Goal: Task Accomplishment & Management: Use online tool/utility

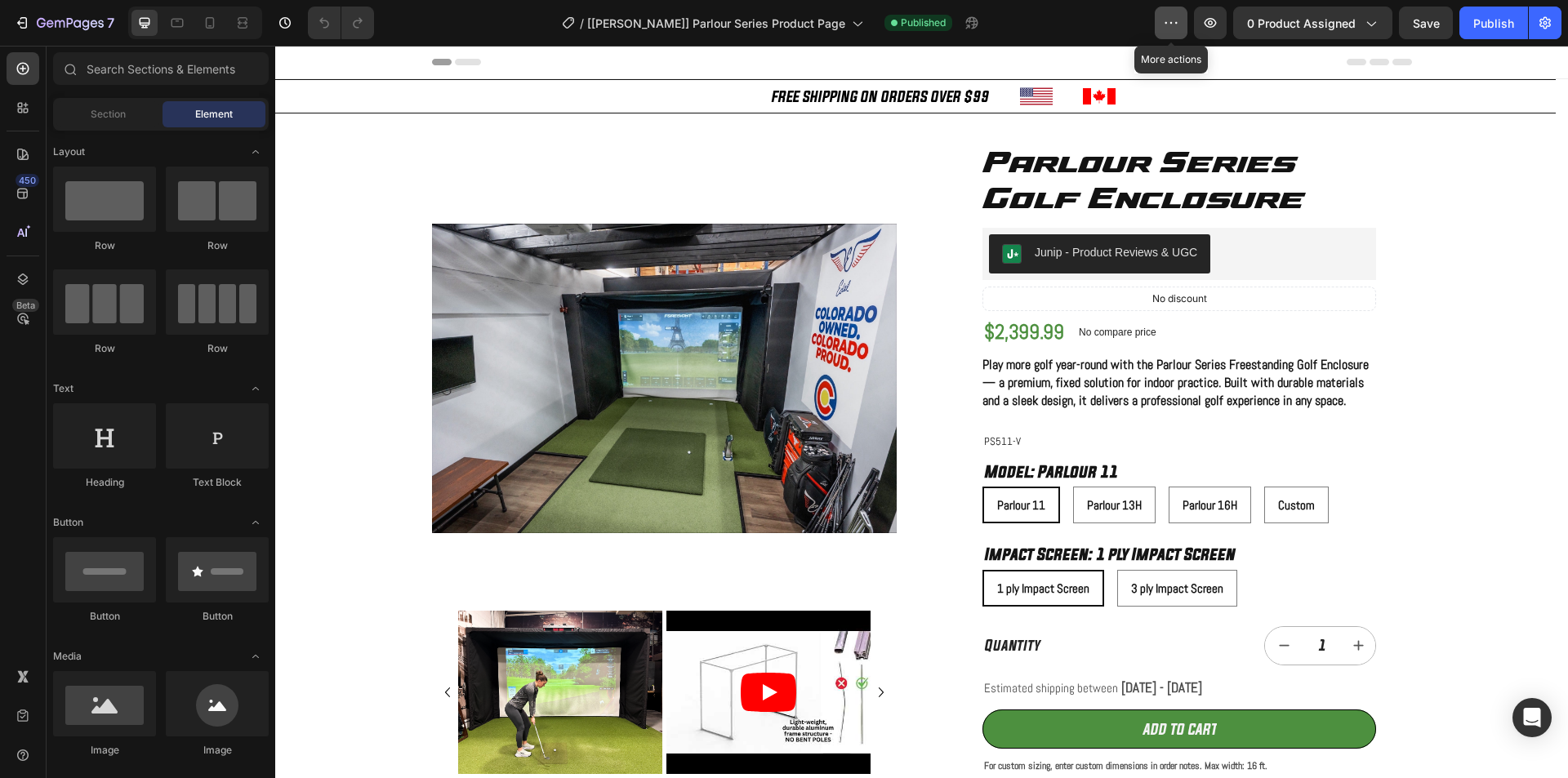
click at [1180, 16] on icon "button" at bounding box center [1171, 23] width 17 height 17
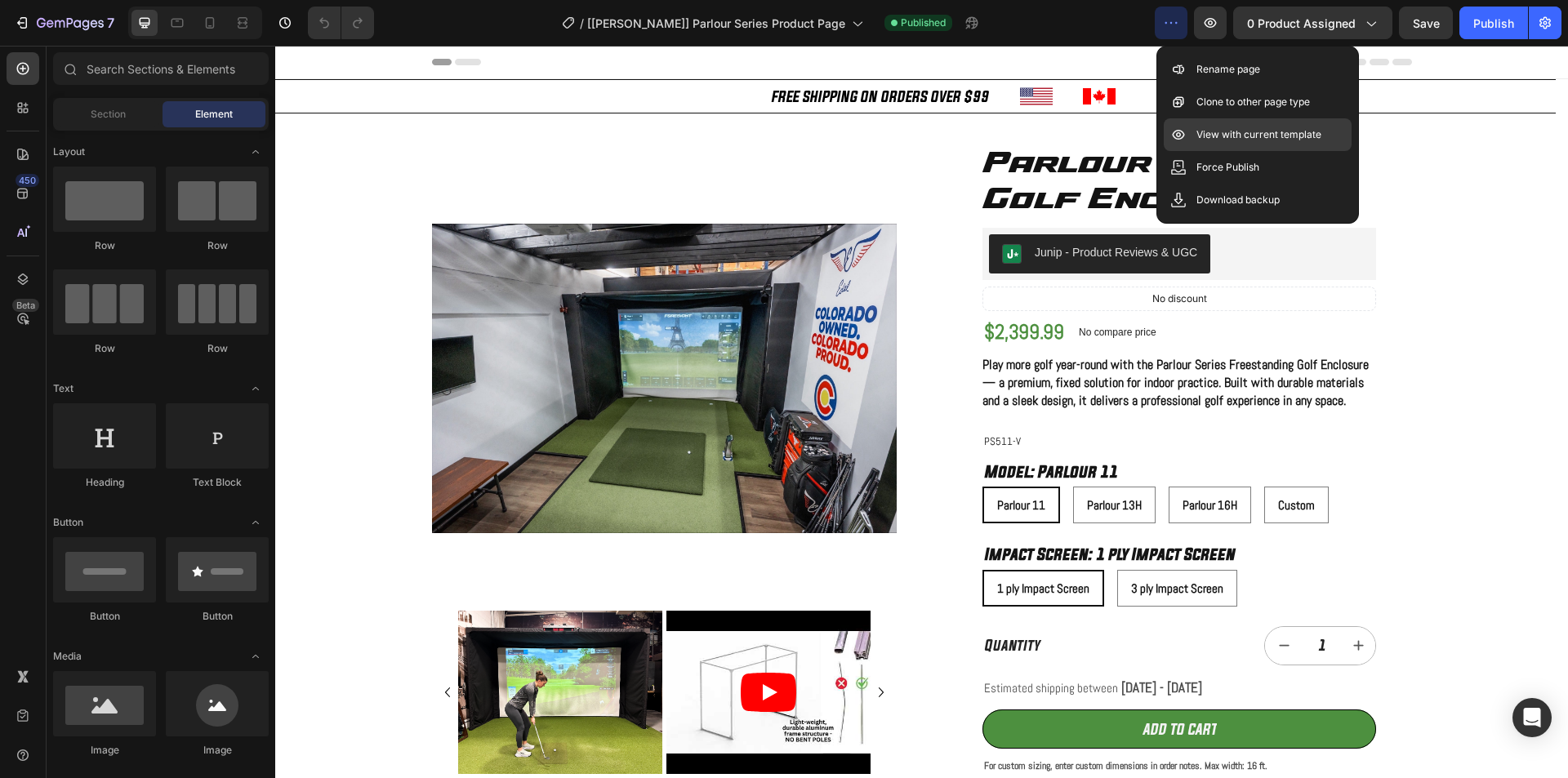
click at [1242, 134] on p "View with current template" at bounding box center [1259, 135] width 125 height 17
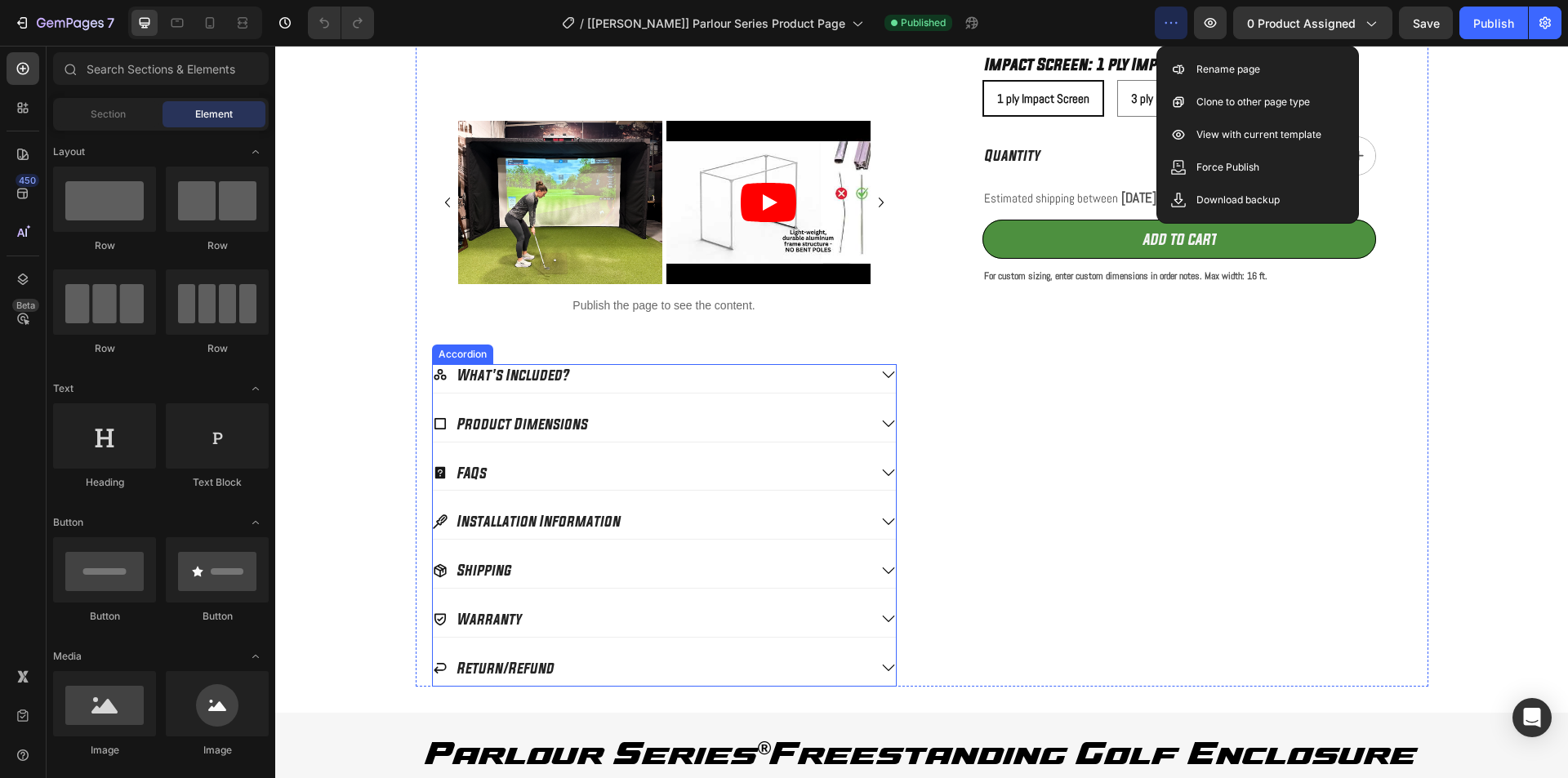
click at [882, 422] on icon at bounding box center [888, 423] width 12 height 6
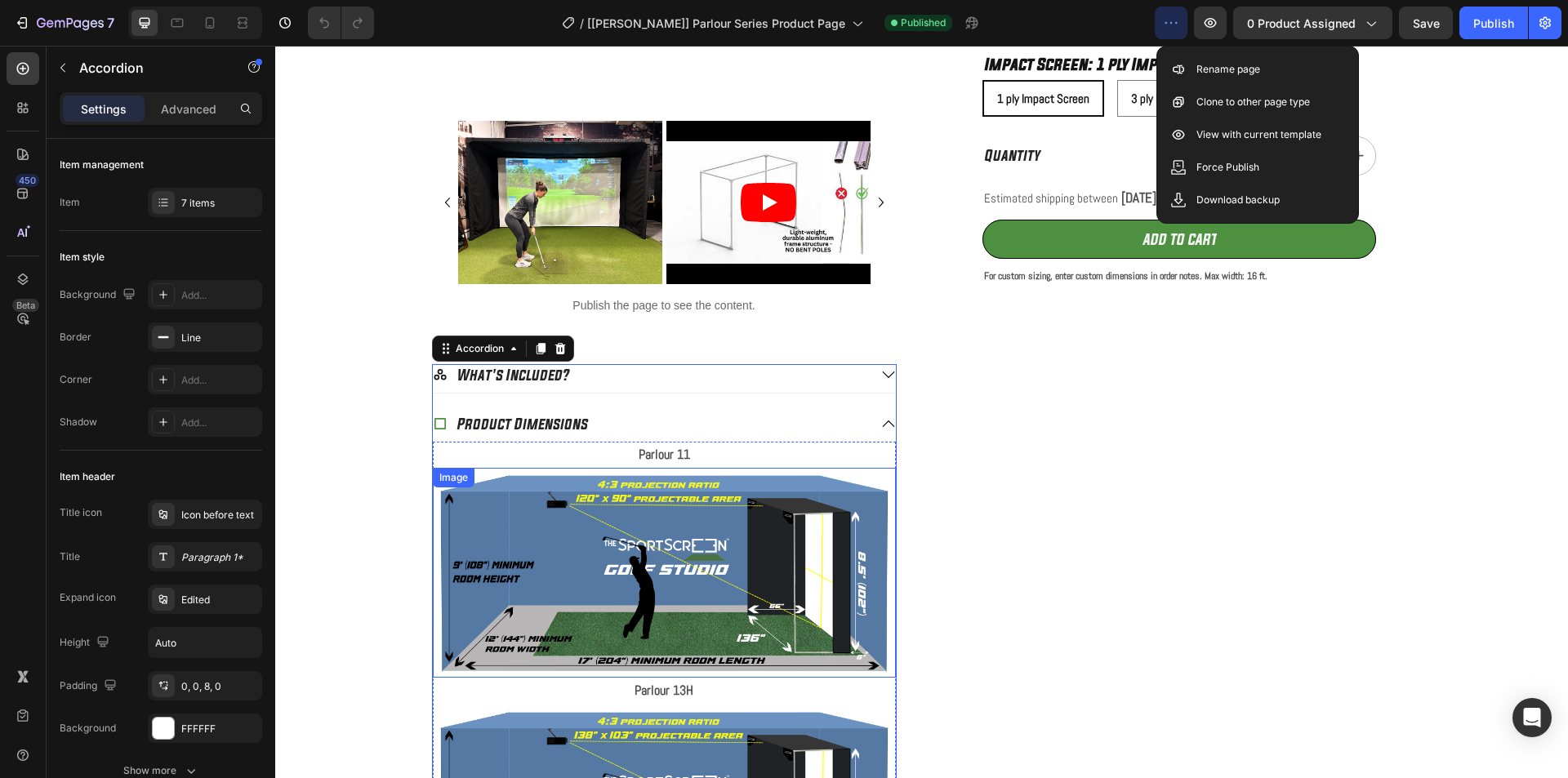
click at [655, 536] on img at bounding box center [665, 573] width 463 height 209
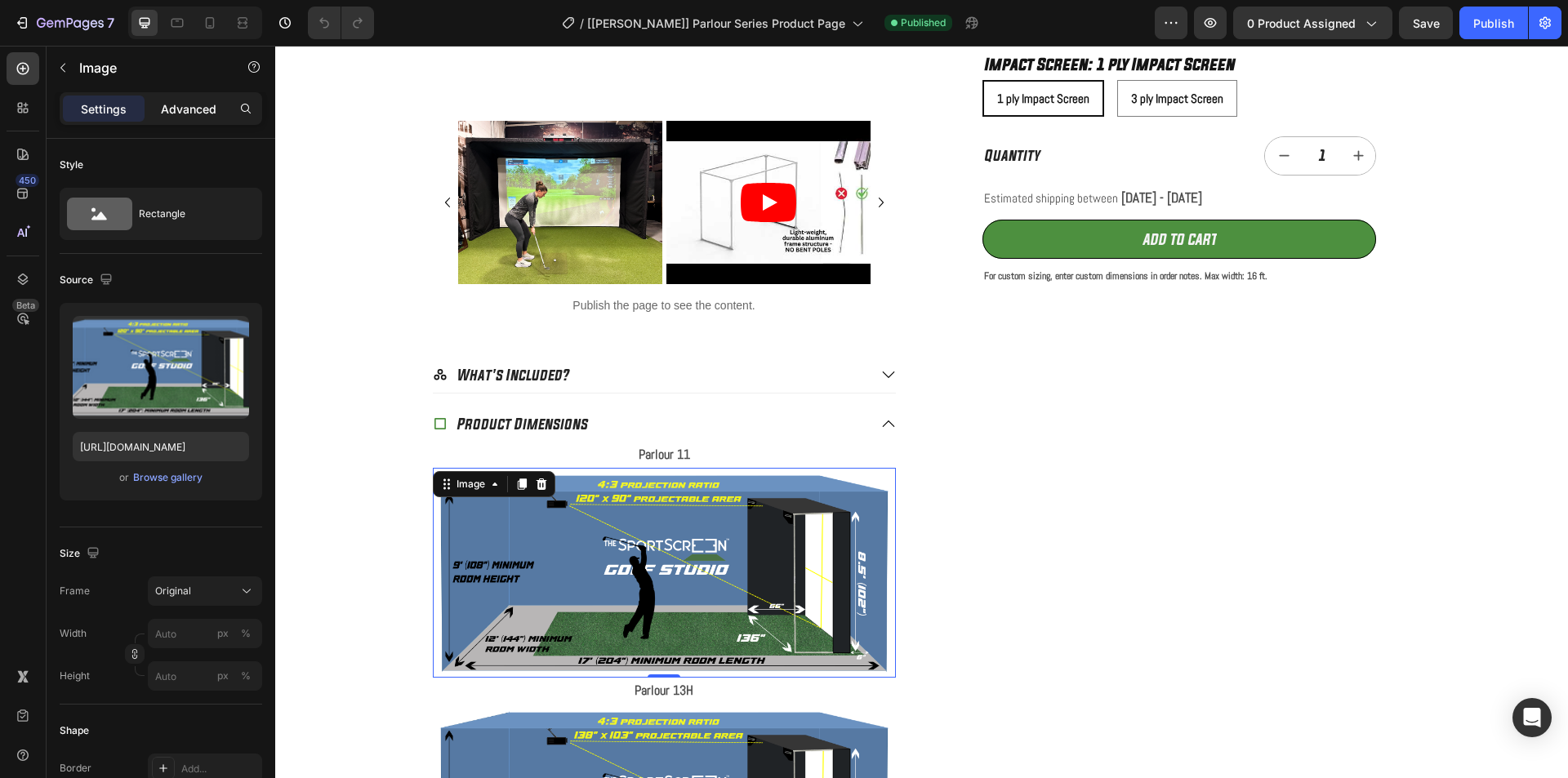
click at [178, 111] on p "Advanced" at bounding box center [188, 108] width 55 height 17
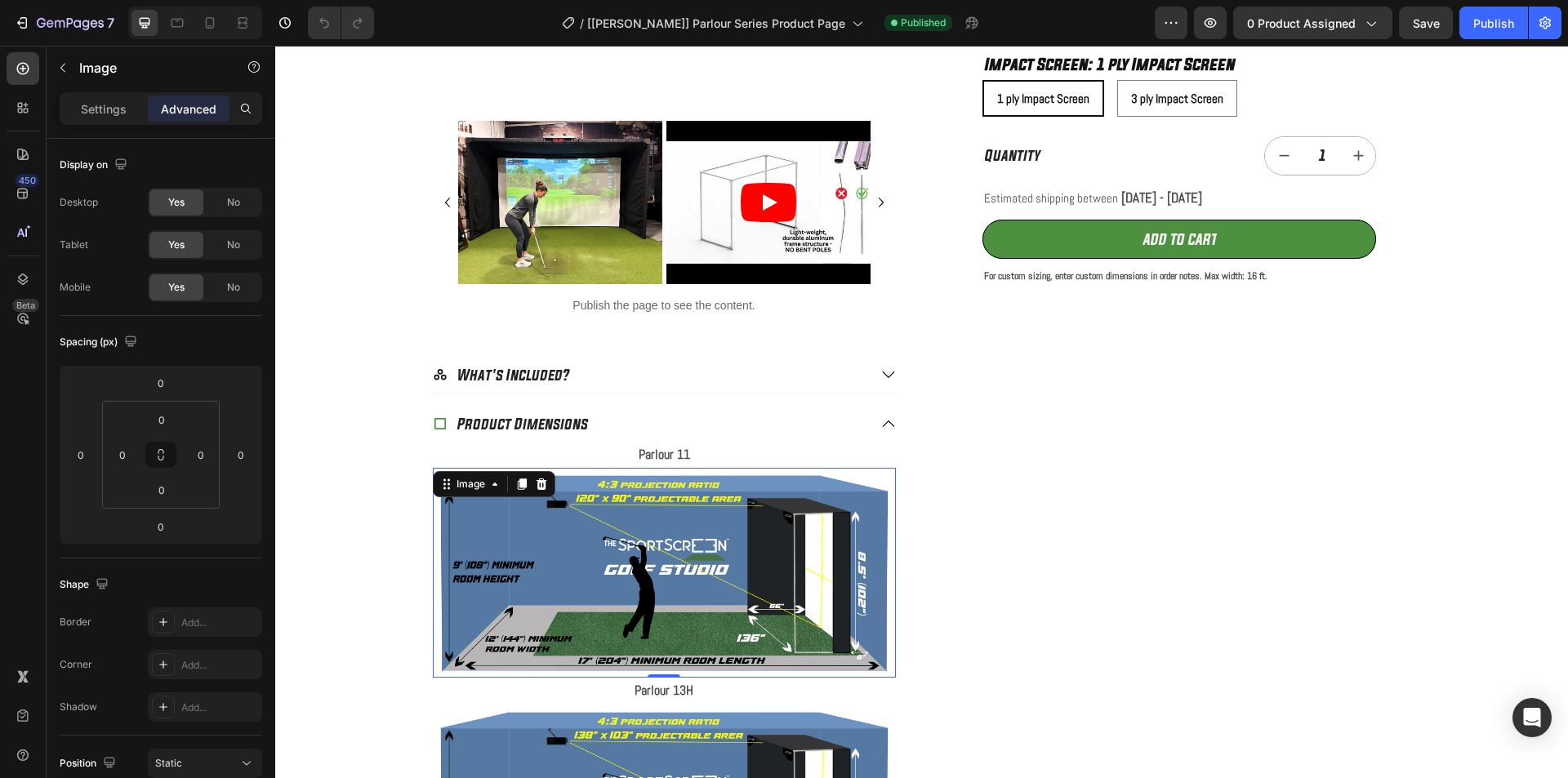
scroll to position [403, 0]
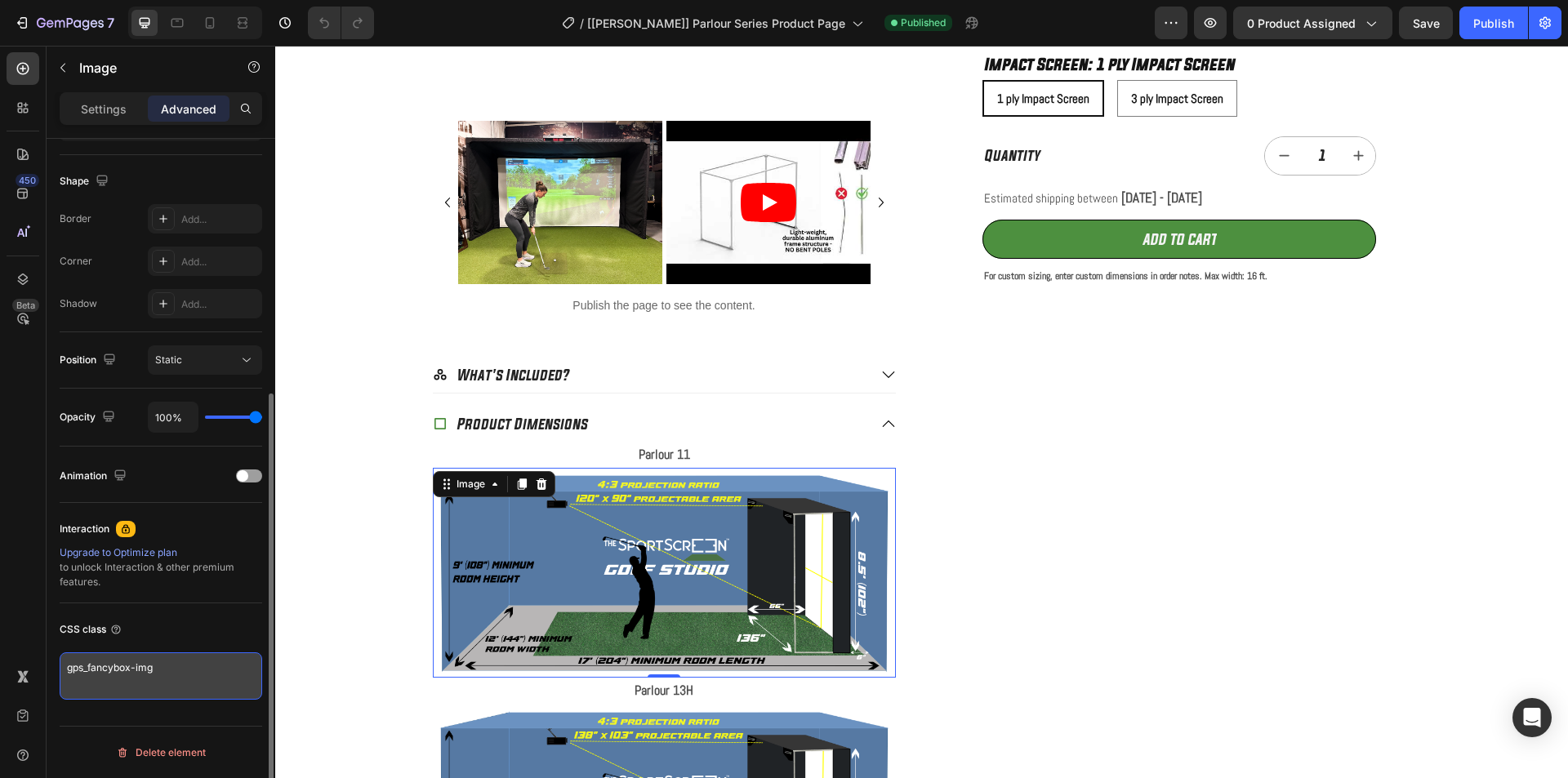
click at [158, 670] on textarea "gps_fancybox-img" at bounding box center [161, 676] width 202 height 48
drag, startPoint x: 175, startPoint y: 667, endPoint x: 17, endPoint y: 645, distance: 159.5
click at [17, 645] on div "450 Beta Sections(18) Elements(84) Section Element Hero Section Product Detail …" at bounding box center [137, 412] width 276 height 732
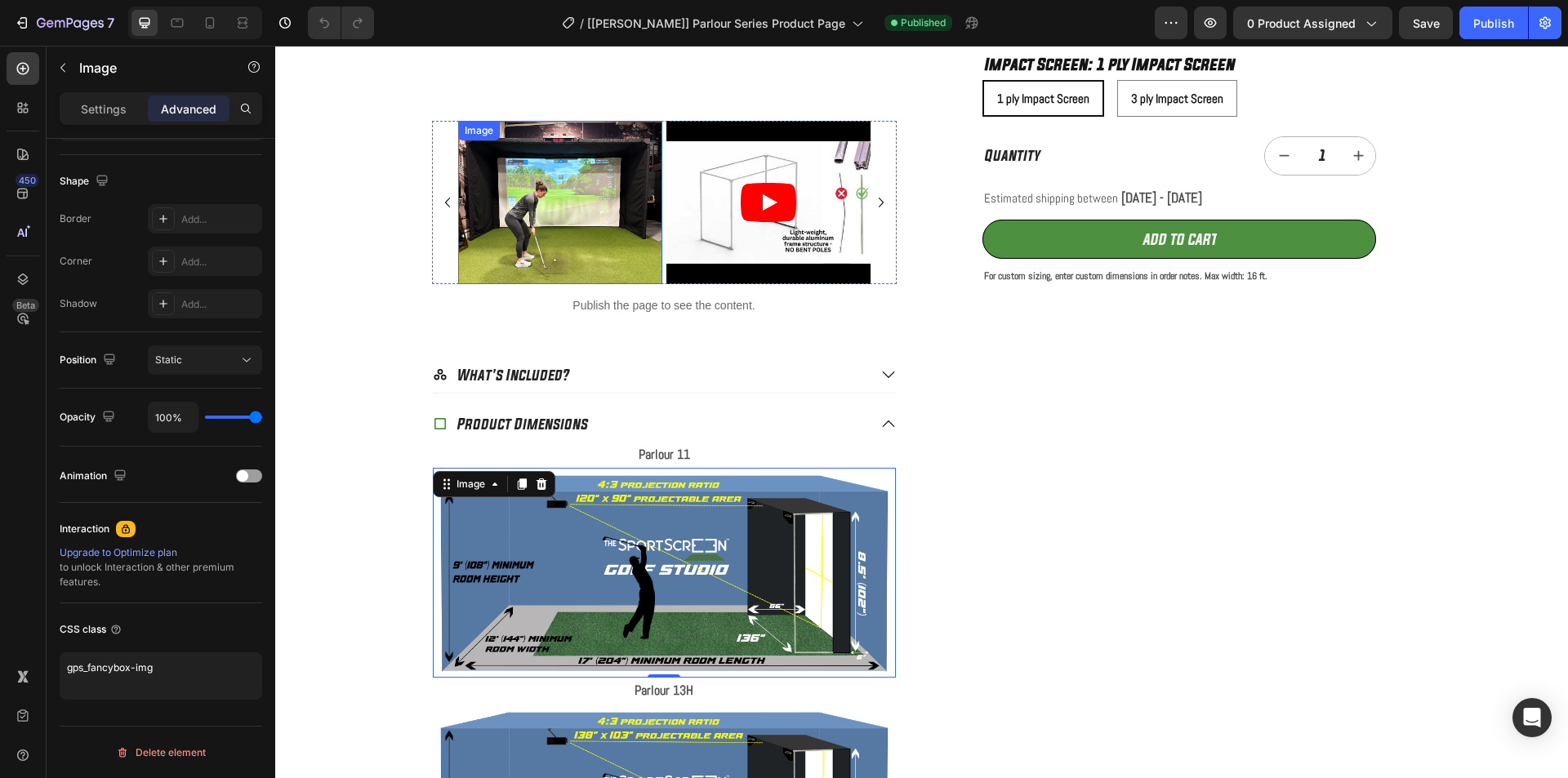
click at [551, 240] on img at bounding box center [560, 202] width 204 height 164
click at [609, 546] on img at bounding box center [665, 573] width 463 height 209
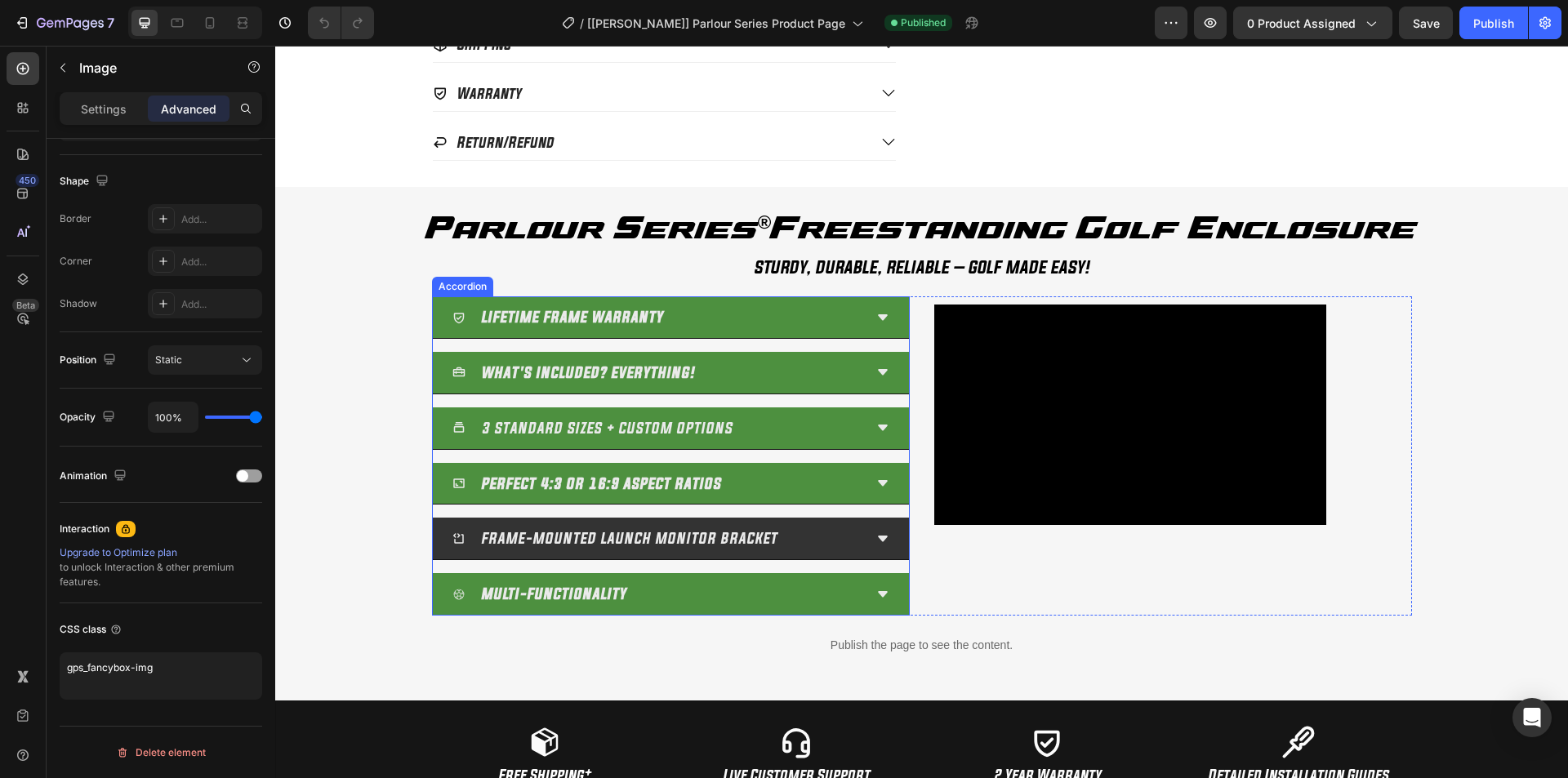
scroll to position [1796, 0]
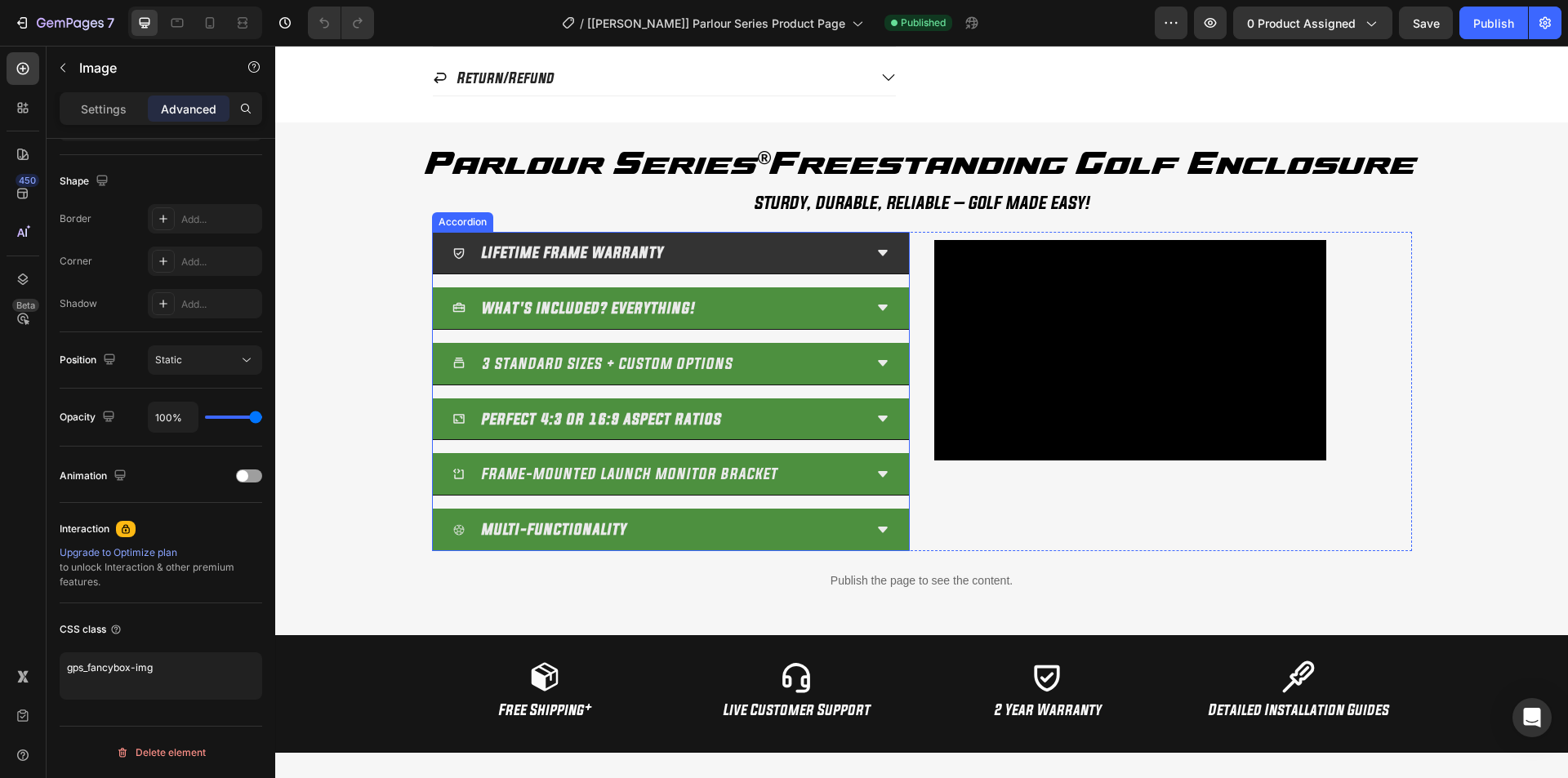
click at [883, 250] on div "LIFETIME FRAME WARRANTY" at bounding box center [671, 253] width 476 height 42
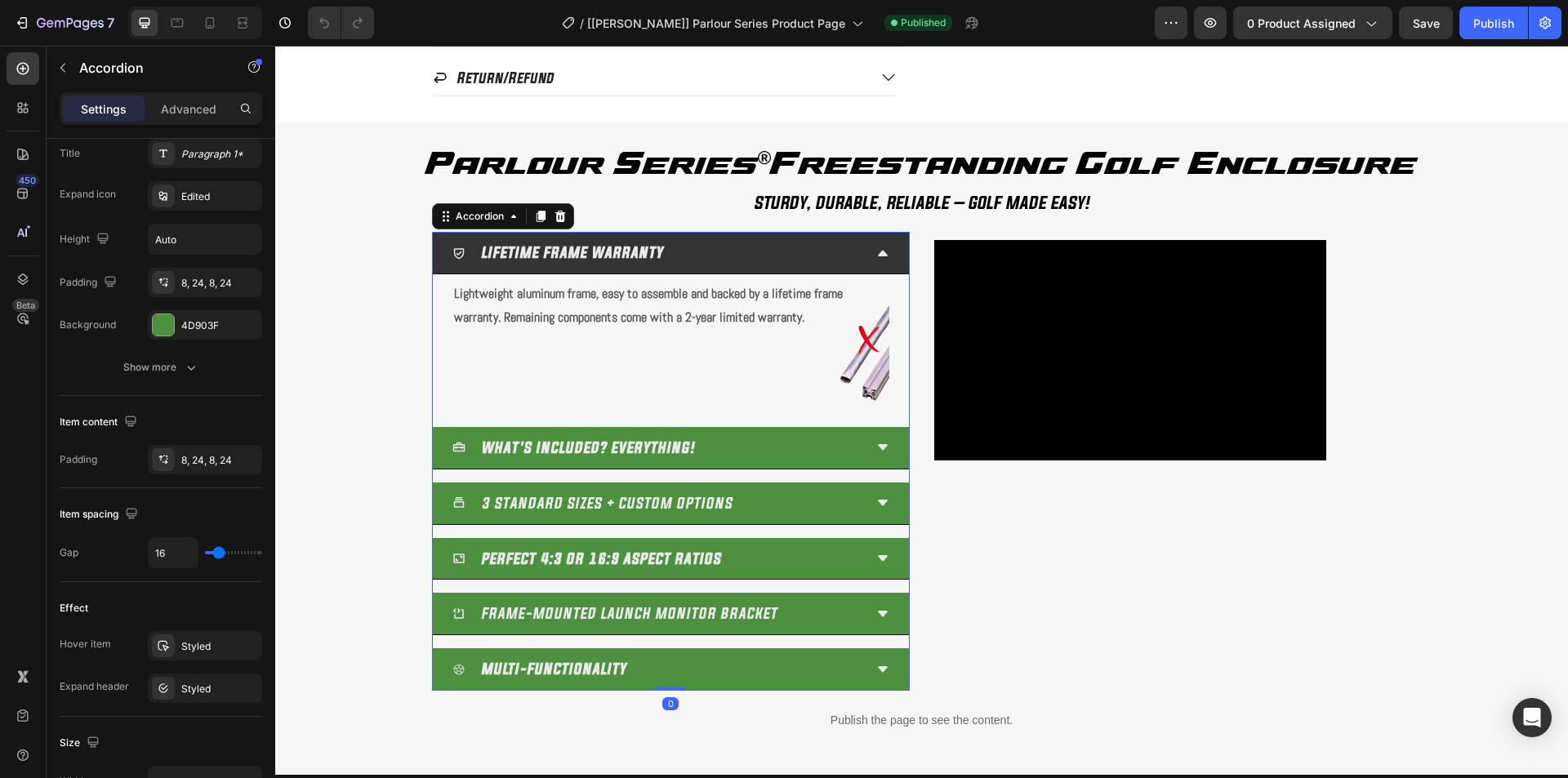
scroll to position [0, 0]
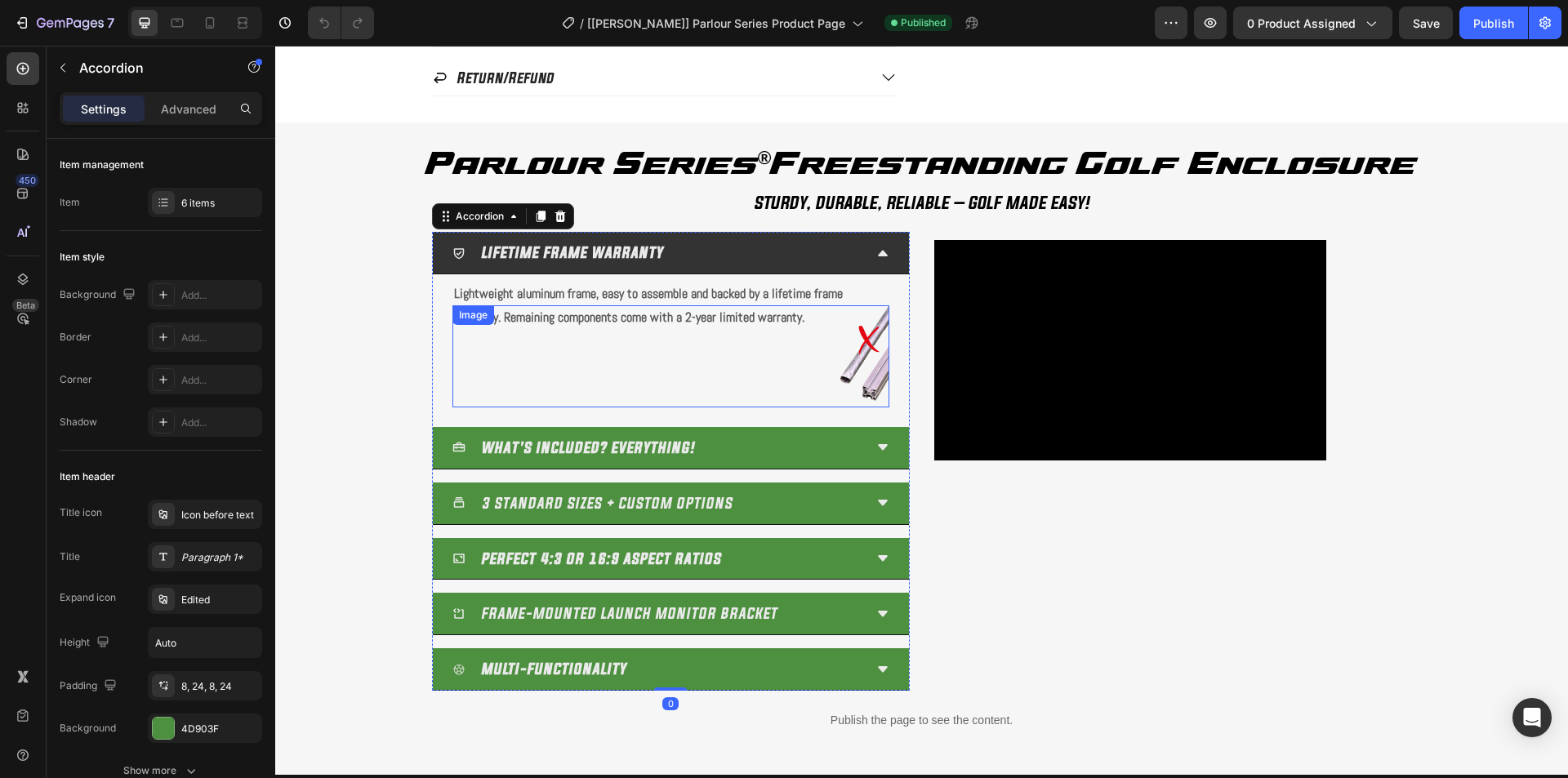
click at [862, 363] on img at bounding box center [863, 356] width 53 height 102
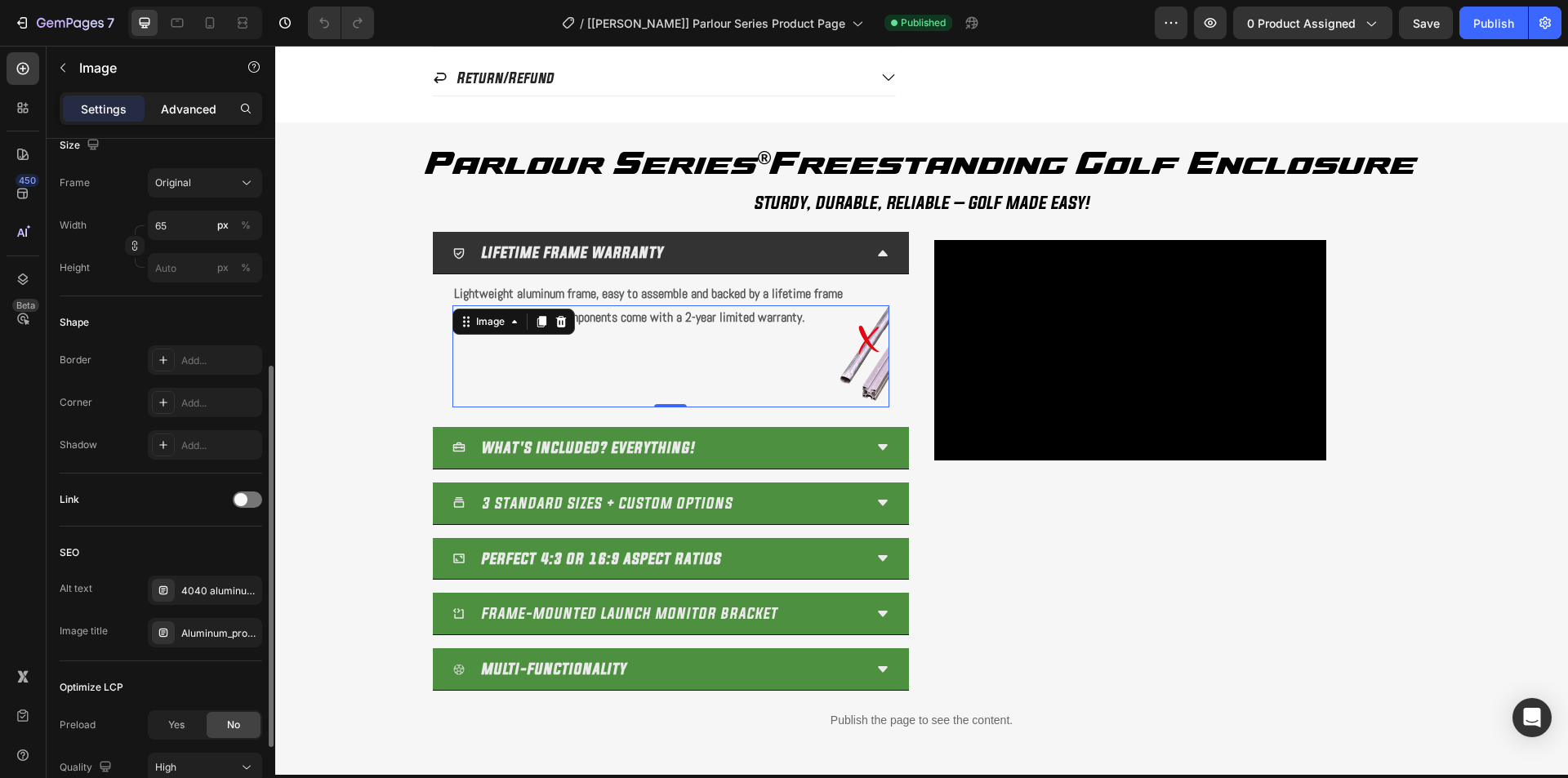
click at [176, 114] on p "Advanced" at bounding box center [188, 108] width 55 height 17
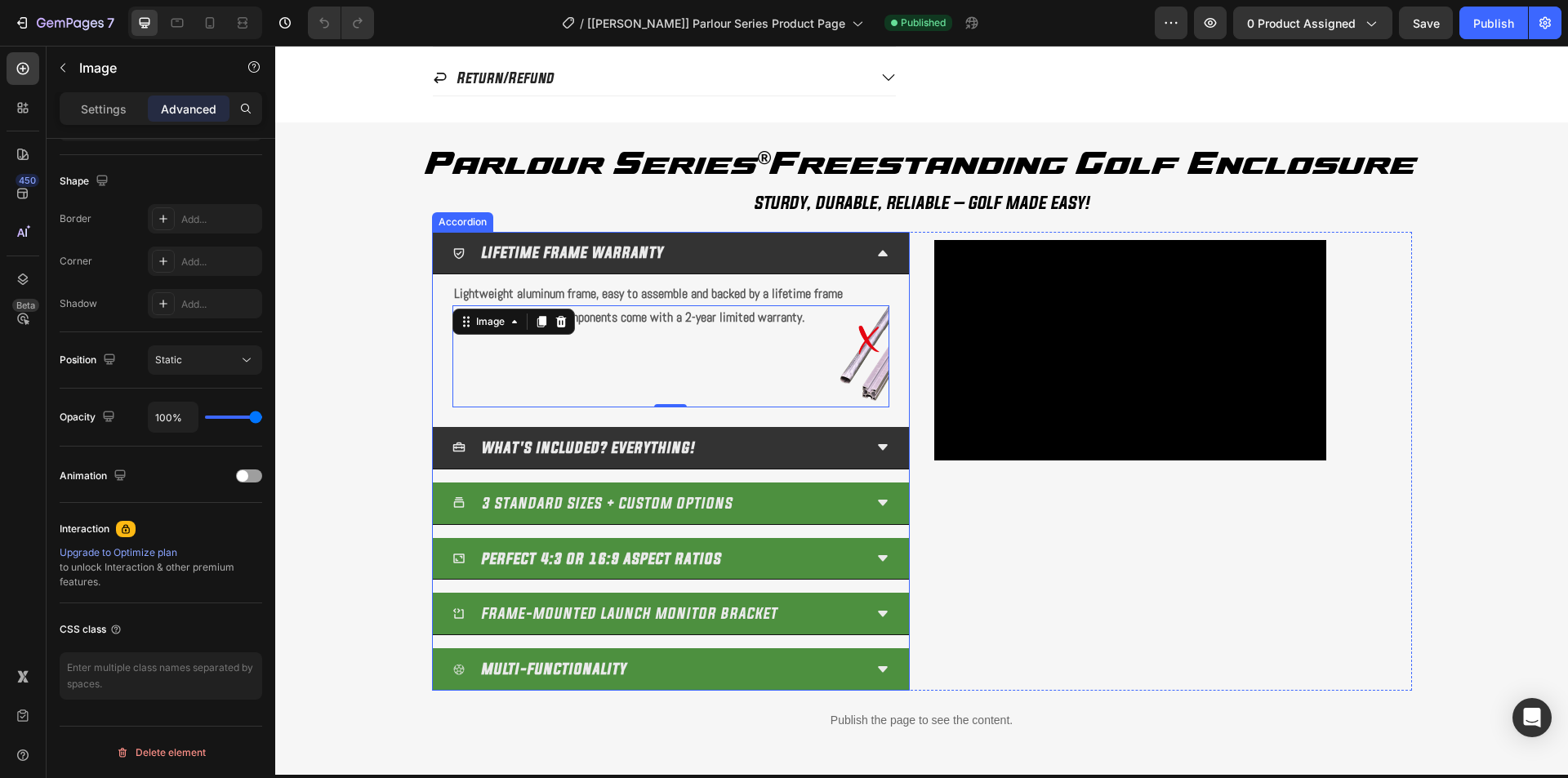
click at [876, 451] on icon at bounding box center [882, 447] width 13 height 13
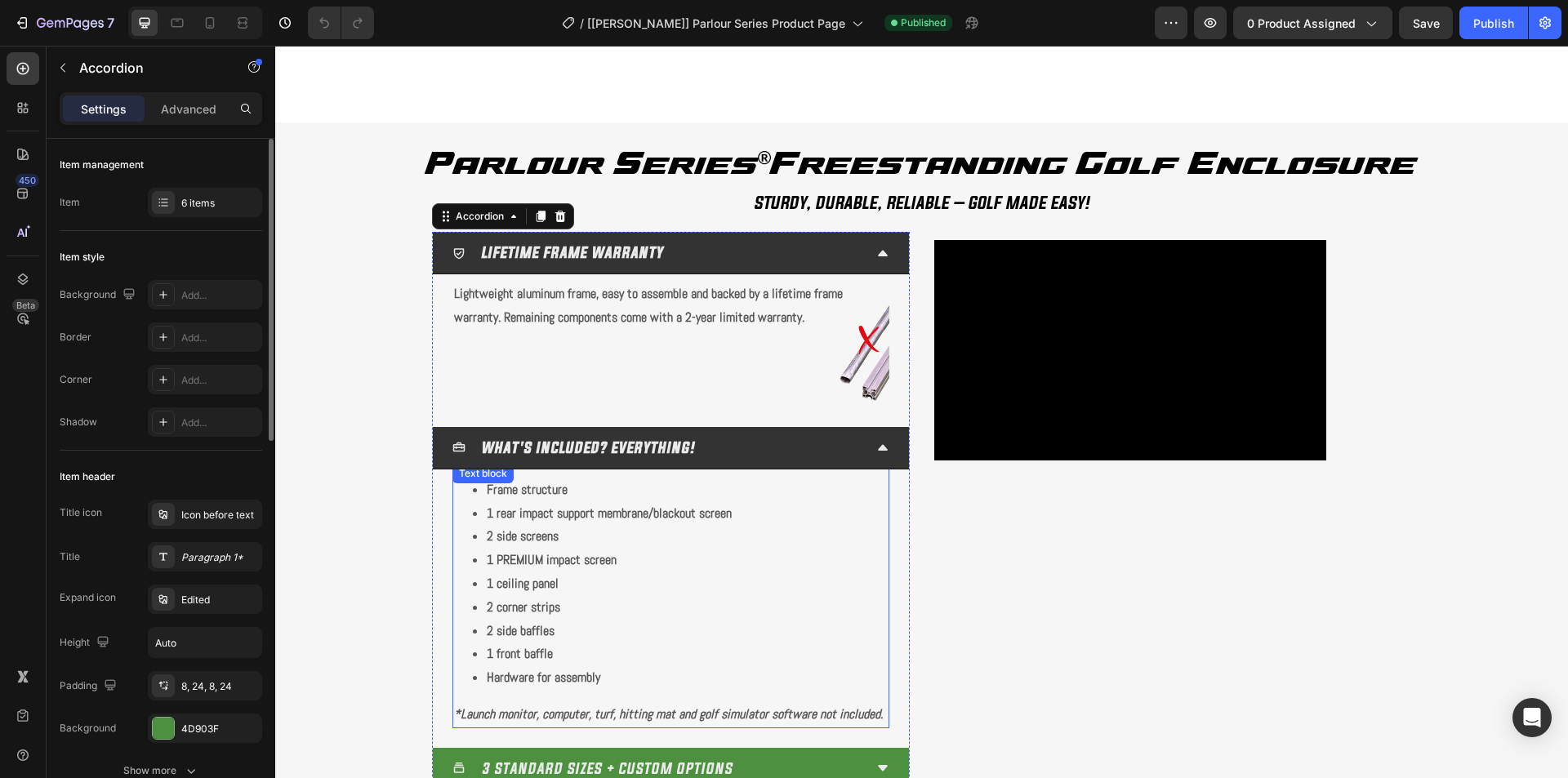
scroll to position [2123, 0]
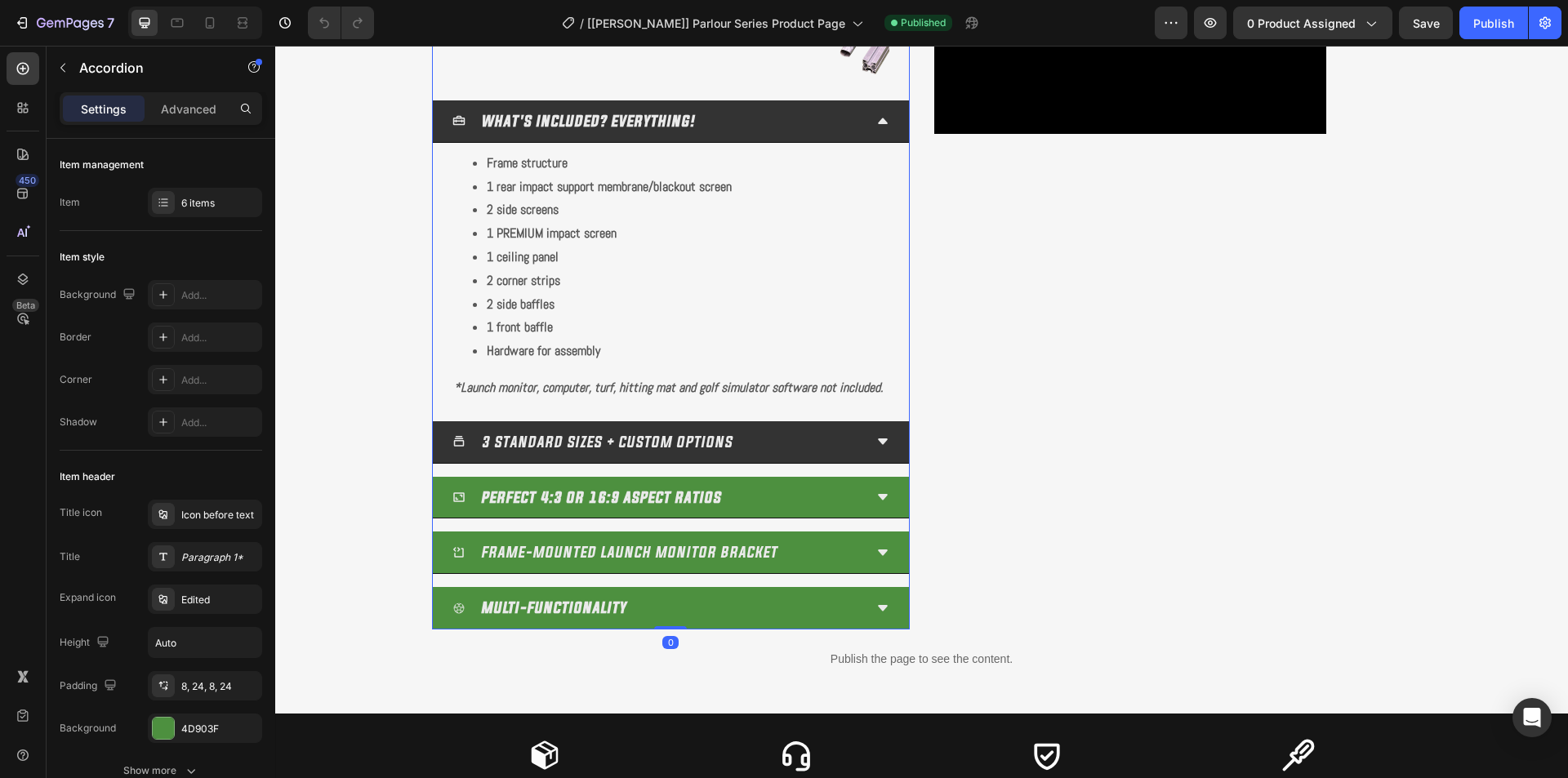
click at [872, 433] on div "3 STANDARD SIZES + CUSTOM OPTIONS" at bounding box center [671, 443] width 476 height 42
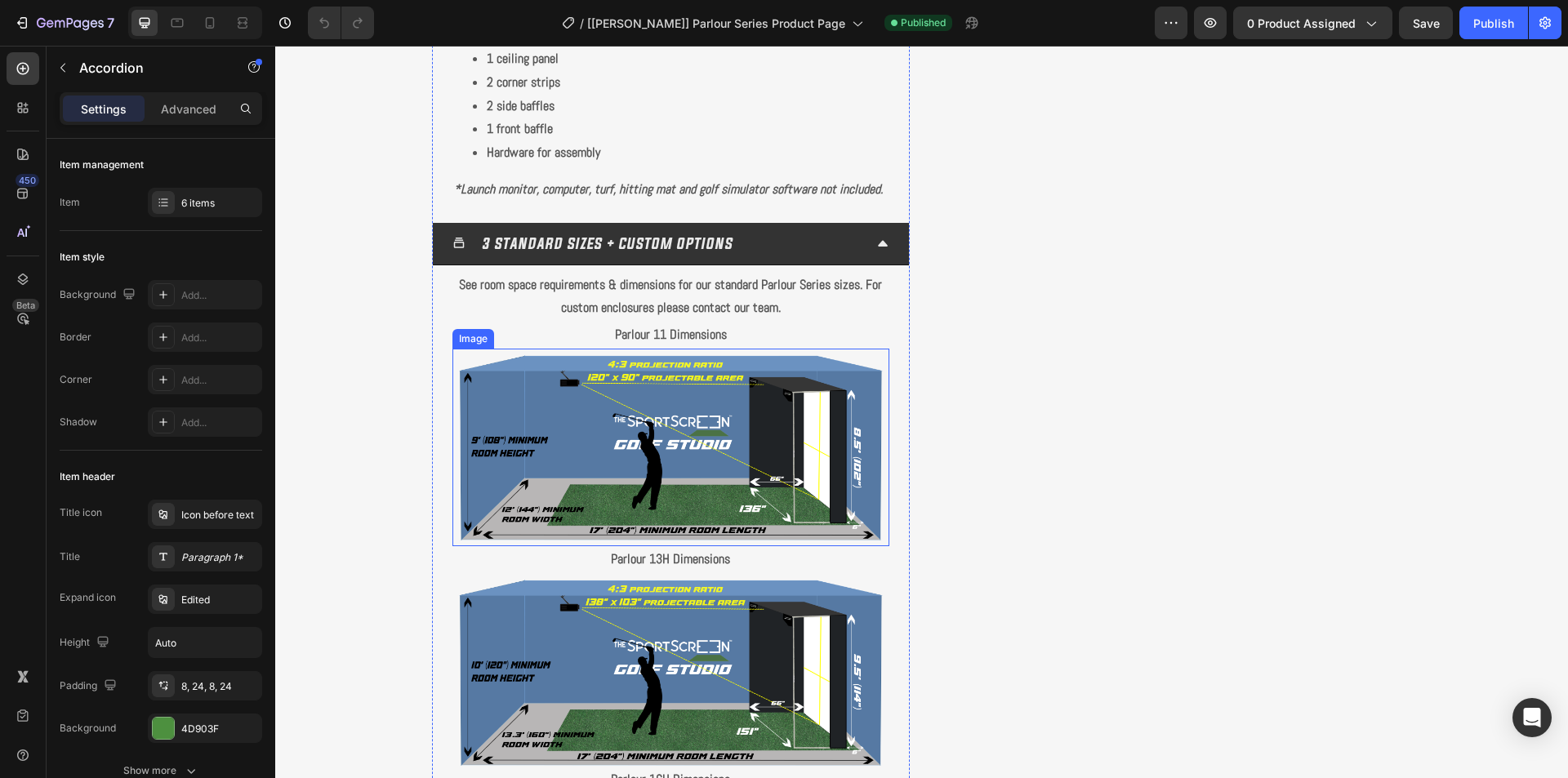
scroll to position [2367, 0]
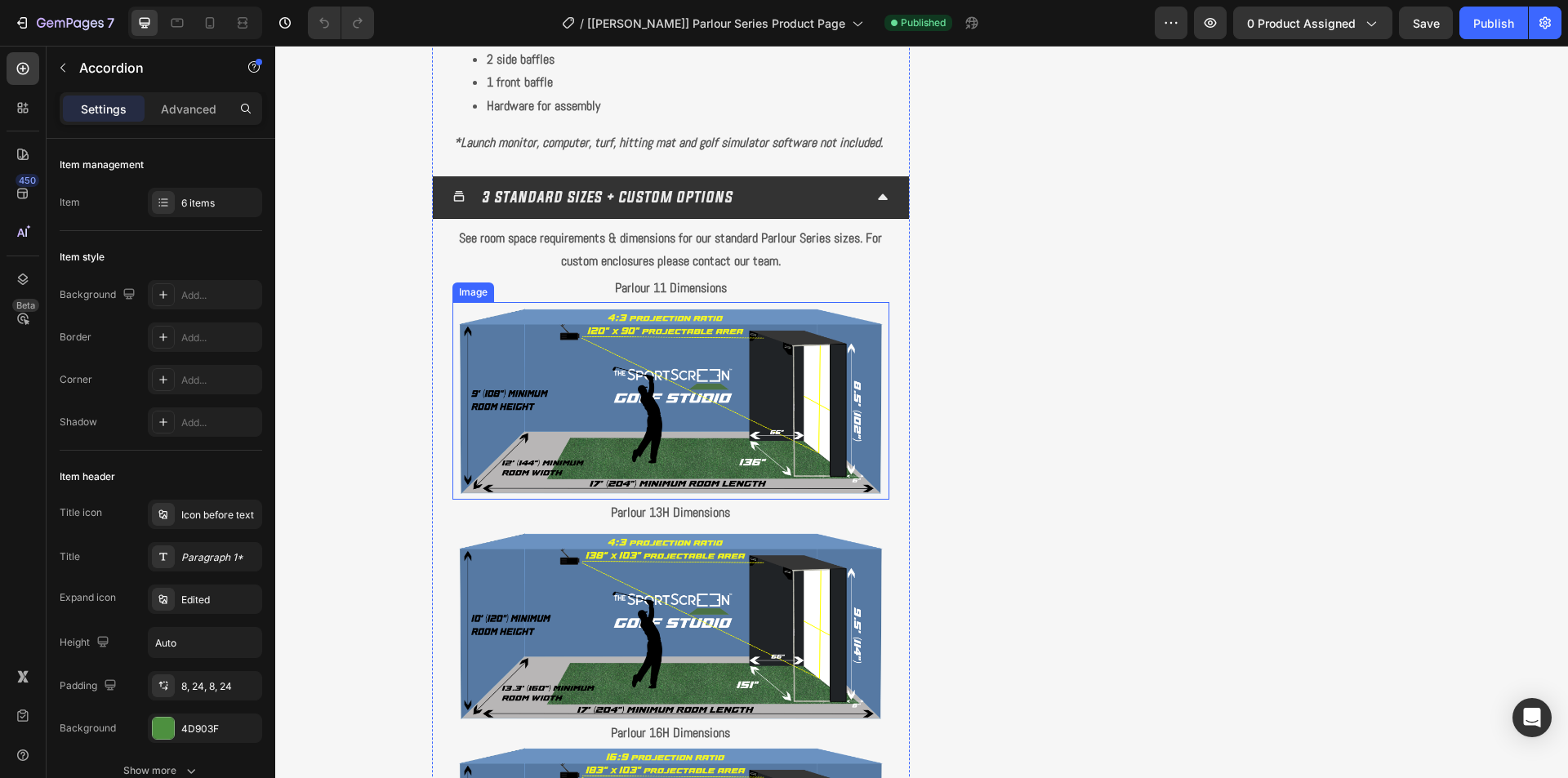
click at [623, 413] on img at bounding box center [671, 400] width 437 height 198
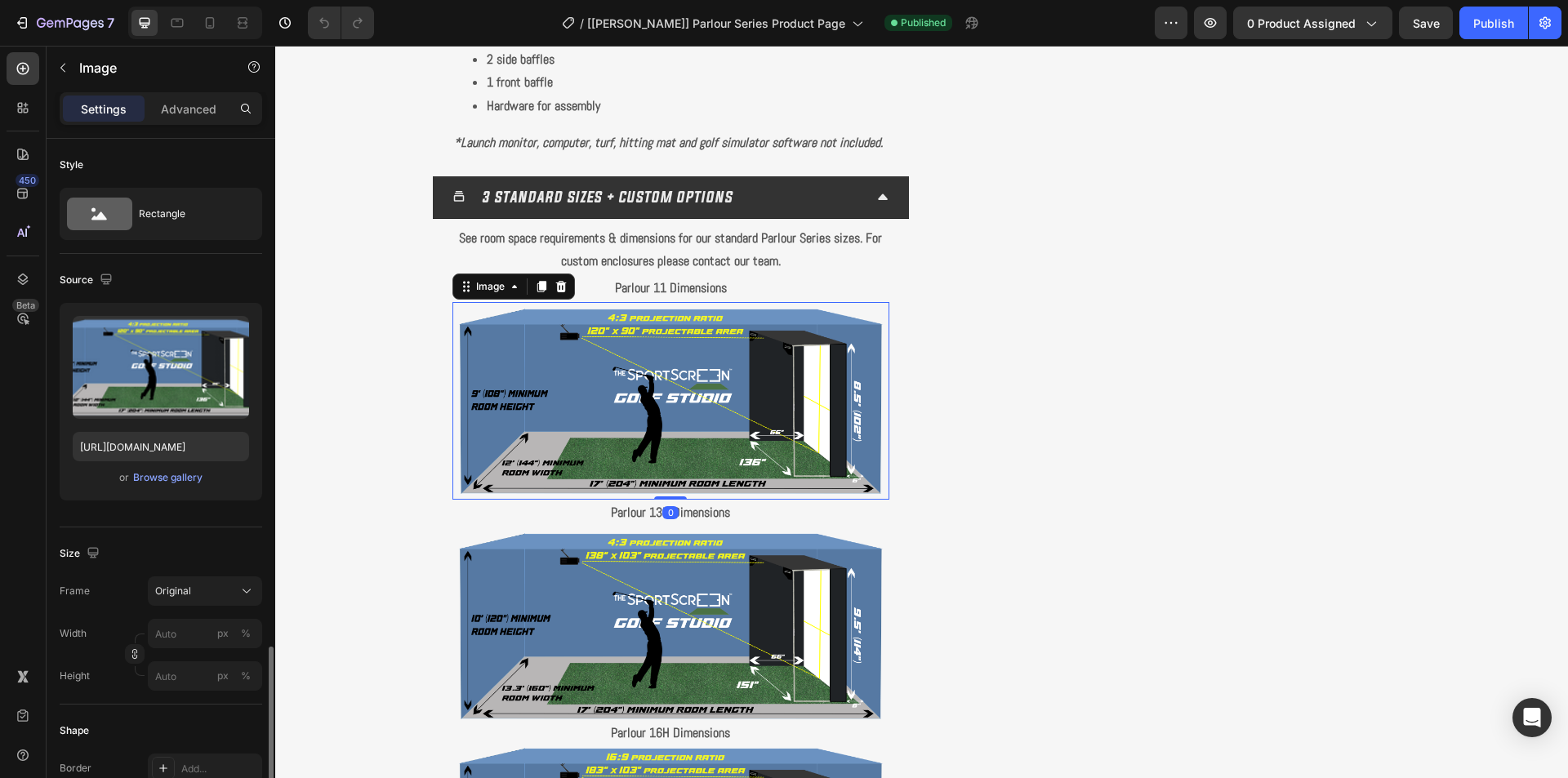
scroll to position [408, 0]
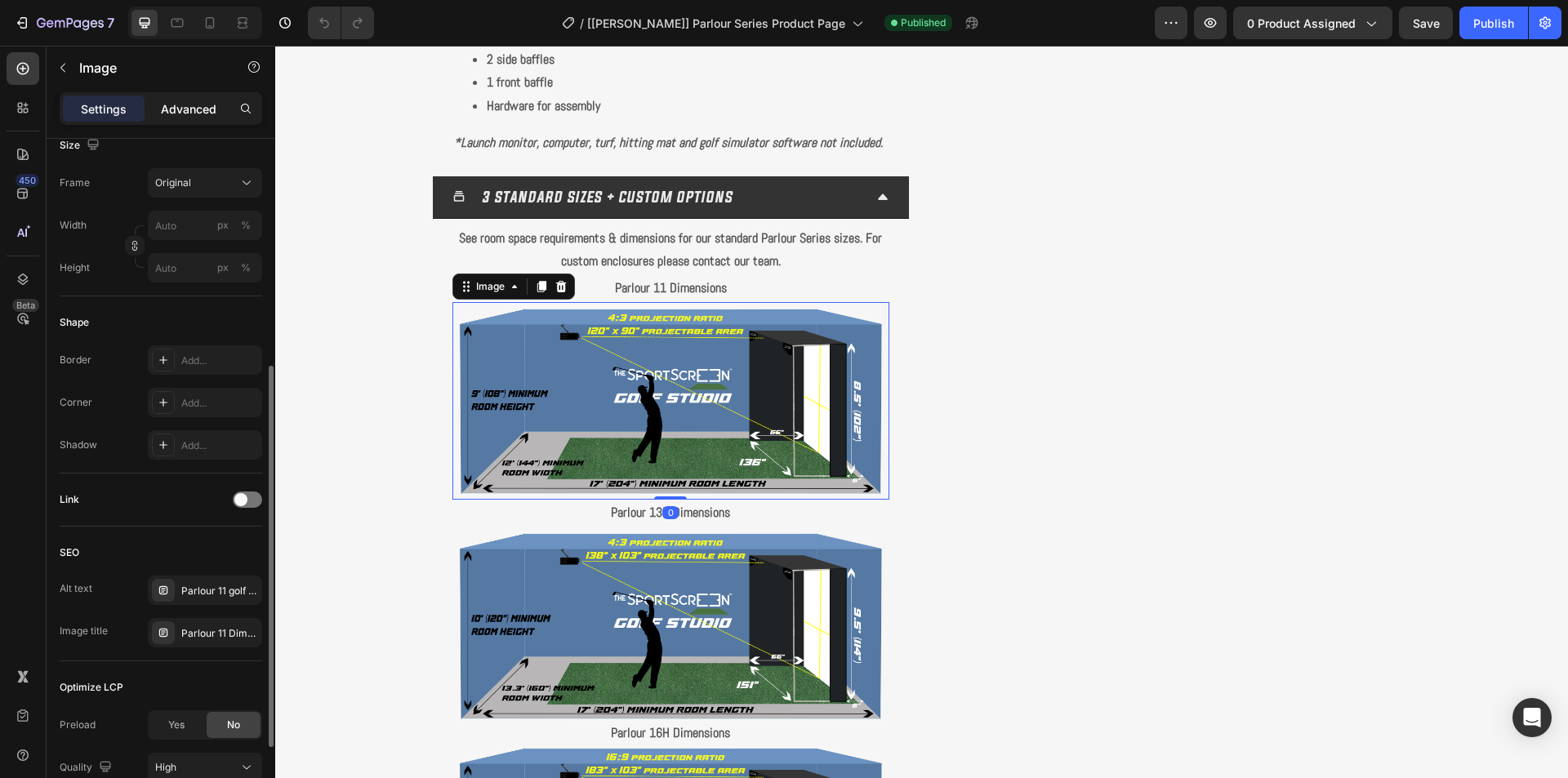
click at [208, 100] on p "Advanced" at bounding box center [188, 108] width 55 height 17
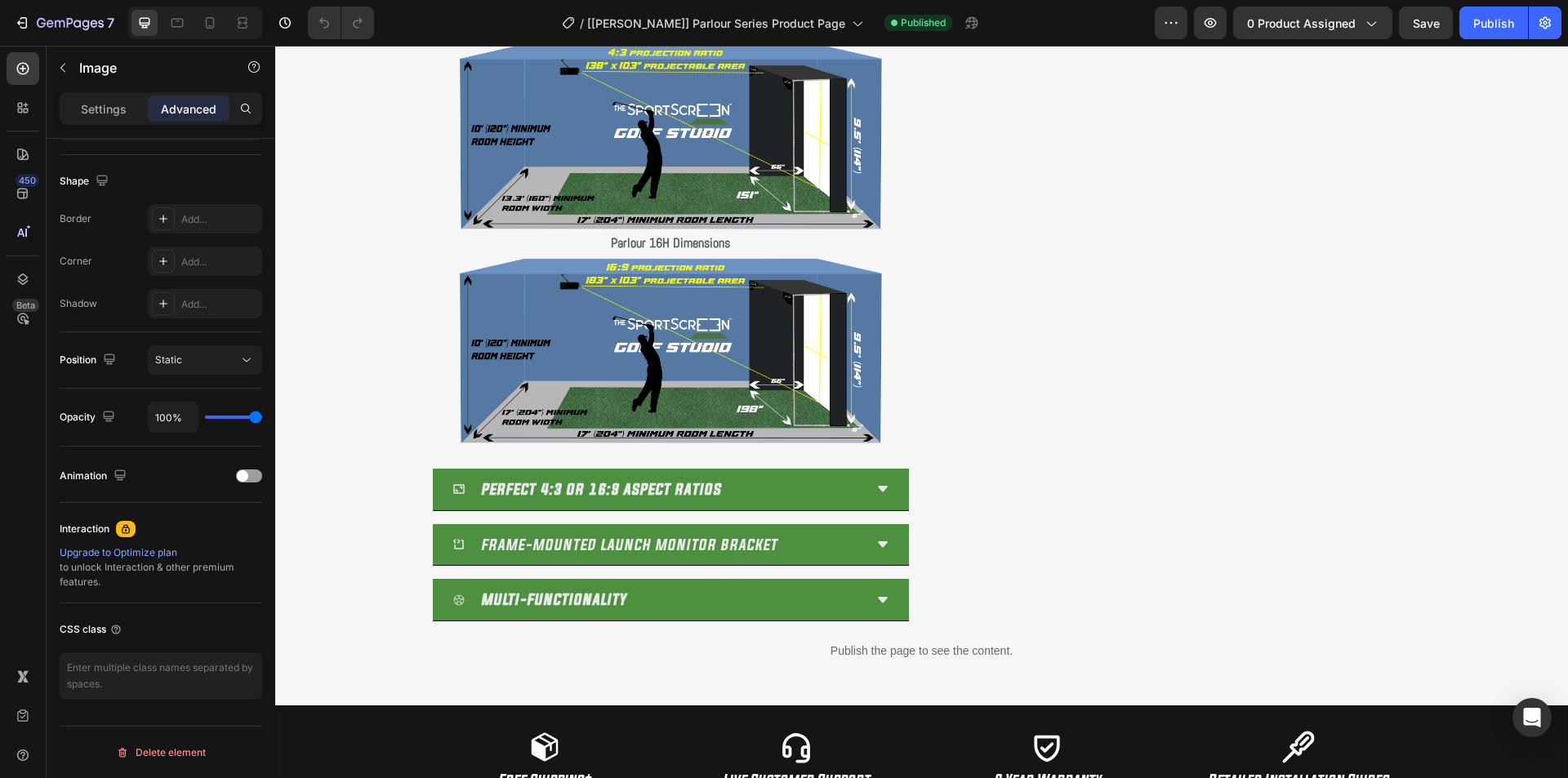
scroll to position [3348, 0]
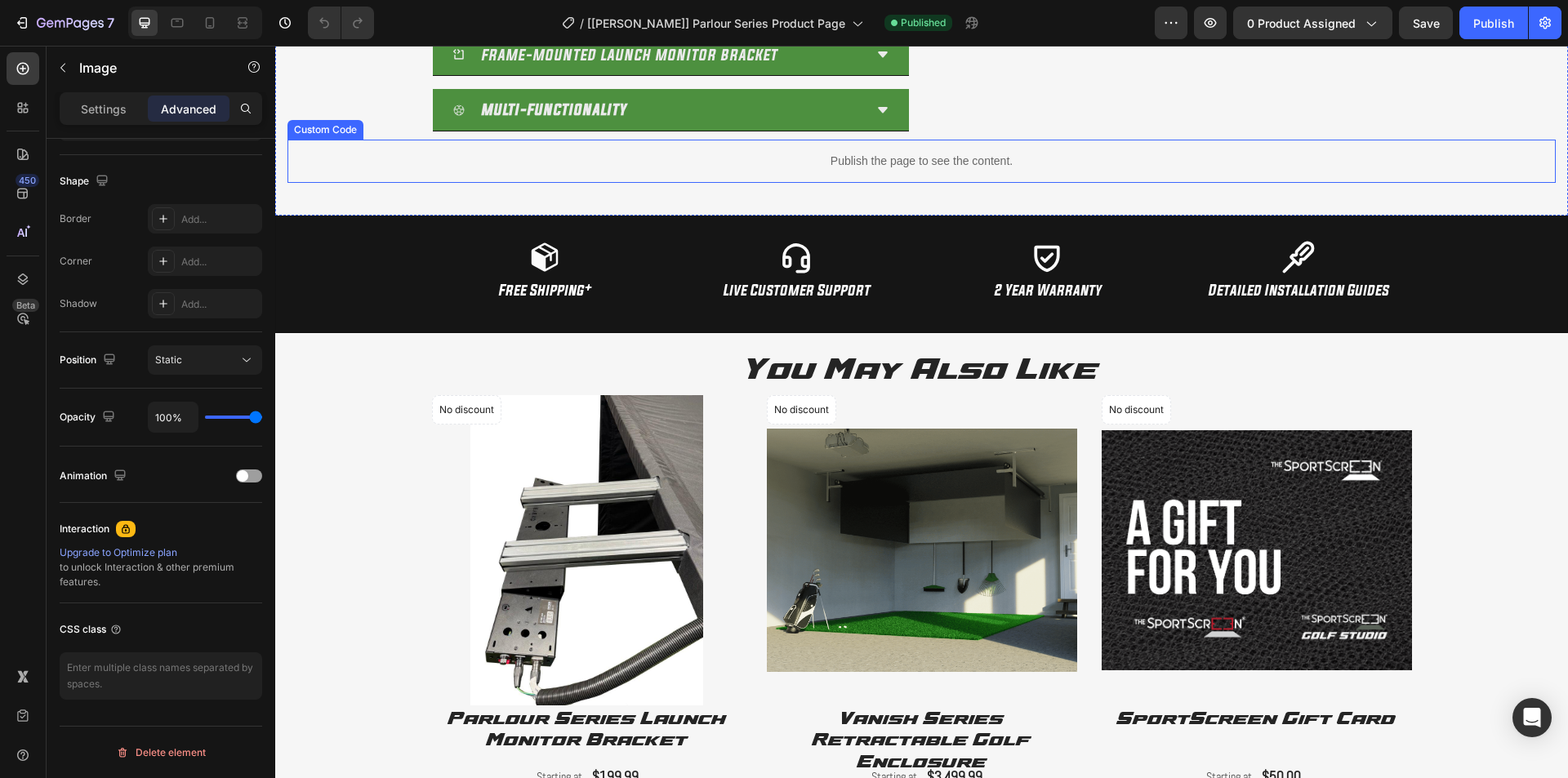
click at [853, 158] on p "Publish the page to see the content." at bounding box center [922, 160] width 1269 height 17
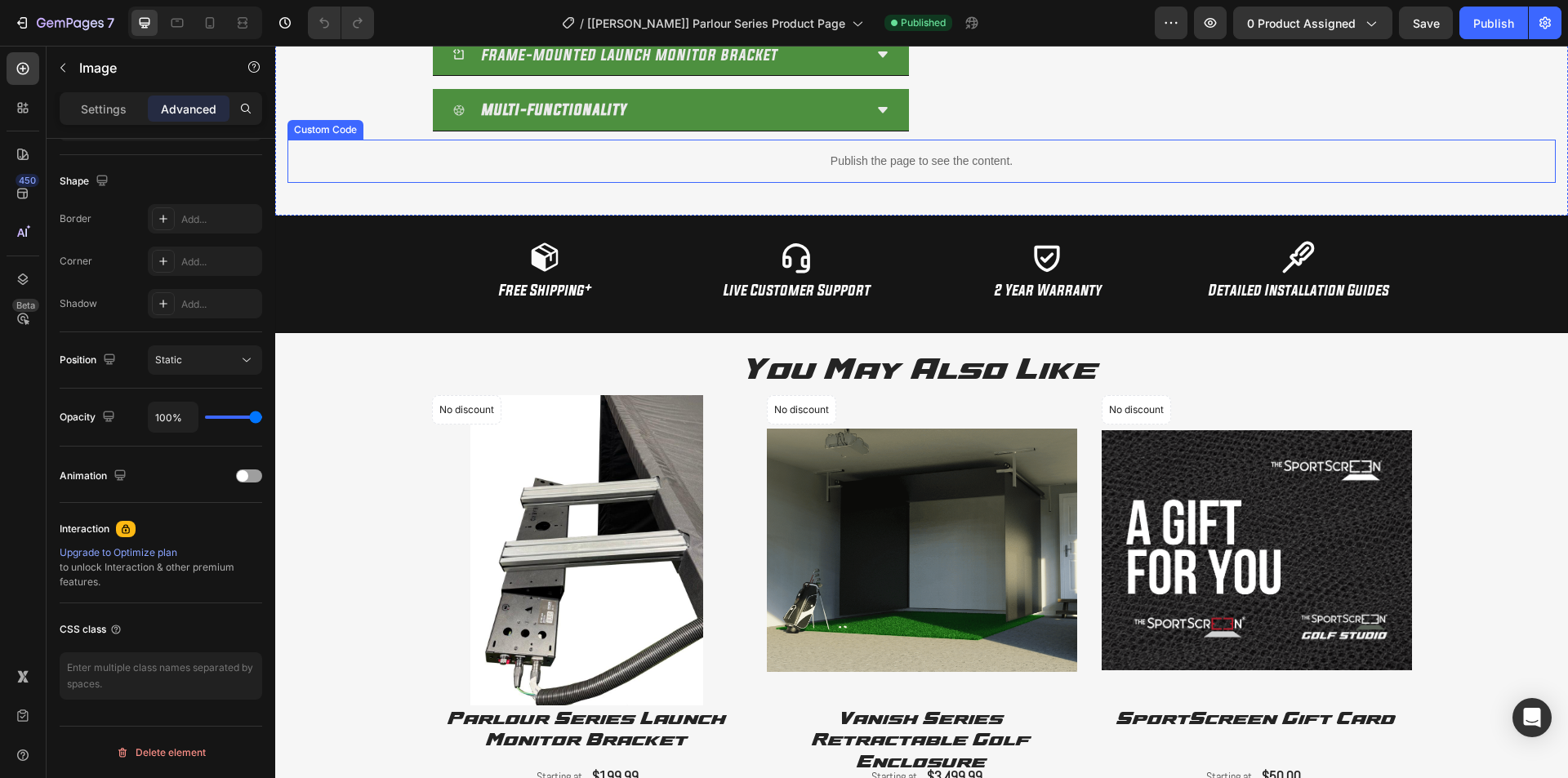
scroll to position [0, 0]
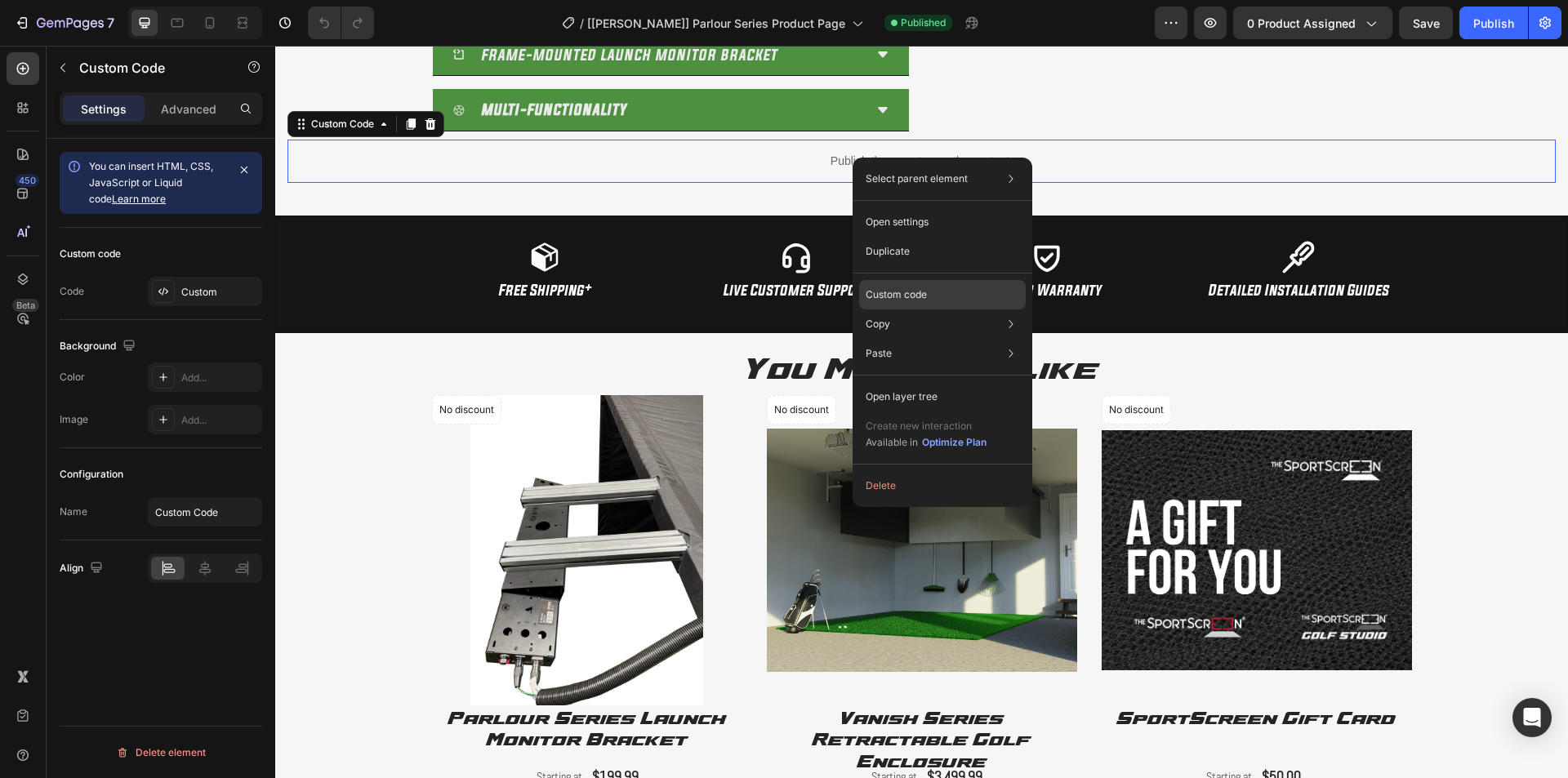
click at [898, 294] on p "Custom code" at bounding box center [896, 295] width 62 height 15
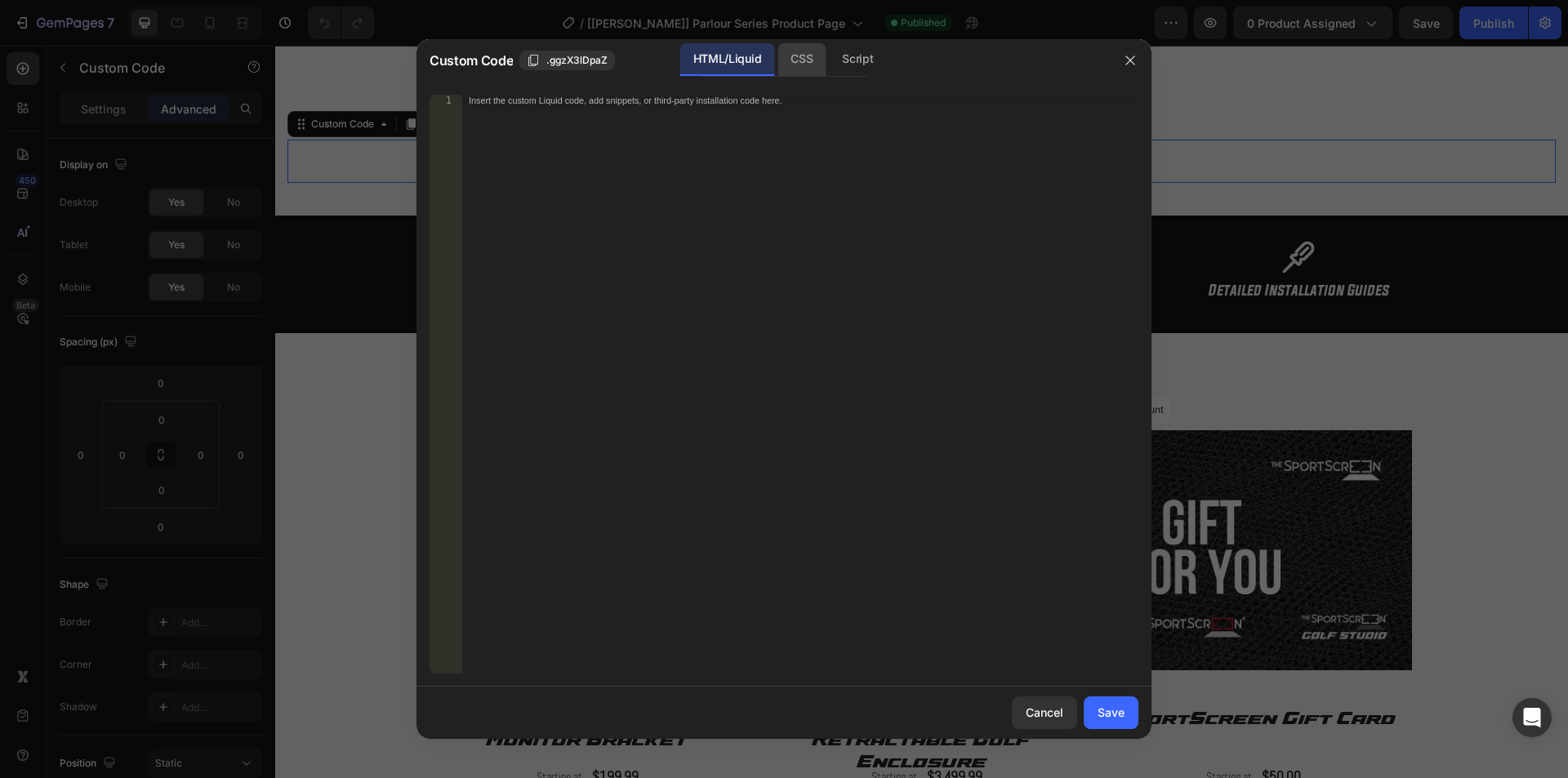
click at [803, 56] on div "CSS" at bounding box center [801, 59] width 48 height 33
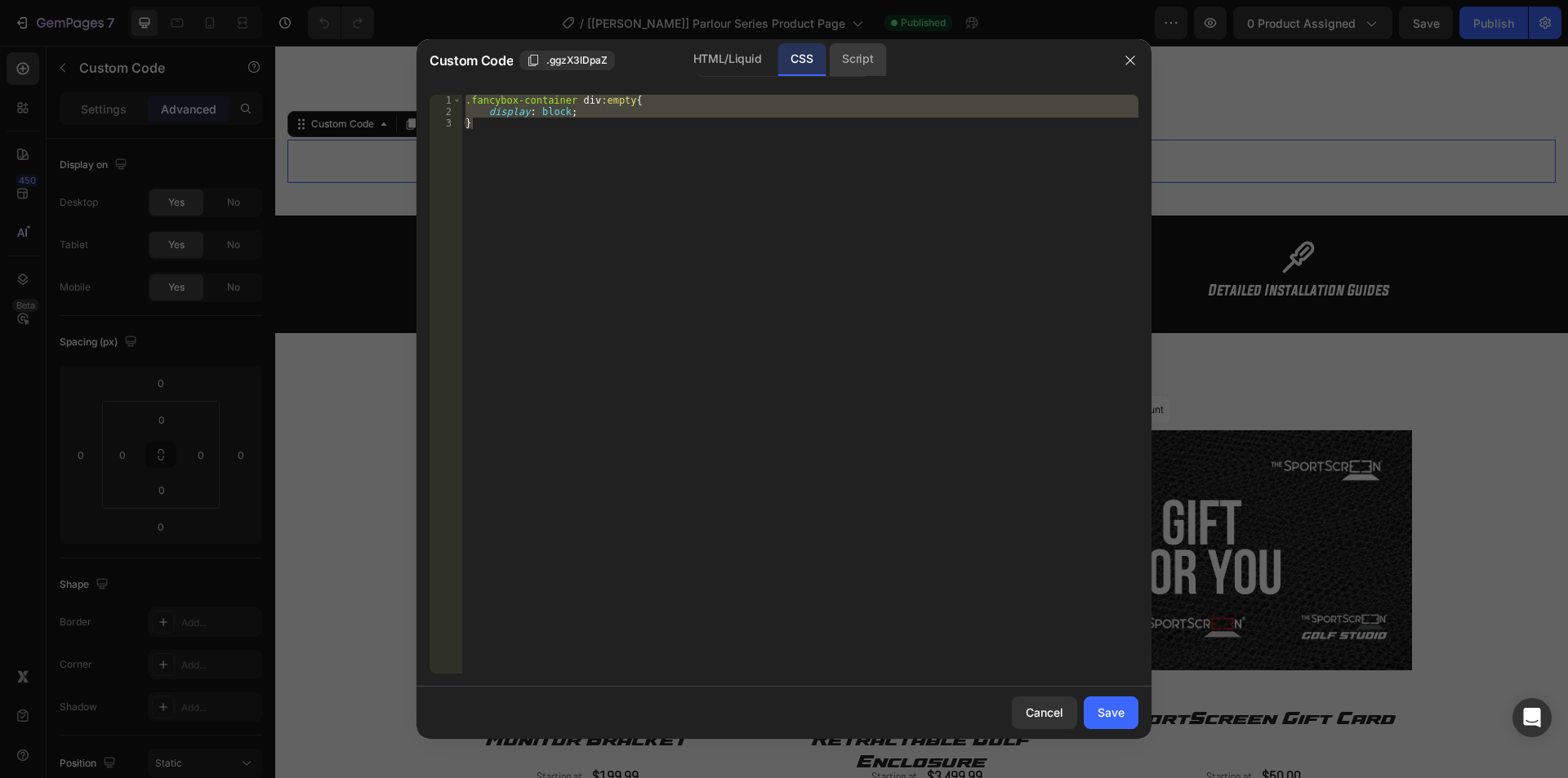
click at [858, 53] on div "Script" at bounding box center [858, 59] width 57 height 33
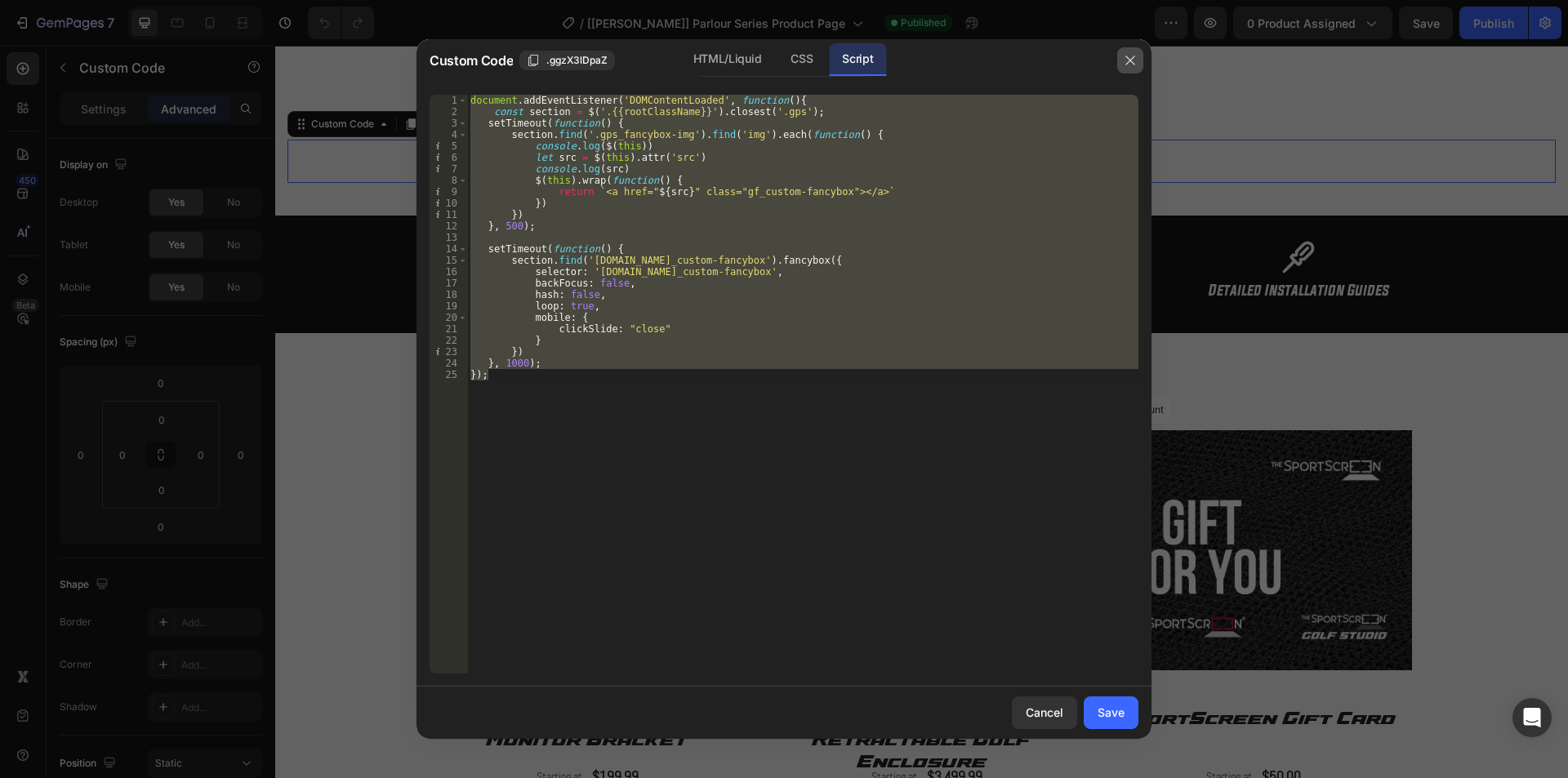
drag, startPoint x: 1129, startPoint y: 60, endPoint x: 1025, endPoint y: 100, distance: 111.4
click at [1129, 60] on icon "button" at bounding box center [1130, 60] width 13 height 13
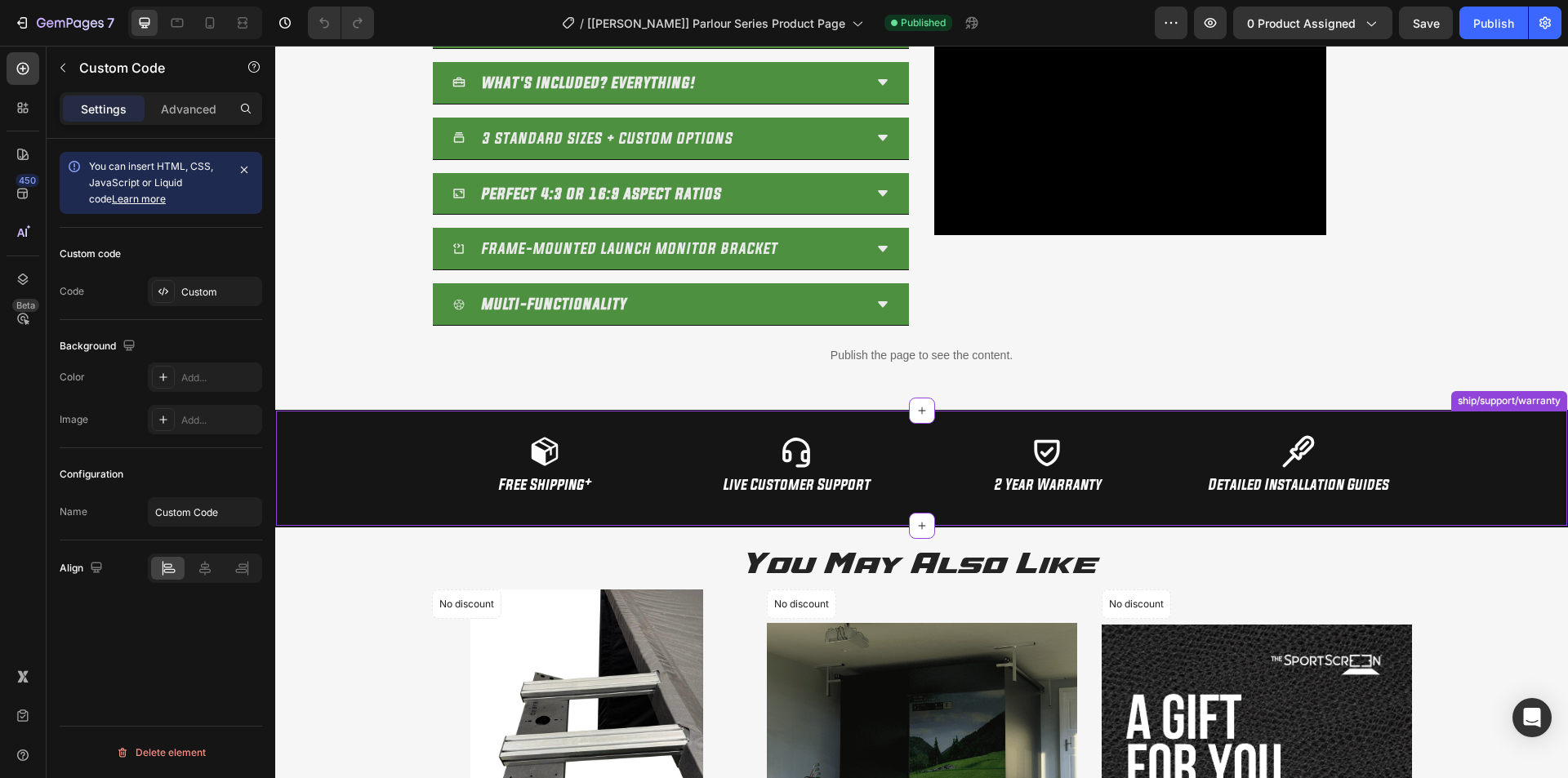
scroll to position [1985, 0]
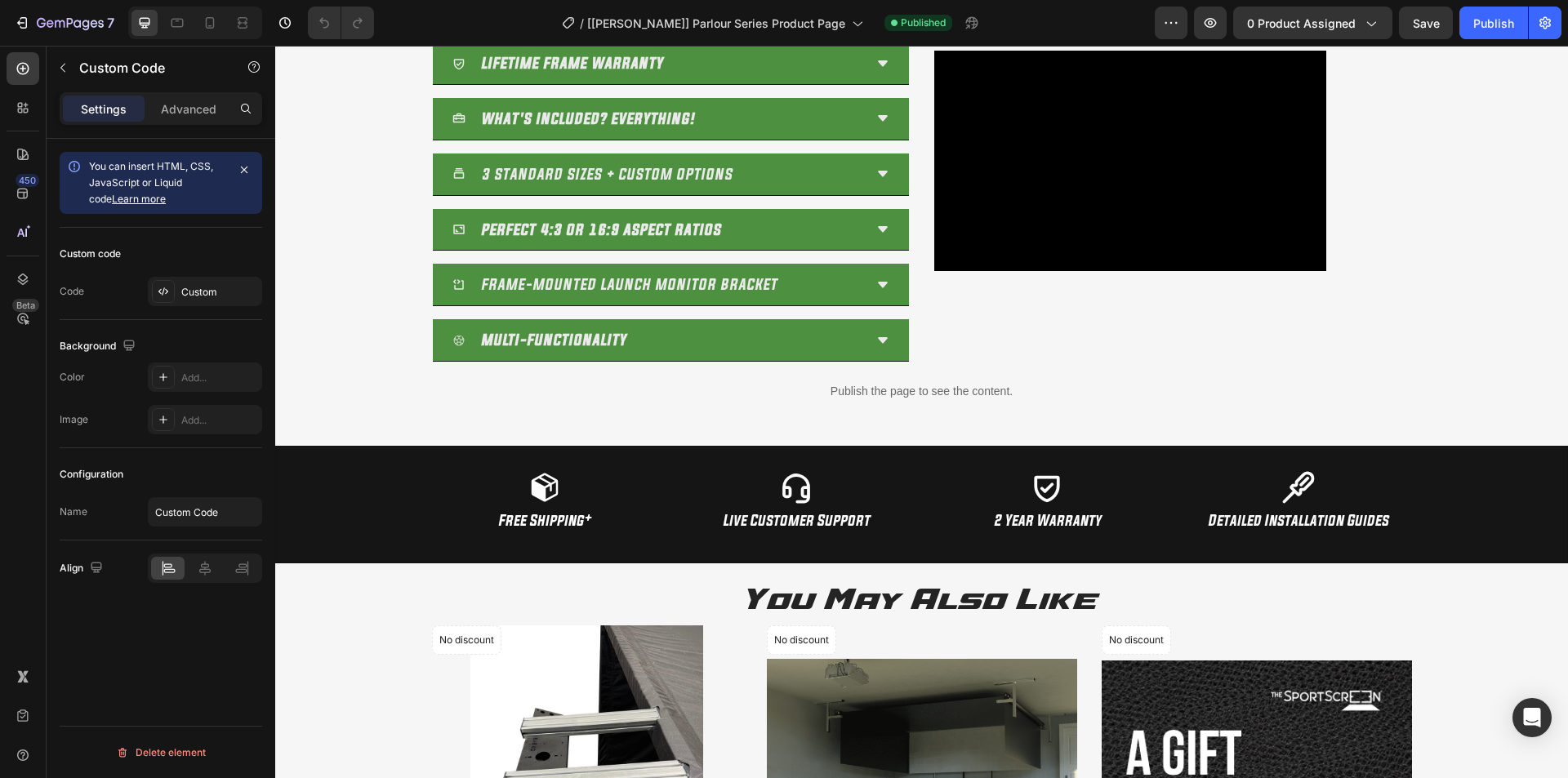
click at [795, 392] on p "Publish the page to see the content." at bounding box center [922, 391] width 1269 height 17
click at [880, 389] on p "Publish the page to see the content." at bounding box center [922, 391] width 1269 height 17
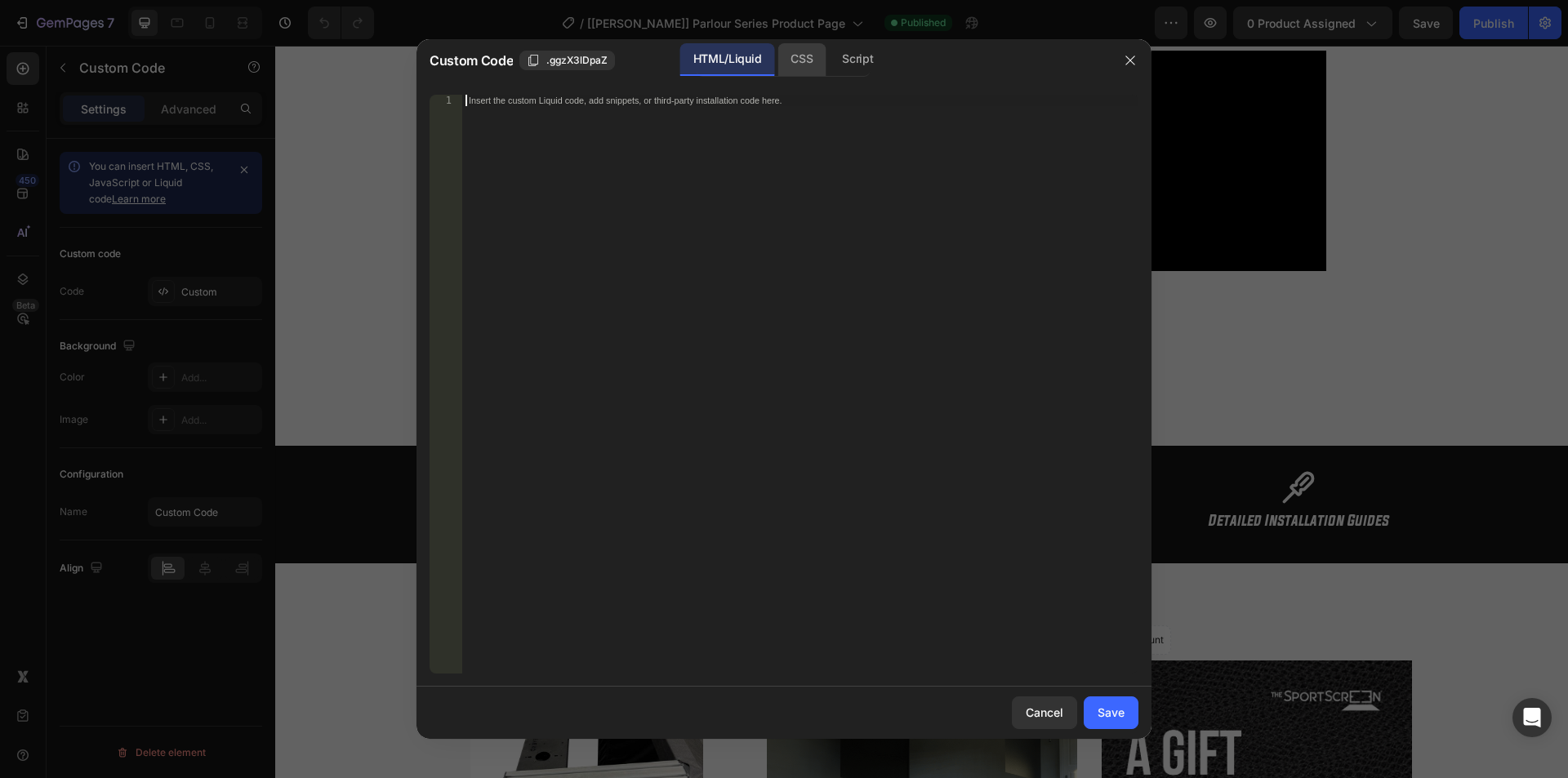
click at [799, 64] on div "CSS" at bounding box center [801, 59] width 48 height 33
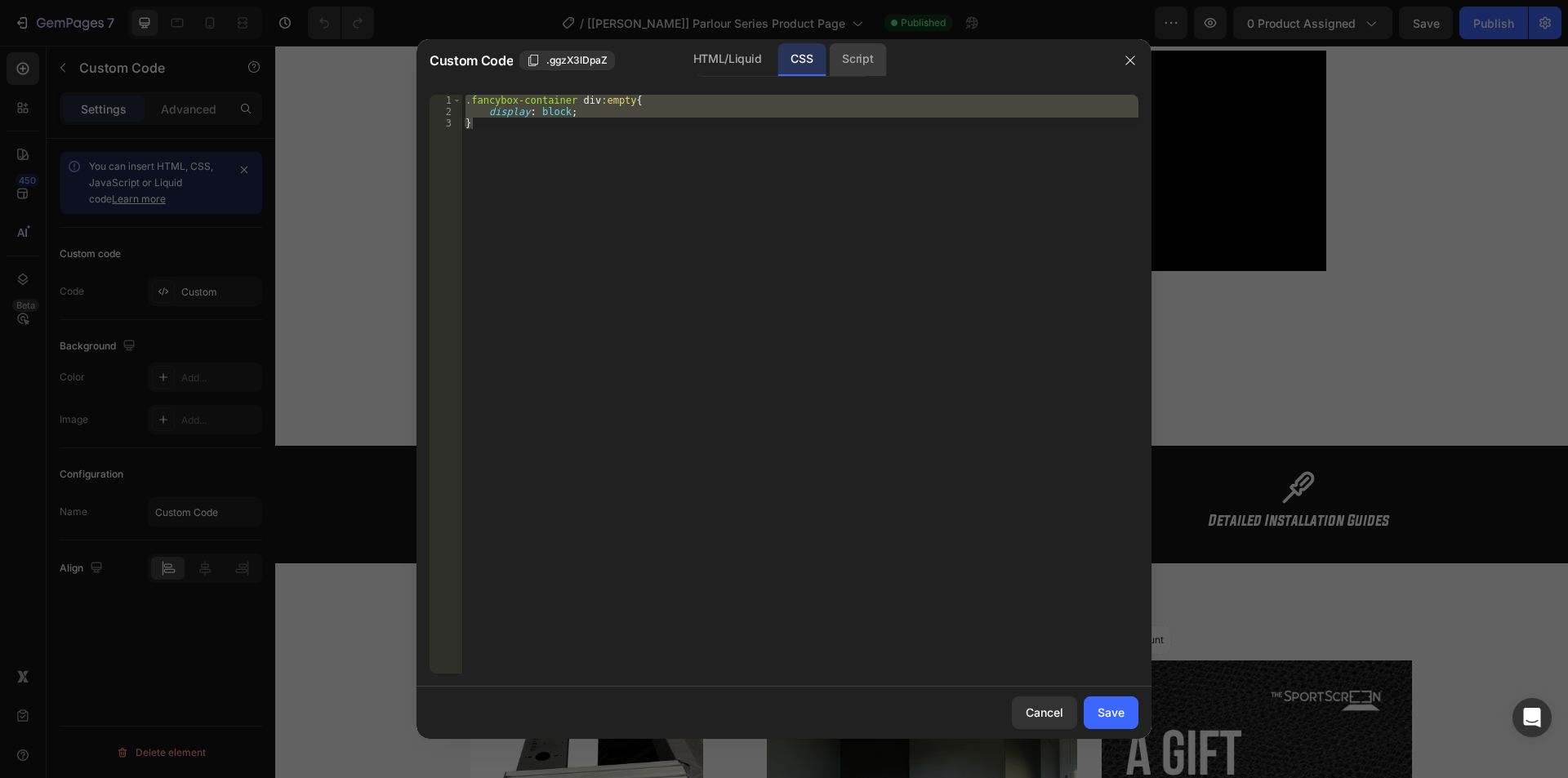
click at [850, 59] on div "Script" at bounding box center [858, 59] width 57 height 33
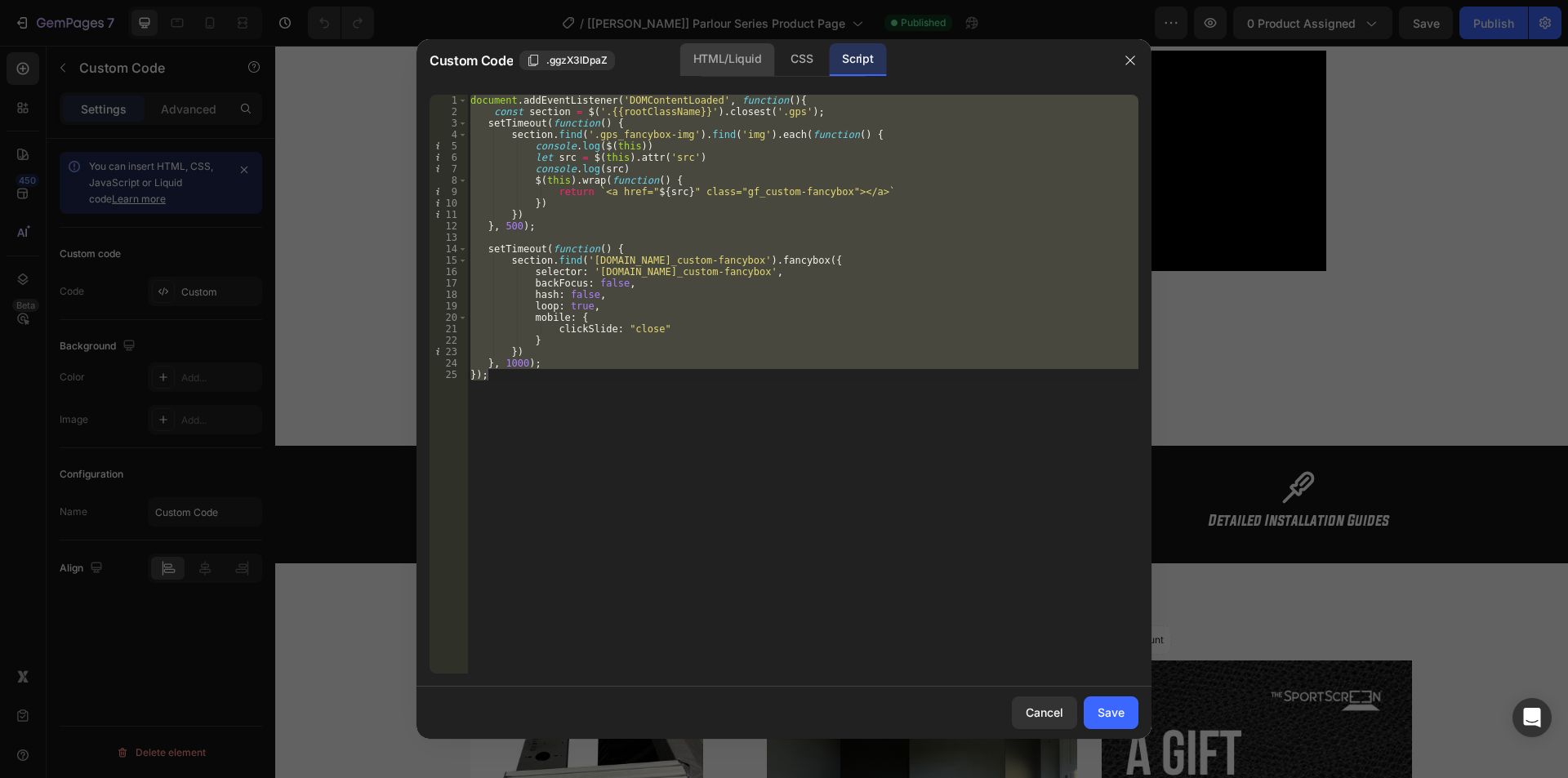
click at [707, 61] on div "HTML/Liquid" at bounding box center [727, 59] width 94 height 33
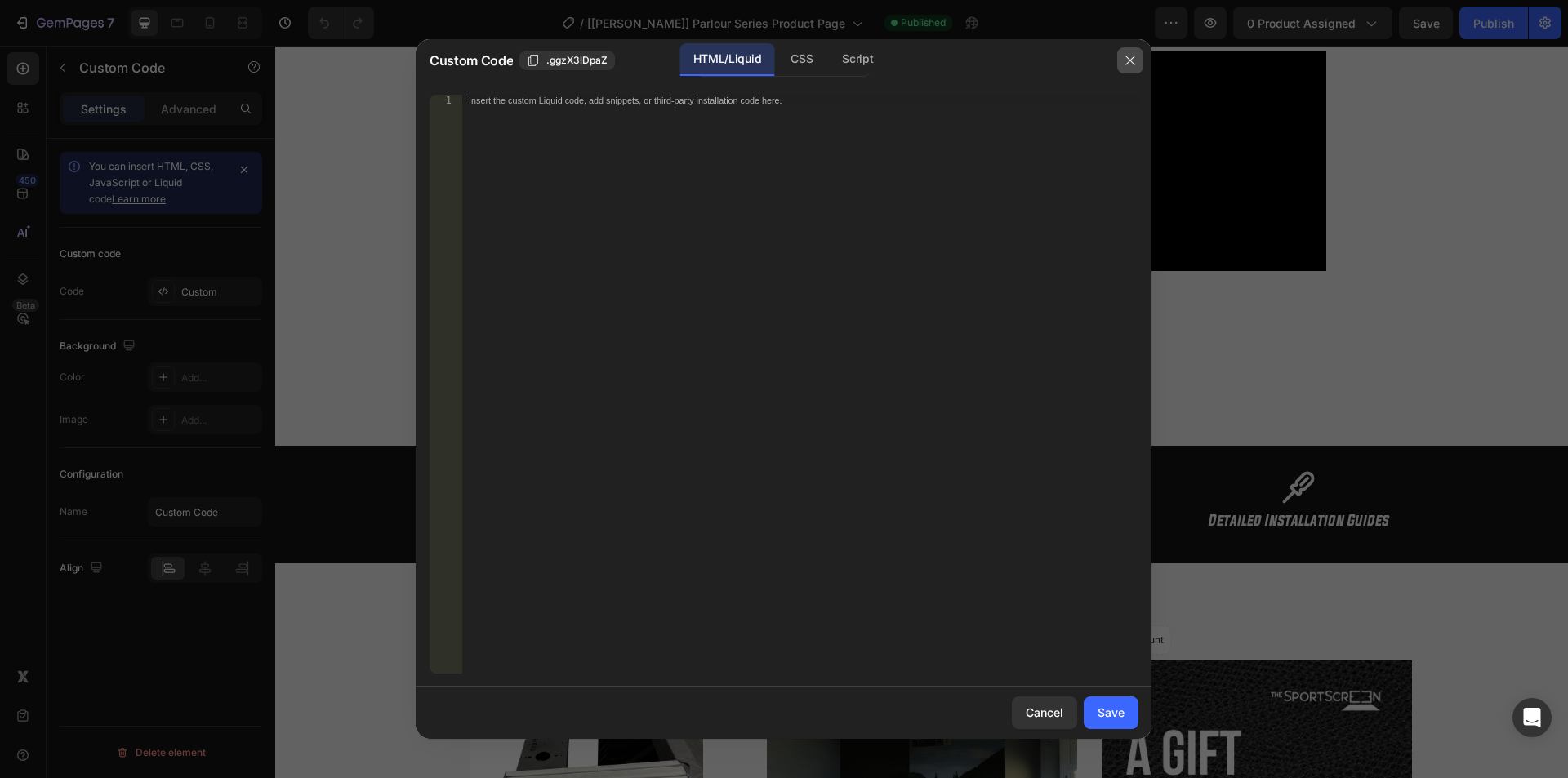
click at [1132, 62] on icon "button" at bounding box center [1130, 60] width 9 height 9
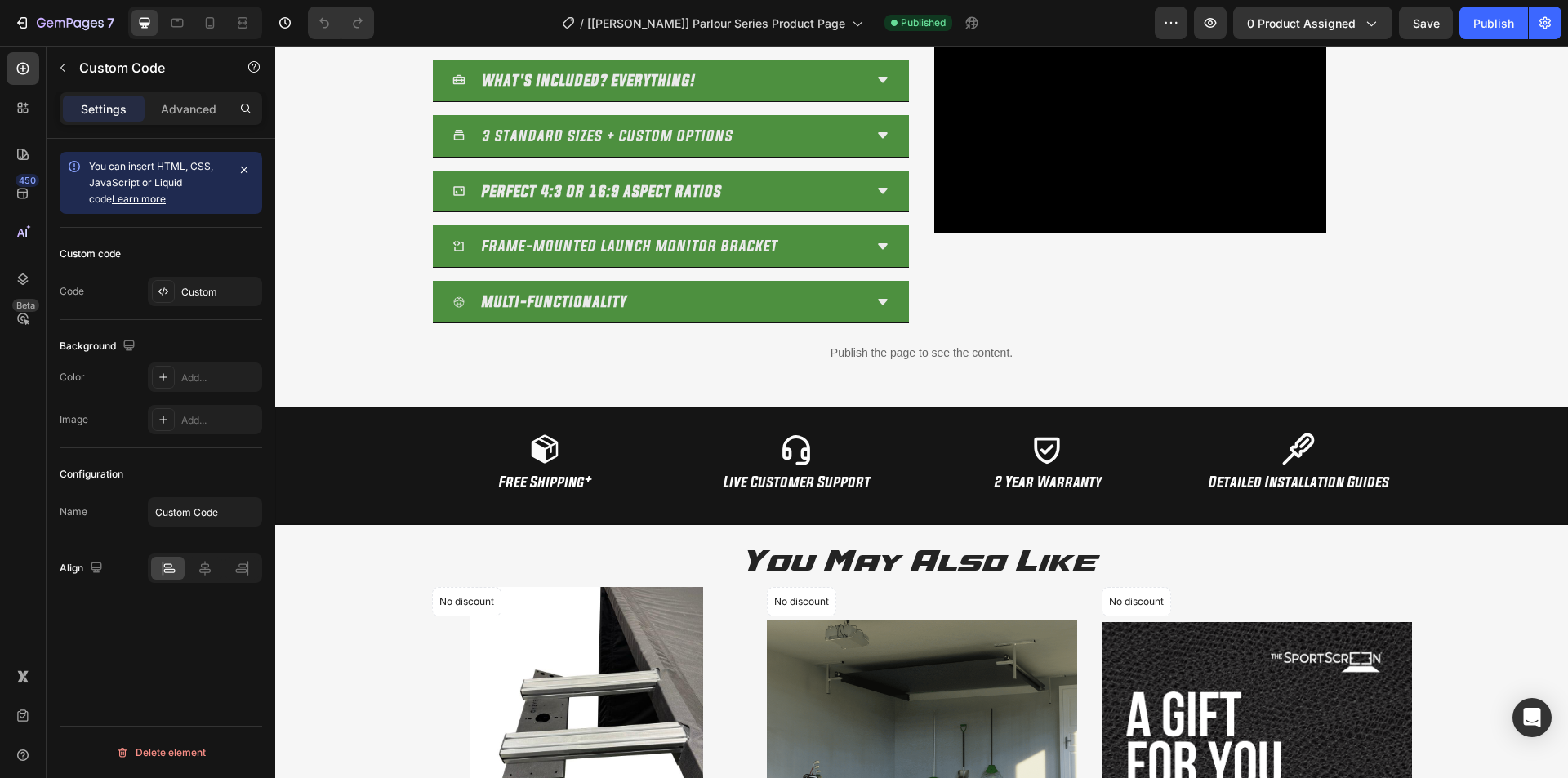
scroll to position [1262, 0]
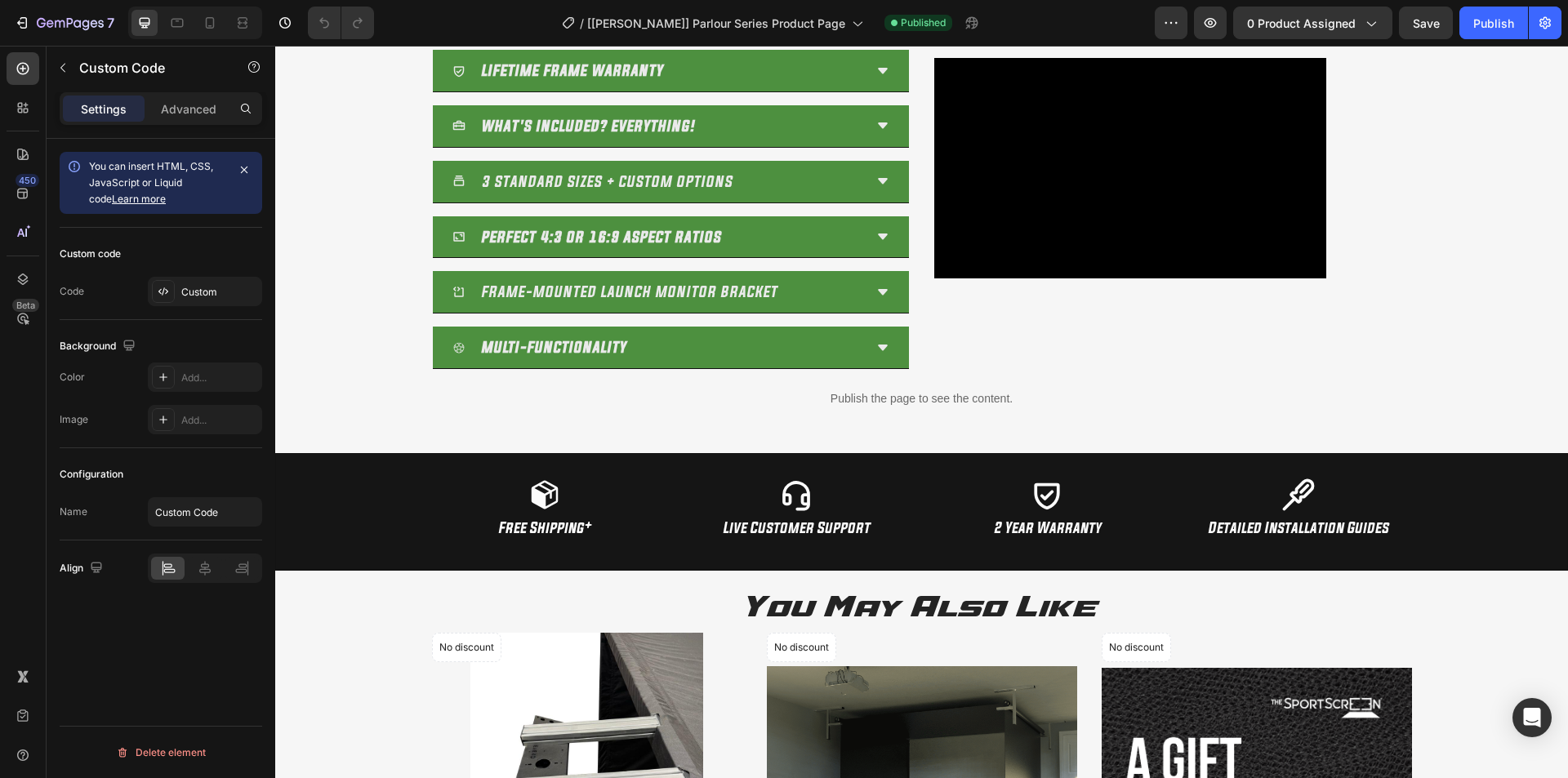
click at [887, 397] on p "Publish the page to see the content." at bounding box center [922, 398] width 1269 height 17
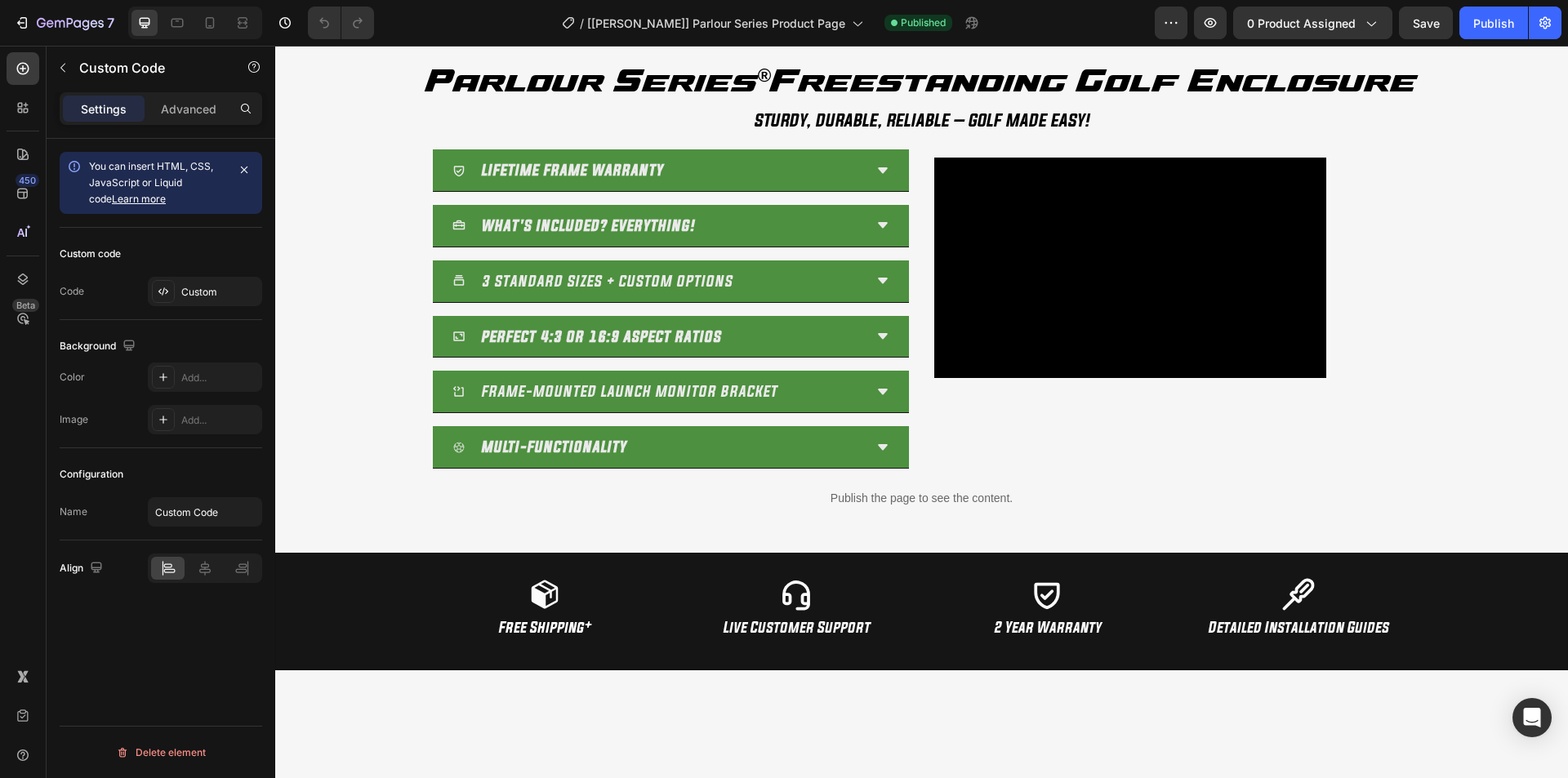
scroll to position [1018, 0]
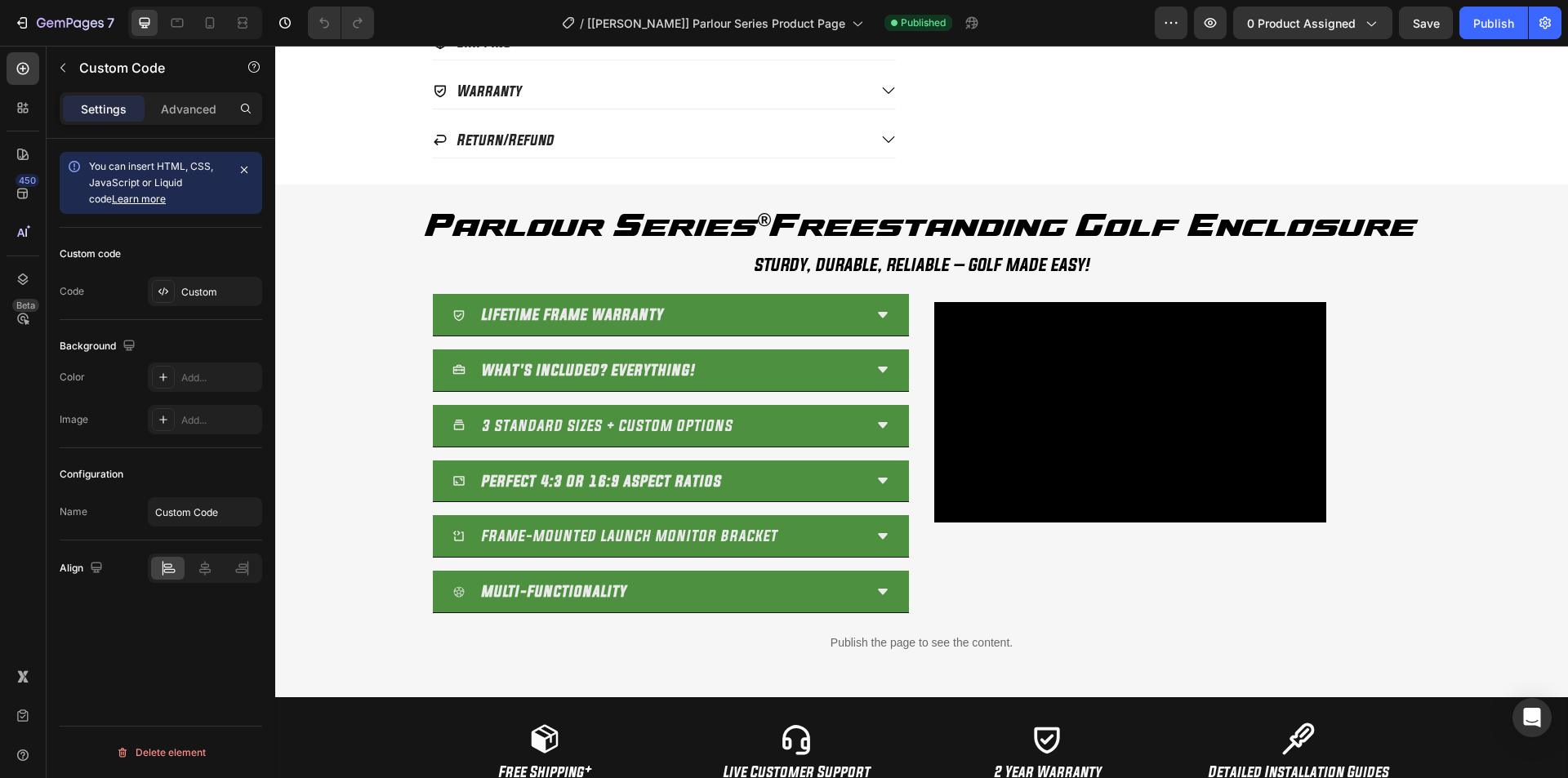
click at [908, 641] on p "Publish the page to see the content." at bounding box center [922, 642] width 1269 height 17
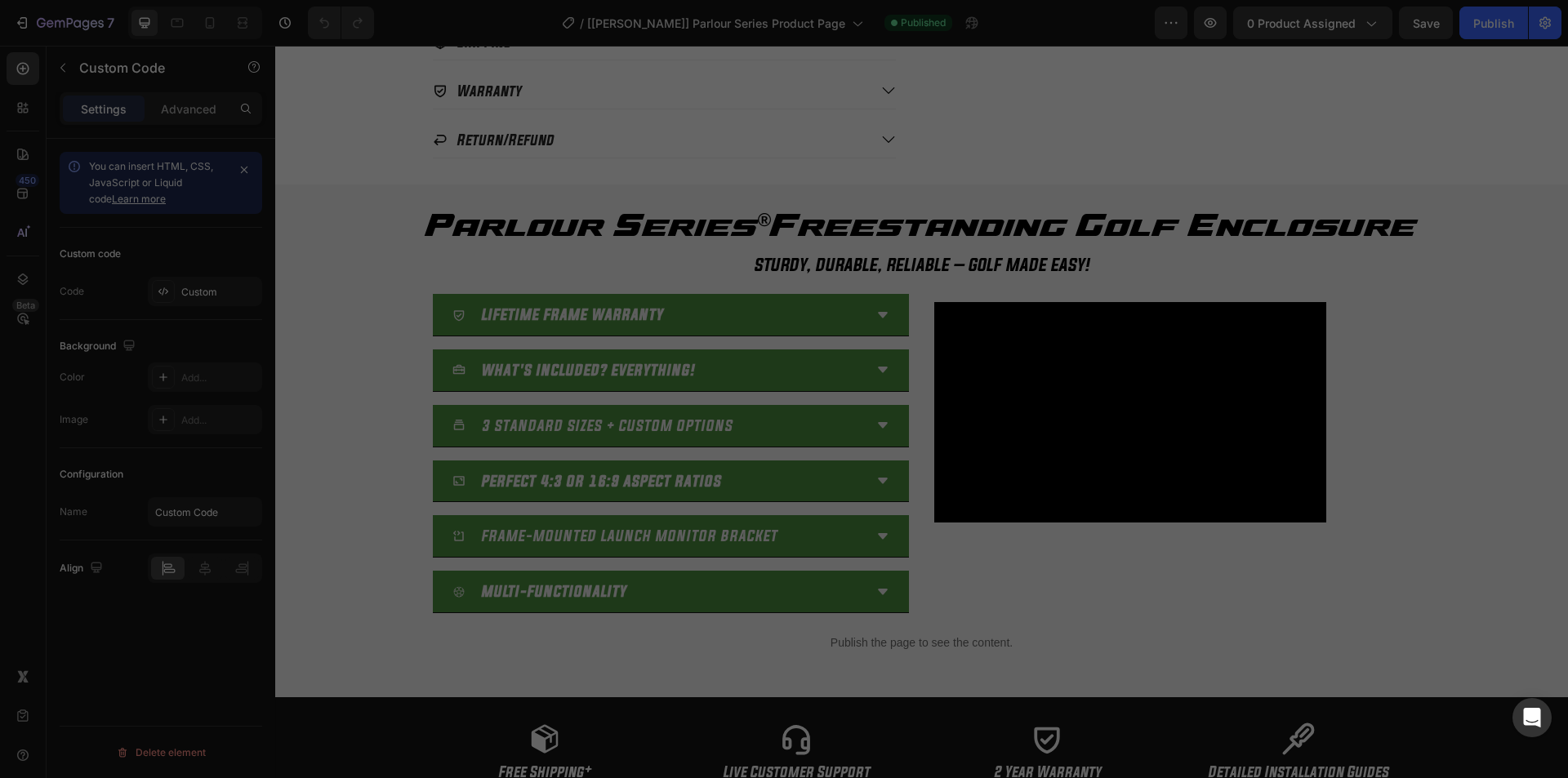
click at [908, 641] on div "Insert the custom Liquid code, add snippets, or third-party installation code h…" at bounding box center [800, 396] width 676 height 602
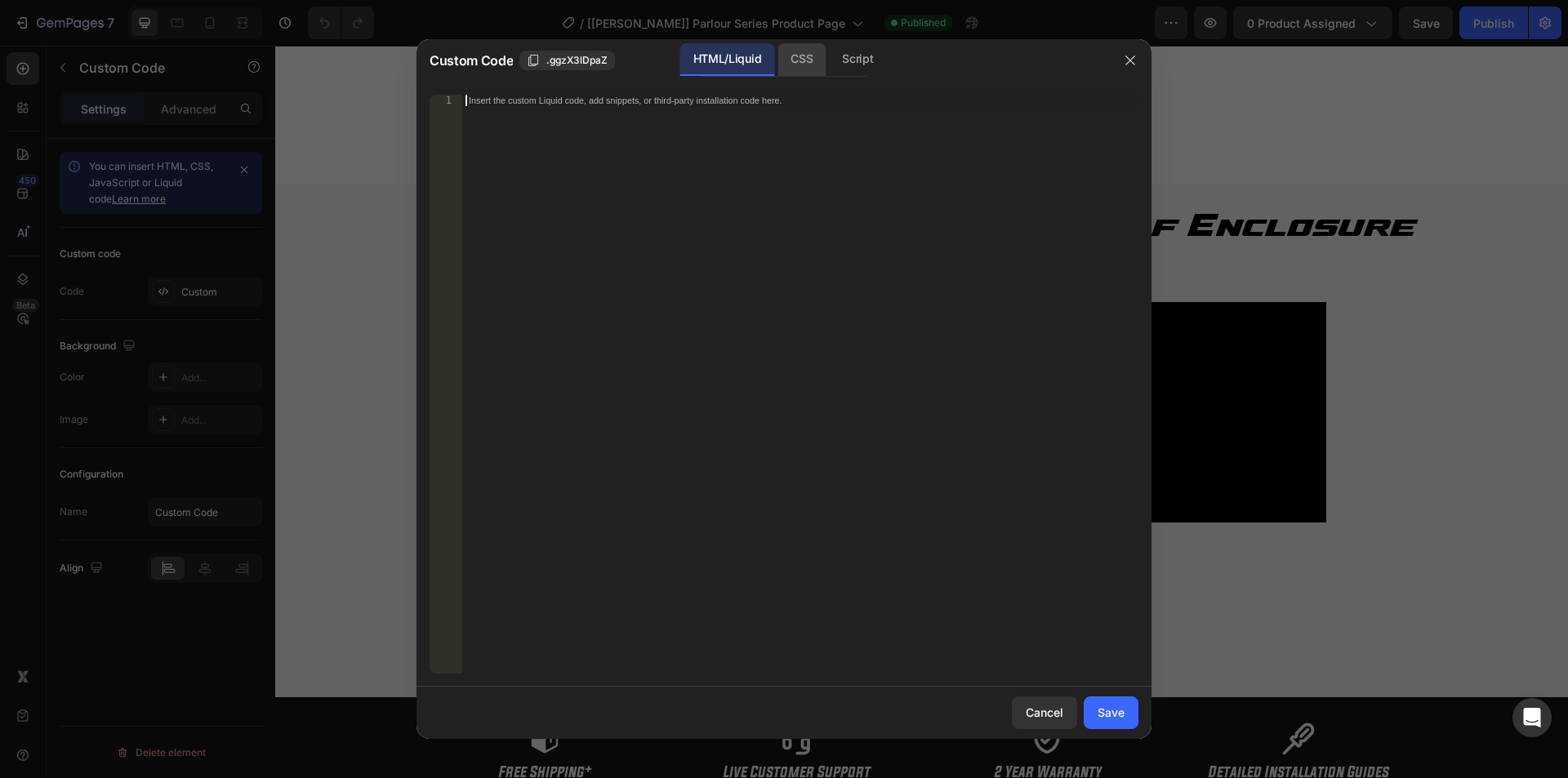
click at [809, 62] on div "CSS" at bounding box center [801, 59] width 48 height 33
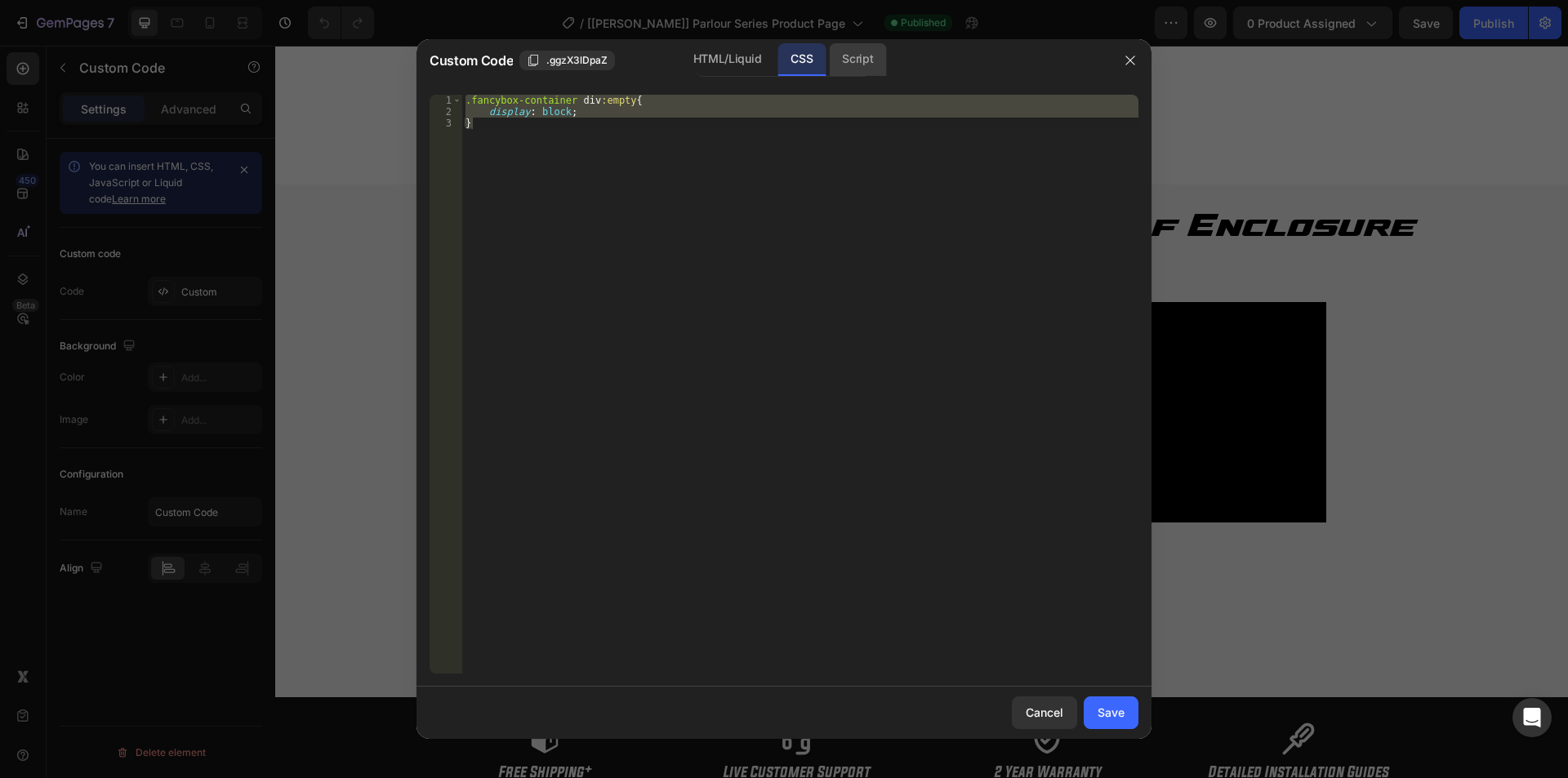
click at [858, 51] on div "Script" at bounding box center [858, 59] width 57 height 33
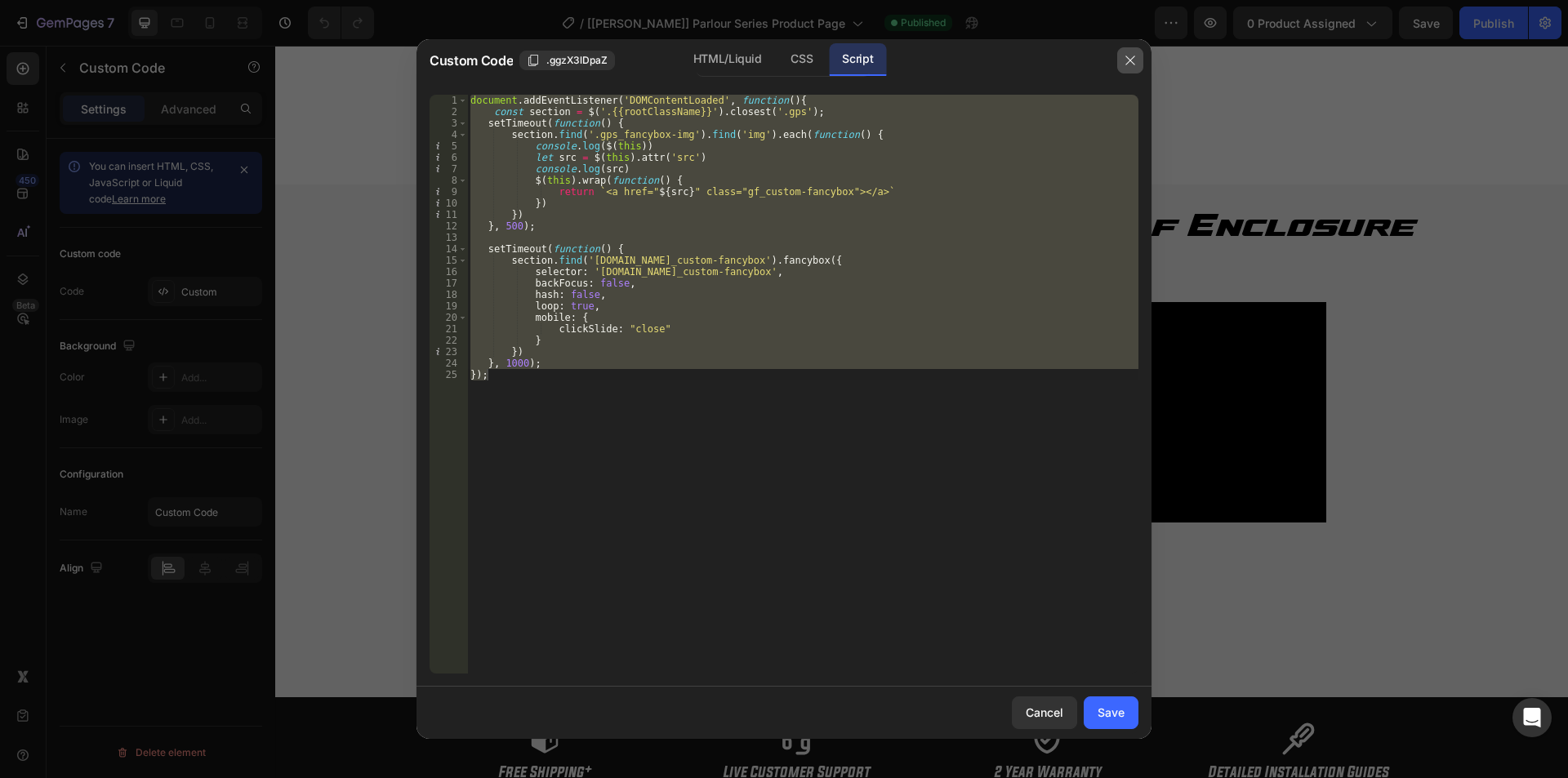
click at [1125, 54] on icon "button" at bounding box center [1130, 60] width 13 height 13
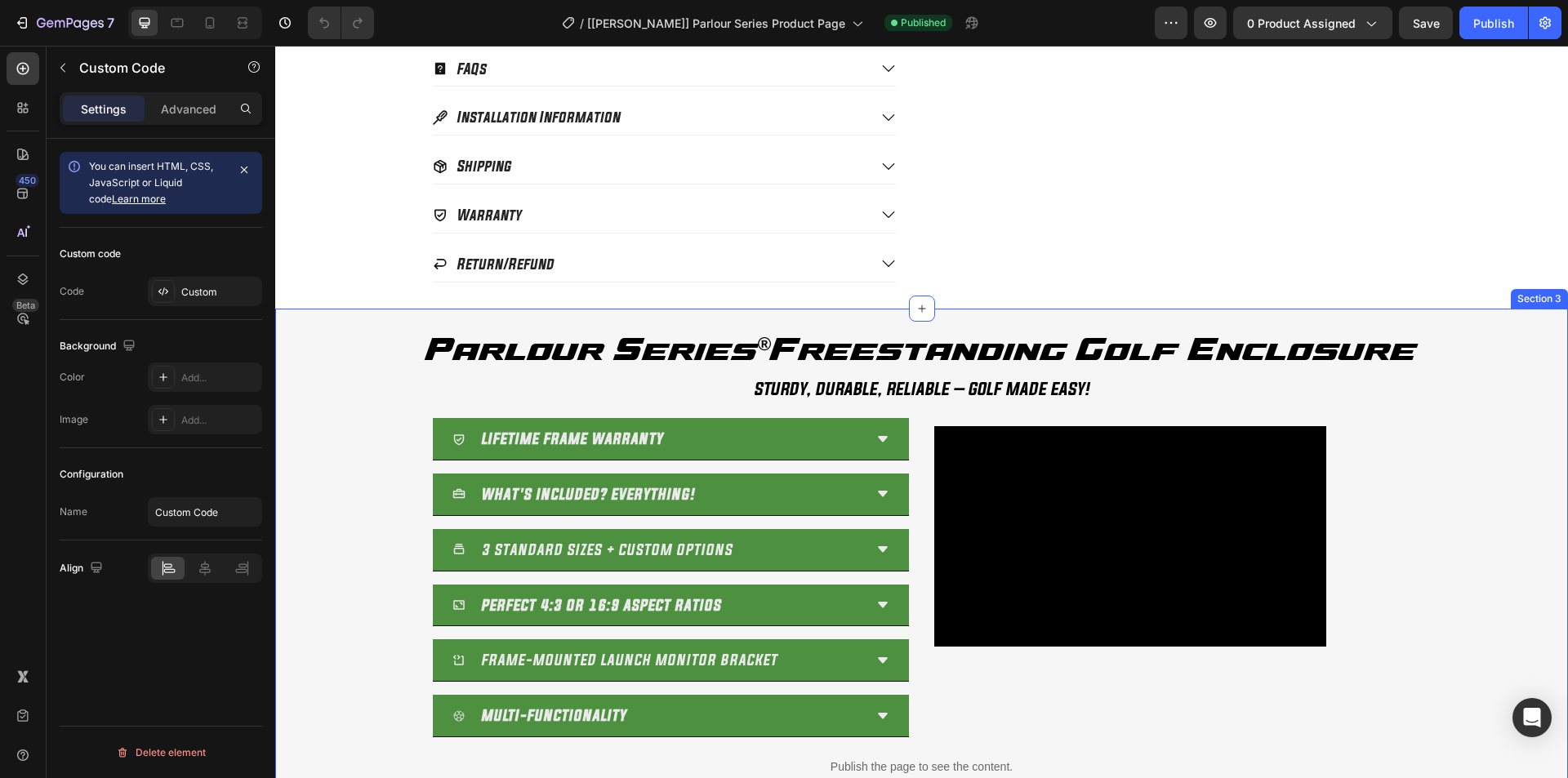
scroll to position [1100, 0]
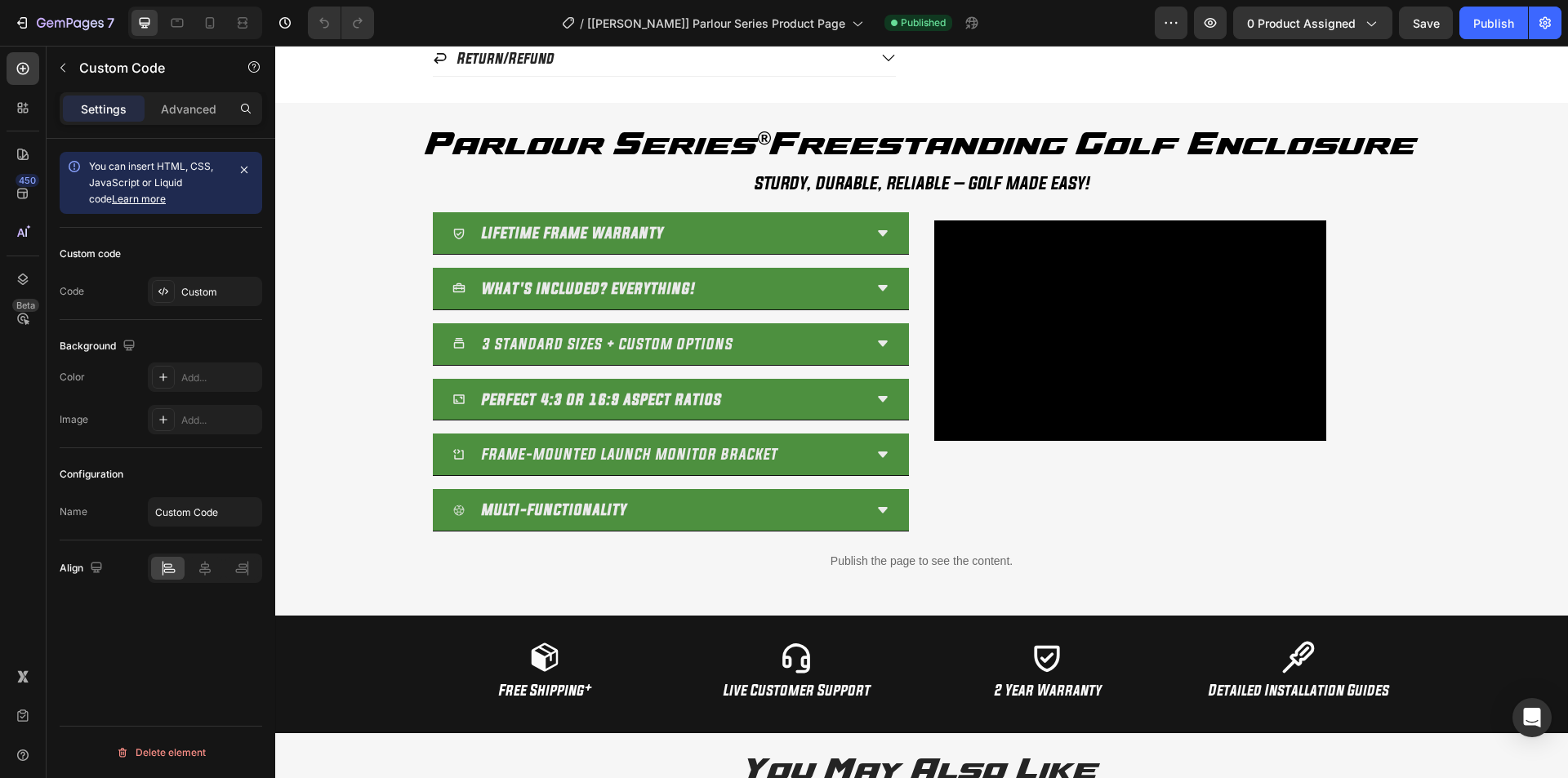
click at [871, 558] on p "Publish the page to see the content." at bounding box center [922, 561] width 1269 height 17
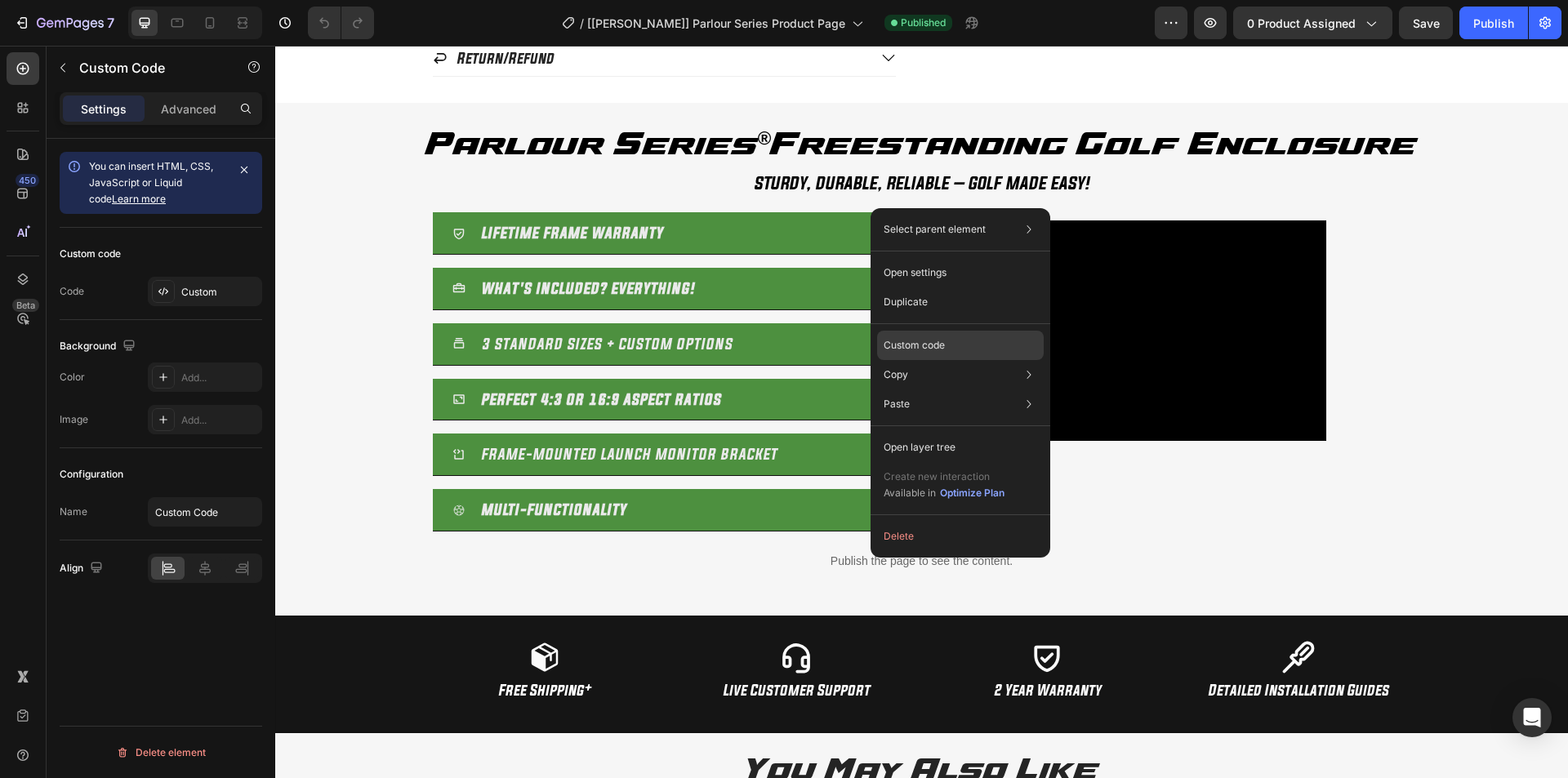
click at [909, 338] on p "Custom code" at bounding box center [915, 345] width 62 height 15
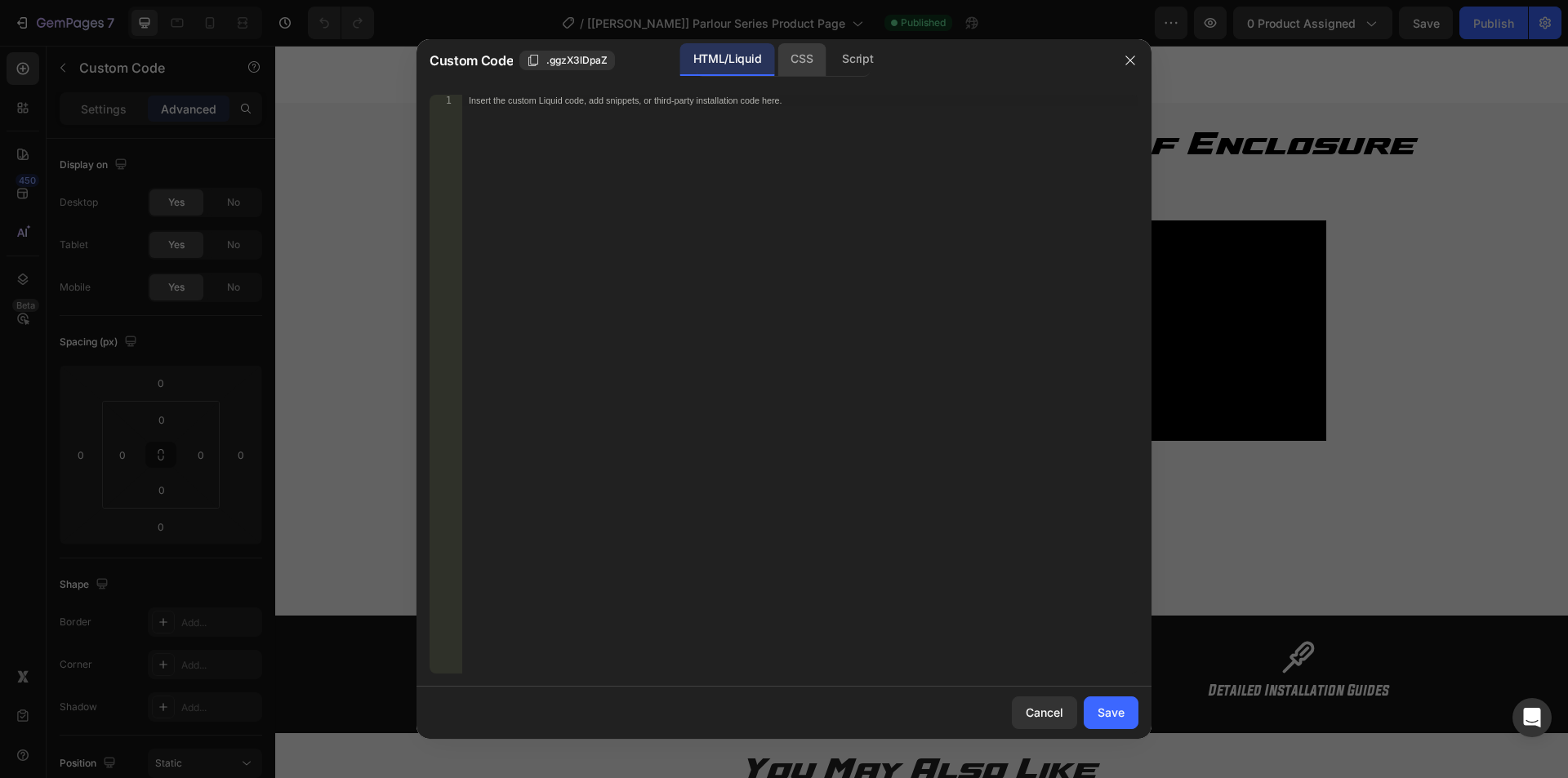
click at [810, 61] on div "CSS" at bounding box center [801, 59] width 48 height 33
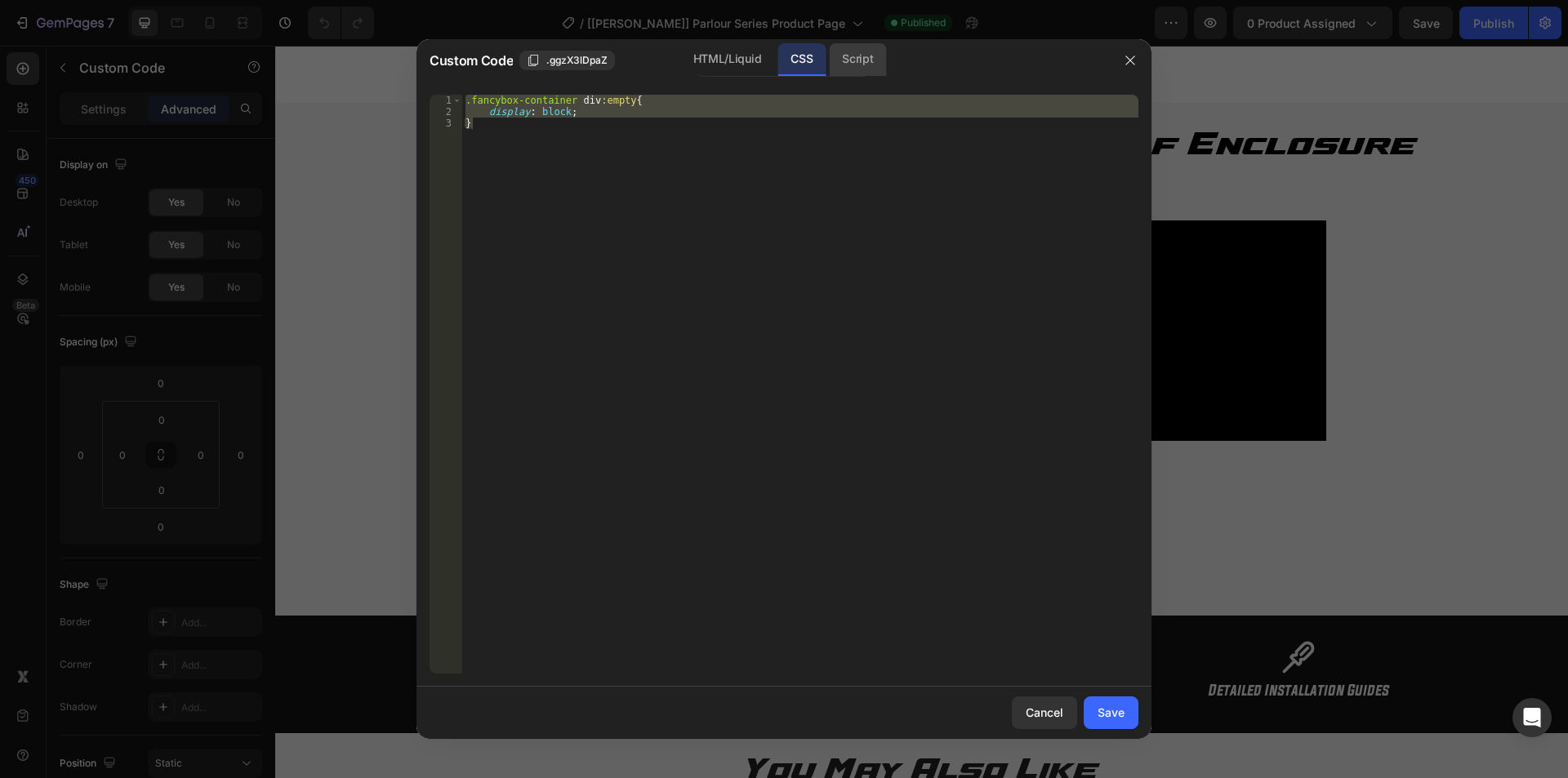
click at [865, 62] on div "Script" at bounding box center [858, 59] width 57 height 33
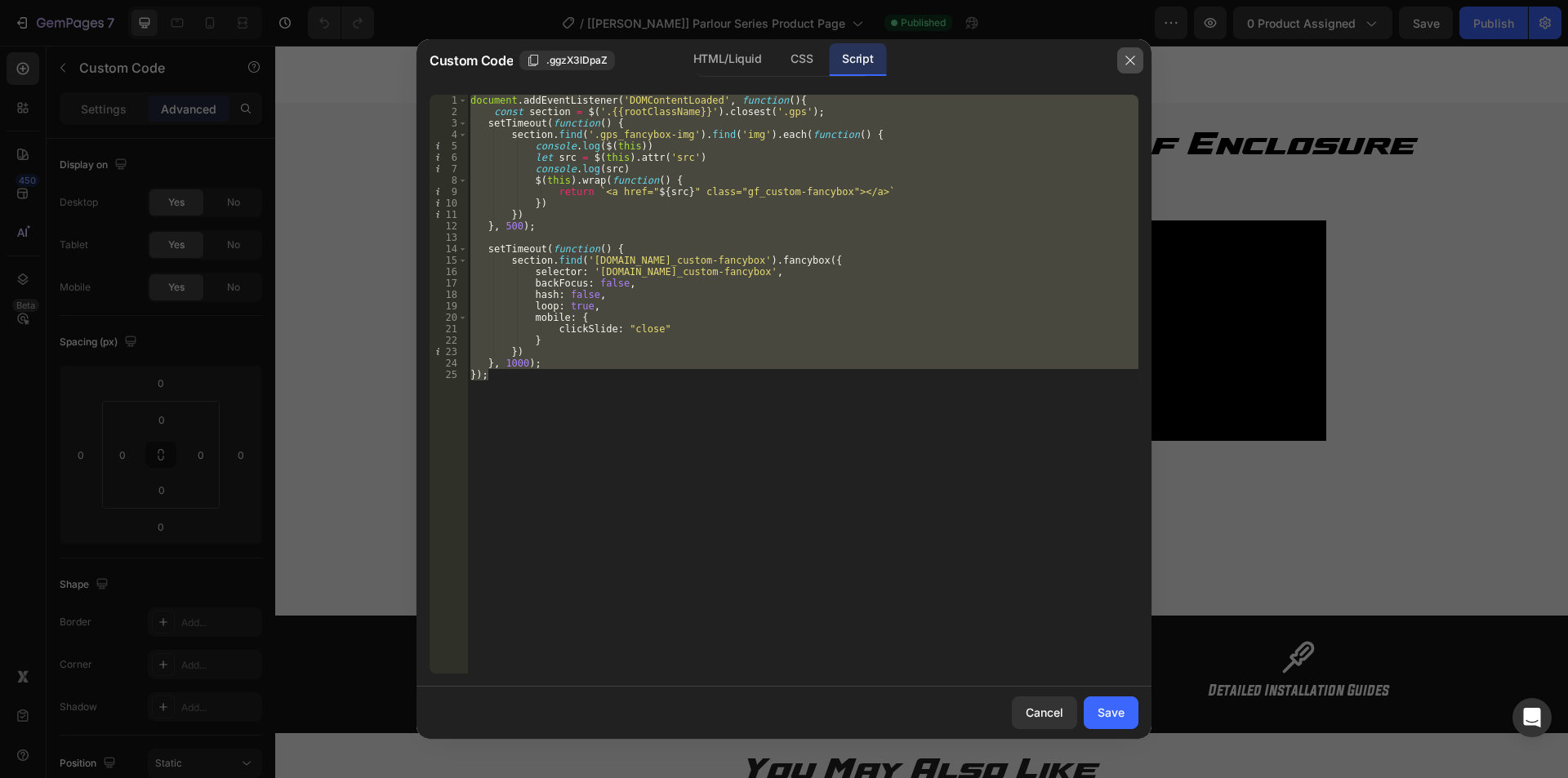
click at [1135, 60] on icon "button" at bounding box center [1130, 60] width 13 height 13
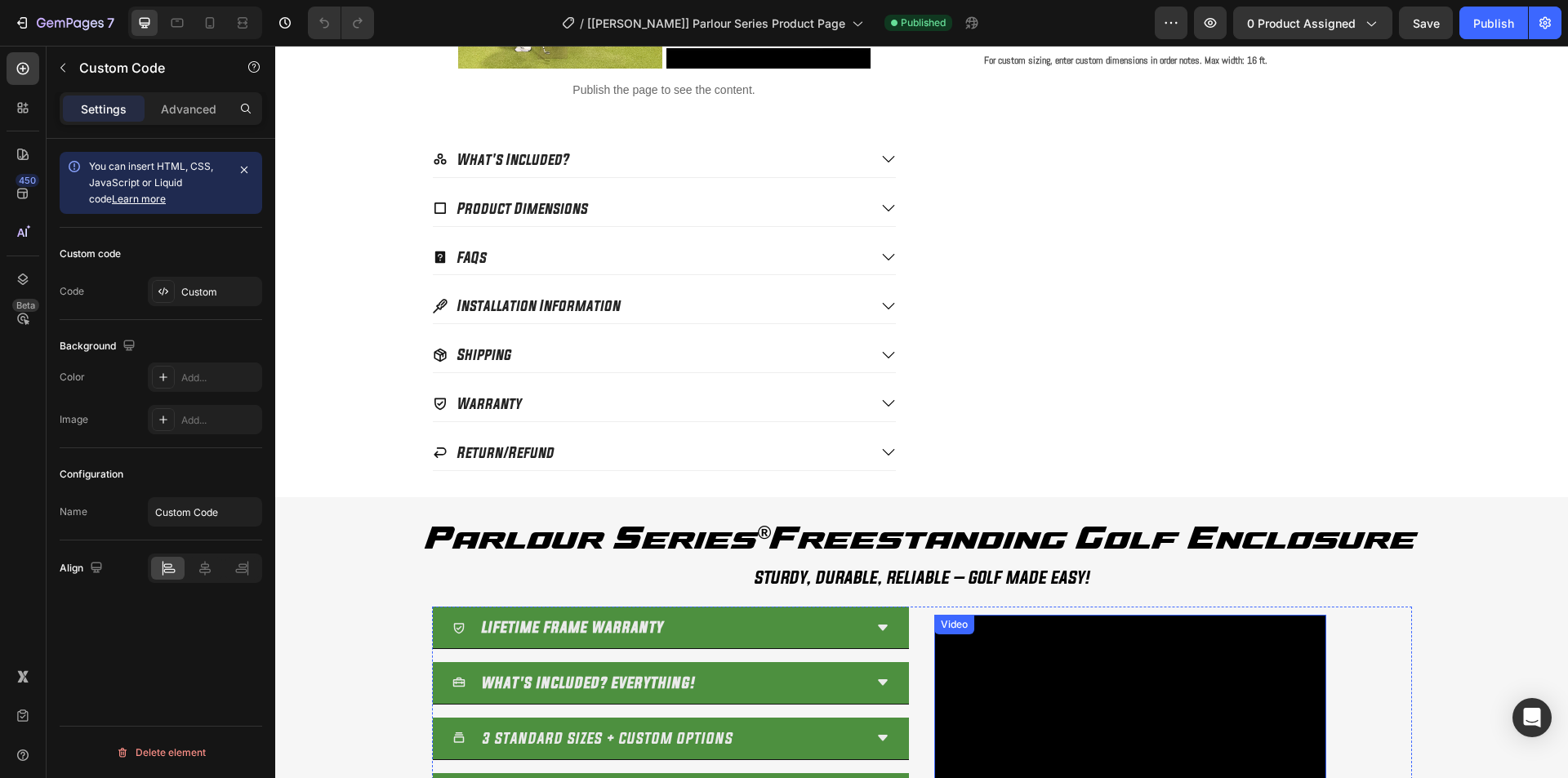
scroll to position [692, 0]
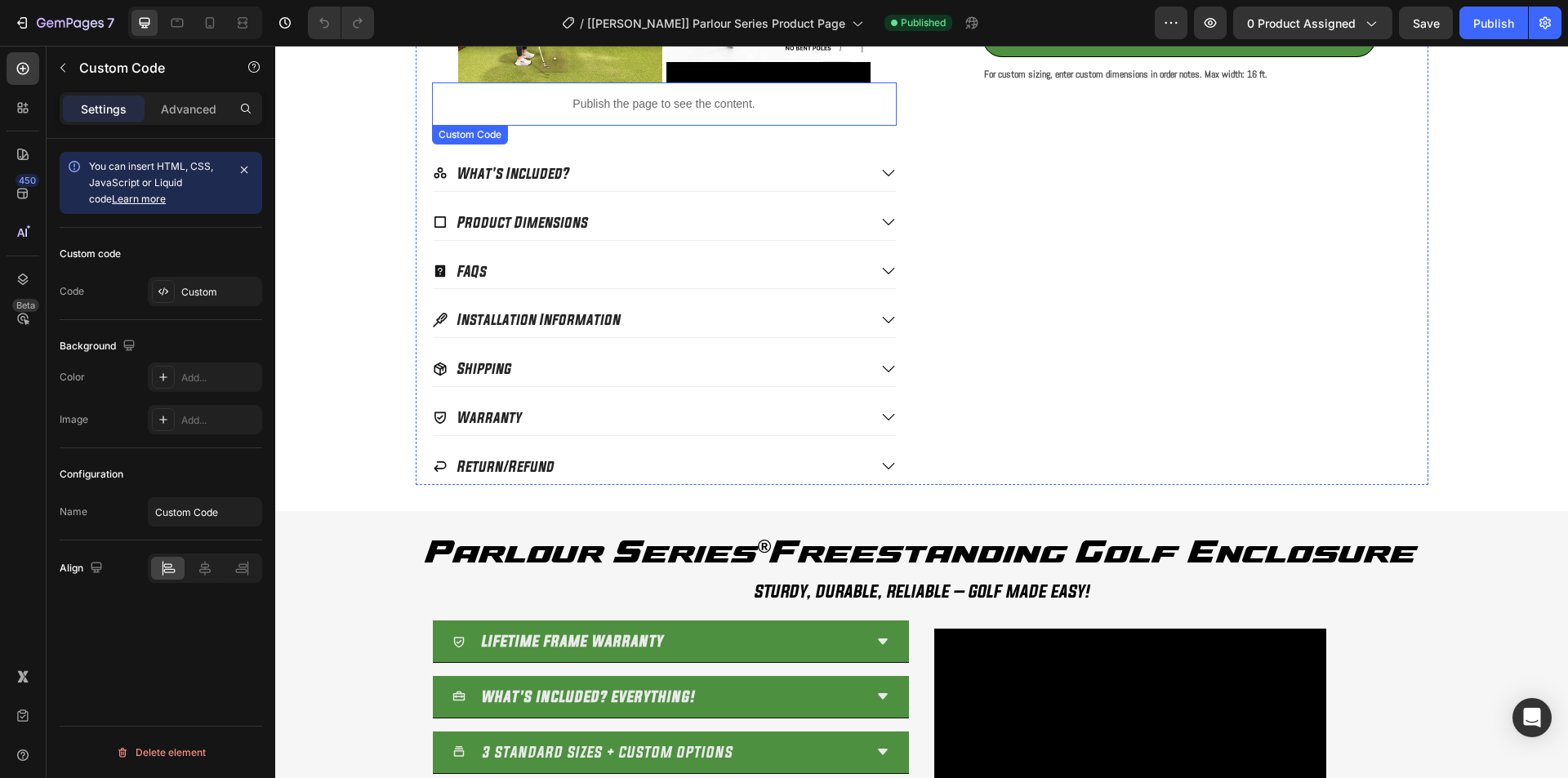
click at [727, 104] on p "Publish the page to see the content." at bounding box center [665, 104] width 465 height 17
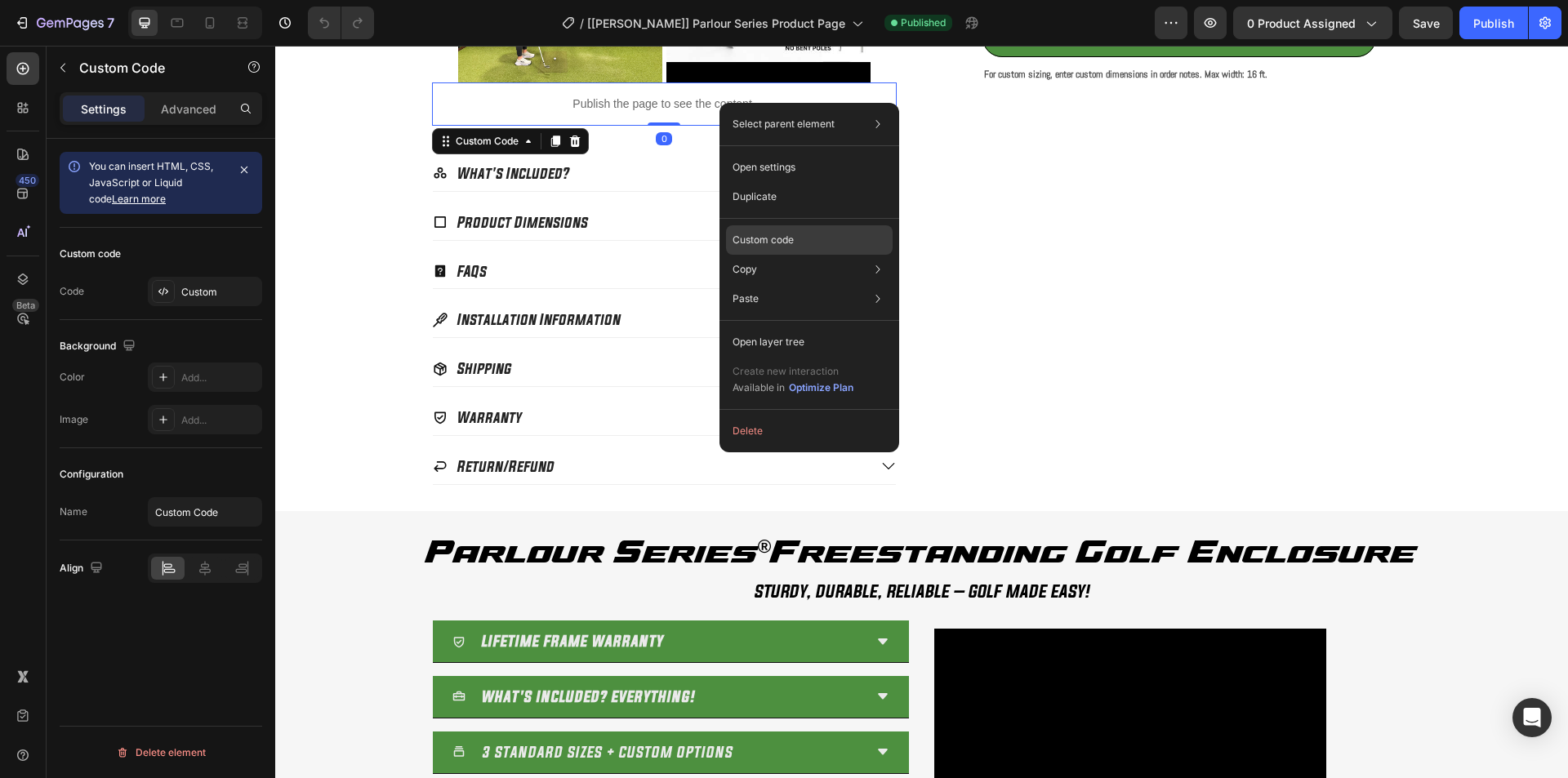
click at [769, 238] on p "Custom code" at bounding box center [763, 239] width 62 height 15
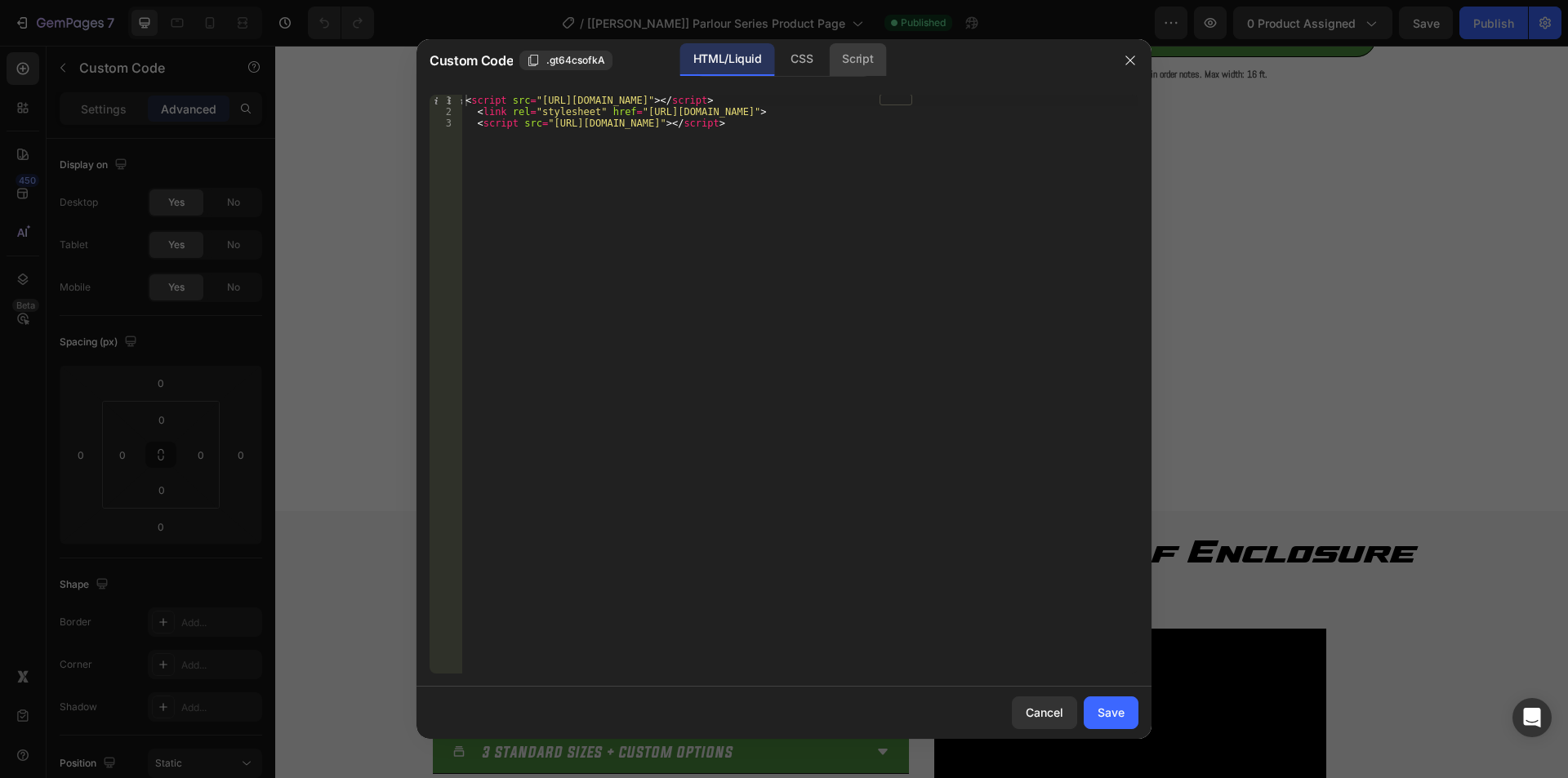
click at [838, 60] on div "Script" at bounding box center [858, 59] width 57 height 33
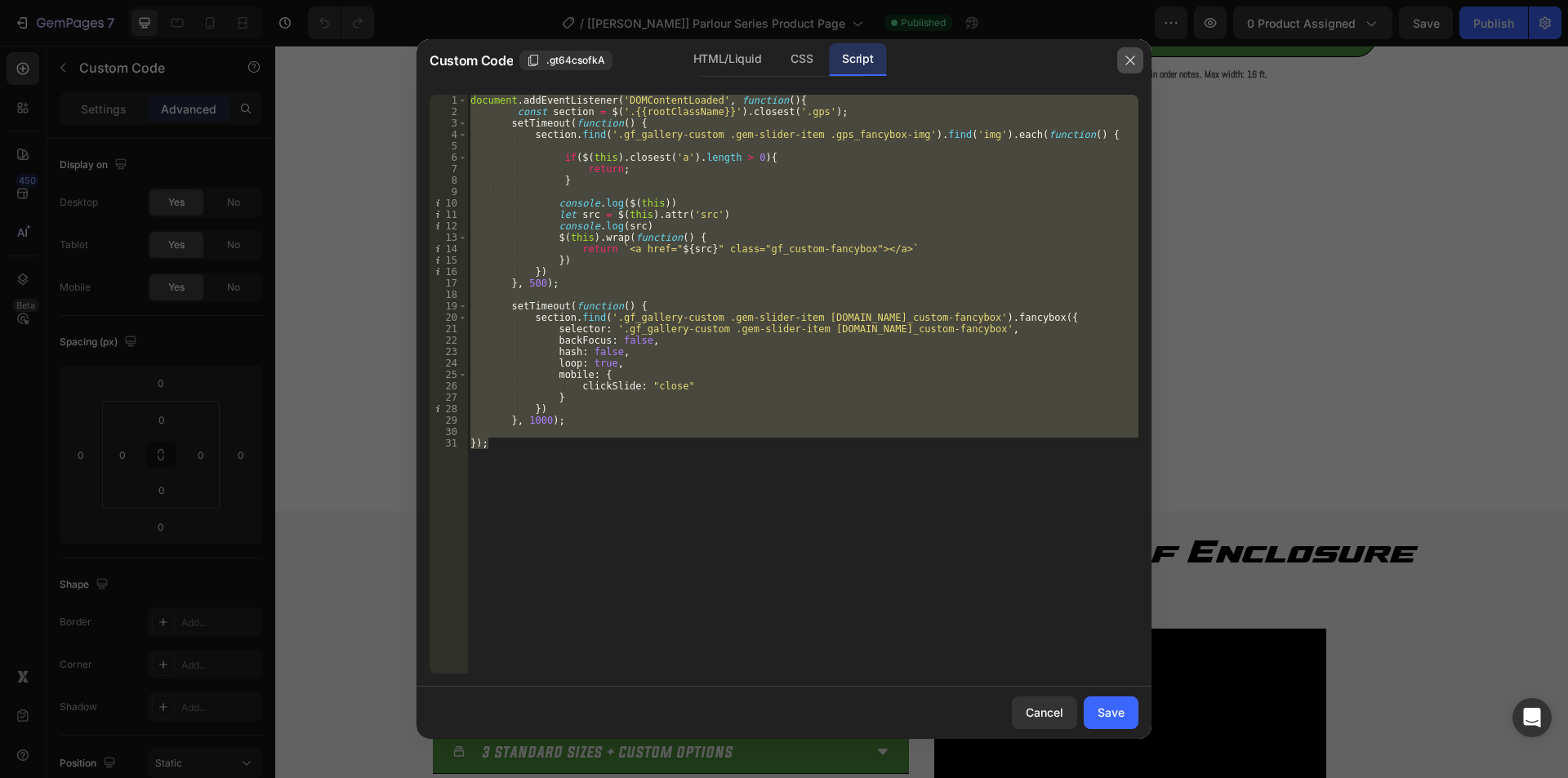
click at [1130, 59] on icon "button" at bounding box center [1130, 60] width 9 height 9
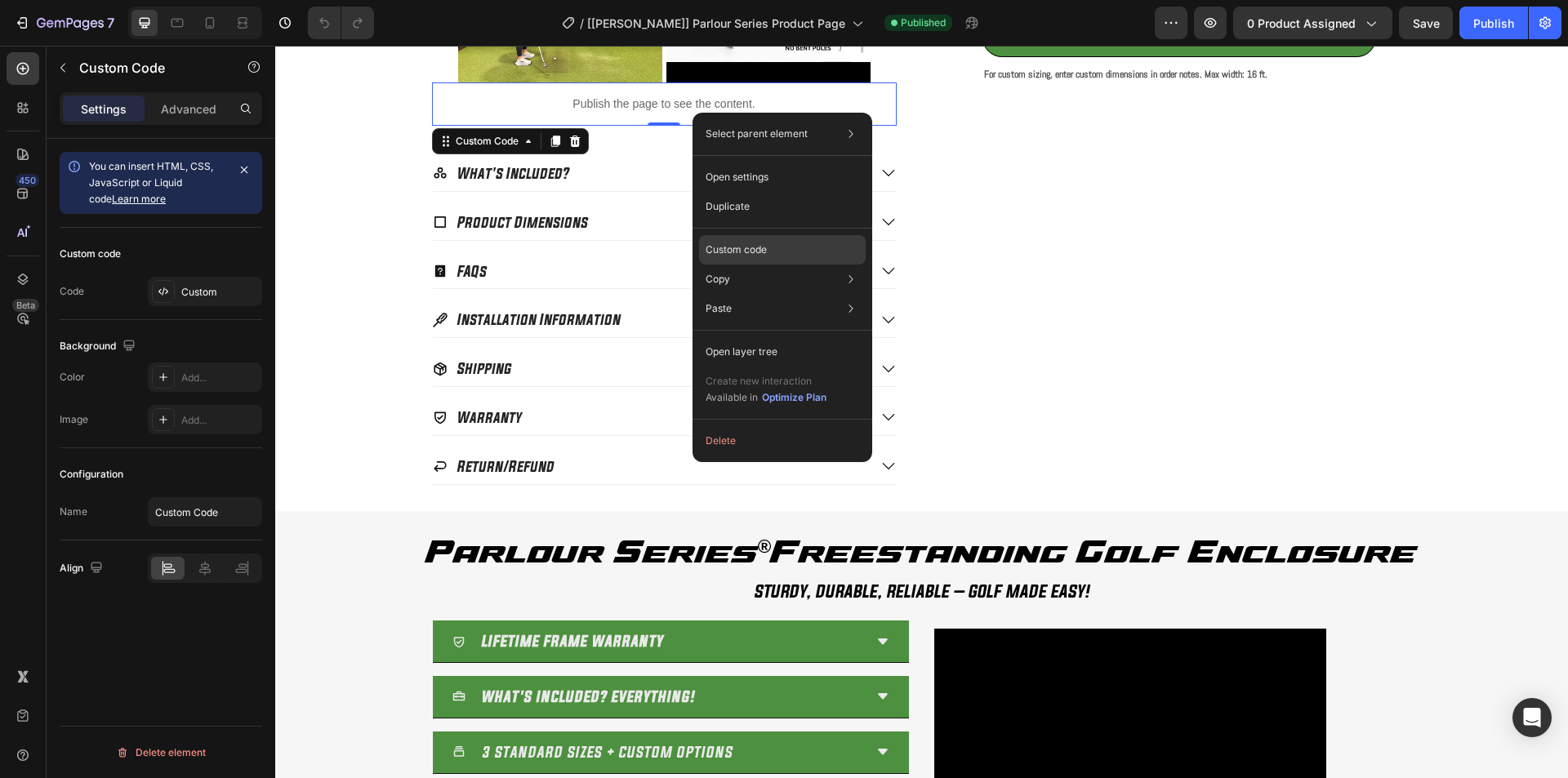
click at [755, 243] on p "Custom code" at bounding box center [737, 250] width 62 height 15
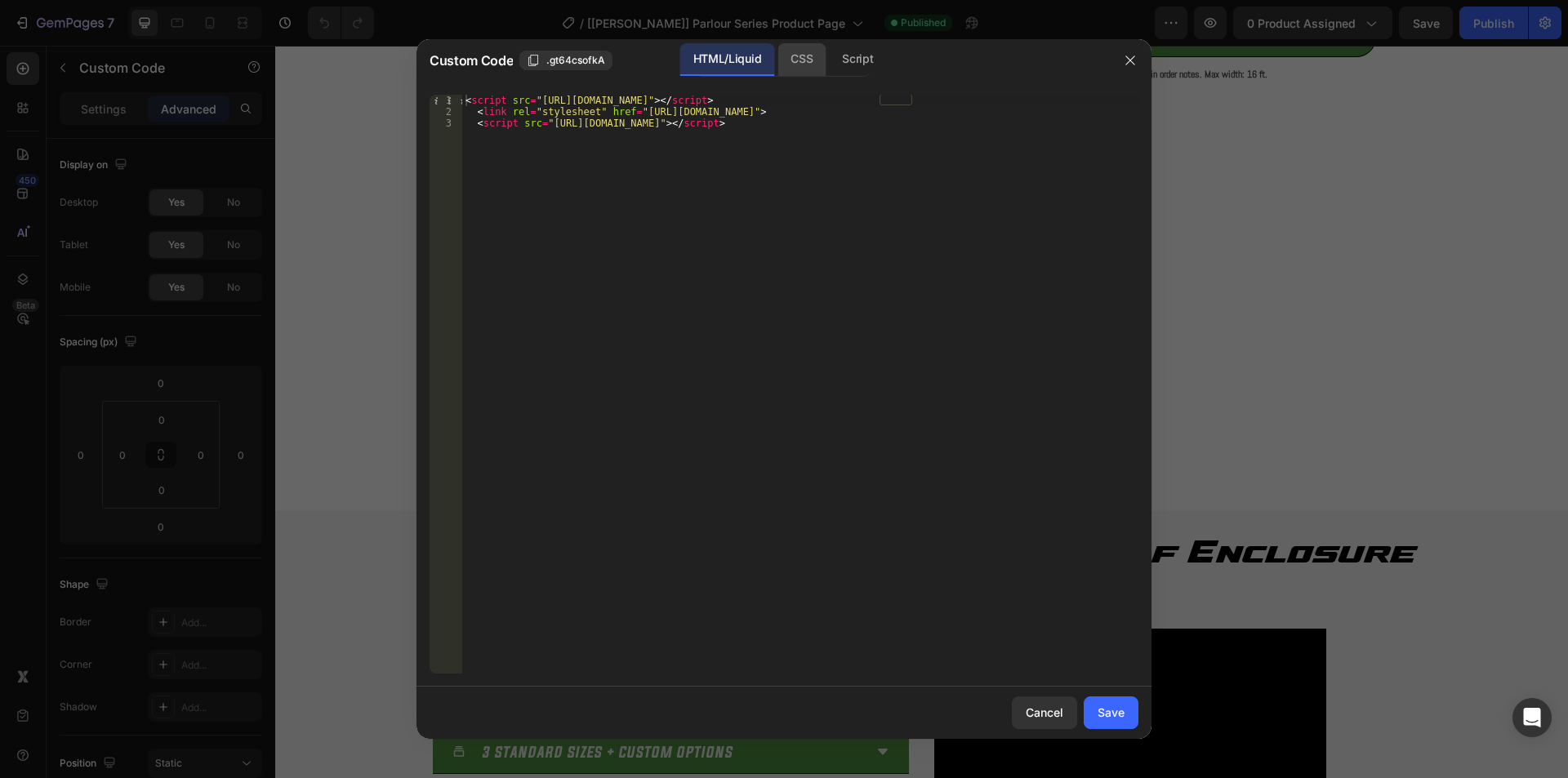
click at [784, 55] on div "CSS" at bounding box center [801, 59] width 48 height 33
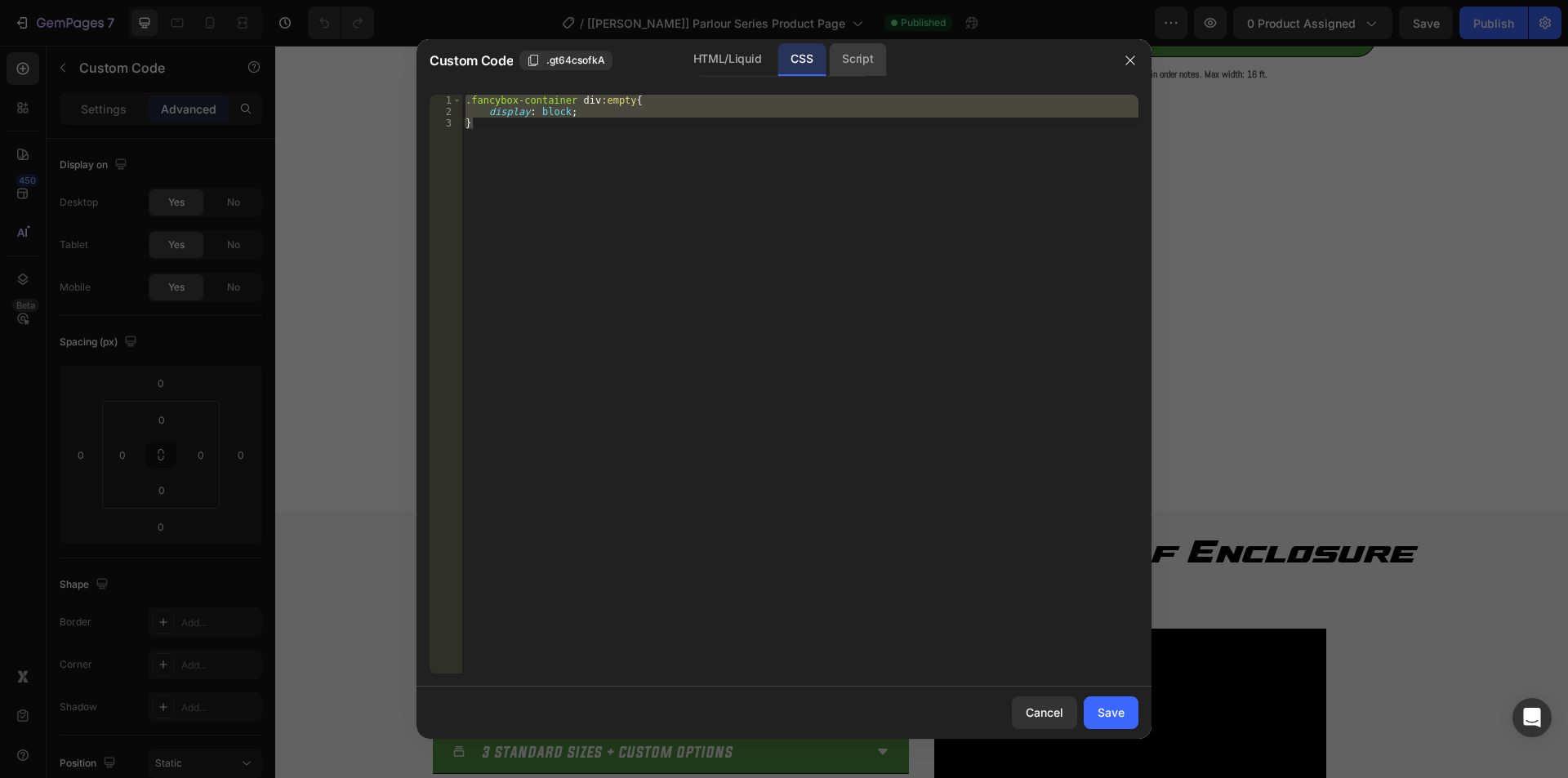
click at [847, 60] on div "Script" at bounding box center [858, 59] width 57 height 33
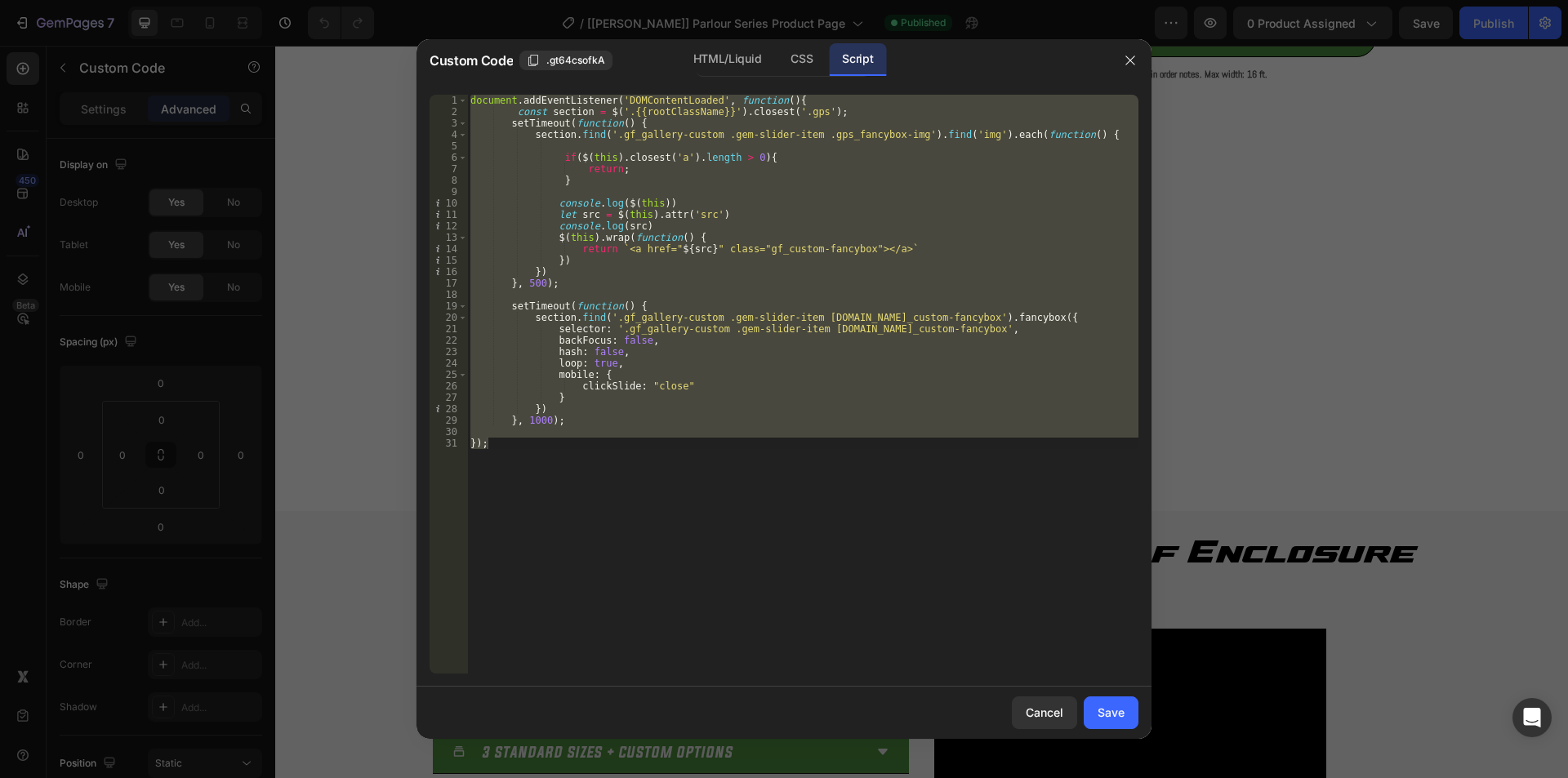
click at [740, 277] on div "document . addEventListener ( 'DOMContentLoaded' , function ( ) { const section…" at bounding box center [803, 385] width 672 height 579
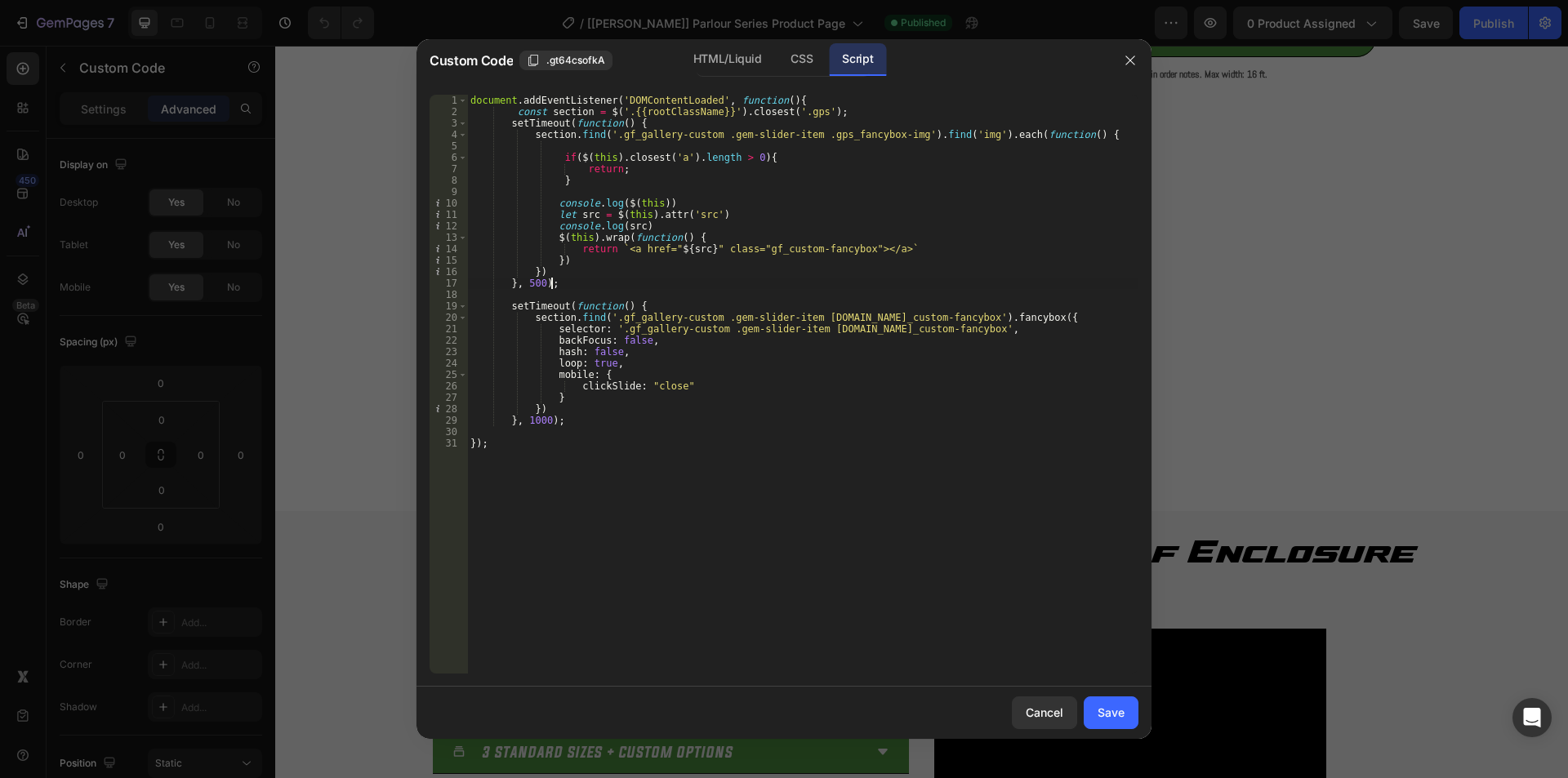
click at [669, 93] on div "}, 500); 1 2 3 4 5 6 7 8 9 10 11 12 13 14 15 16 17 18 19 20 21 22 23 24 25 26 2…" at bounding box center [784, 384] width 735 height 605
click at [608, 126] on div "document . addEventListener ( 'DOMContentLoaded' , function ( ) { const section…" at bounding box center [803, 396] width 672 height 602
click at [652, 128] on div "document . addEventListener ( 'DOMContentLoaded' , function ( ) { const section…" at bounding box center [803, 396] width 672 height 602
drag, startPoint x: 606, startPoint y: 136, endPoint x: 880, endPoint y: 135, distance: 274.0
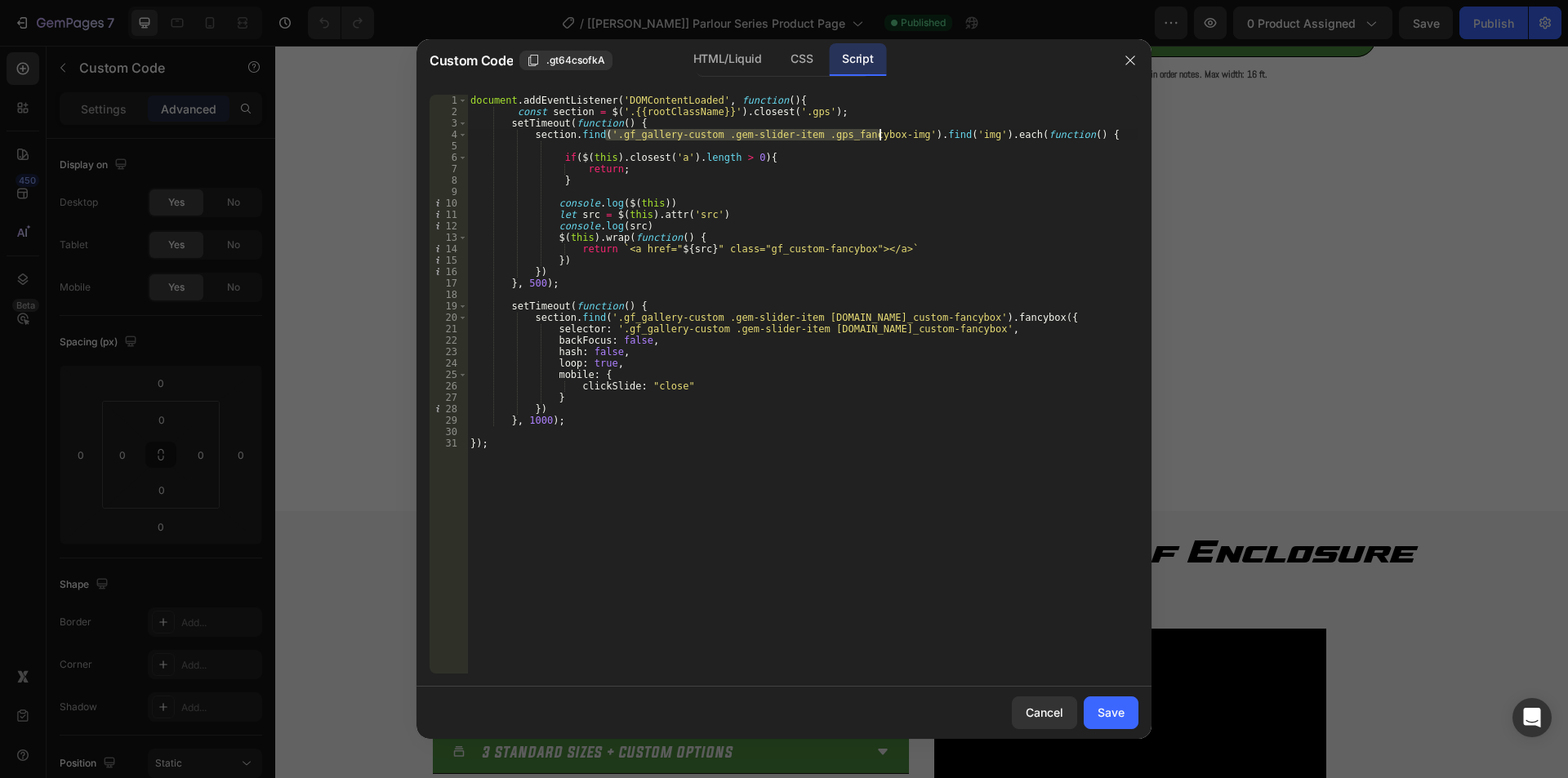
click at [880, 135] on div "document . addEventListener ( 'DOMContentLoaded' , function ( ) { const section…" at bounding box center [803, 396] width 672 height 602
type textarea "section.find('.gf_gallery-custom .gem-slider-item .gps_fancybox-img').find('img…"
drag, startPoint x: 902, startPoint y: 133, endPoint x: 616, endPoint y: 131, distance: 286.0
click at [620, 131] on div "document . addEventListener ( 'DOMContentLoaded' , function ( ) { const section…" at bounding box center [803, 396] width 672 height 602
click at [739, 142] on div "document . addEventListener ( 'DOMContentLoaded' , function ( ) { const section…" at bounding box center [803, 396] width 672 height 602
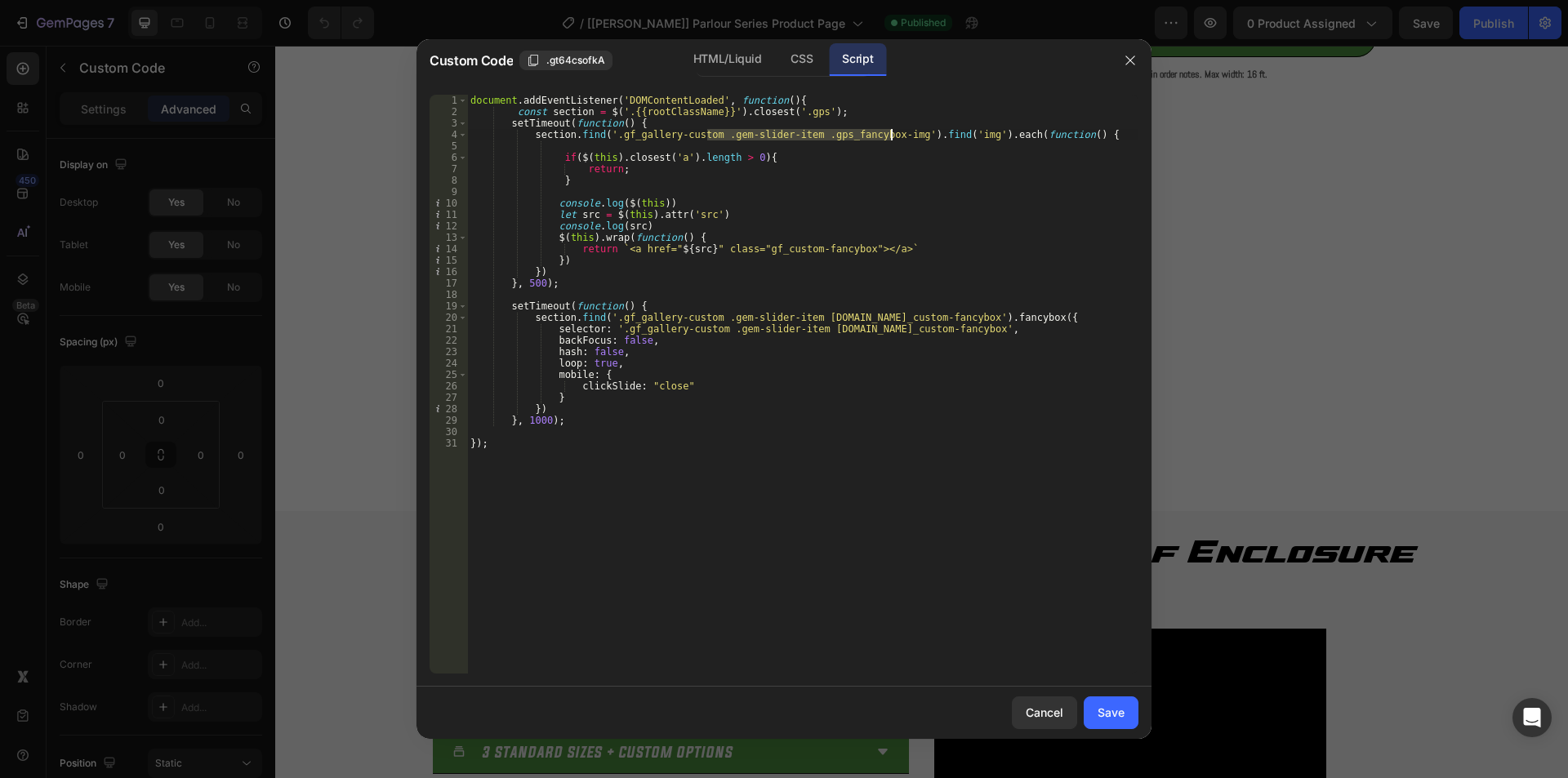
drag, startPoint x: 709, startPoint y: 133, endPoint x: 892, endPoint y: 130, distance: 183.0
click at [892, 130] on div "document . addEventListener ( 'DOMContentLoaded' , function ( ) { const section…" at bounding box center [803, 396] width 672 height 602
type textarea "section.find('.gf_gallery-custom .gem-slider-item .gps_fancybox-img').find('img…"
drag, startPoint x: 647, startPoint y: 136, endPoint x: 664, endPoint y: 136, distance: 17.0
click at [647, 136] on div "document . addEventListener ( 'DOMContentLoaded' , function ( ) { const section…" at bounding box center [803, 396] width 672 height 602
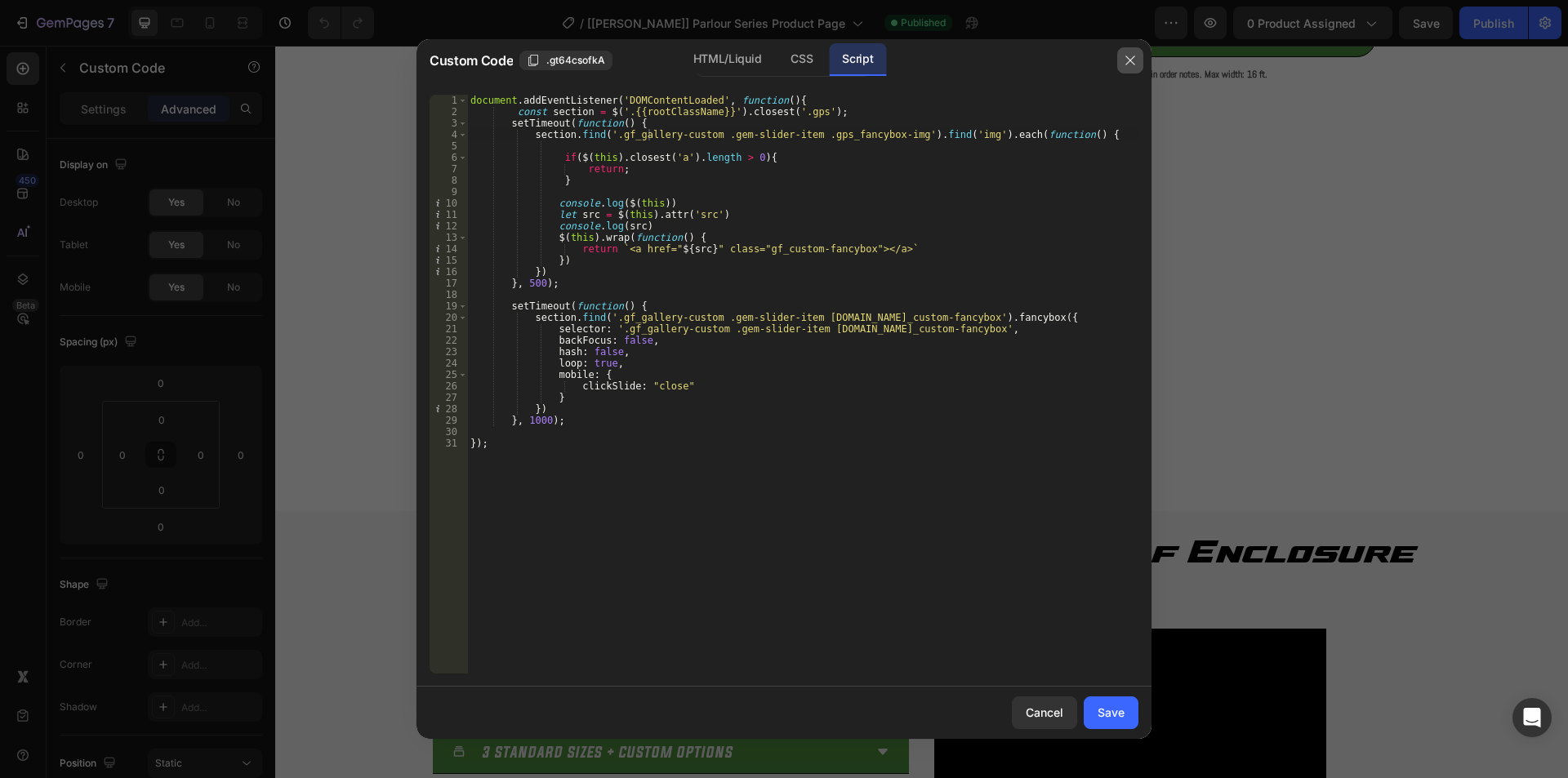
click at [1131, 62] on icon "button" at bounding box center [1130, 60] width 9 height 9
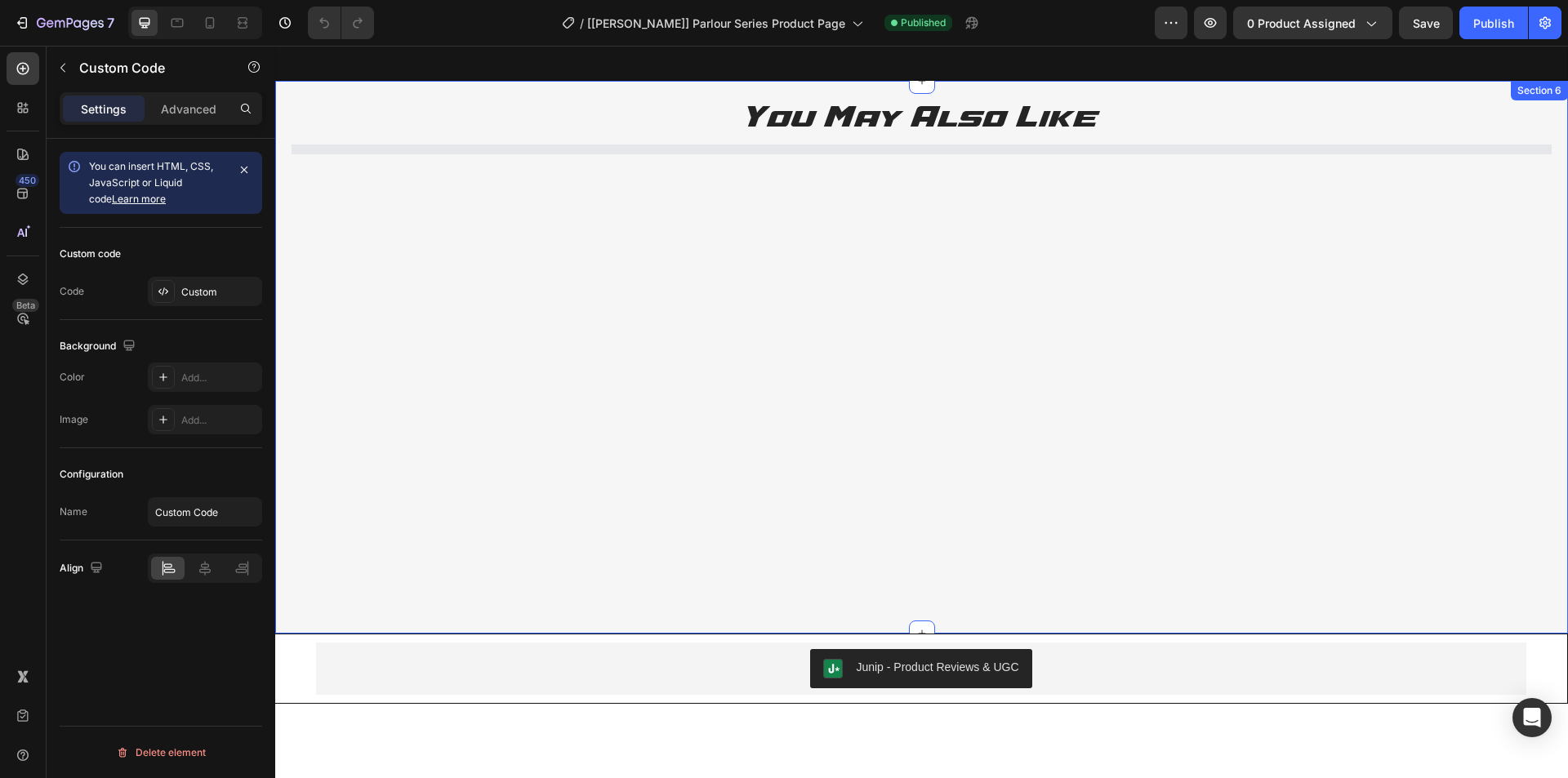
scroll to position [1345, 0]
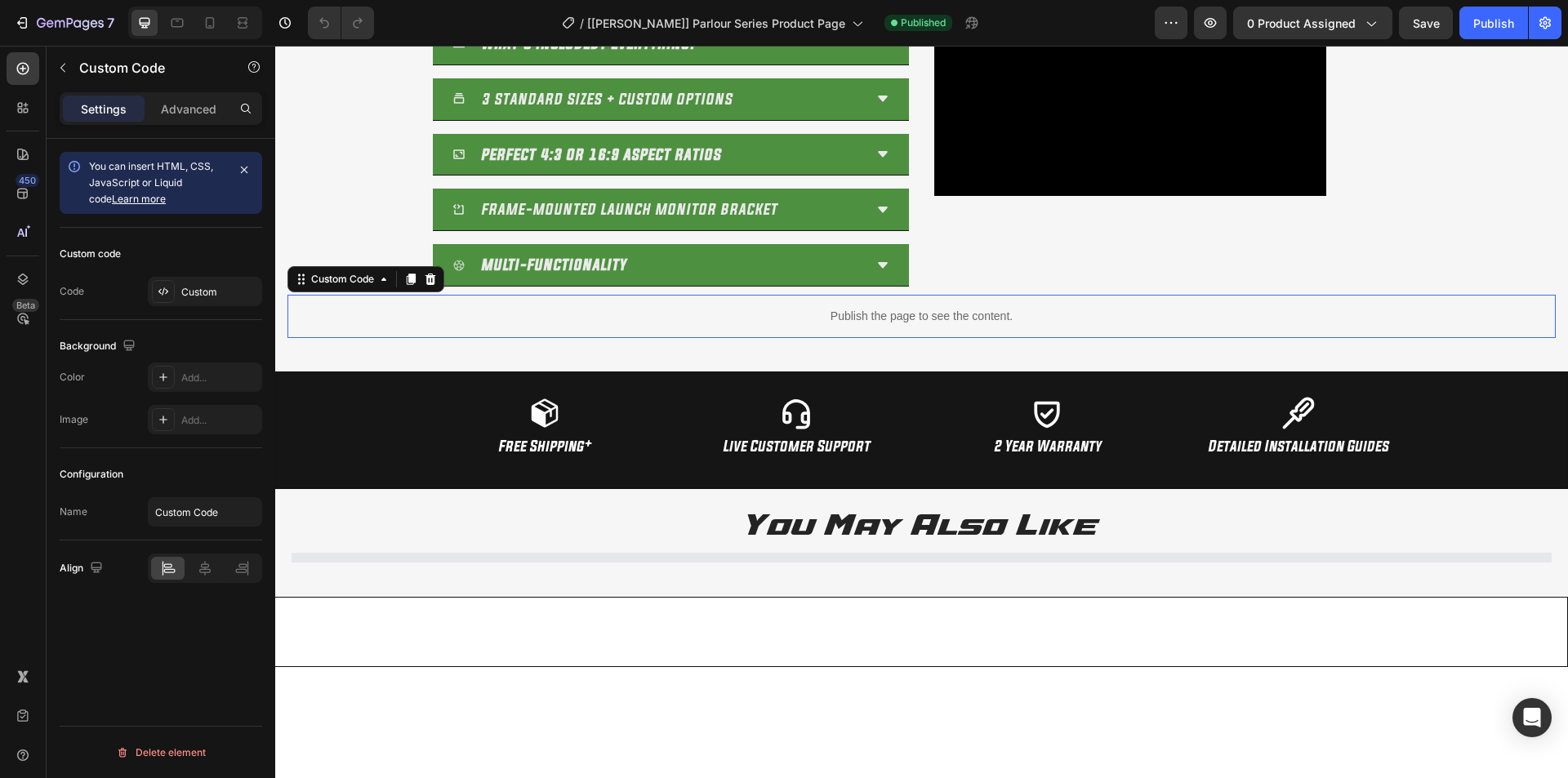
click at [902, 319] on p "Publish the page to see the content." at bounding box center [922, 316] width 1269 height 17
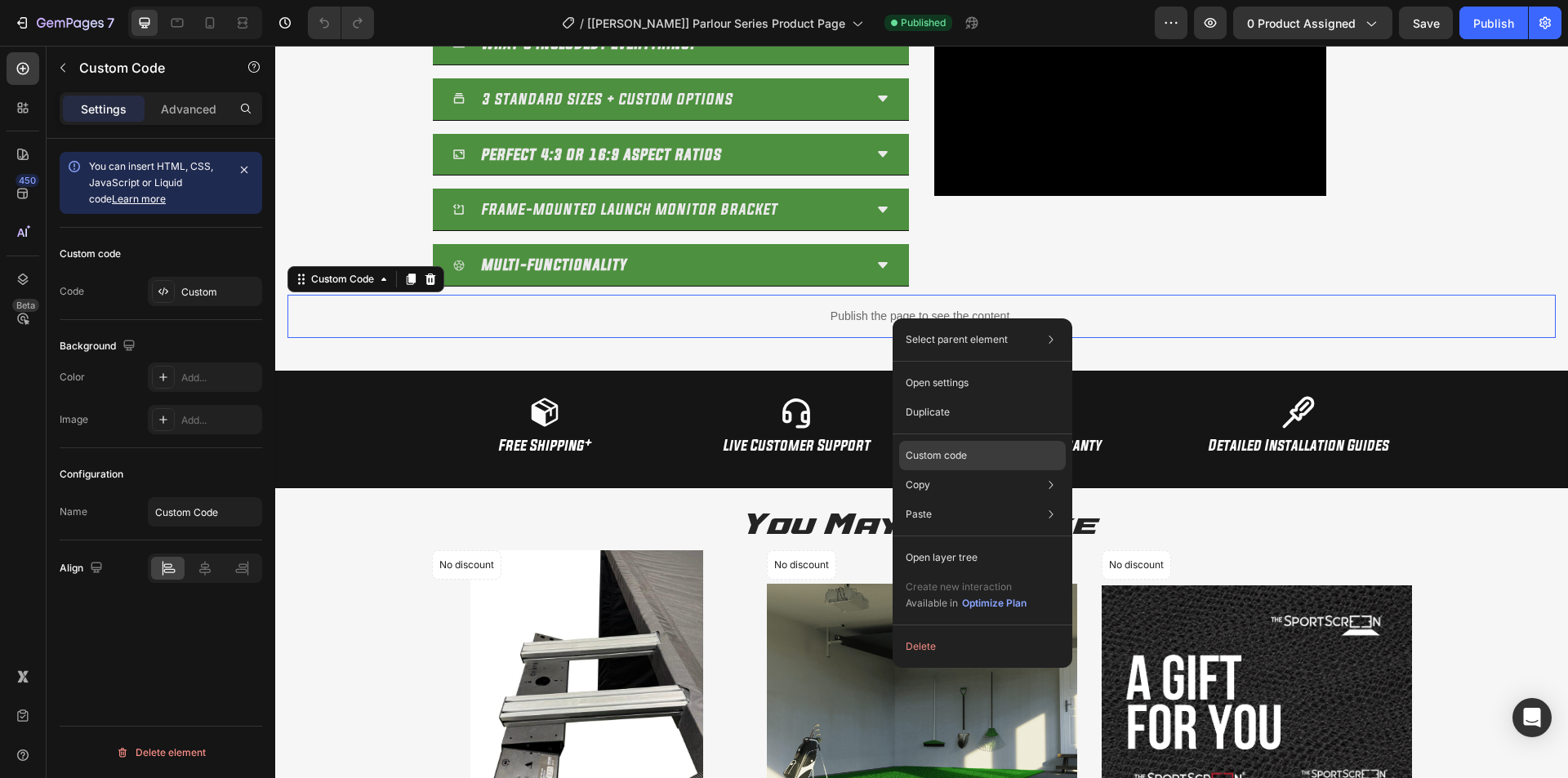
click at [955, 454] on p "Custom code" at bounding box center [937, 455] width 62 height 15
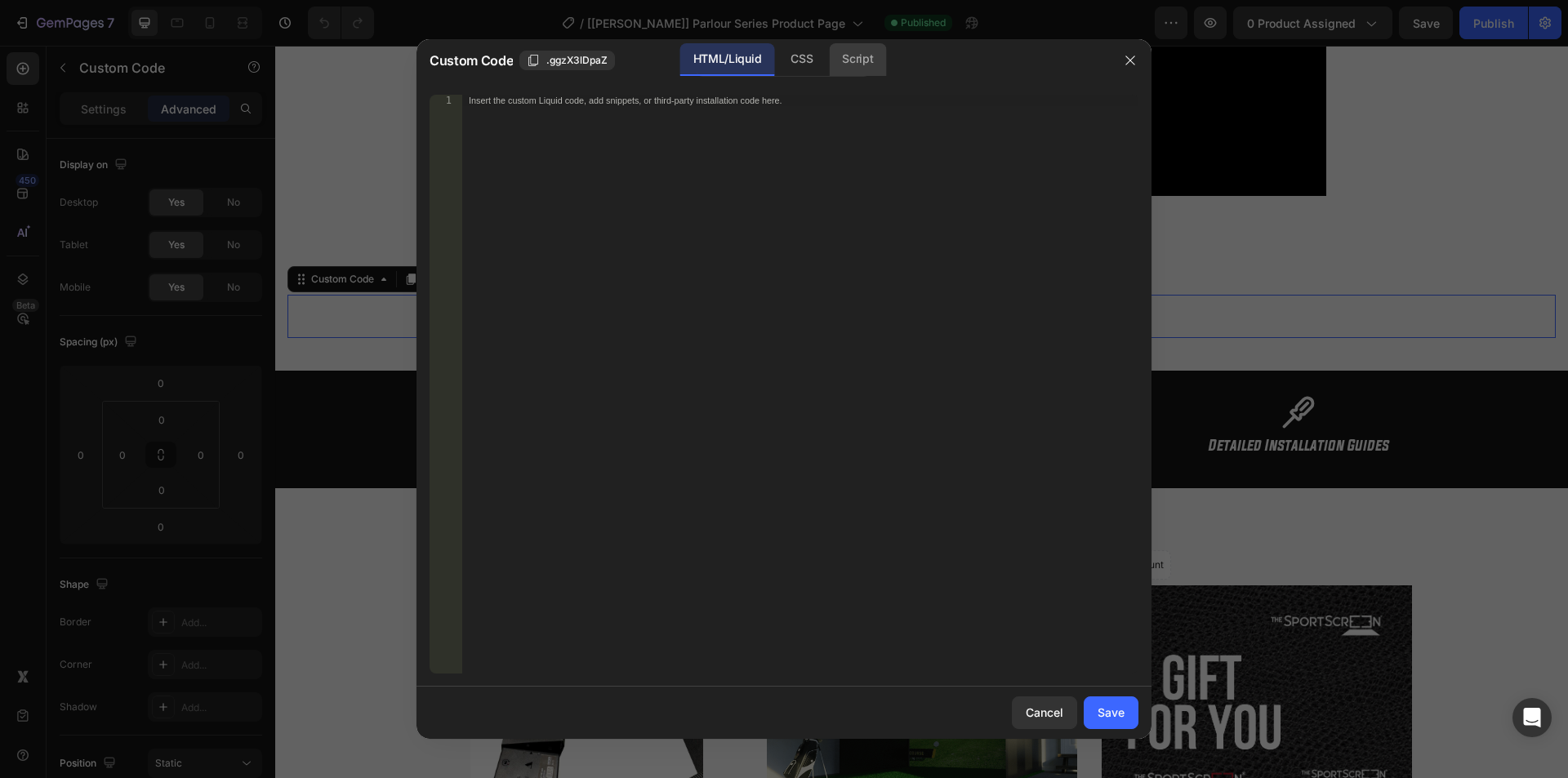
click at [855, 54] on div "Script" at bounding box center [858, 59] width 57 height 33
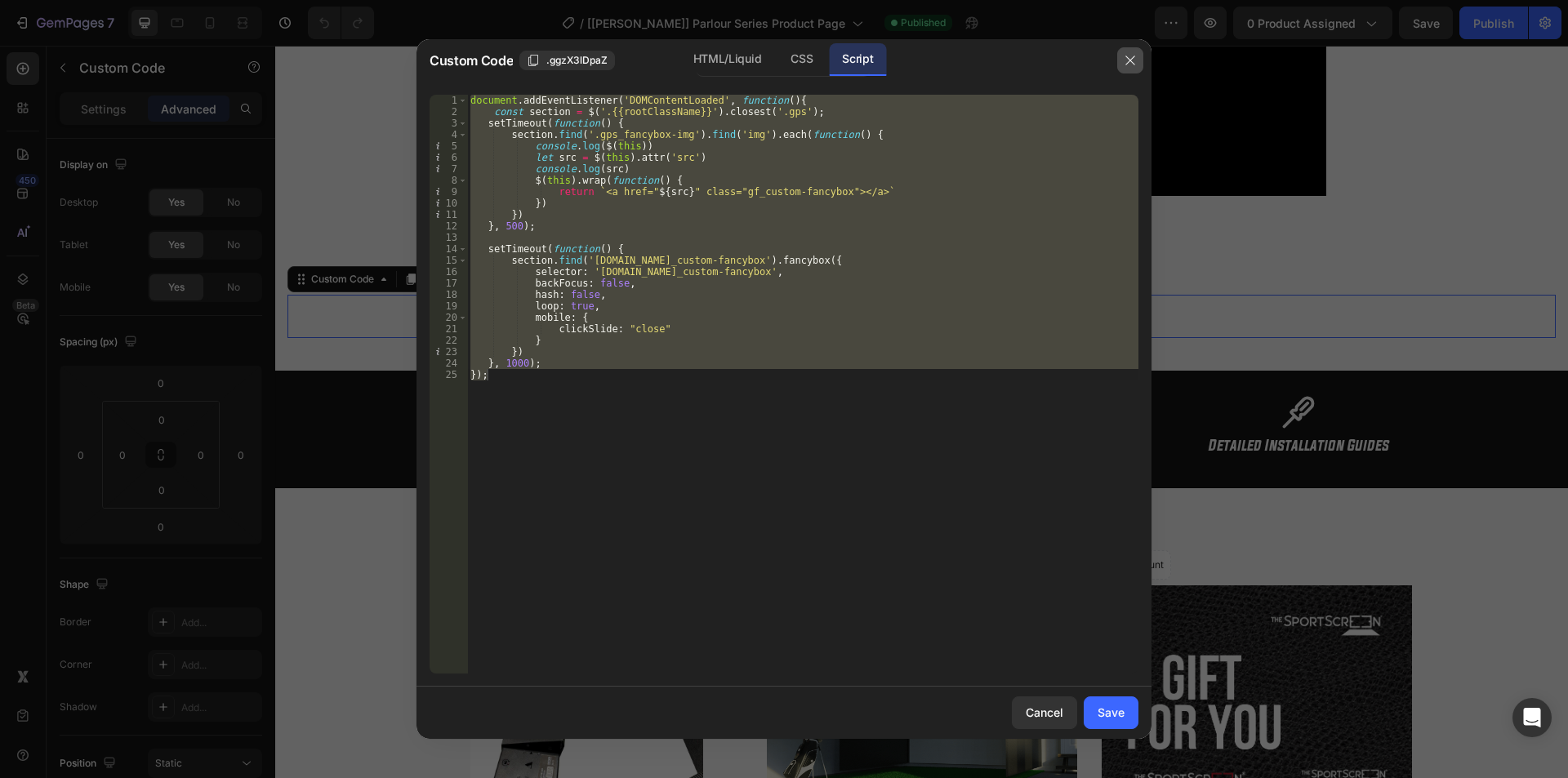
click at [1134, 55] on icon "button" at bounding box center [1130, 60] width 13 height 13
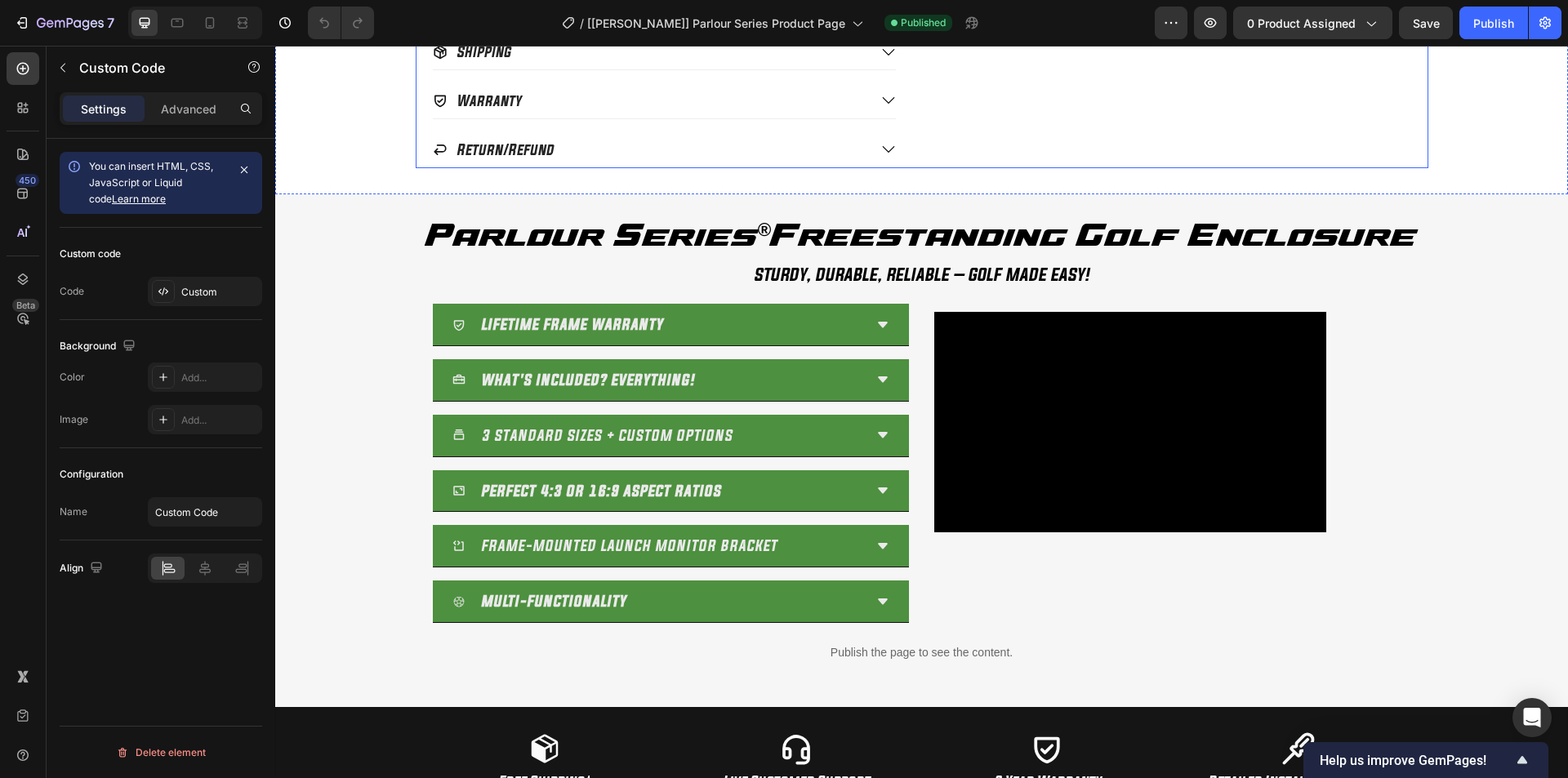
scroll to position [1121, 0]
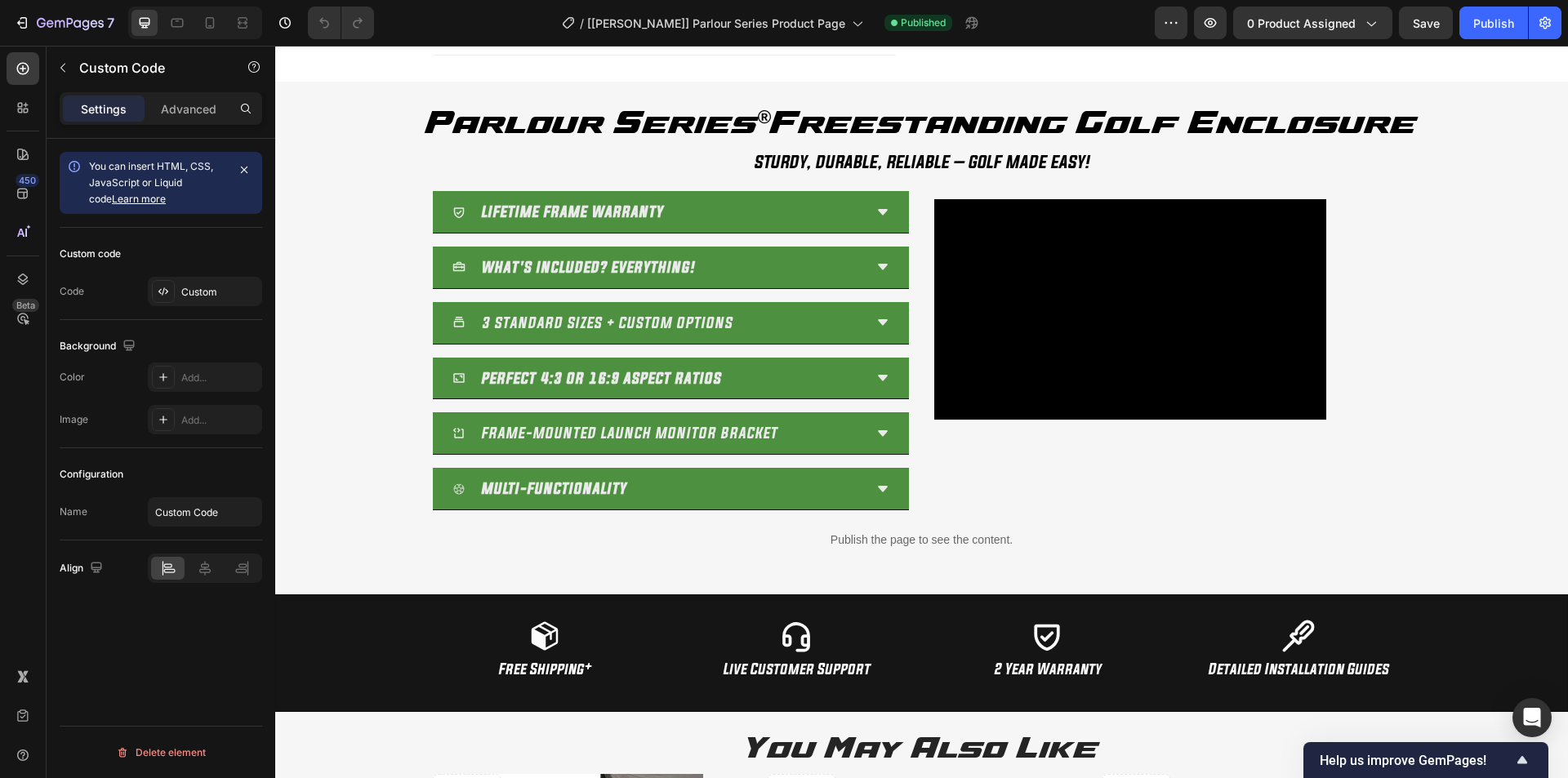
click at [891, 552] on div "Publish the page to see the content." at bounding box center [922, 539] width 1269 height 43
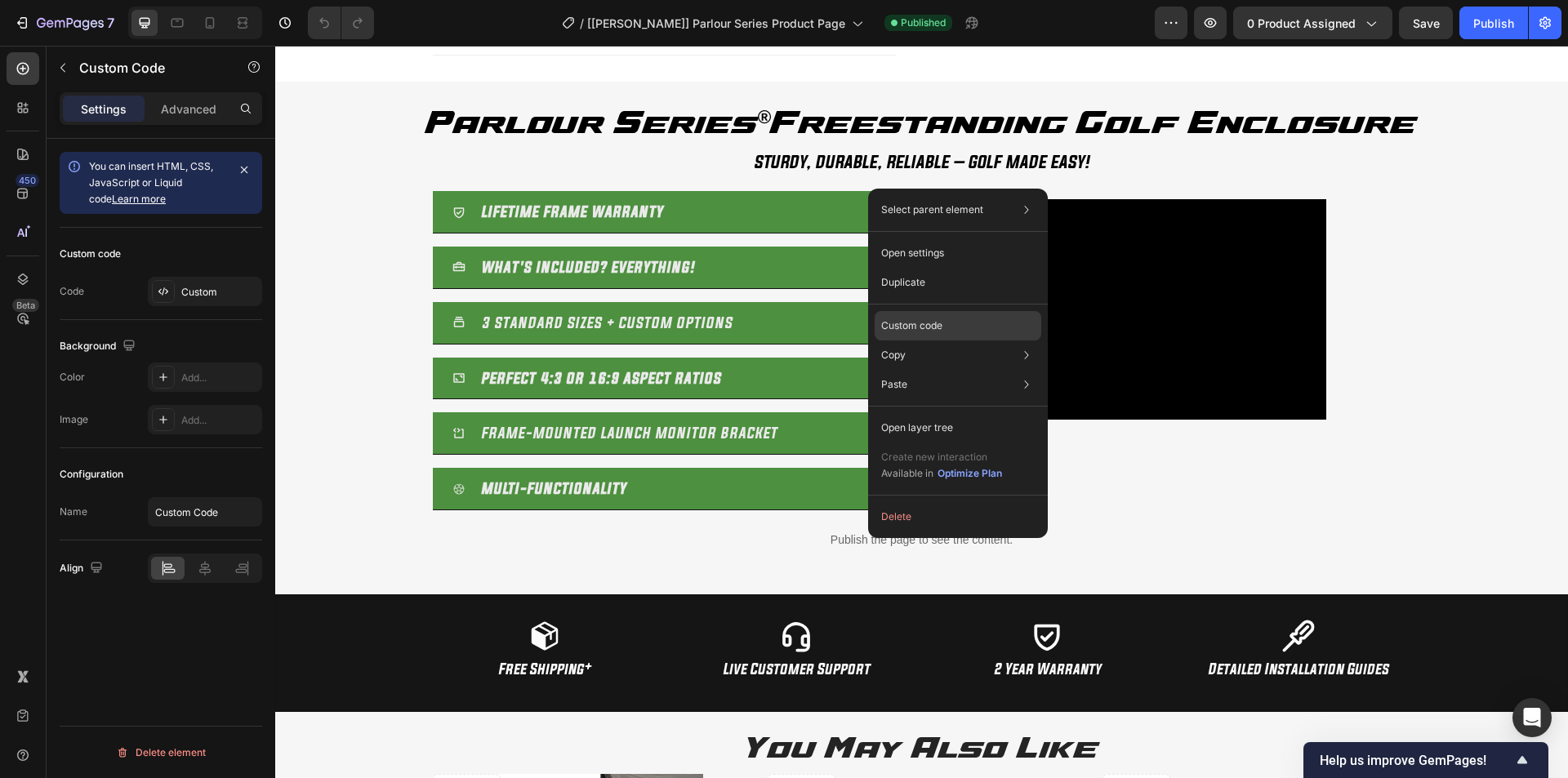
click at [899, 319] on p "Custom code" at bounding box center [912, 326] width 62 height 15
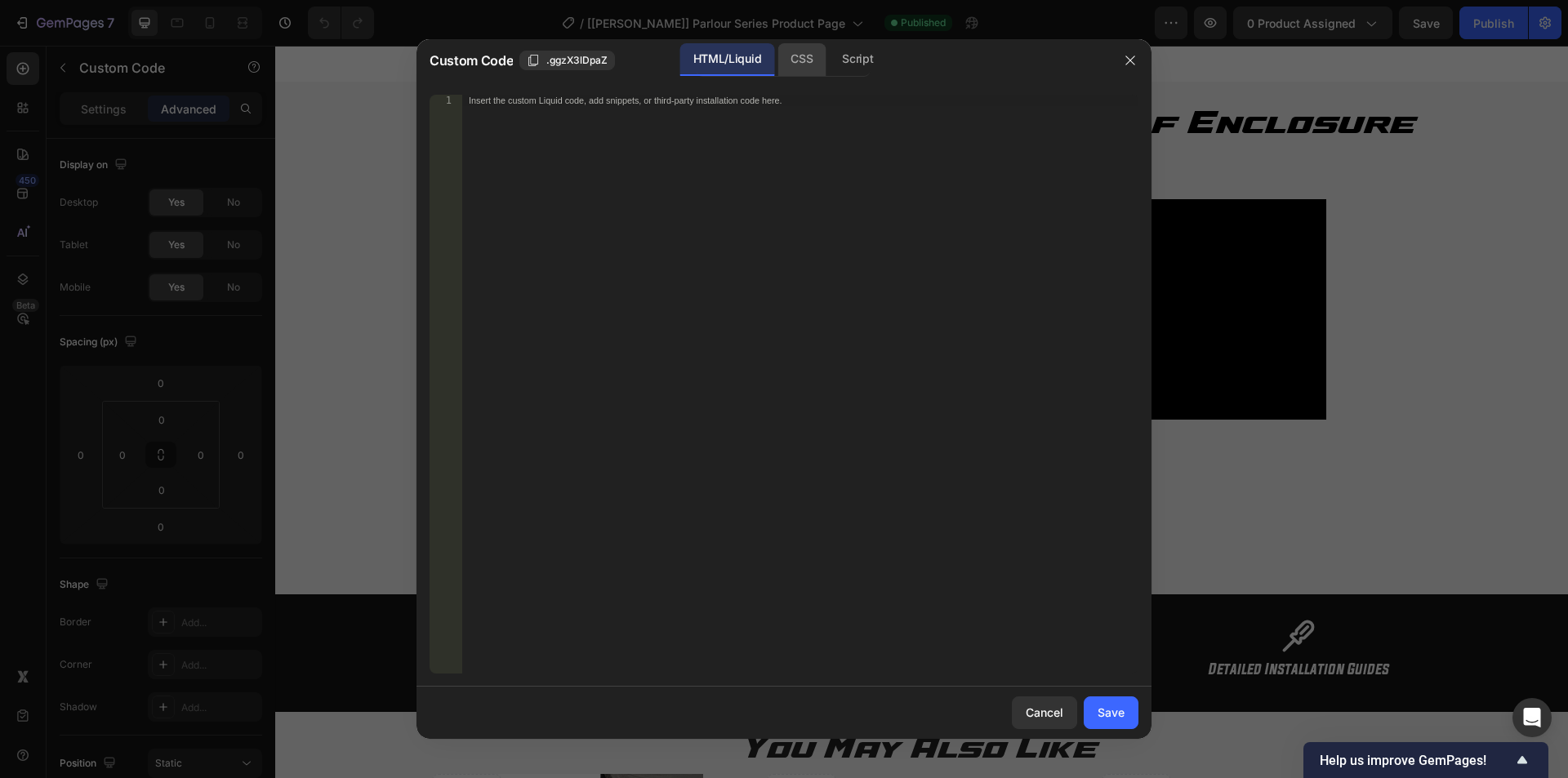
click at [783, 60] on div "CSS" at bounding box center [801, 59] width 48 height 33
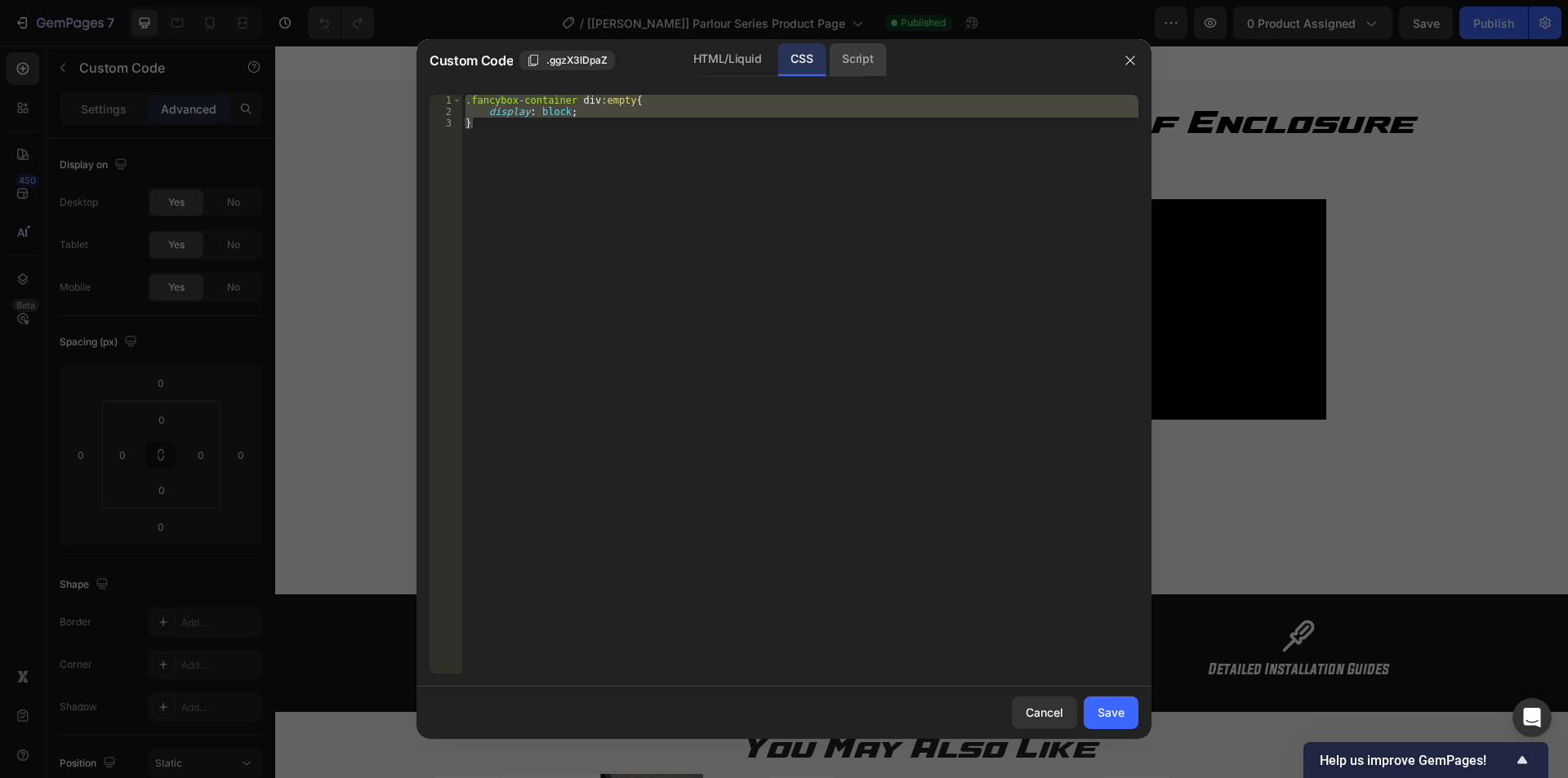
click at [844, 49] on div "Script" at bounding box center [858, 59] width 57 height 33
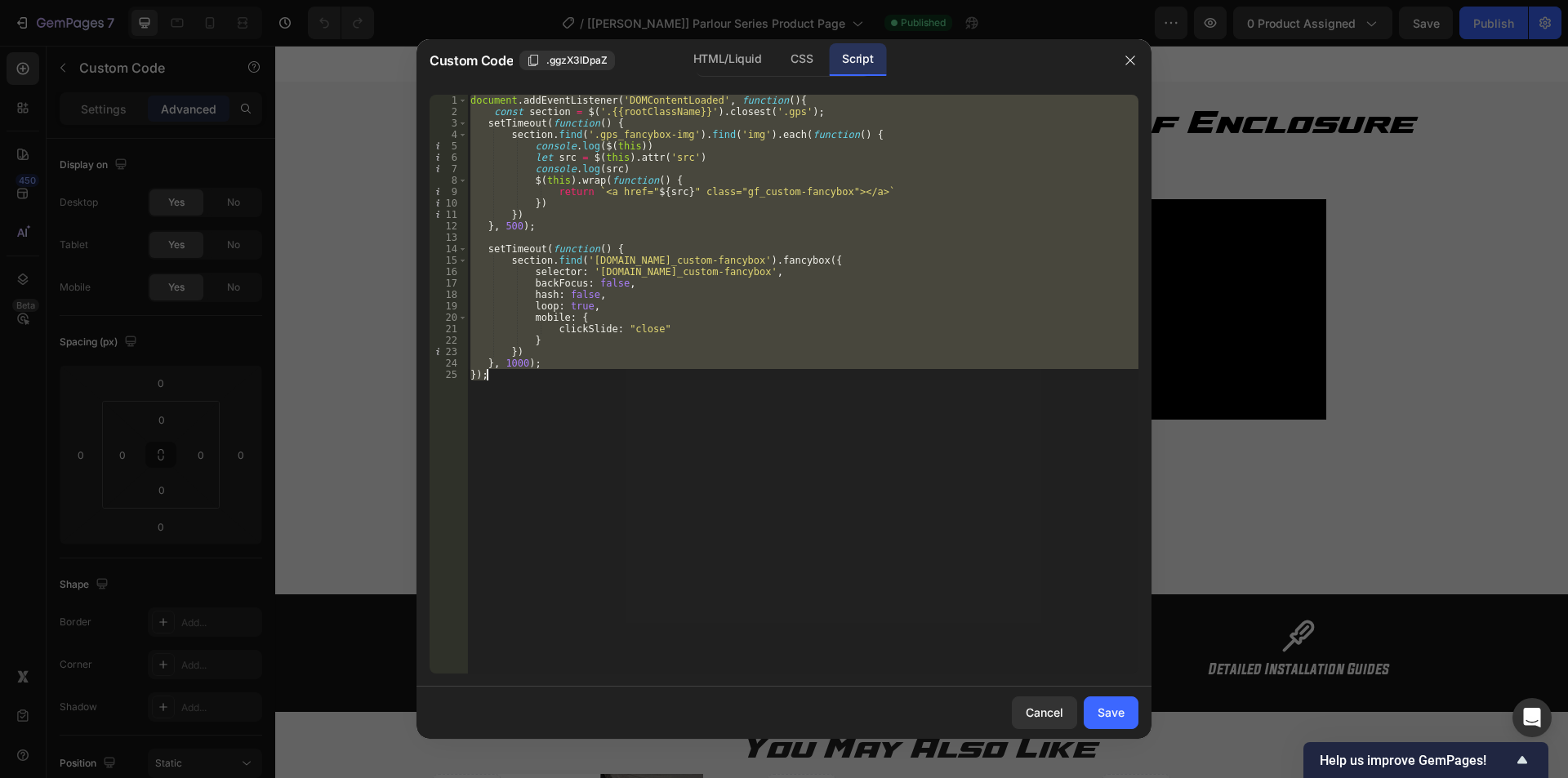
click at [616, 155] on div "document . addEventListener ( 'DOMContentLoaded' , function ( ) { const section…" at bounding box center [803, 385] width 672 height 579
type textarea "let src = $(this).attr('src')"
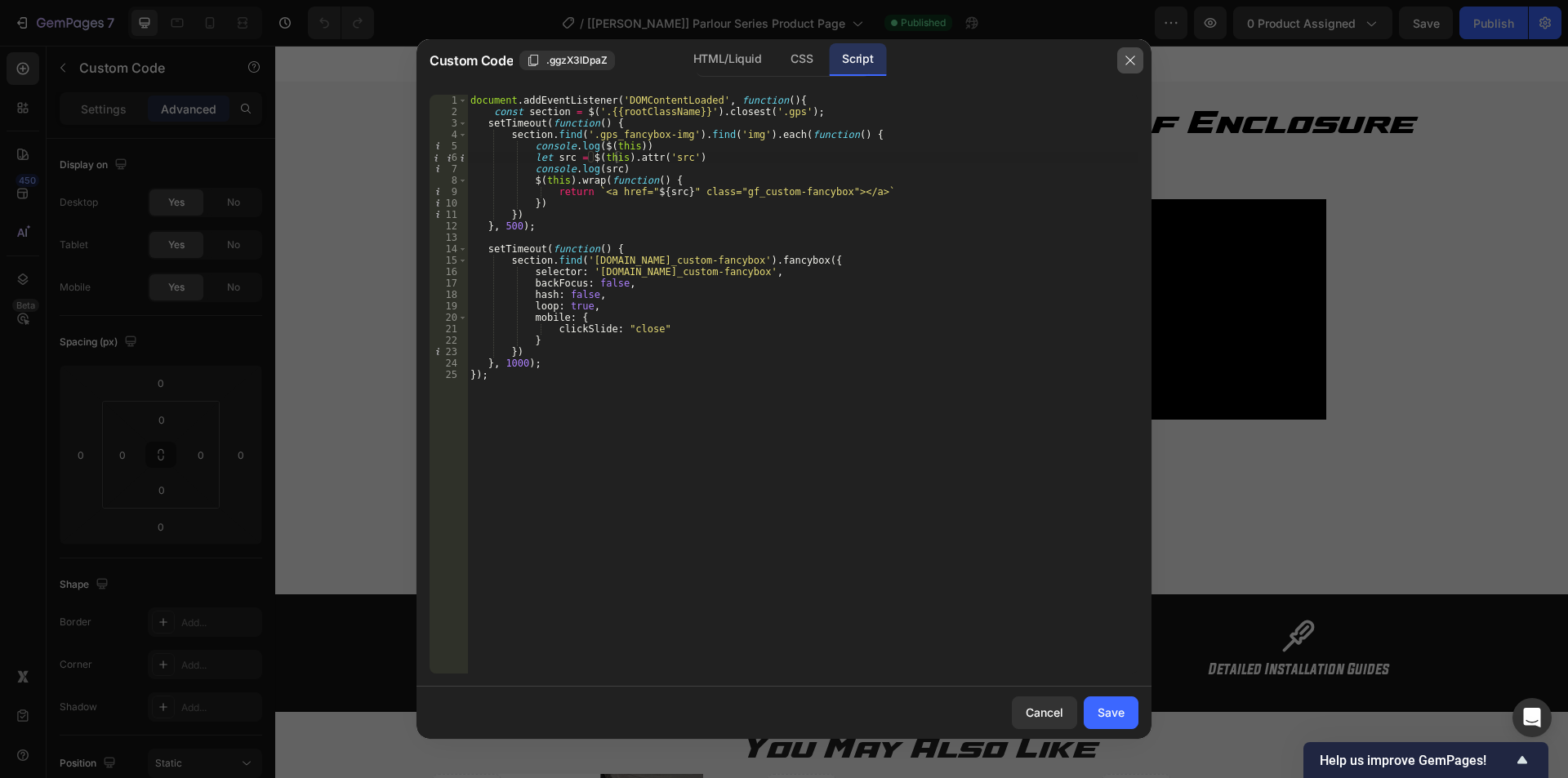
drag, startPoint x: 1126, startPoint y: 58, endPoint x: 743, endPoint y: 92, distance: 384.5
click at [1126, 58] on icon "button" at bounding box center [1130, 60] width 13 height 13
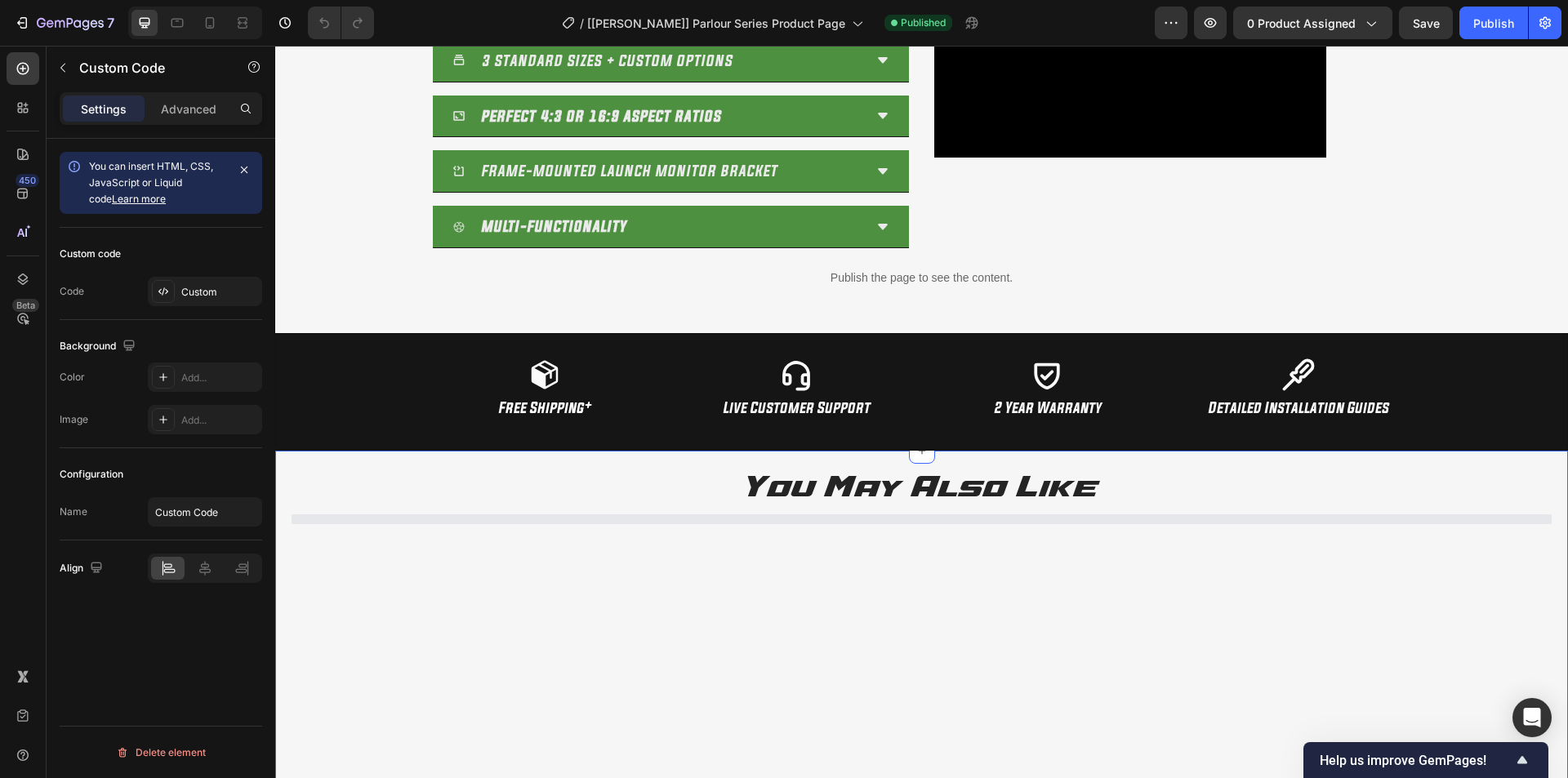
scroll to position [1366, 0]
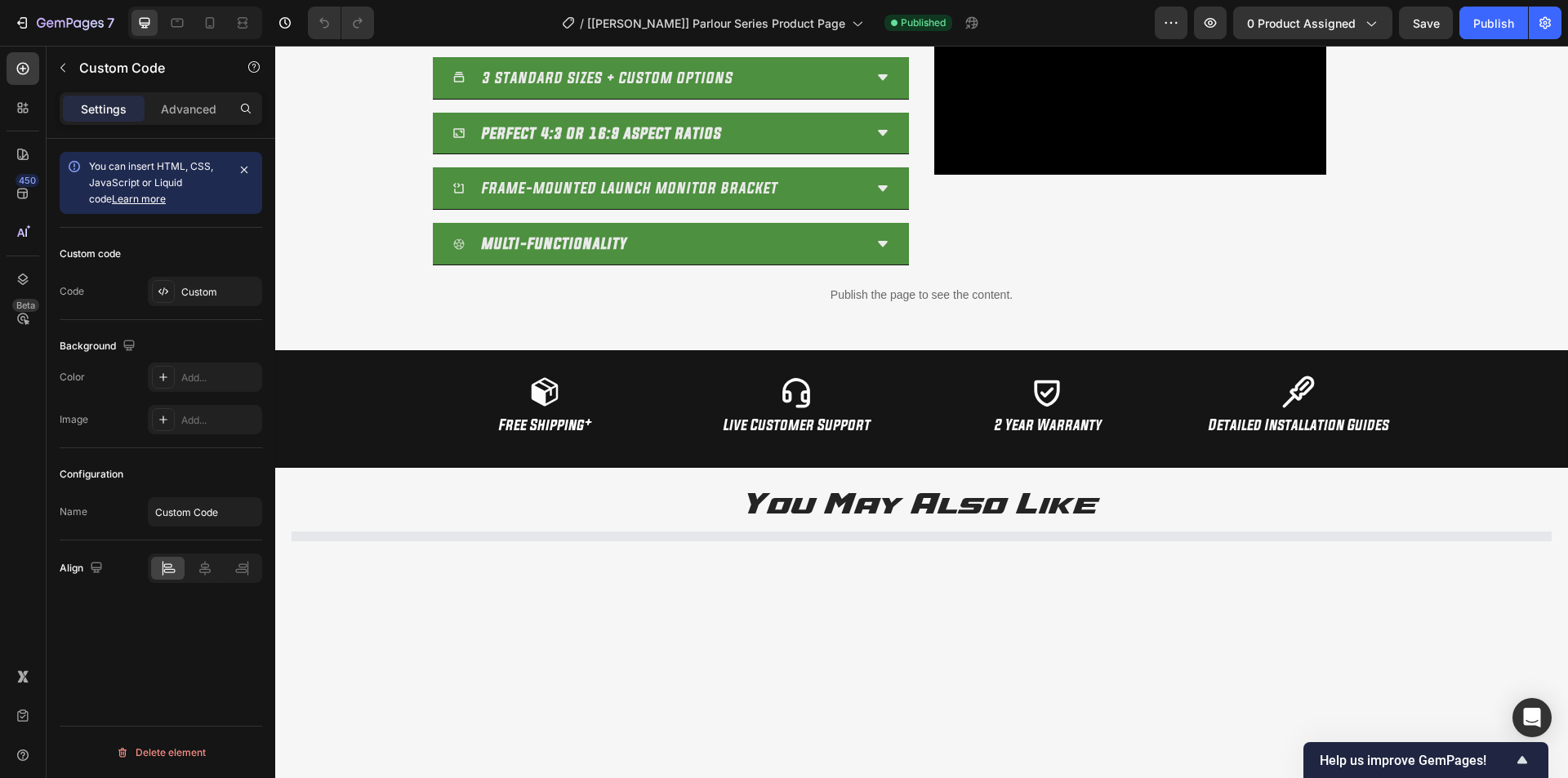
click at [863, 299] on p "Publish the page to see the content." at bounding box center [922, 295] width 1269 height 17
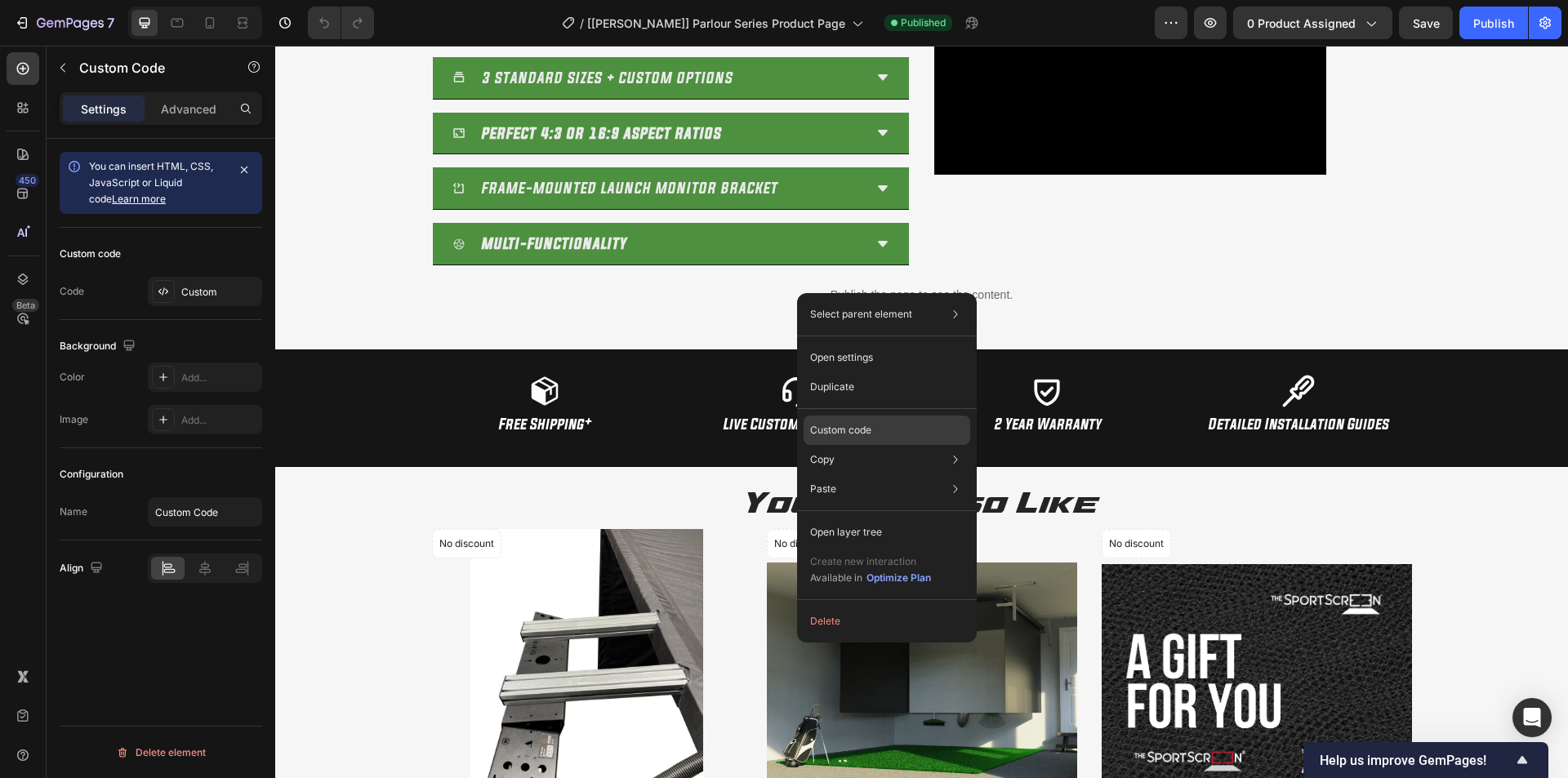
click at [821, 435] on p "Custom code" at bounding box center [841, 430] width 62 height 15
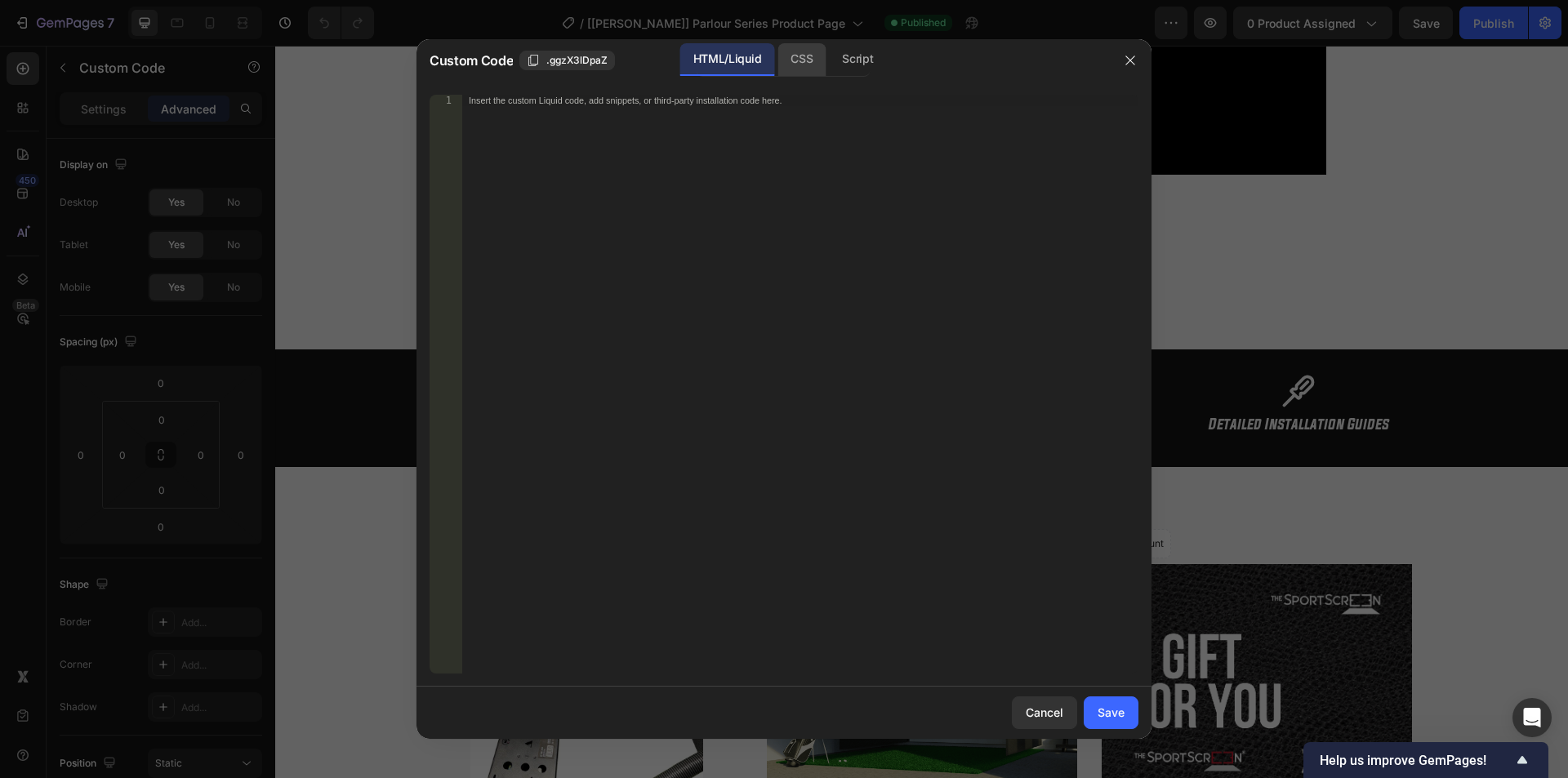
click at [809, 62] on div "CSS" at bounding box center [801, 59] width 48 height 33
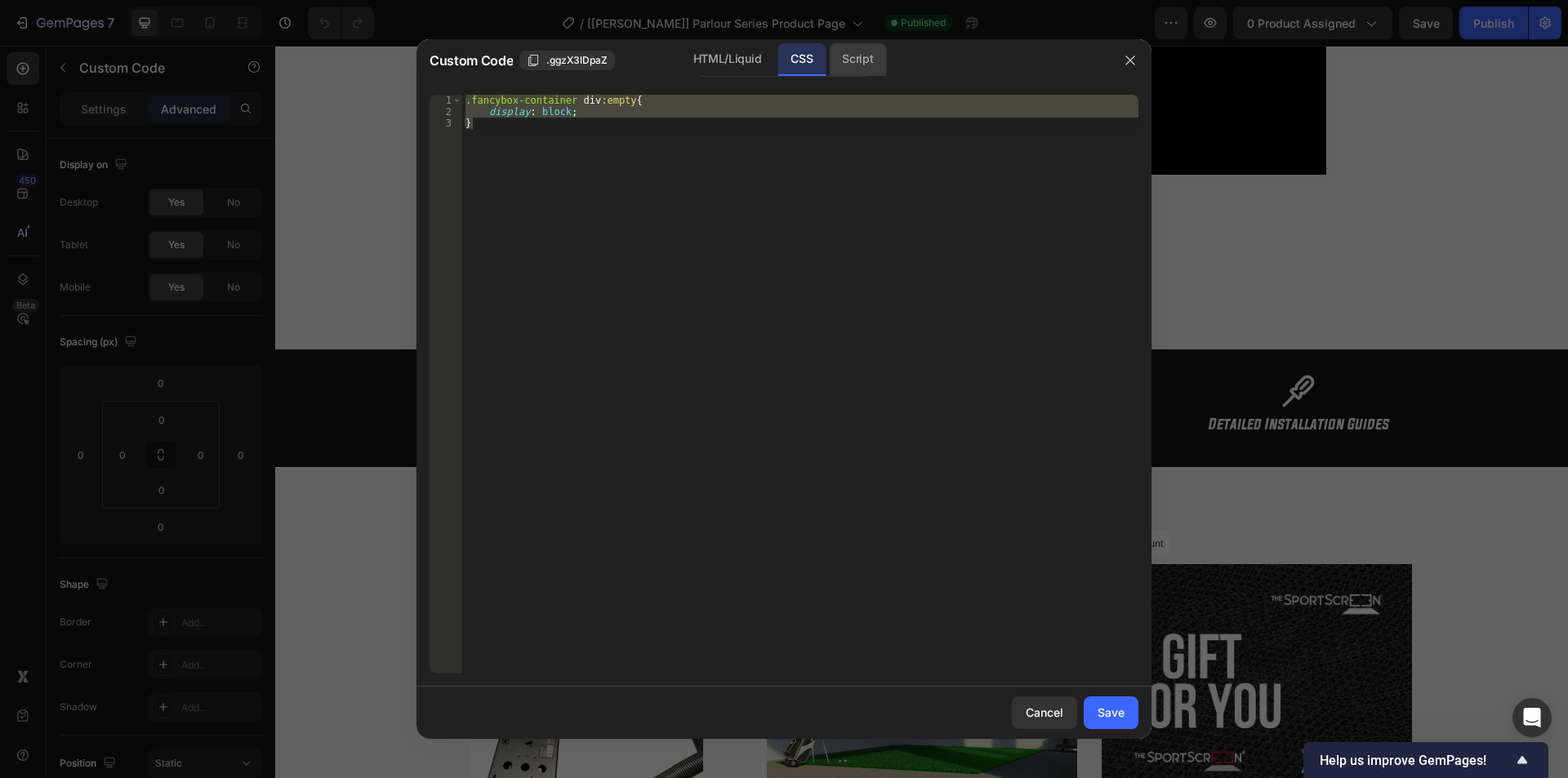
click at [875, 60] on div "Script" at bounding box center [858, 59] width 57 height 33
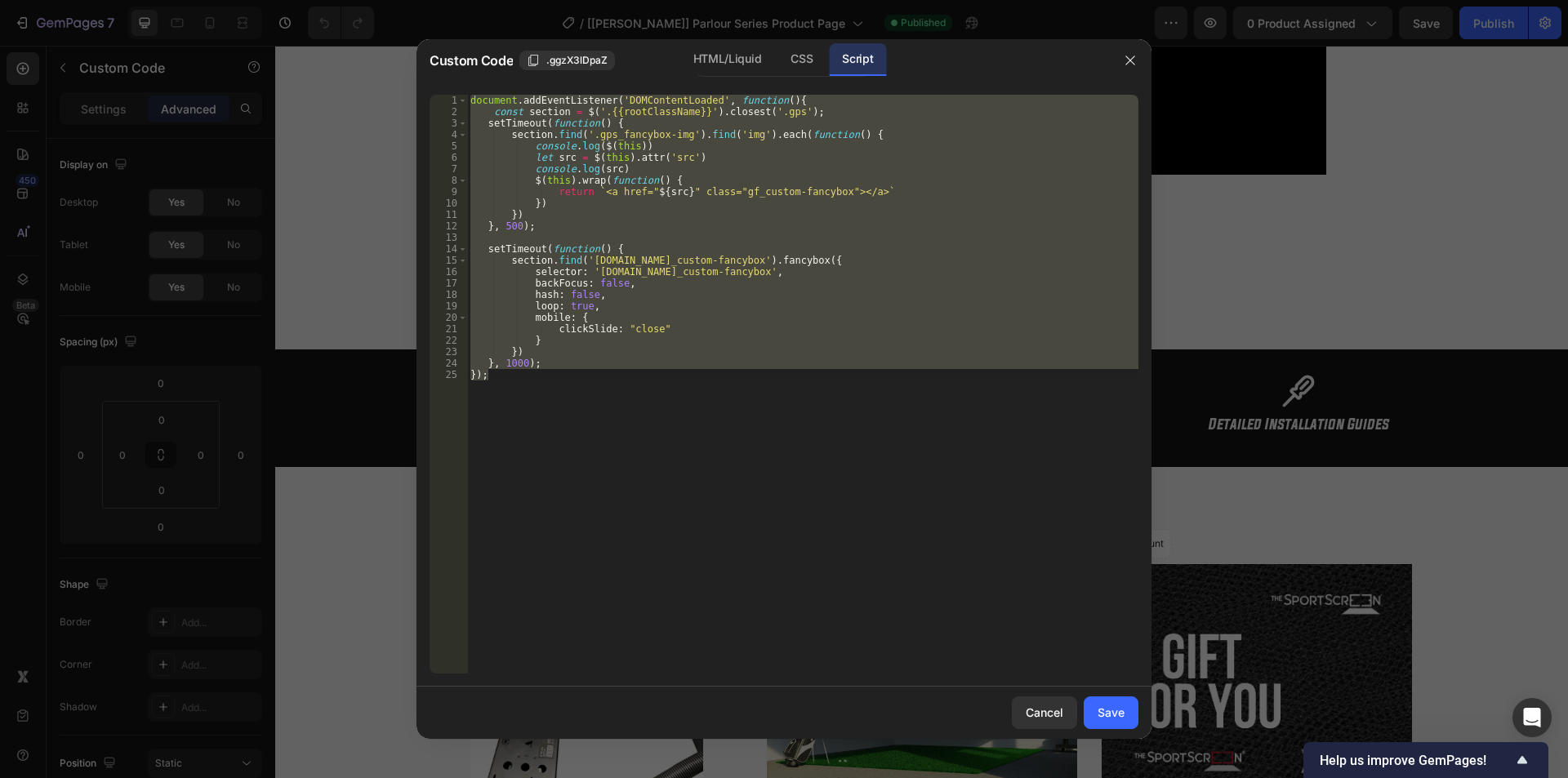
click at [699, 155] on div "document . addEventListener ( 'DOMContentLoaded' , function ( ) { const section…" at bounding box center [803, 385] width 672 height 579
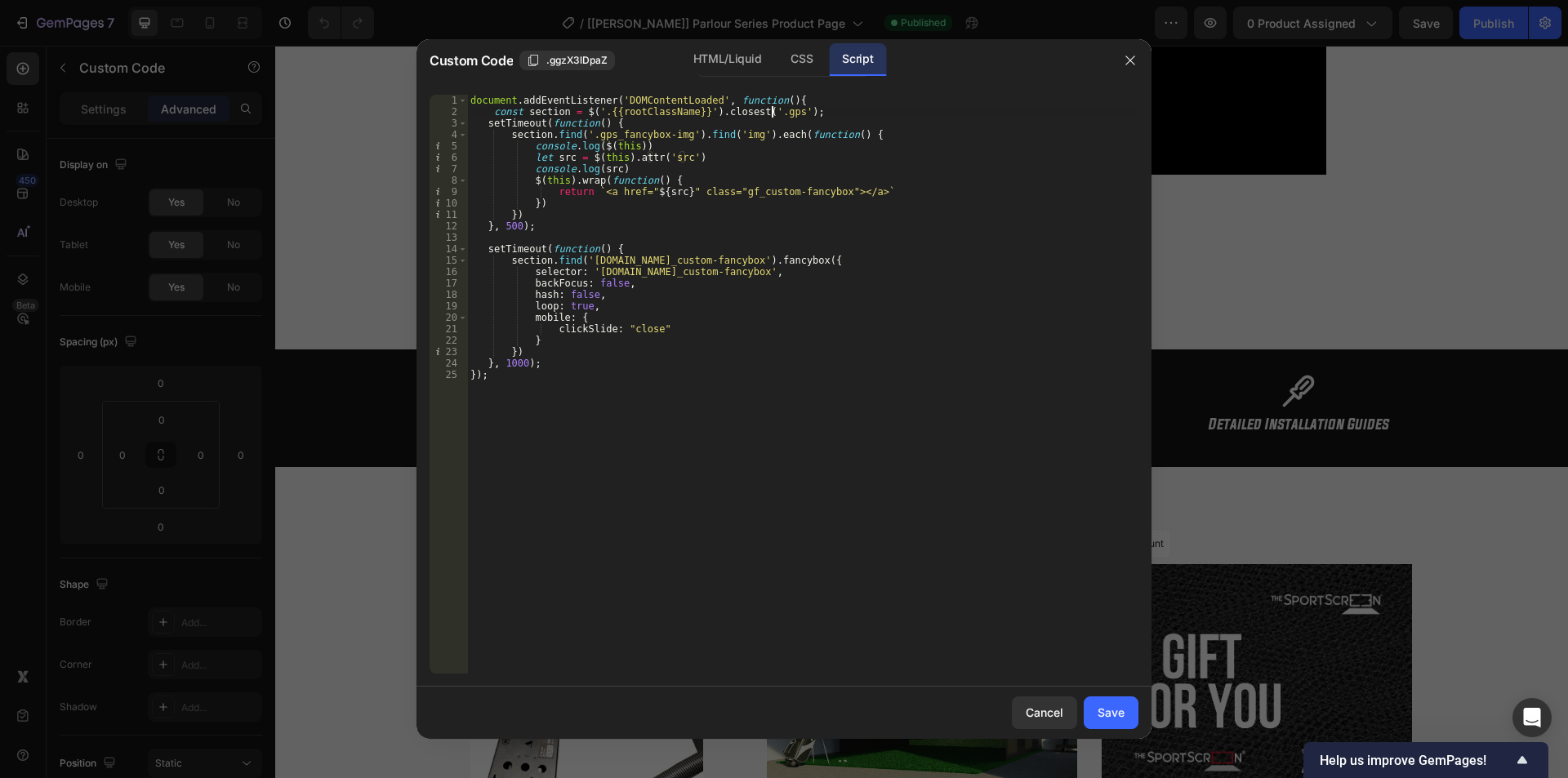
click at [771, 108] on div "document . addEventListener ( 'DOMContentLoaded' , function ( ) { const section…" at bounding box center [803, 396] width 672 height 602
click at [544, 110] on div "document . addEventListener ( 'DOMContentLoaded' , function ( ) { const section…" at bounding box center [803, 396] width 672 height 602
click at [644, 130] on div "document . addEventListener ( 'DOMContentLoaded' , function ( ) { const section…" at bounding box center [803, 396] width 672 height 602
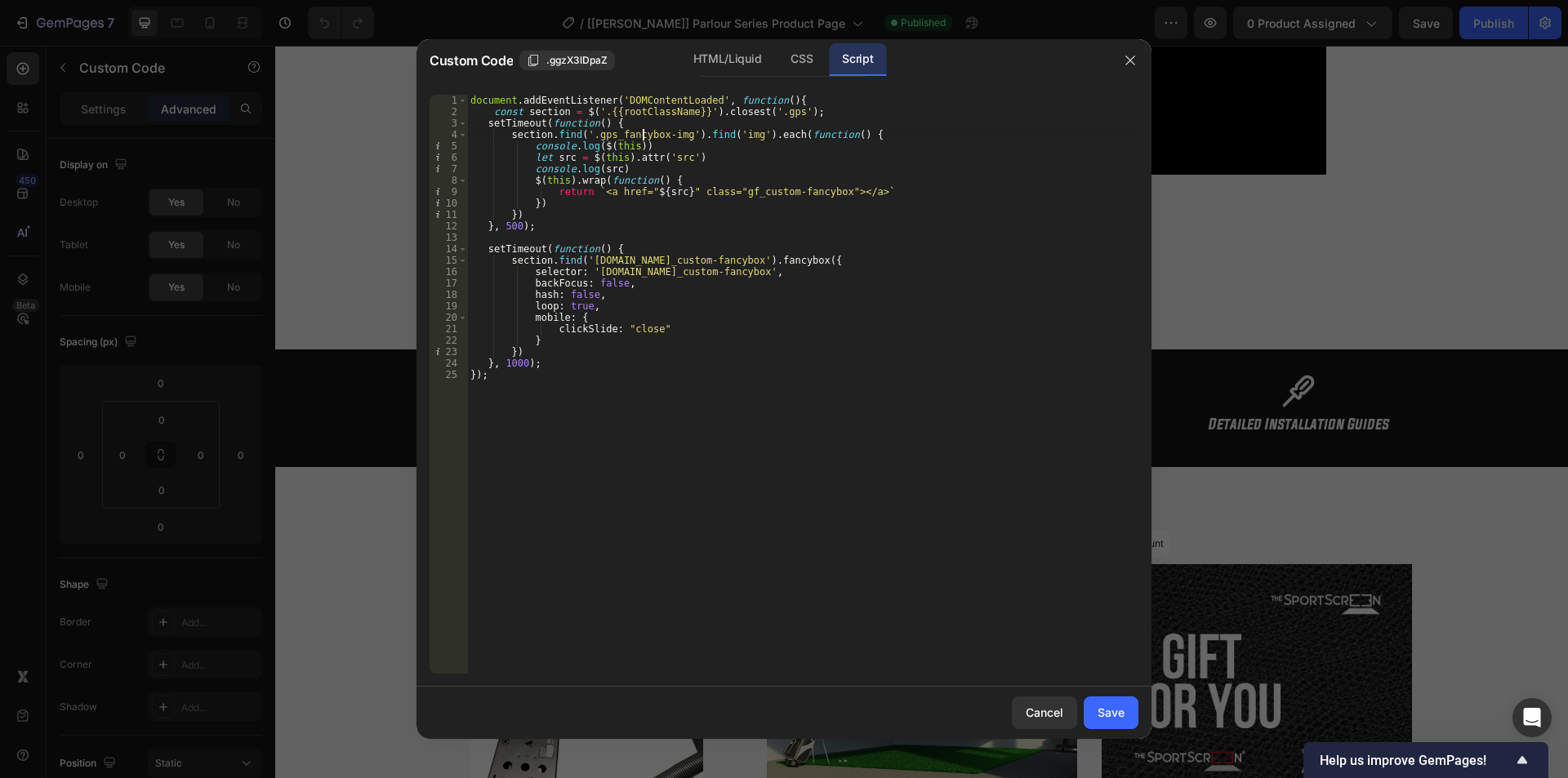
type textarea "section.find('.gps_fancybox-img').find('img').each(function() {"
click at [644, 130] on div "document . addEventListener ( 'DOMContentLoaded' , function ( ) { const section…" at bounding box center [803, 396] width 672 height 602
click at [675, 135] on div "document . addEventListener ( 'DOMContentLoaded' , function ( ) { const section…" at bounding box center [803, 396] width 672 height 602
click at [589, 138] on div "document . addEventListener ( 'DOMContentLoaded' , function ( ) { const section…" at bounding box center [803, 396] width 672 height 602
click at [676, 136] on div "document . addEventListener ( 'DOMContentLoaded' , function ( ) { const section…" at bounding box center [803, 396] width 672 height 602
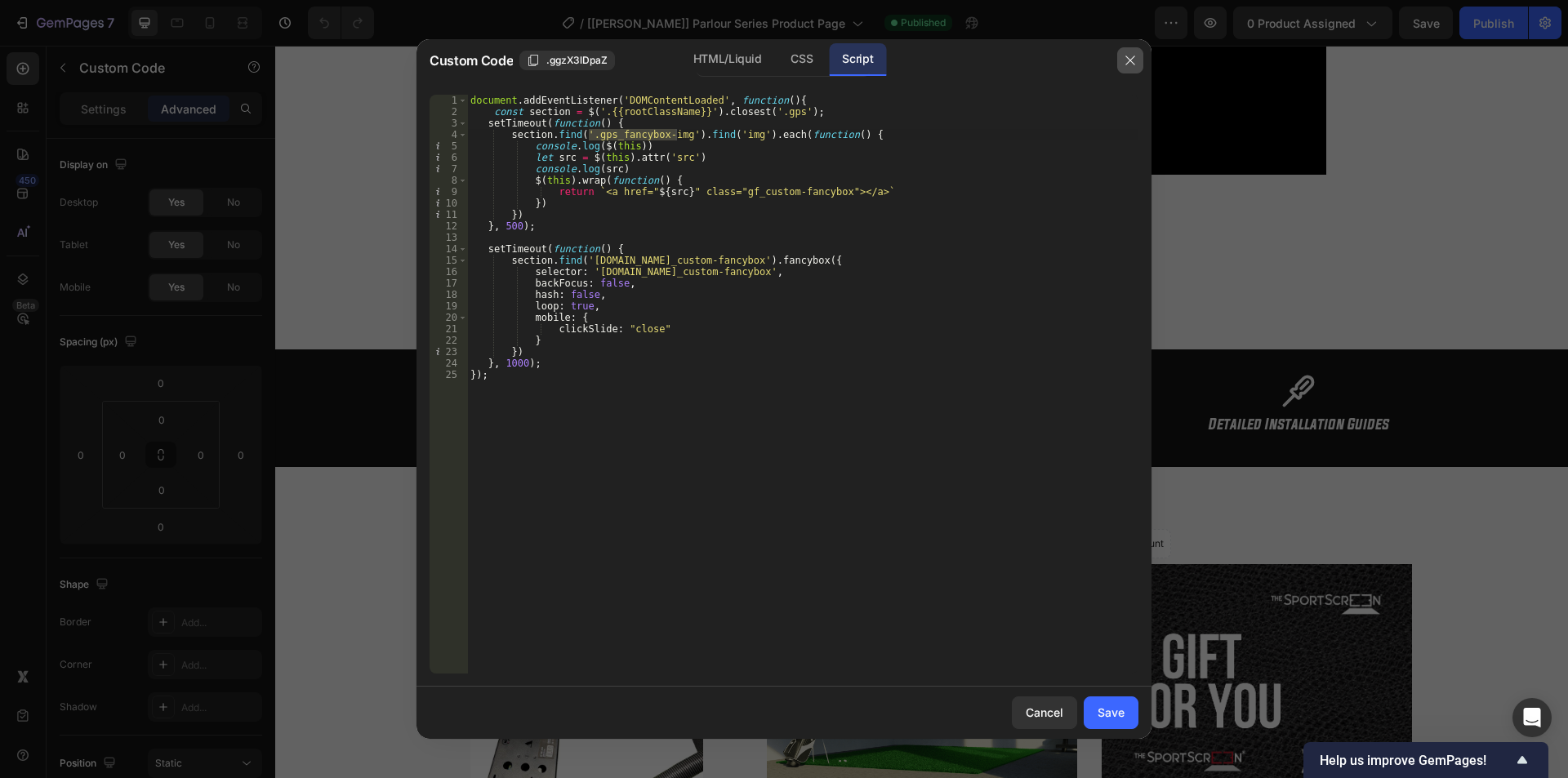
drag, startPoint x: 1128, startPoint y: 57, endPoint x: 795, endPoint y: 138, distance: 342.7
click at [1128, 57] on icon "button" at bounding box center [1130, 60] width 9 height 9
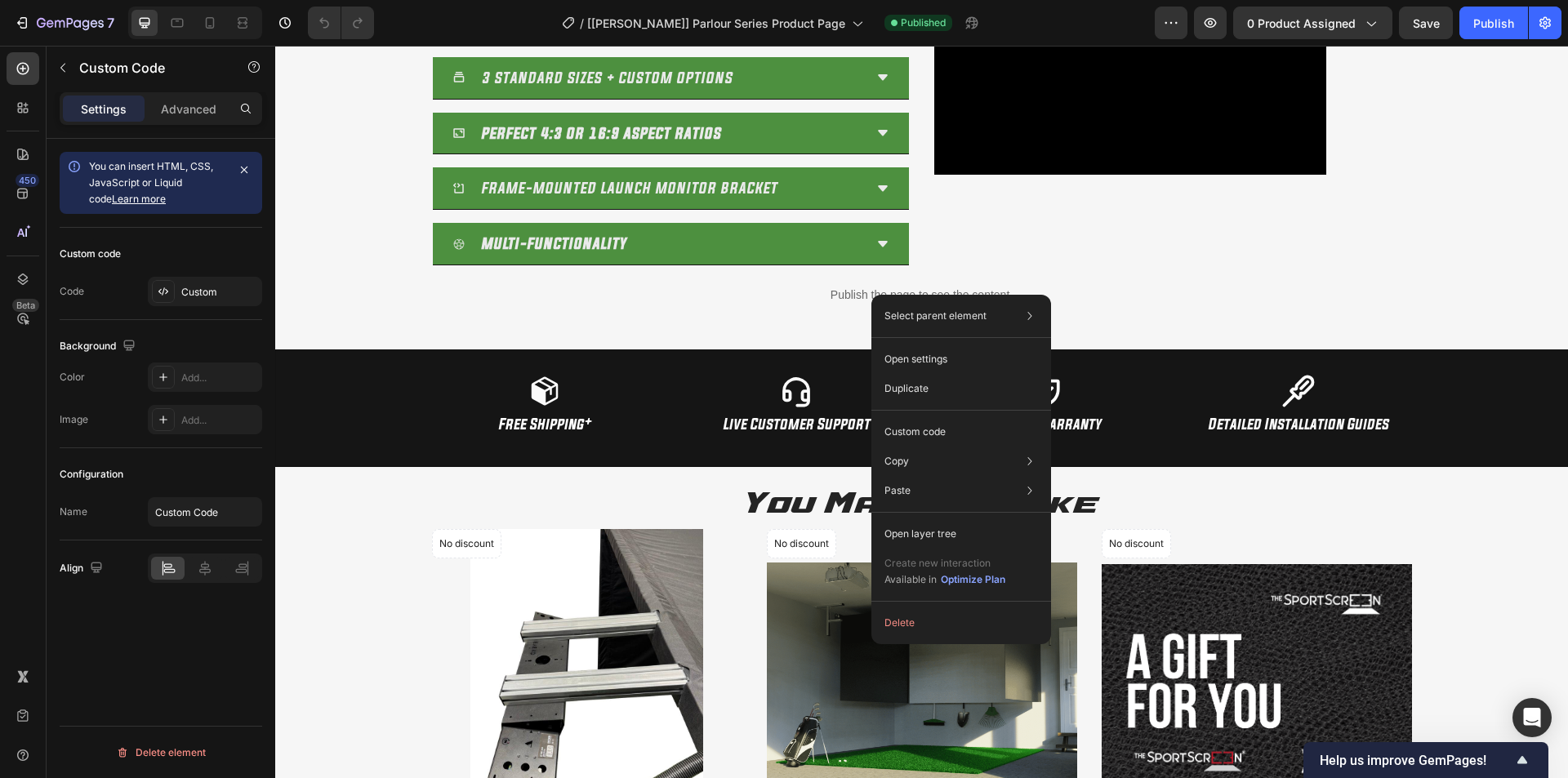
click at [779, 291] on p "Publish the page to see the content." at bounding box center [922, 295] width 1269 height 17
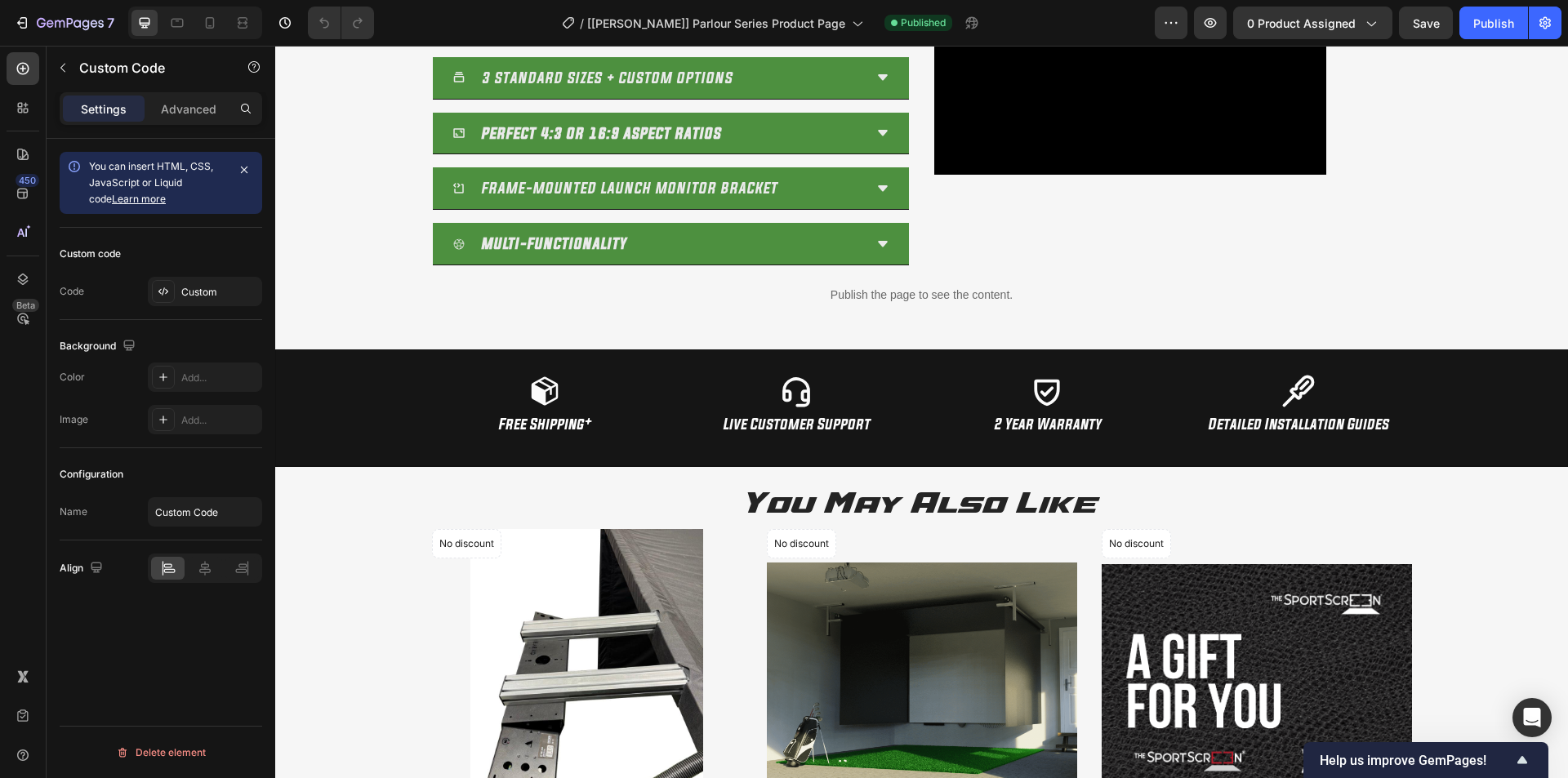
click at [707, 290] on p "Publish the page to see the content." at bounding box center [922, 295] width 1269 height 17
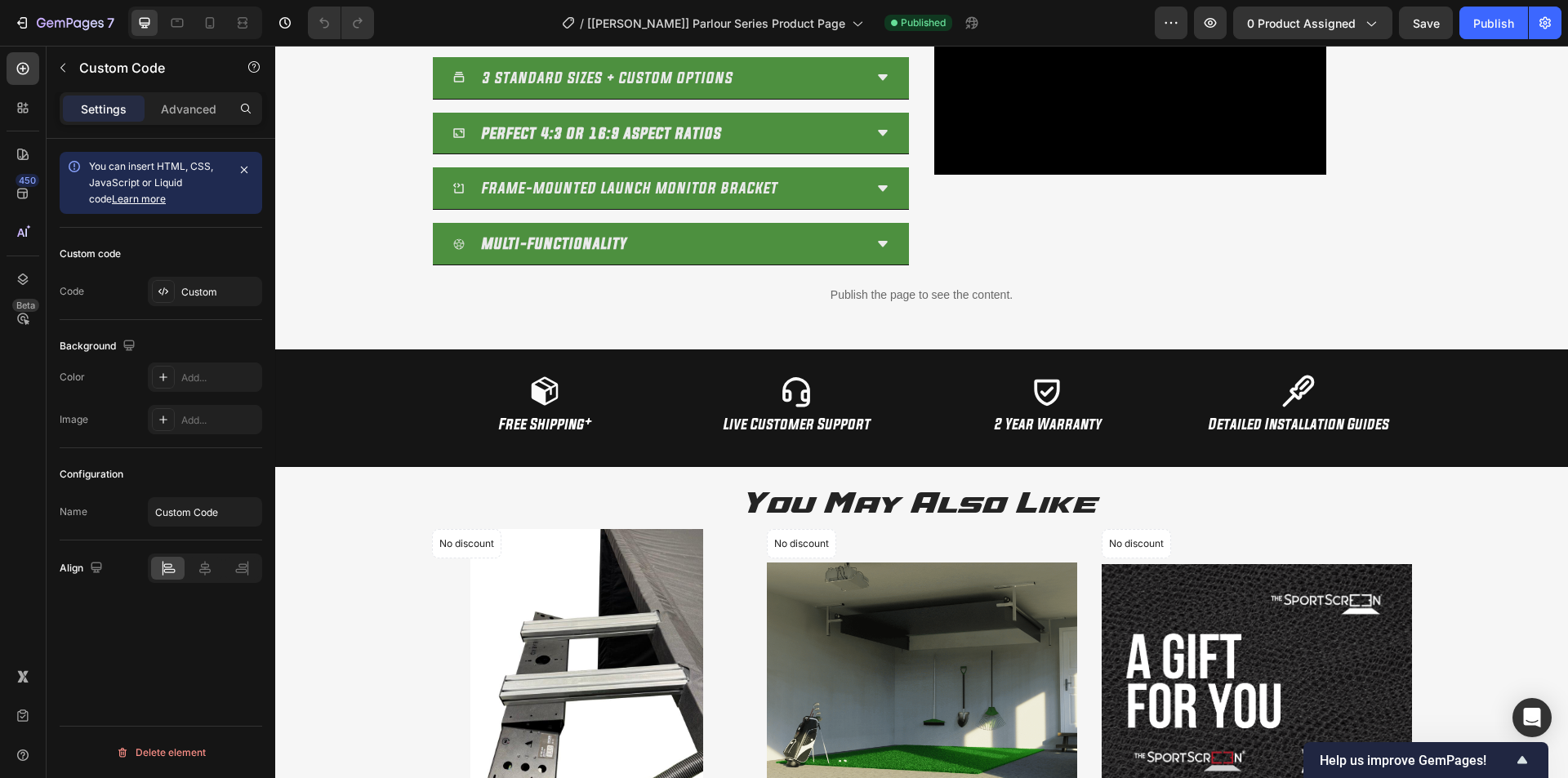
click at [709, 290] on p "Publish the page to see the content." at bounding box center [922, 295] width 1269 height 17
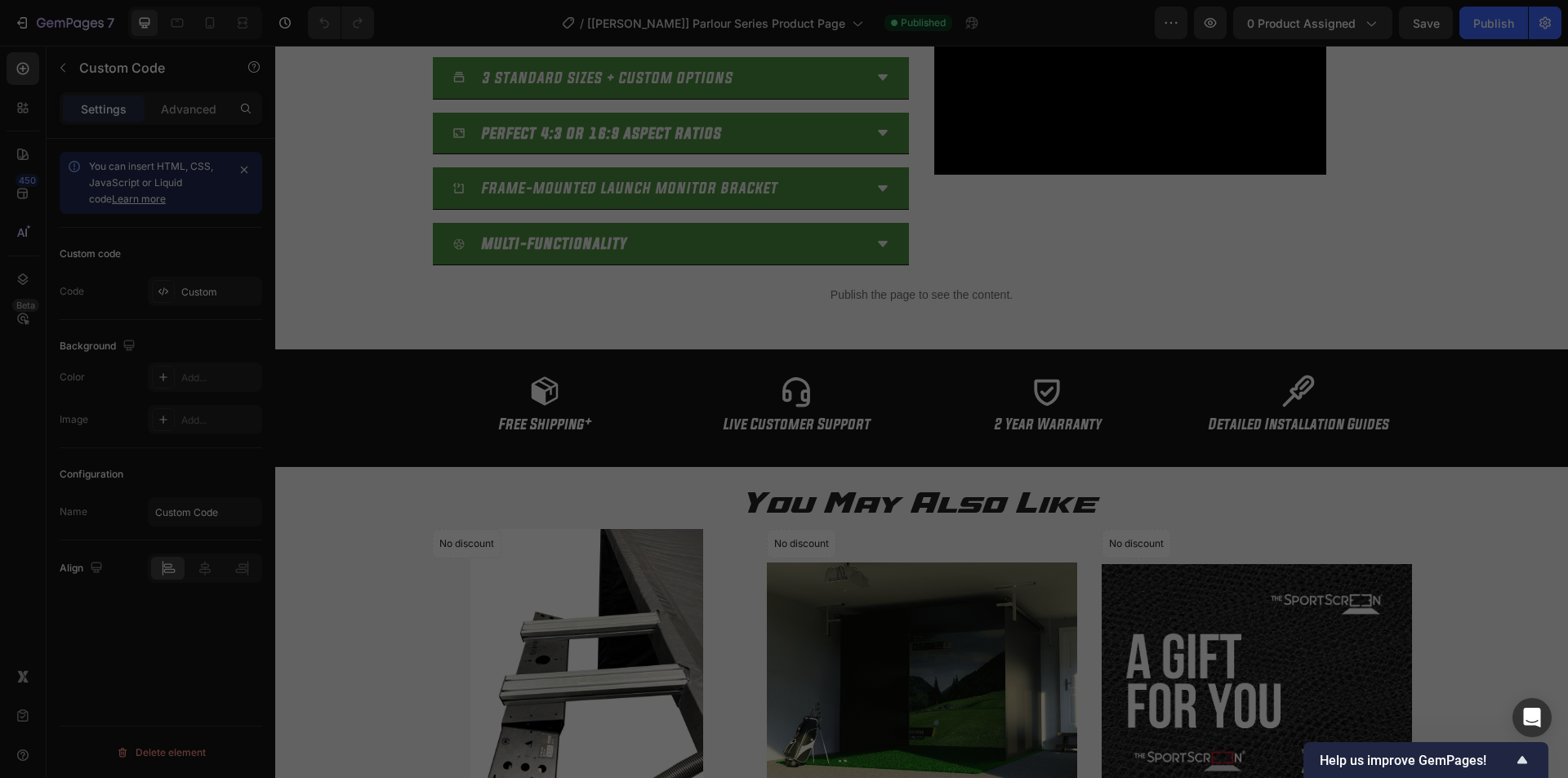
click at [709, 290] on div "Insert the custom Liquid code, add snippets, or third-party installation code h…" at bounding box center [800, 396] width 676 height 602
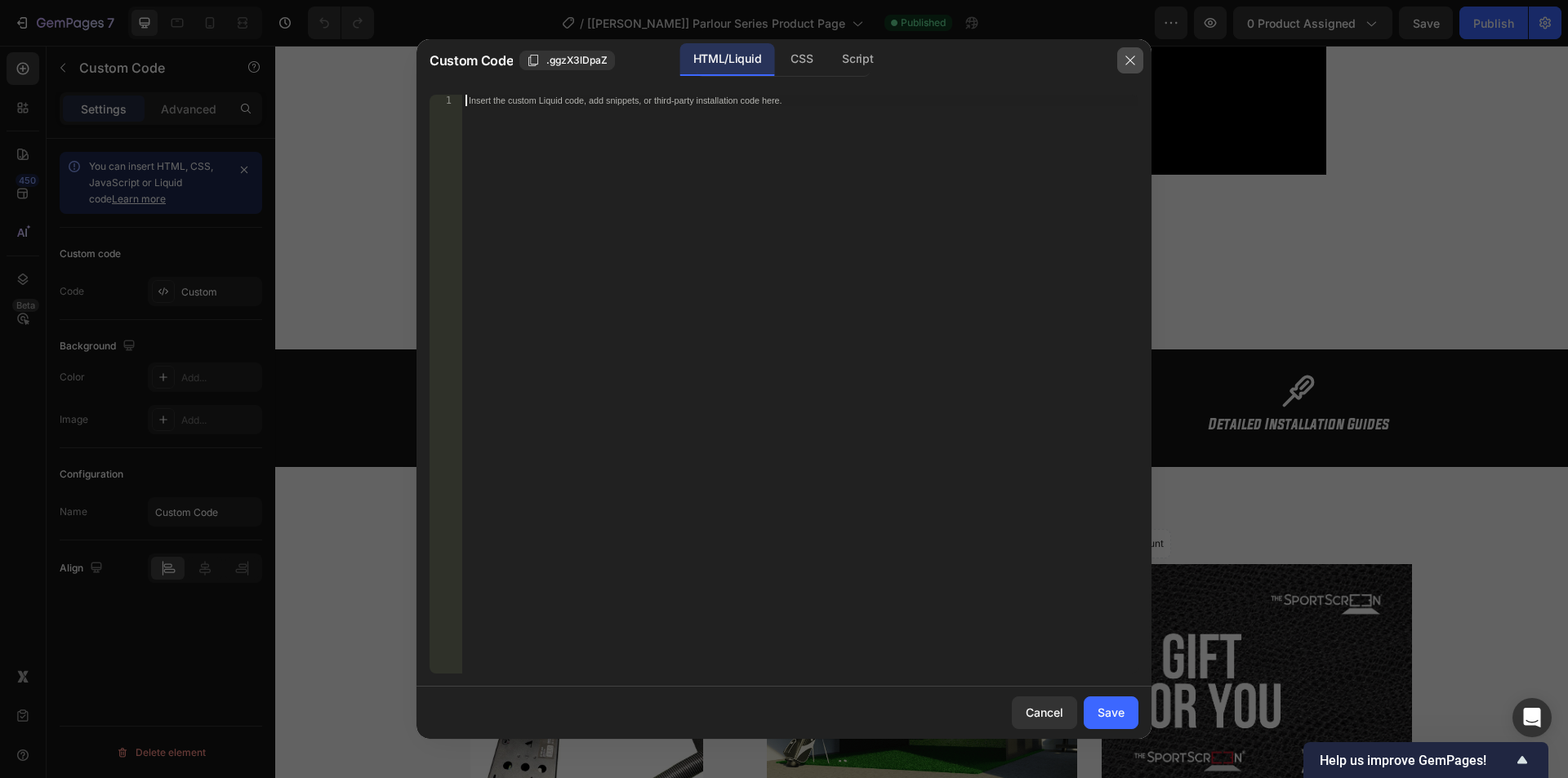
click at [1122, 51] on button "button" at bounding box center [1130, 61] width 26 height 26
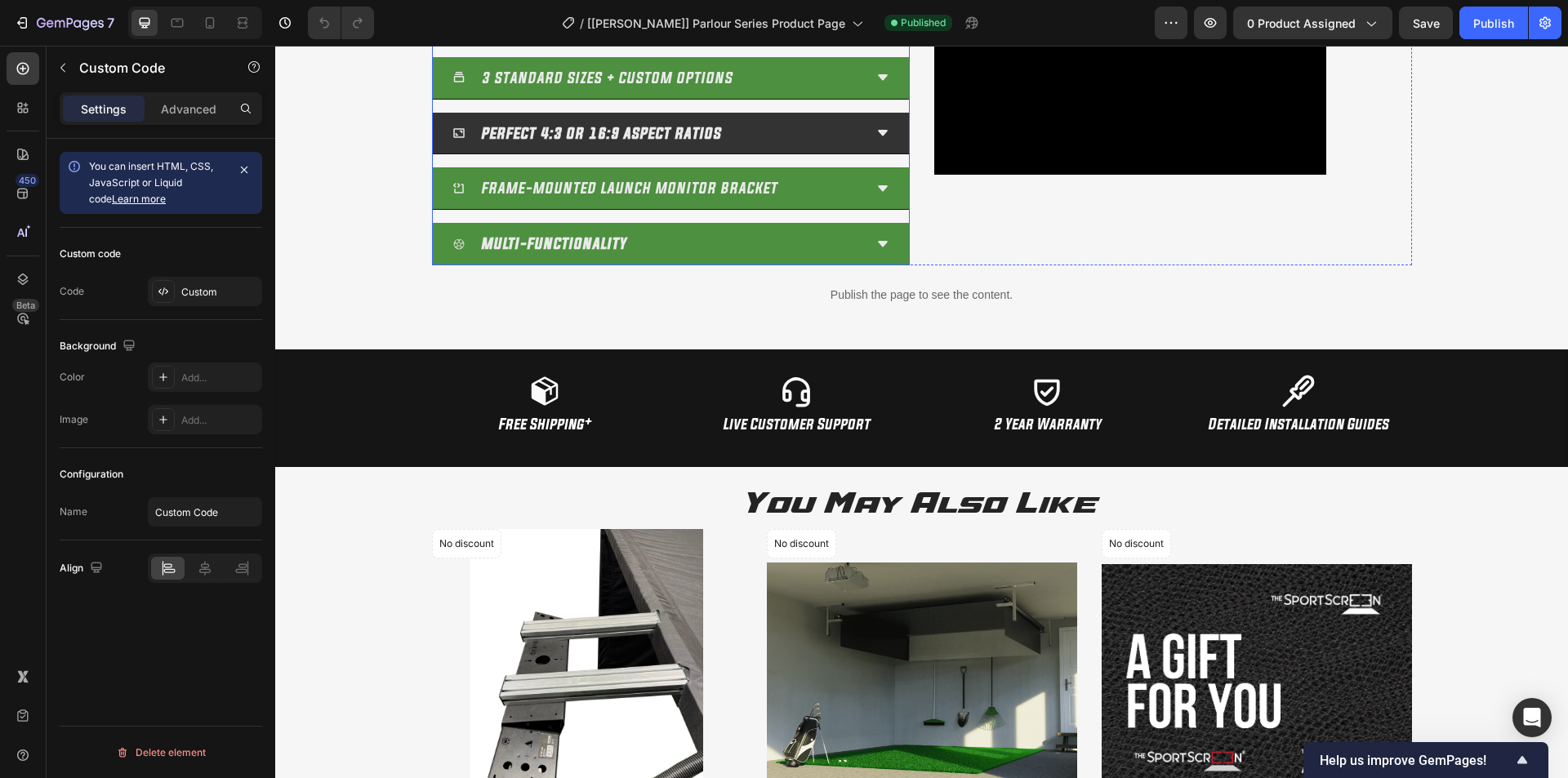
scroll to position [1237, 0]
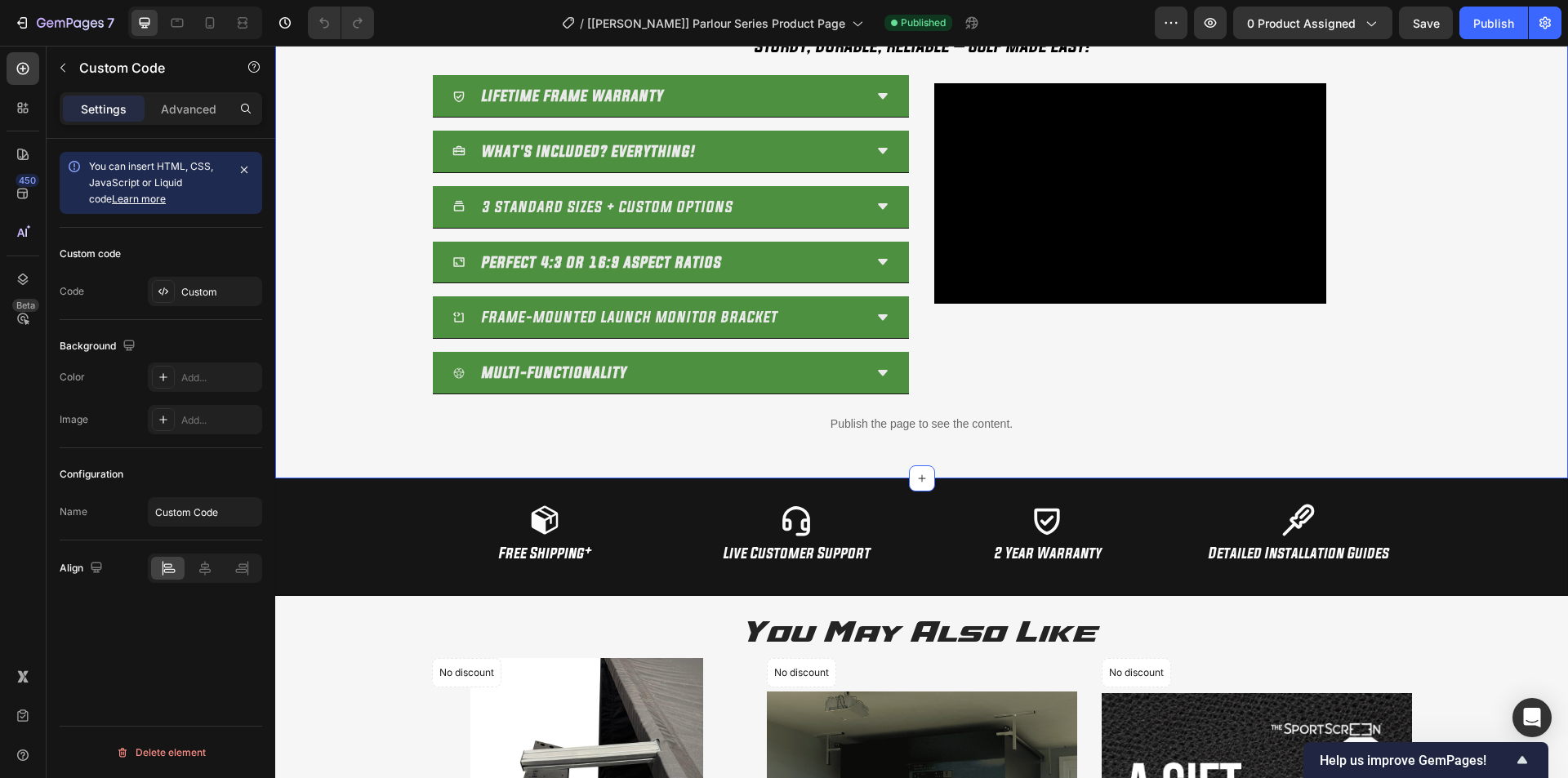
click at [878, 245] on div "Parlour Series ® Freestanding Golf Enclosure Heading STURDY, DURABLE, RELIABLE …" at bounding box center [922, 218] width 1269 height 456
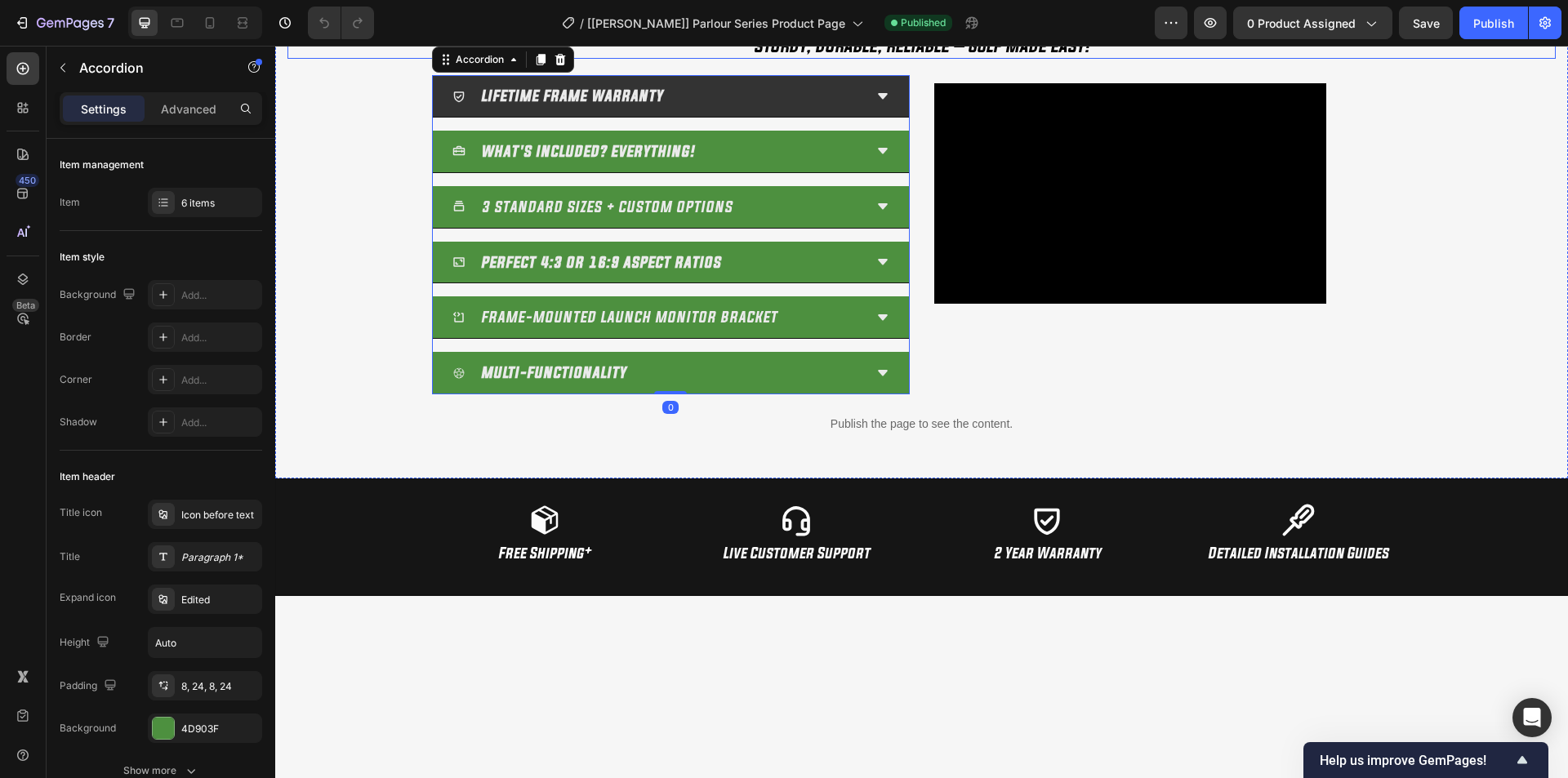
scroll to position [1039, 0]
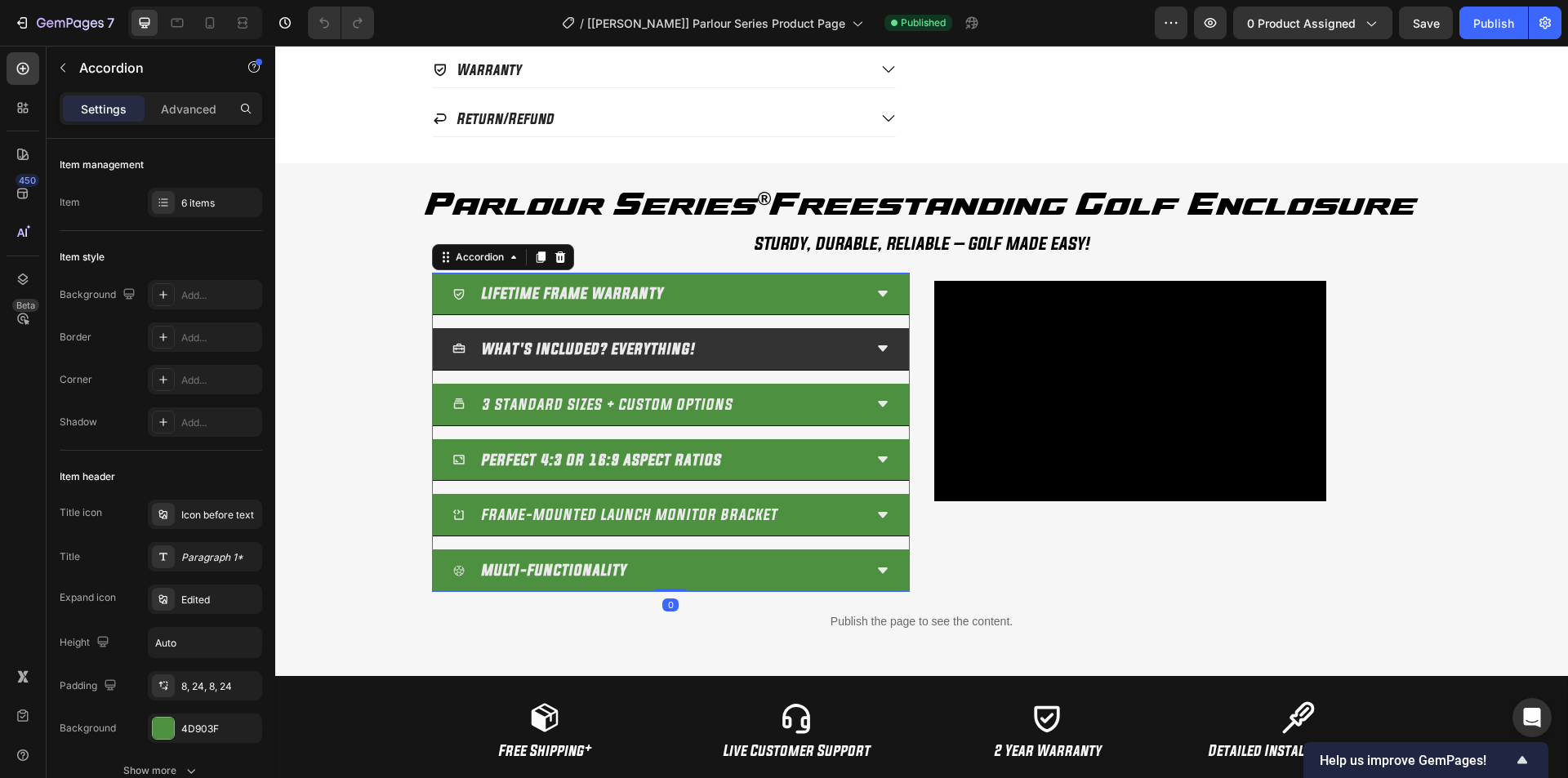
click at [876, 346] on icon at bounding box center [882, 349] width 13 height 13
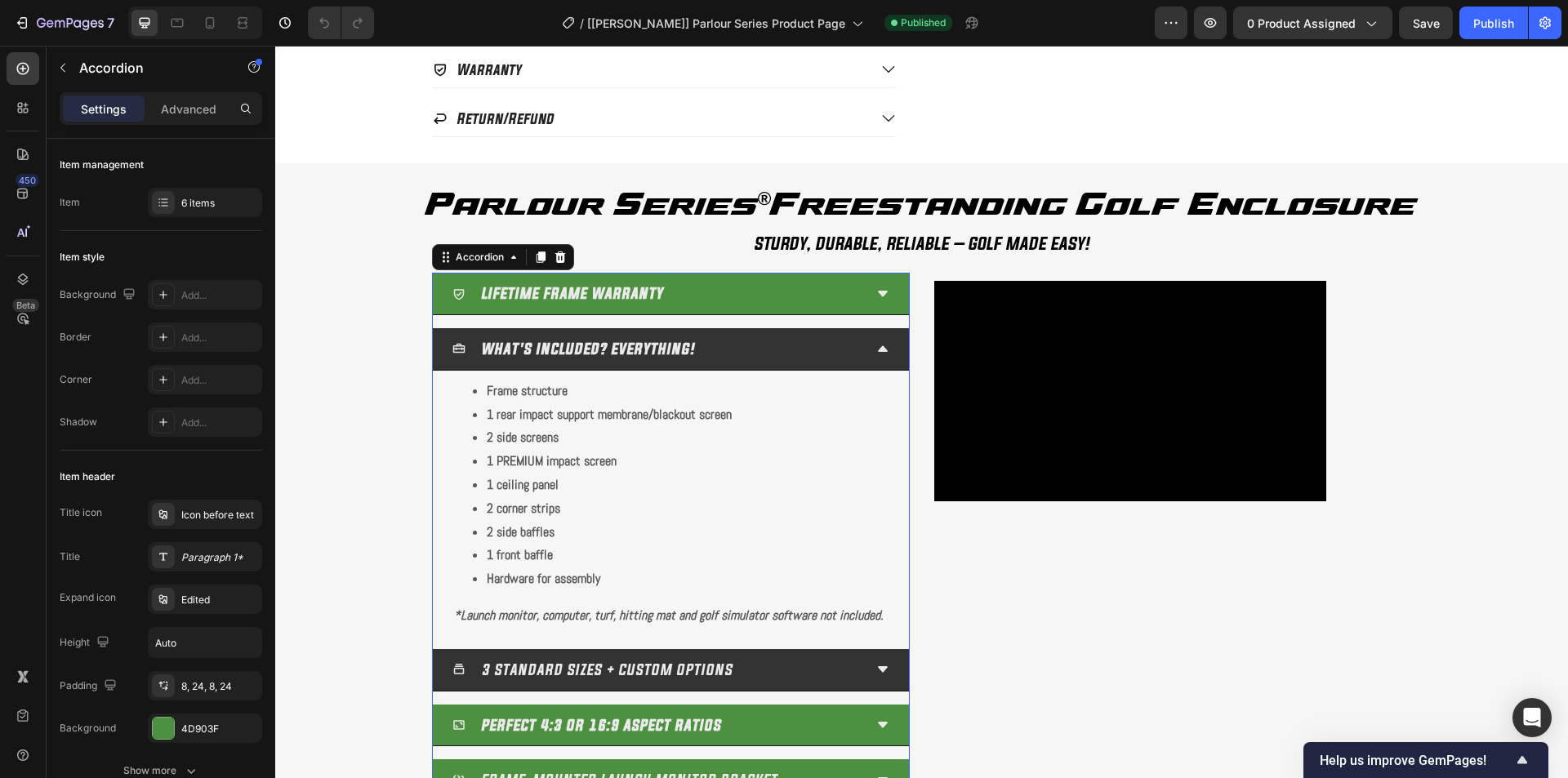
click at [880, 676] on icon at bounding box center [882, 669] width 13 height 13
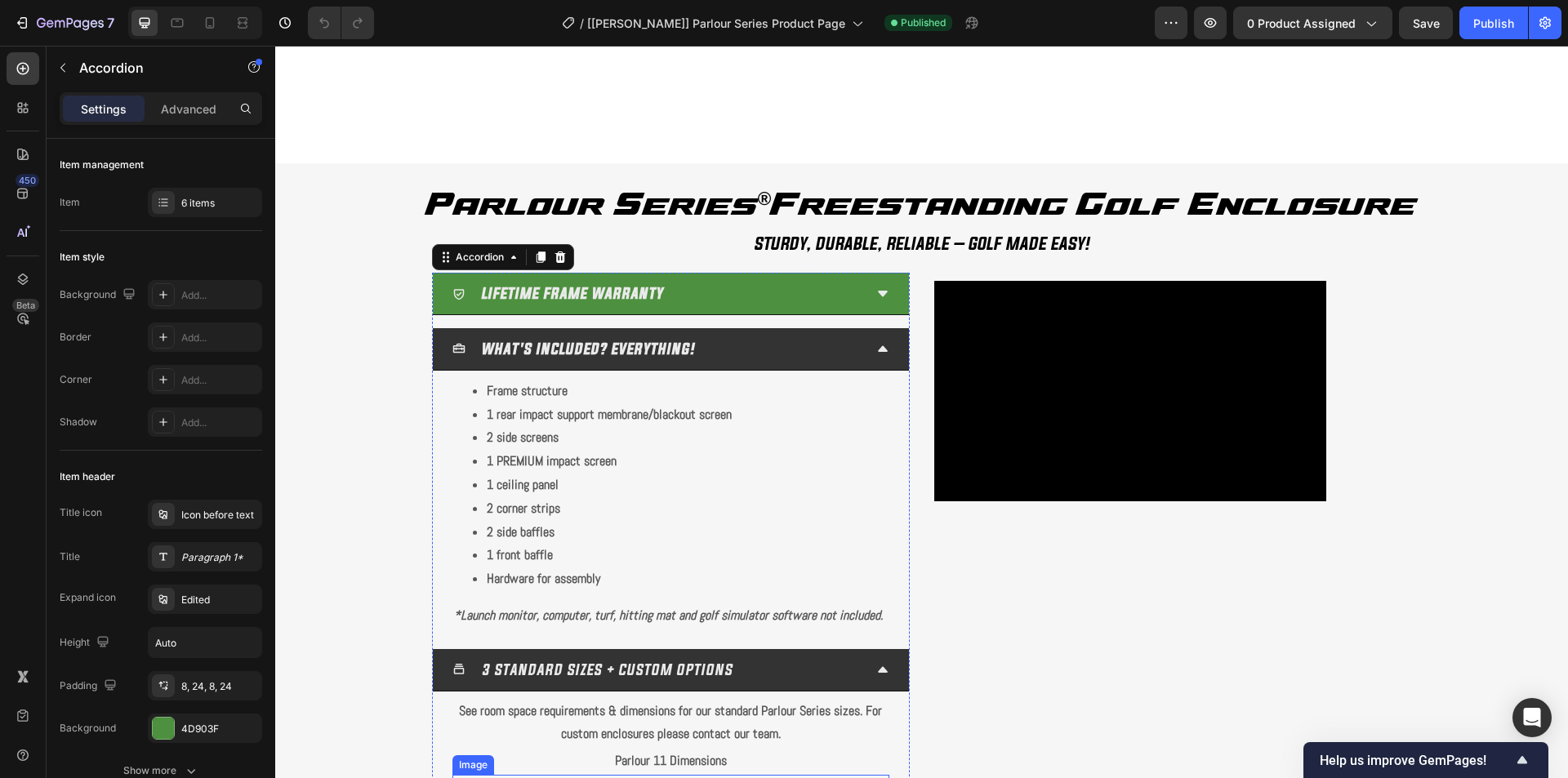
scroll to position [1366, 0]
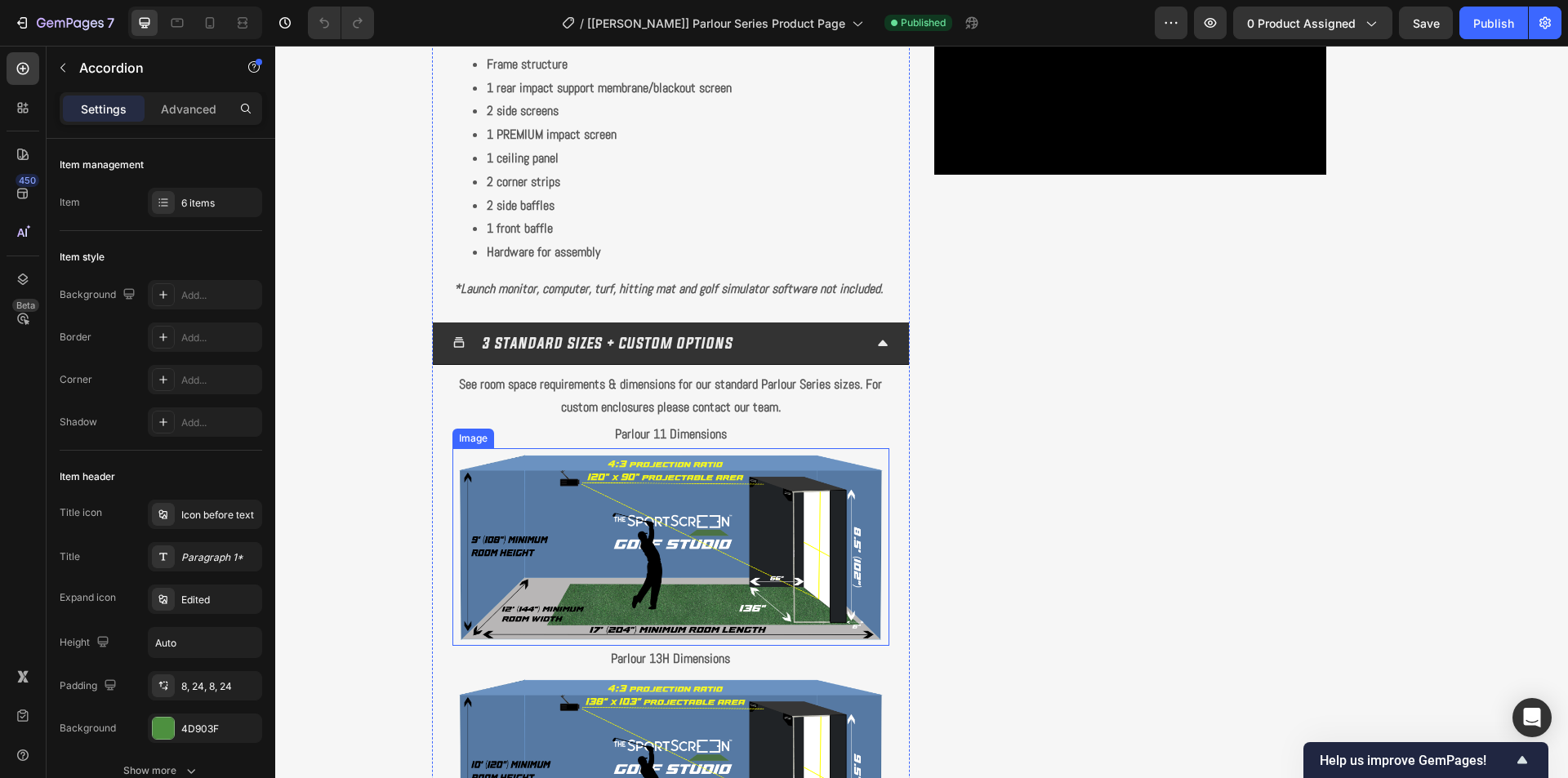
click at [690, 515] on img at bounding box center [671, 547] width 437 height 198
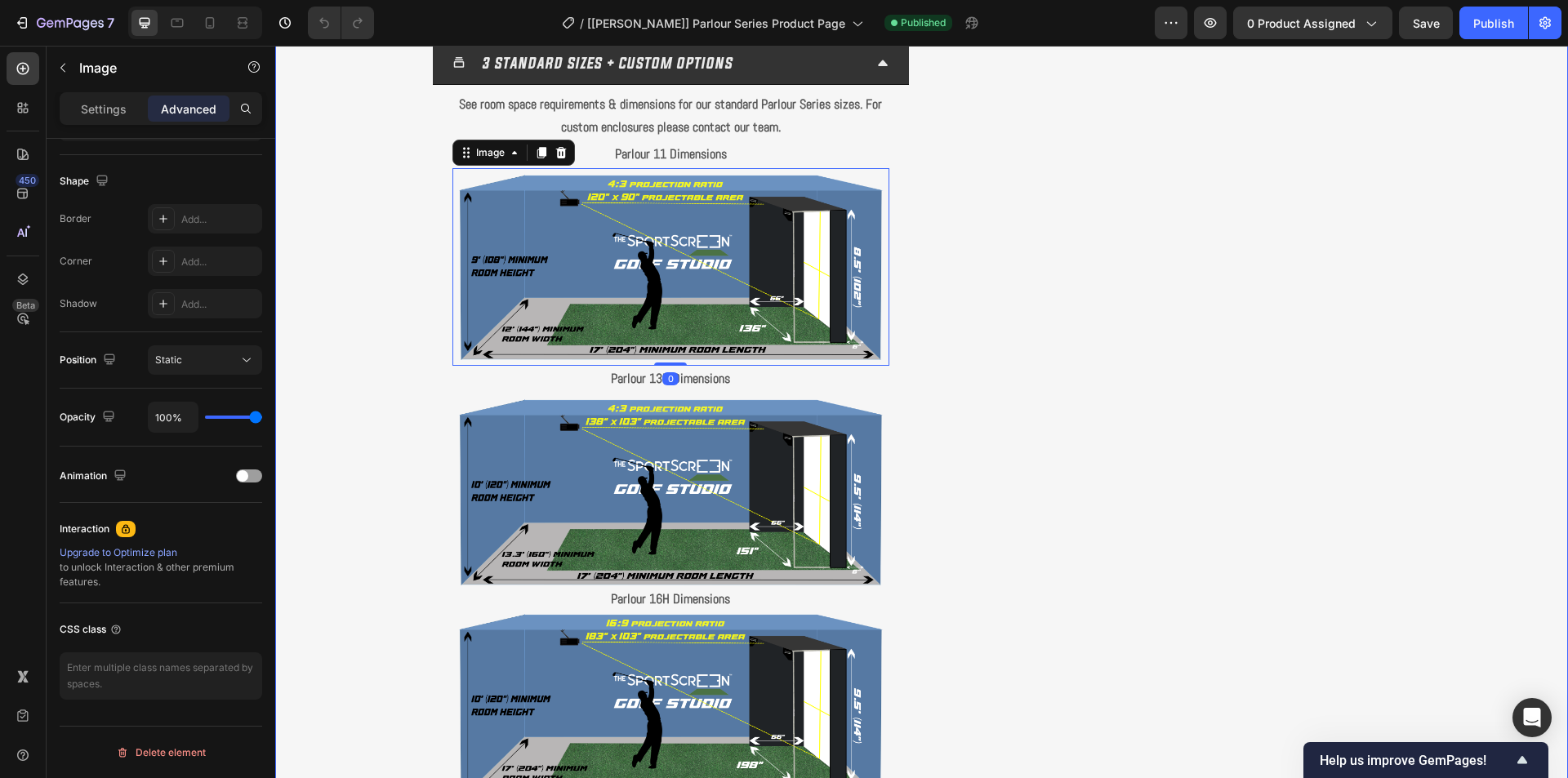
scroll to position [1692, 0]
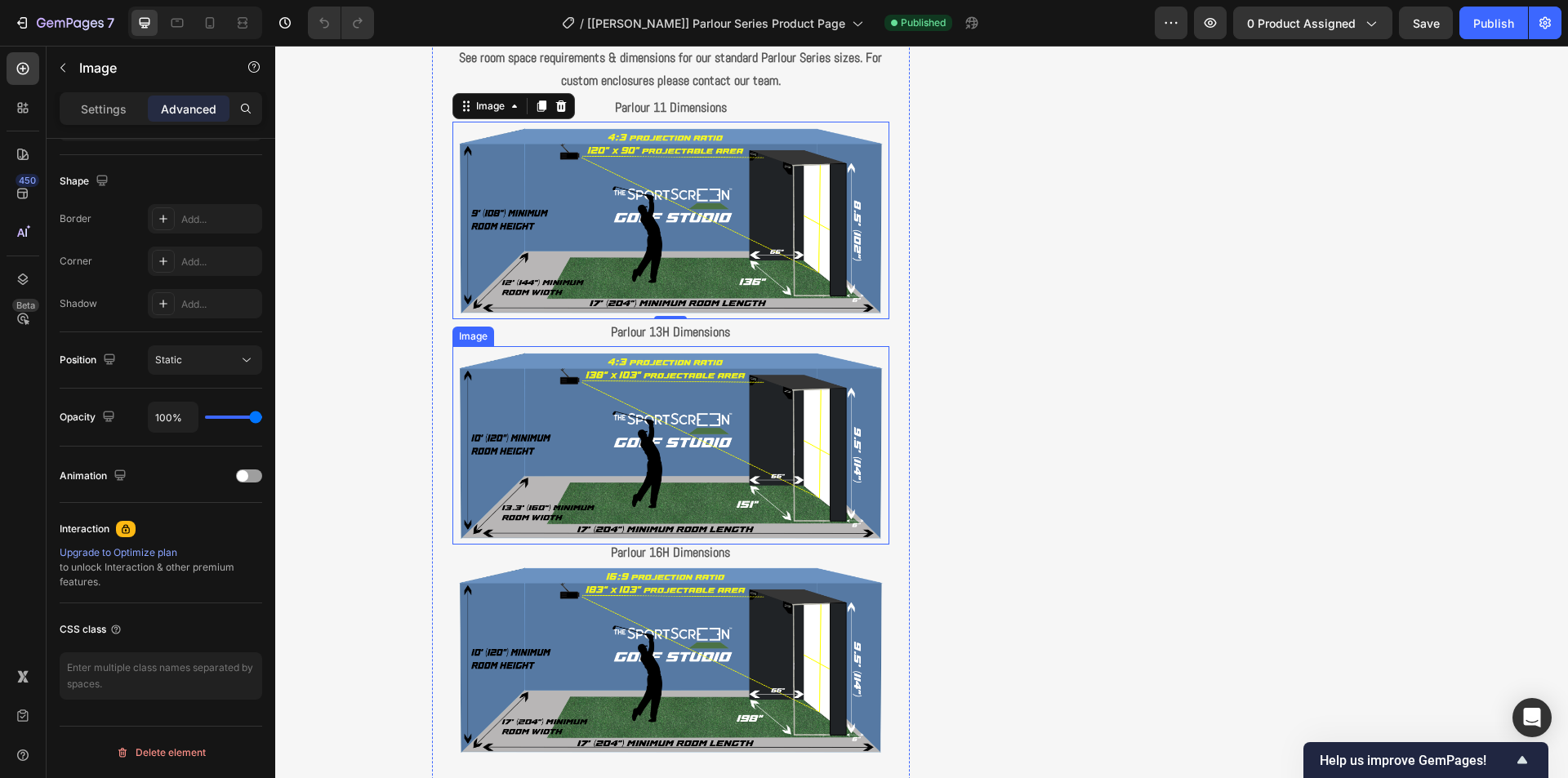
click at [503, 444] on img at bounding box center [671, 444] width 437 height 198
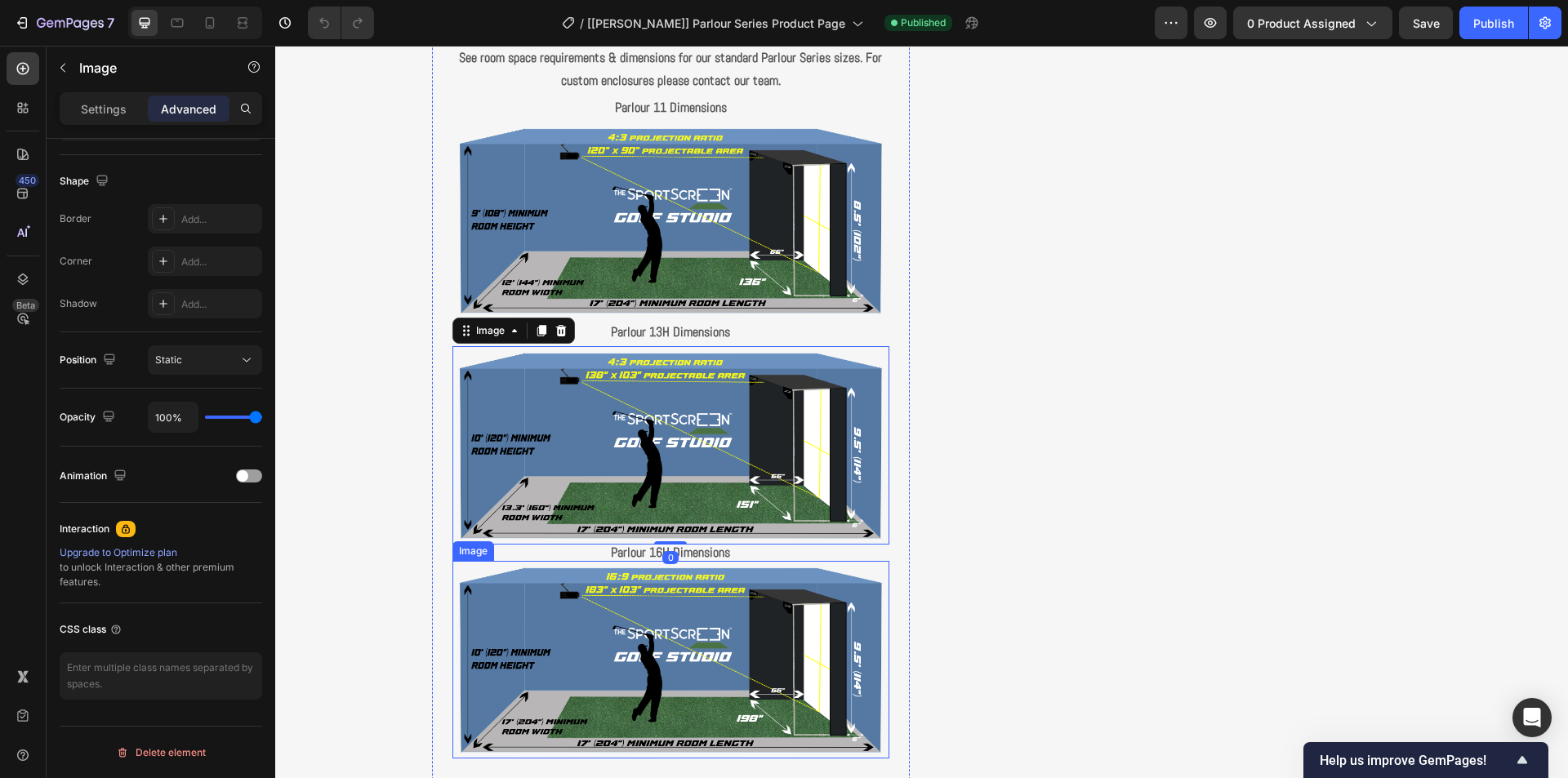
click at [516, 596] on img at bounding box center [671, 659] width 437 height 198
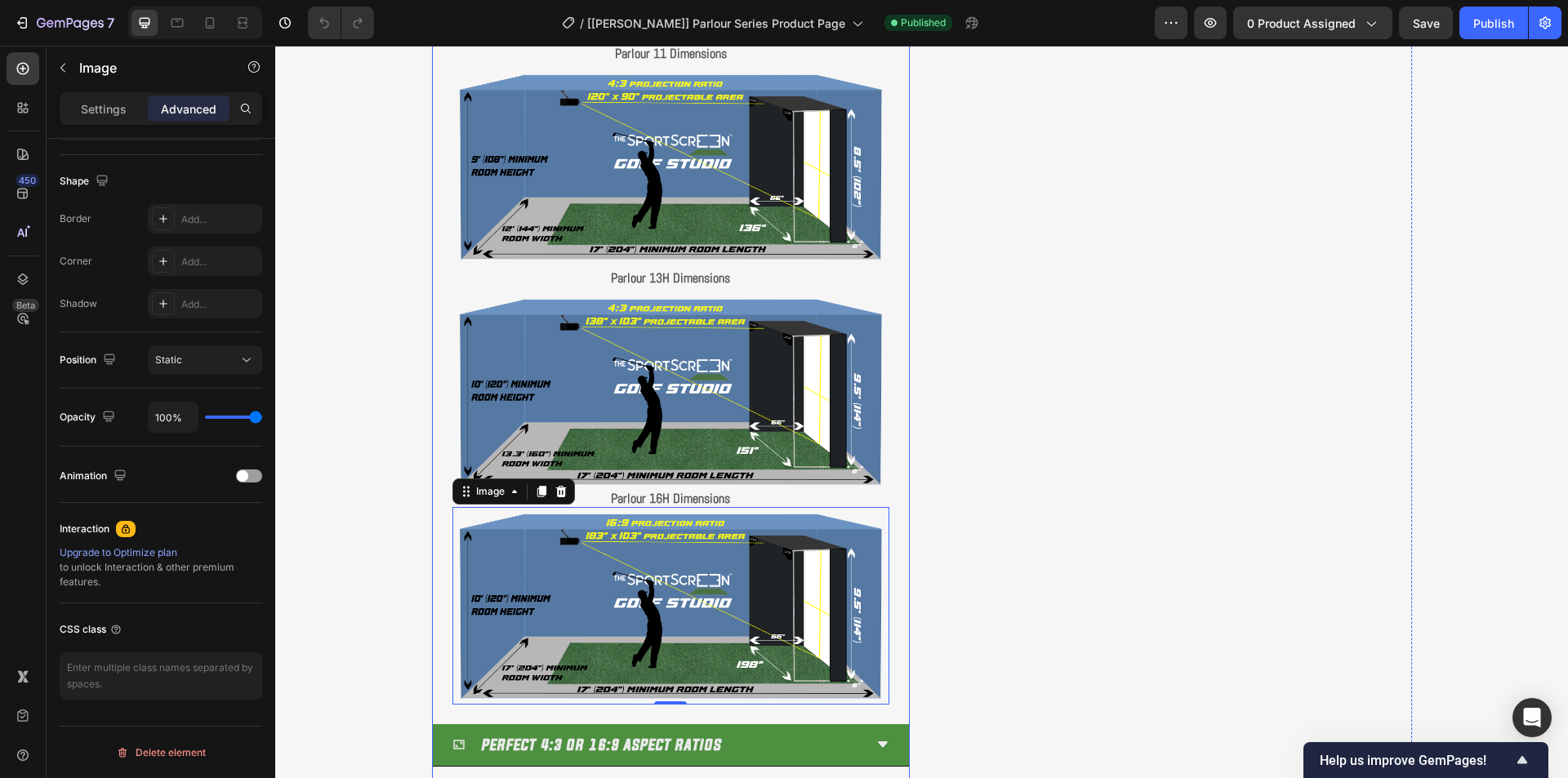
scroll to position [1938, 0]
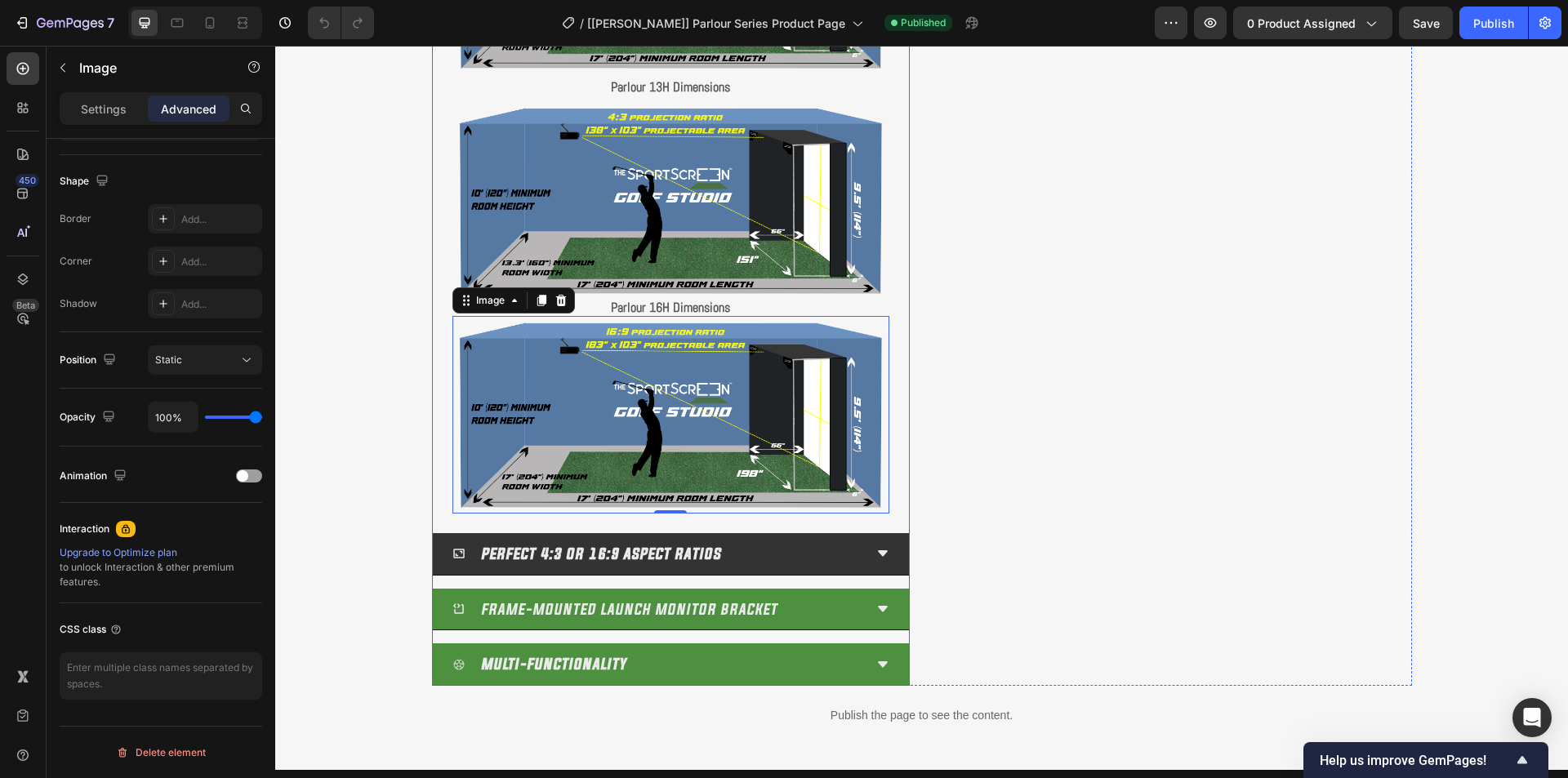
click at [865, 554] on div "PERFECT 4:3 OR 16:9 ASPECT RATIOS" at bounding box center [671, 554] width 476 height 42
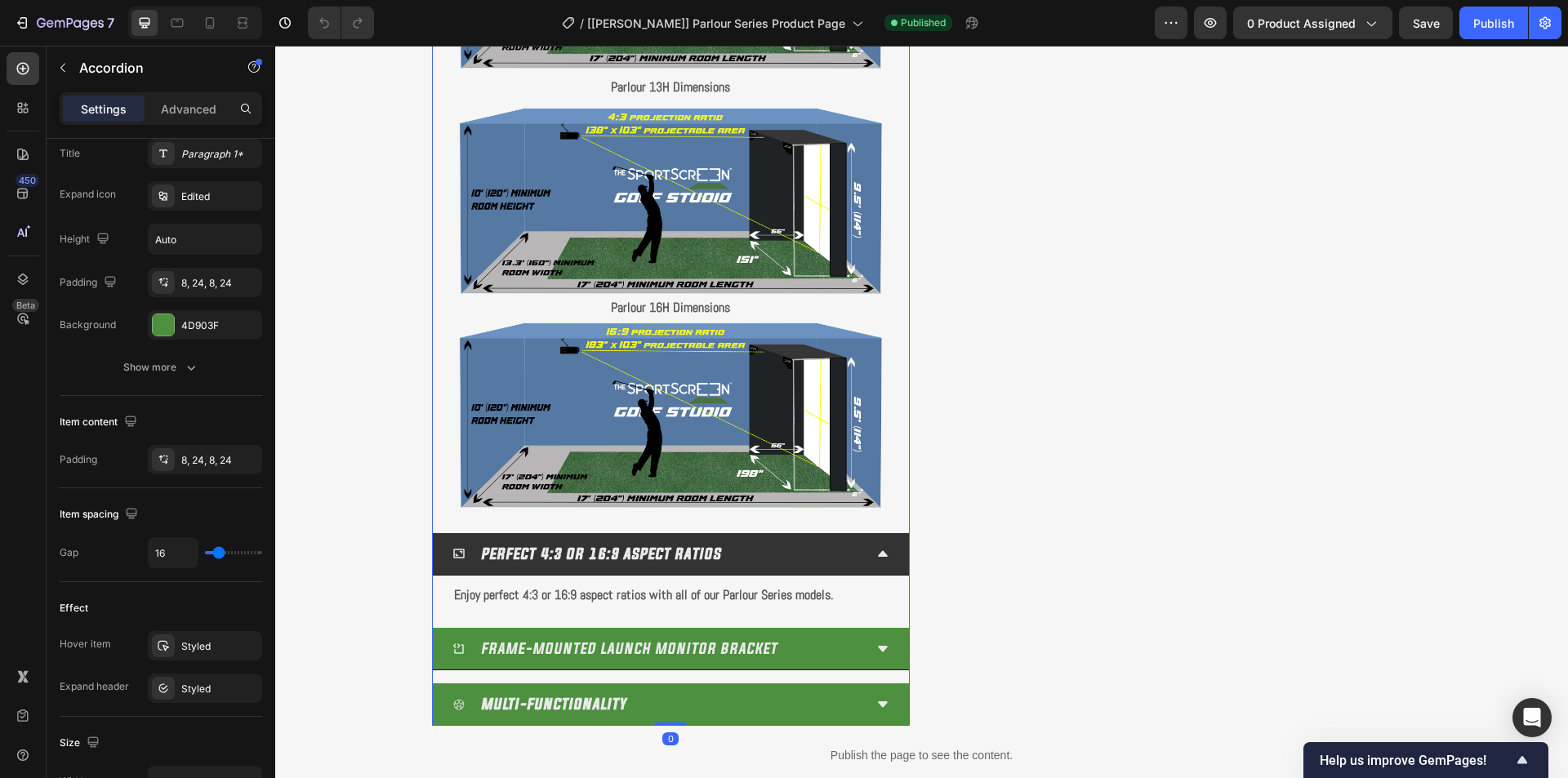
scroll to position [0, 0]
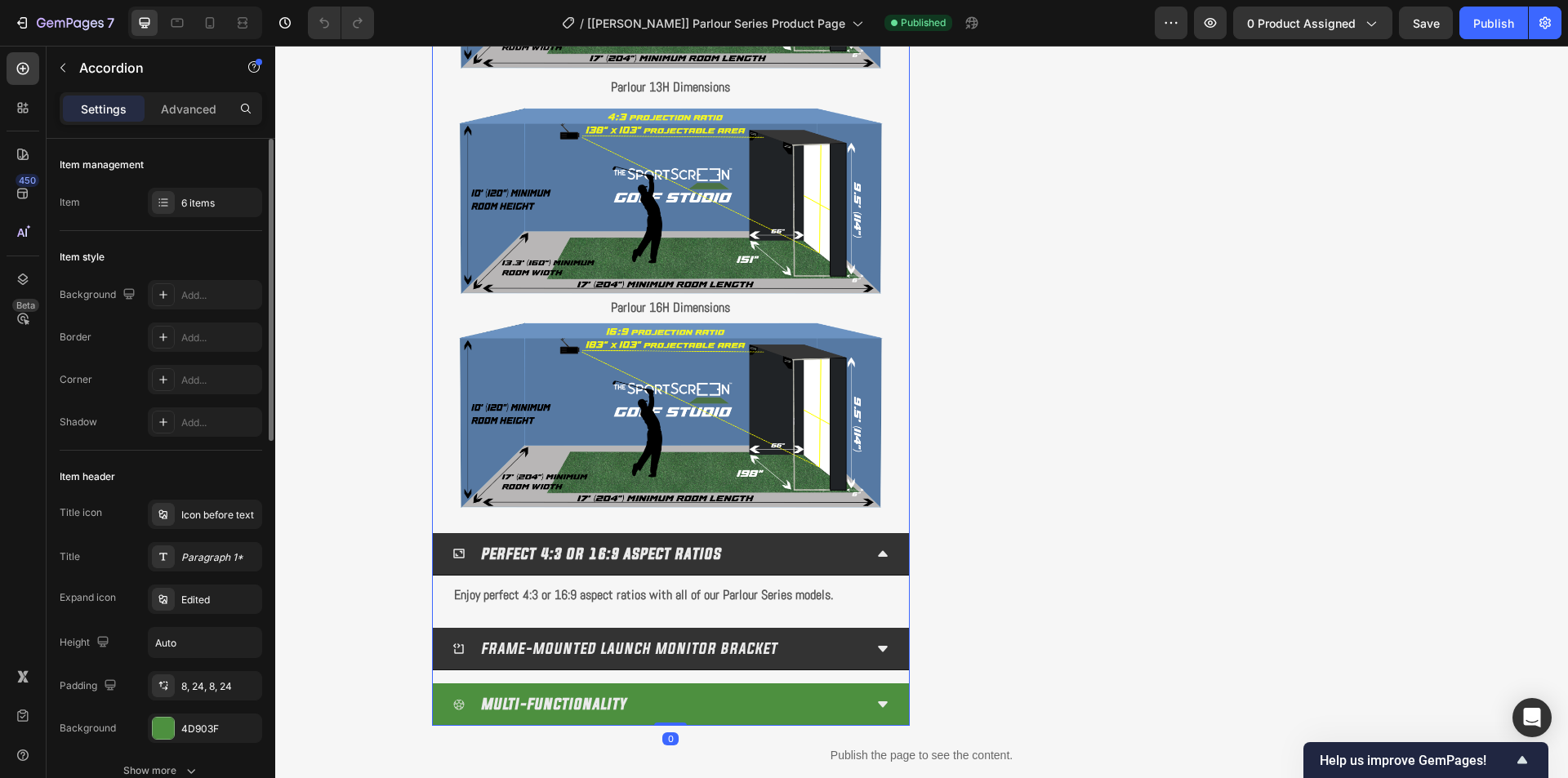
click at [571, 664] on div "FRAME-MOUNTED LAUNCH MONITOR BRACKET" at bounding box center [671, 649] width 476 height 42
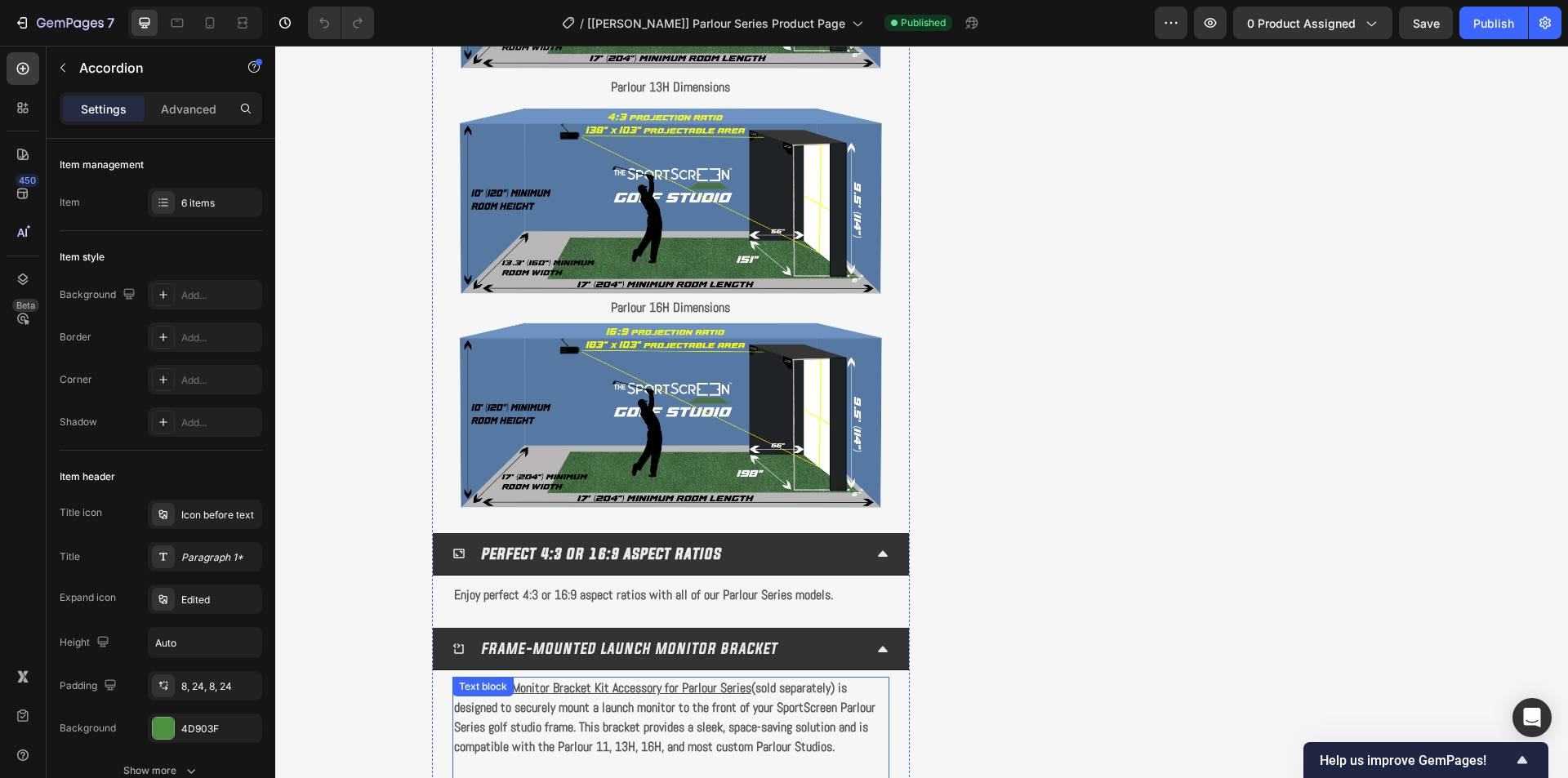
scroll to position [2345, 0]
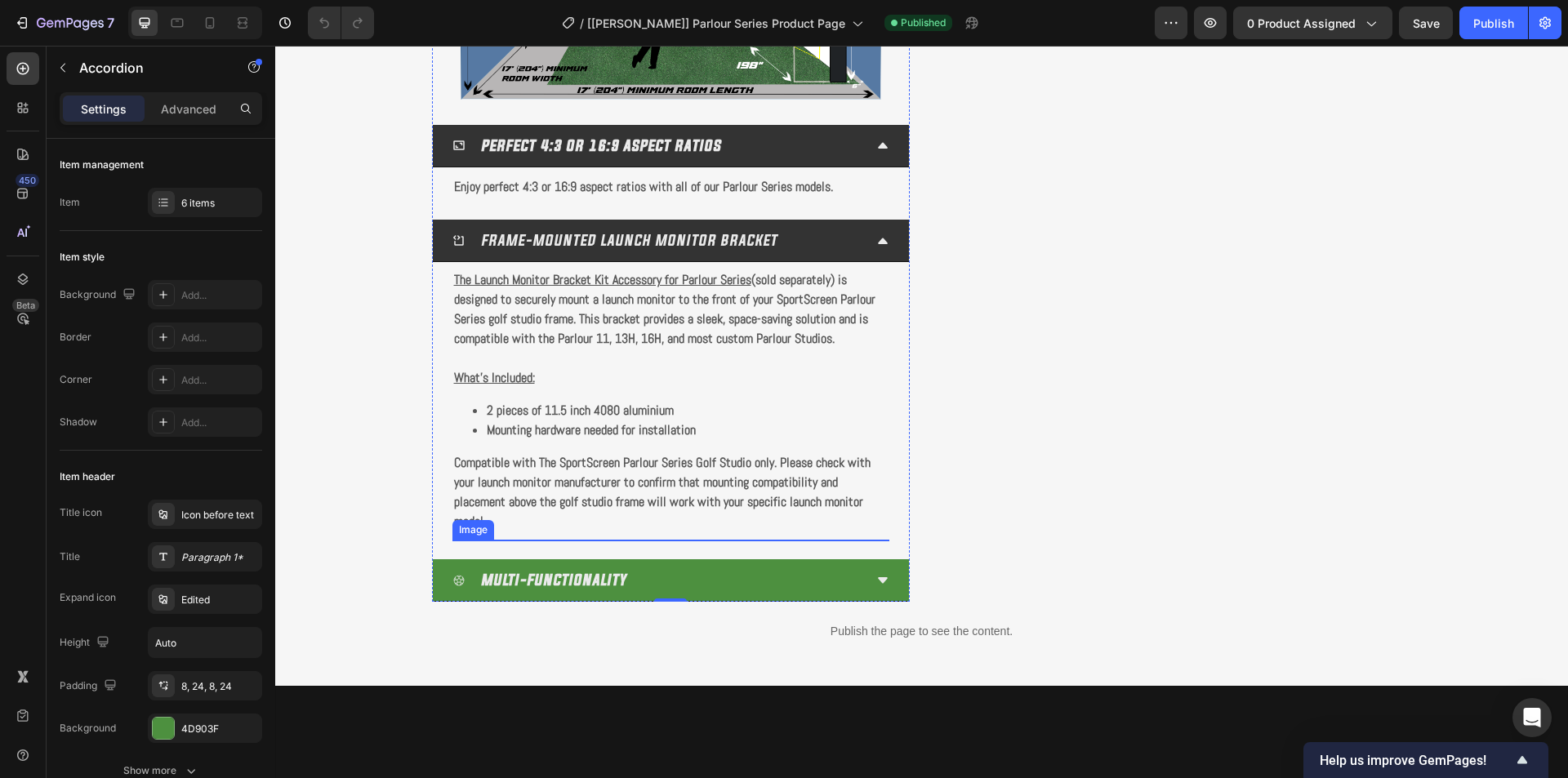
click at [606, 628] on img at bounding box center [562, 685] width 219 height 291
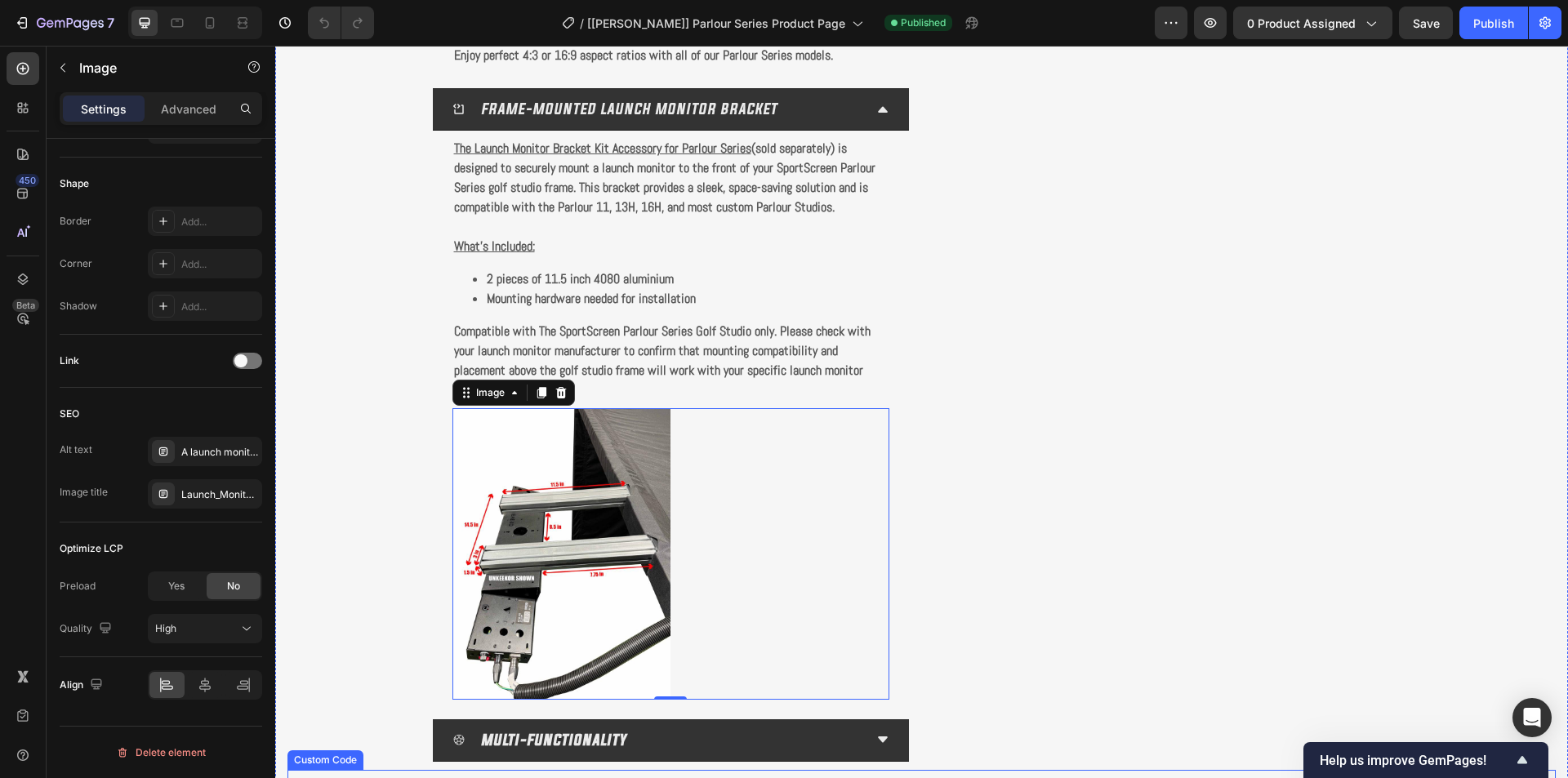
scroll to position [2673, 0]
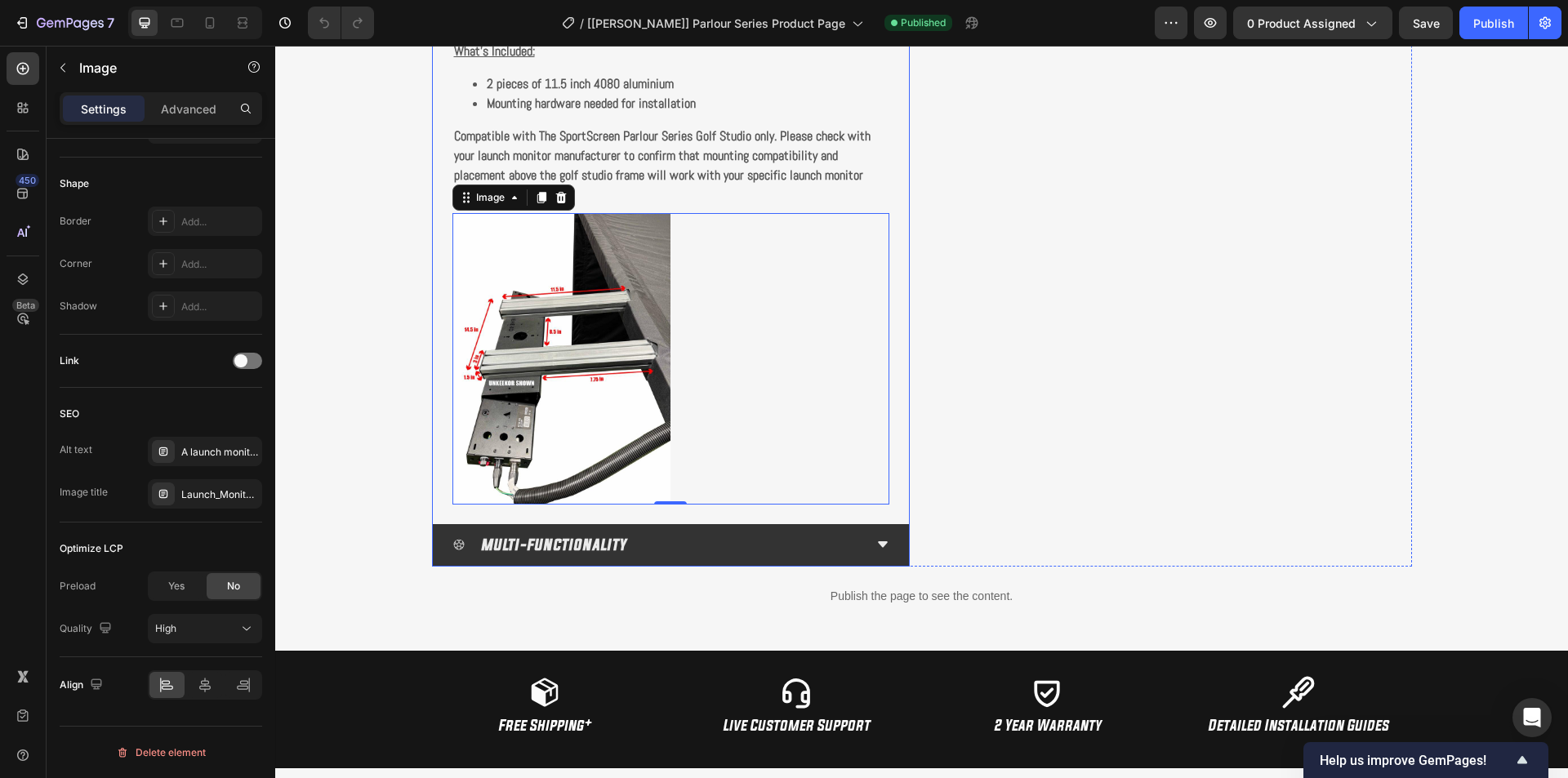
click at [806, 547] on div "MULTI-FUNCTIONALITY" at bounding box center [658, 545] width 411 height 28
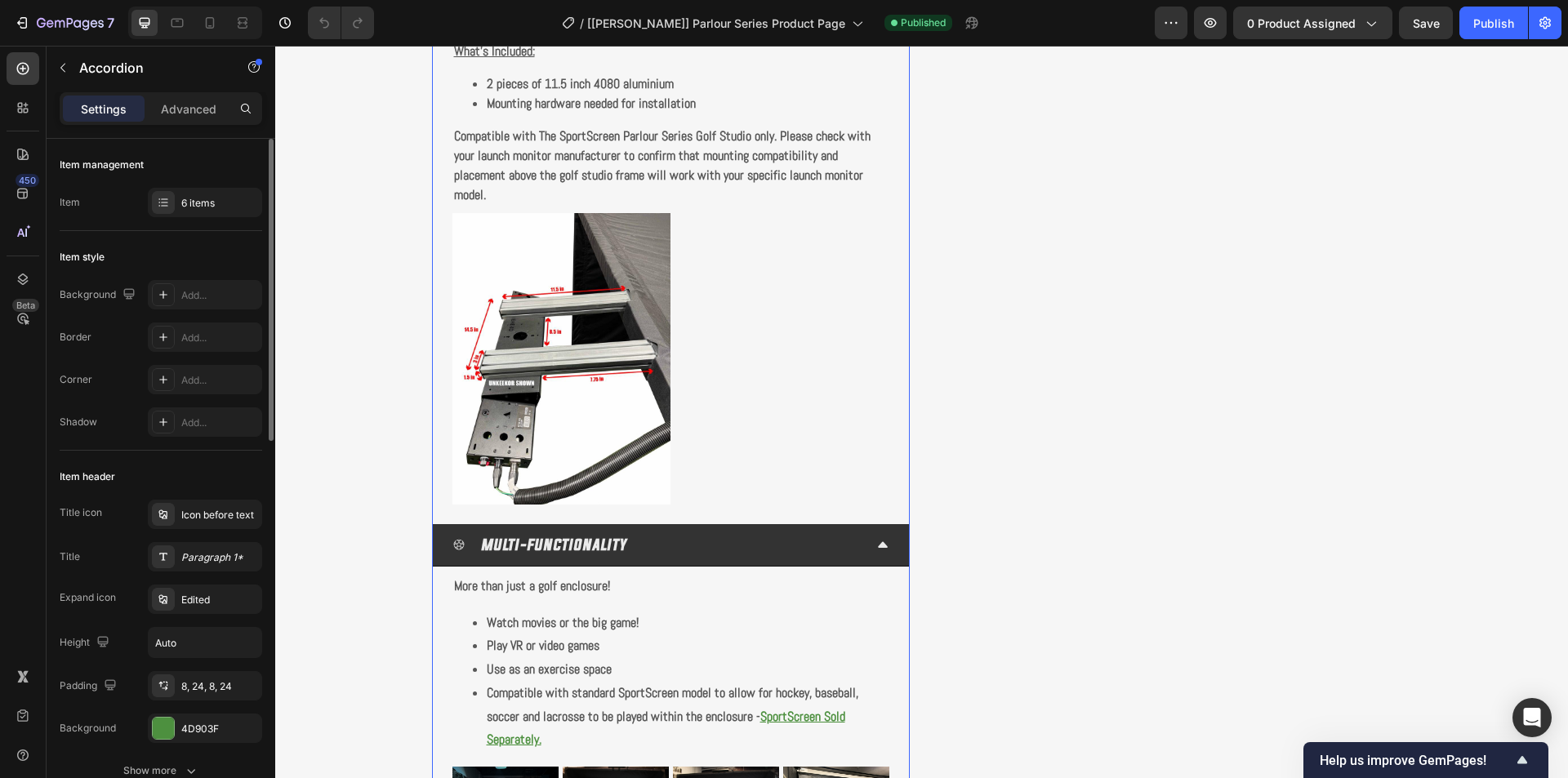
scroll to position [2999, 0]
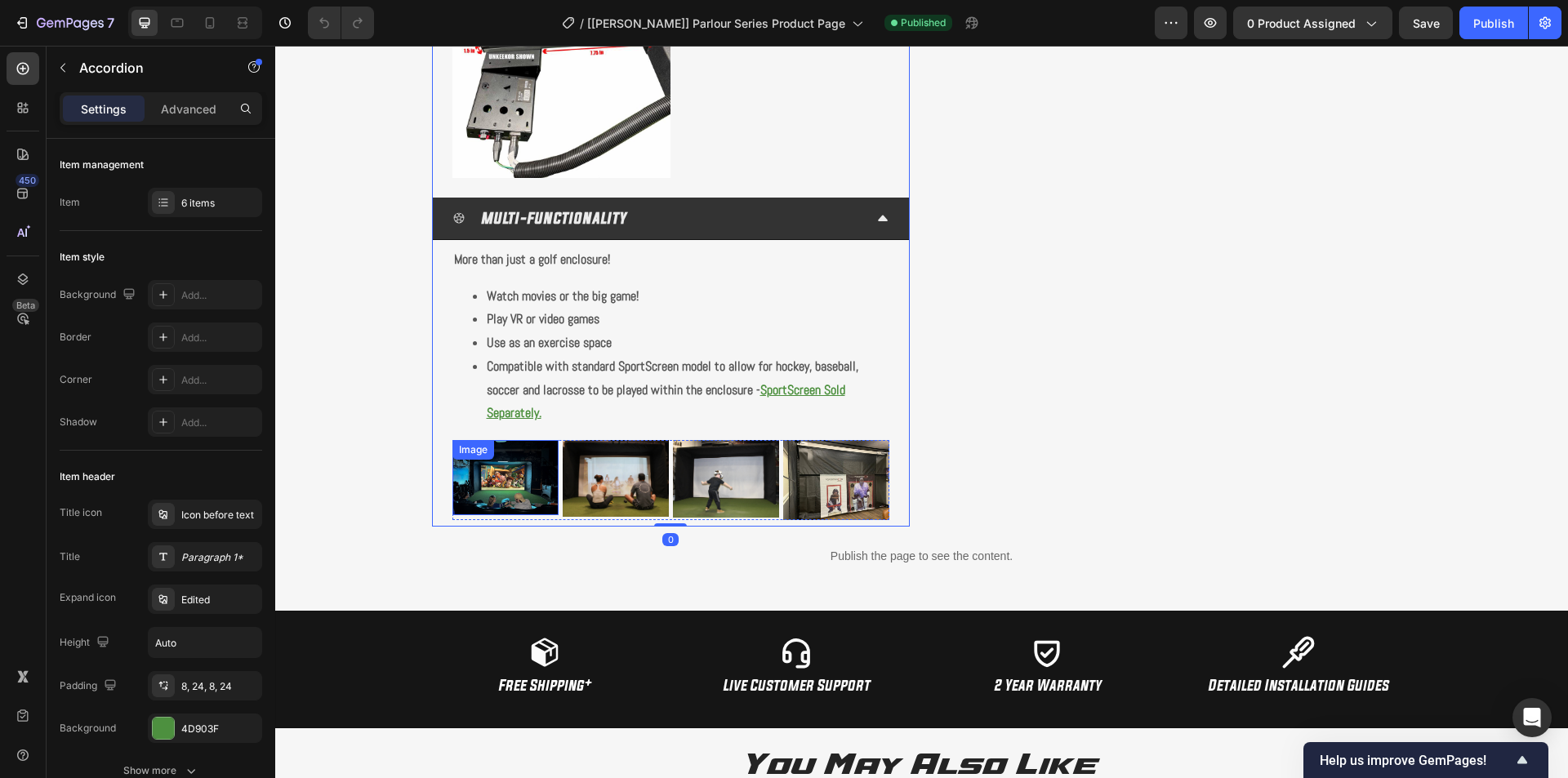
click at [505, 484] on img at bounding box center [505, 477] width 107 height 75
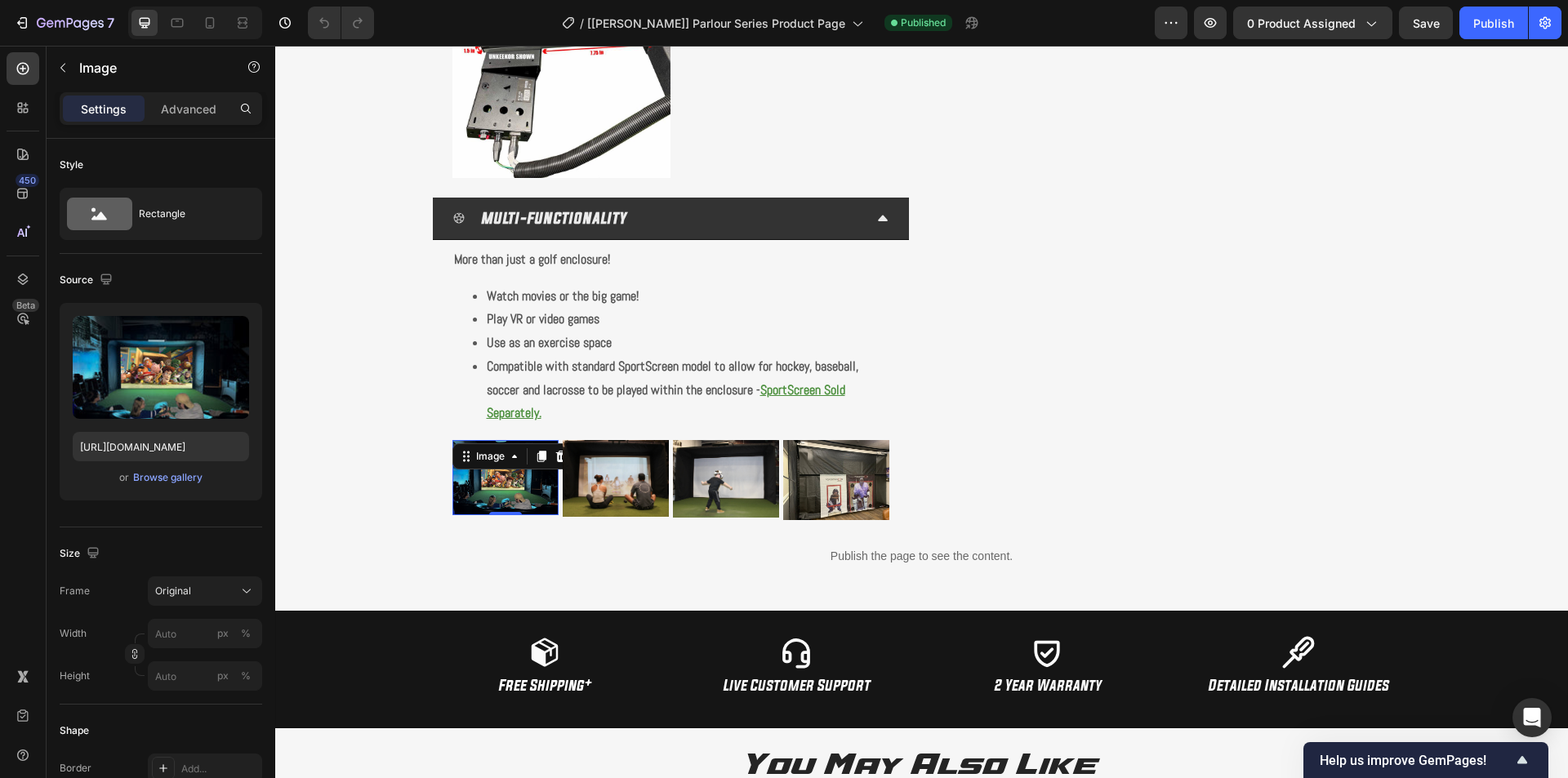
click at [169, 130] on div "Settings Advanced" at bounding box center [161, 115] width 229 height 47
click at [174, 117] on p "Advanced" at bounding box center [188, 108] width 55 height 17
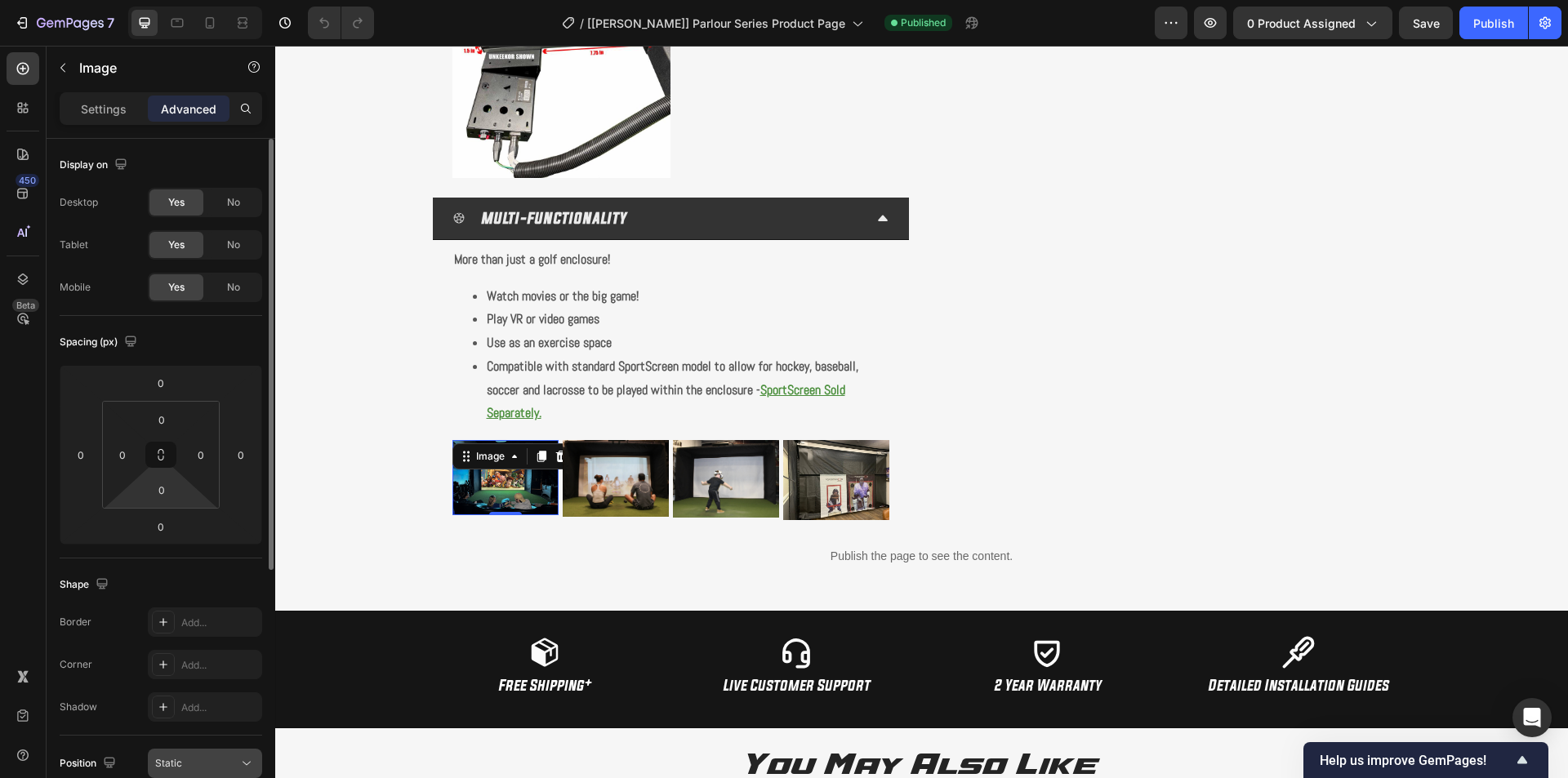
scroll to position [403, 0]
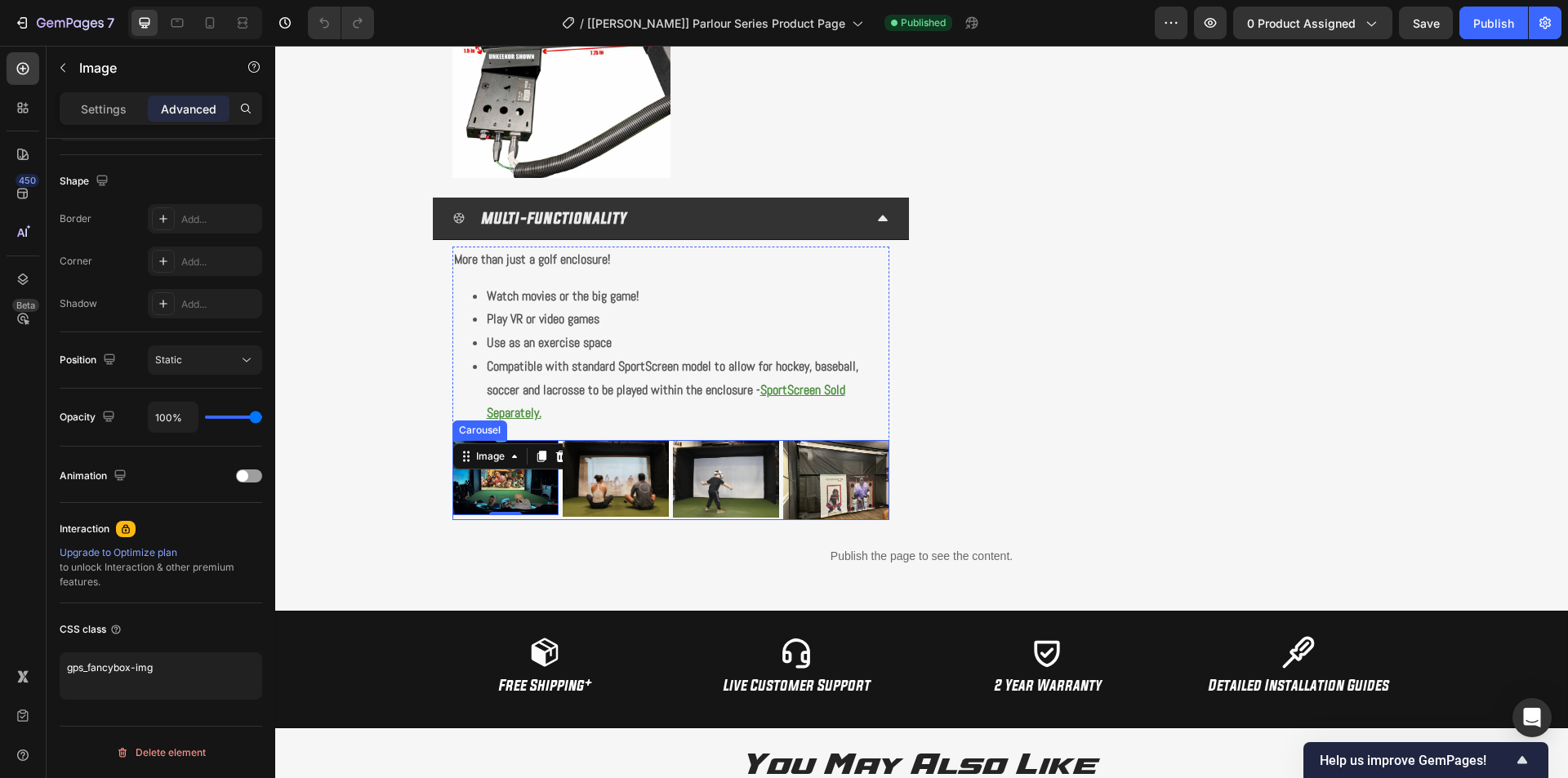
click at [666, 460] on div "Image 0 Image Image Image" at bounding box center [671, 480] width 437 height 80
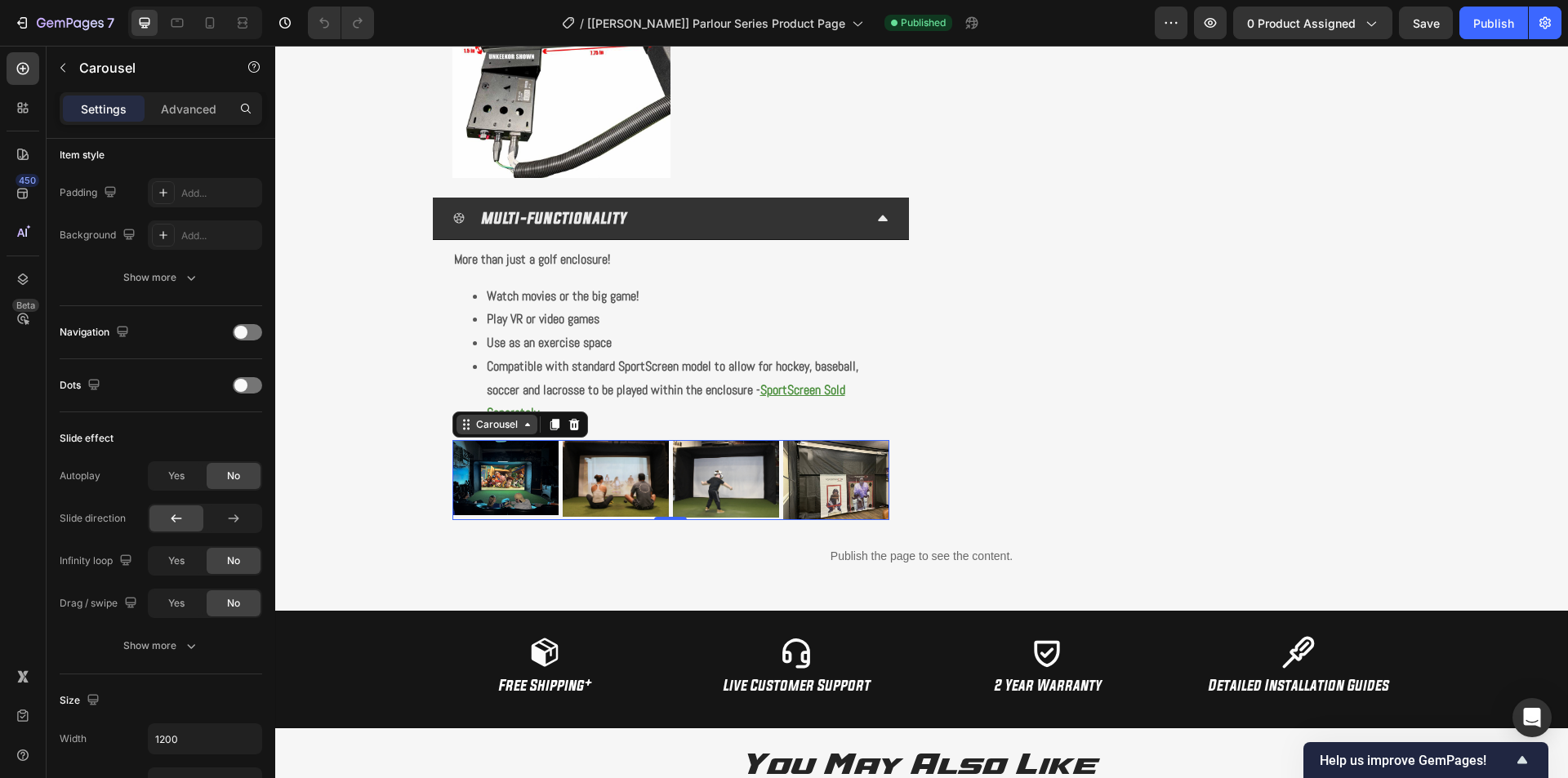
scroll to position [0, 0]
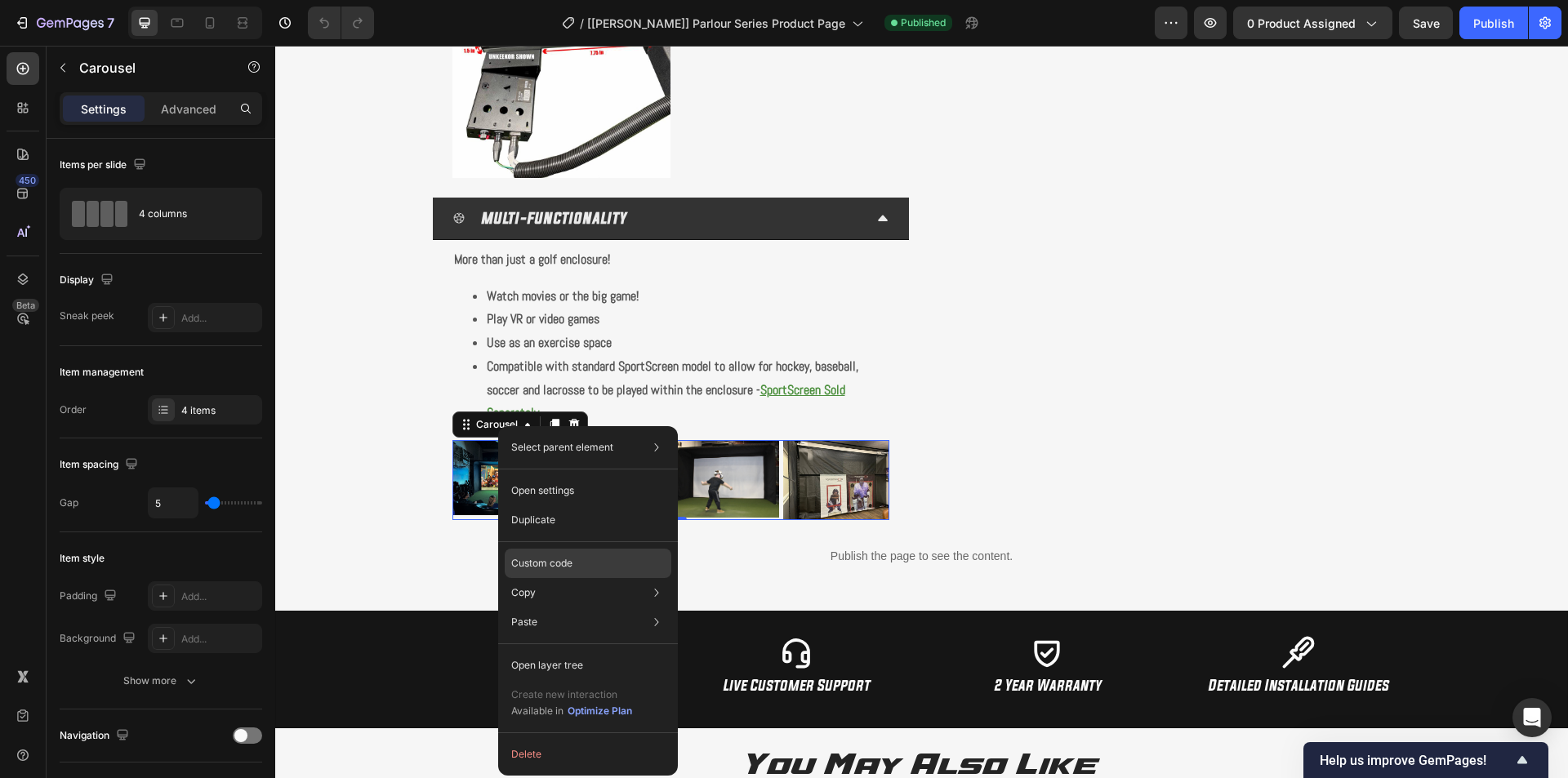
click at [543, 560] on p "Custom code" at bounding box center [542, 563] width 62 height 15
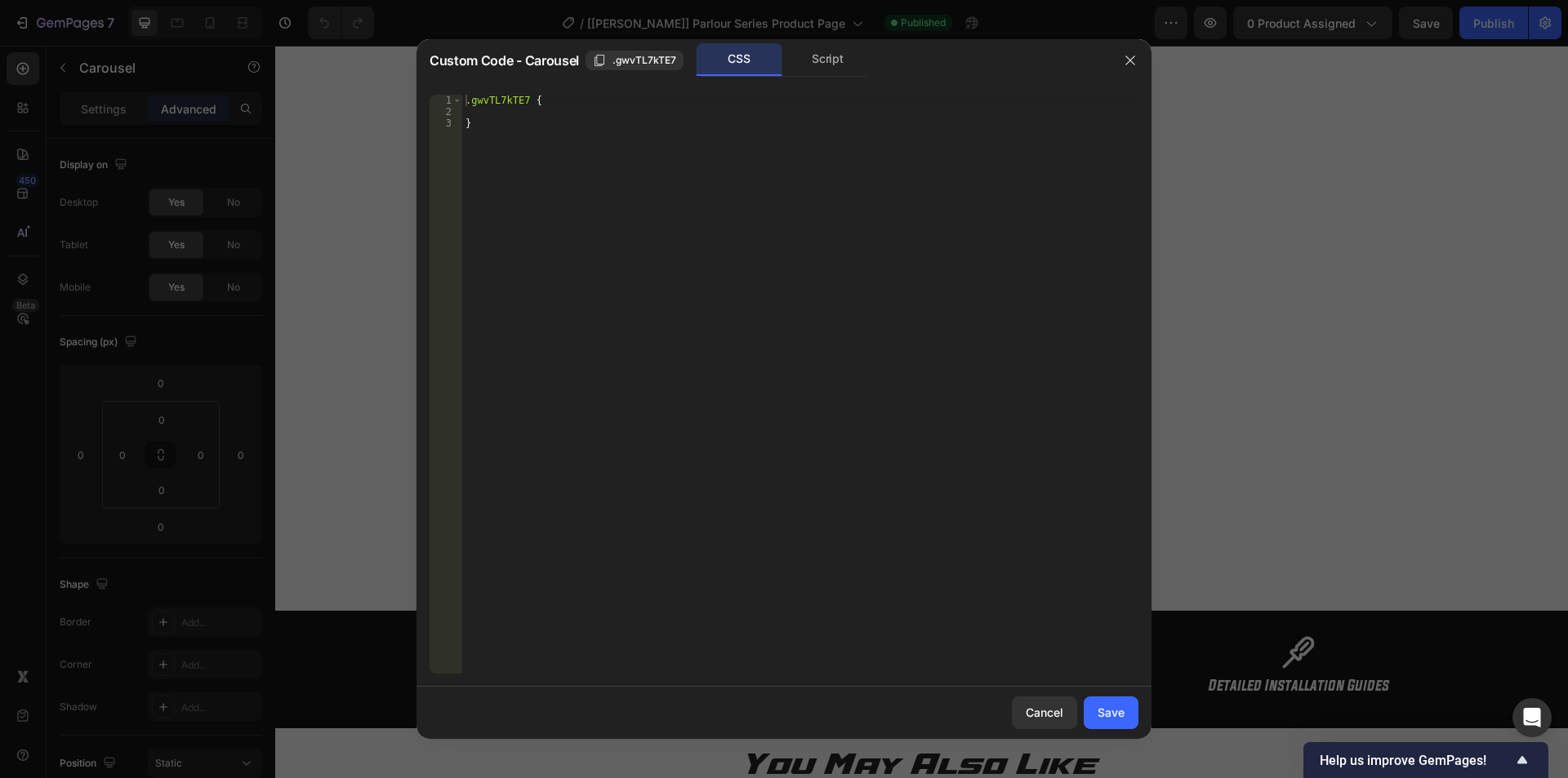
click at [811, 46] on div "Script" at bounding box center [828, 59] width 85 height 33
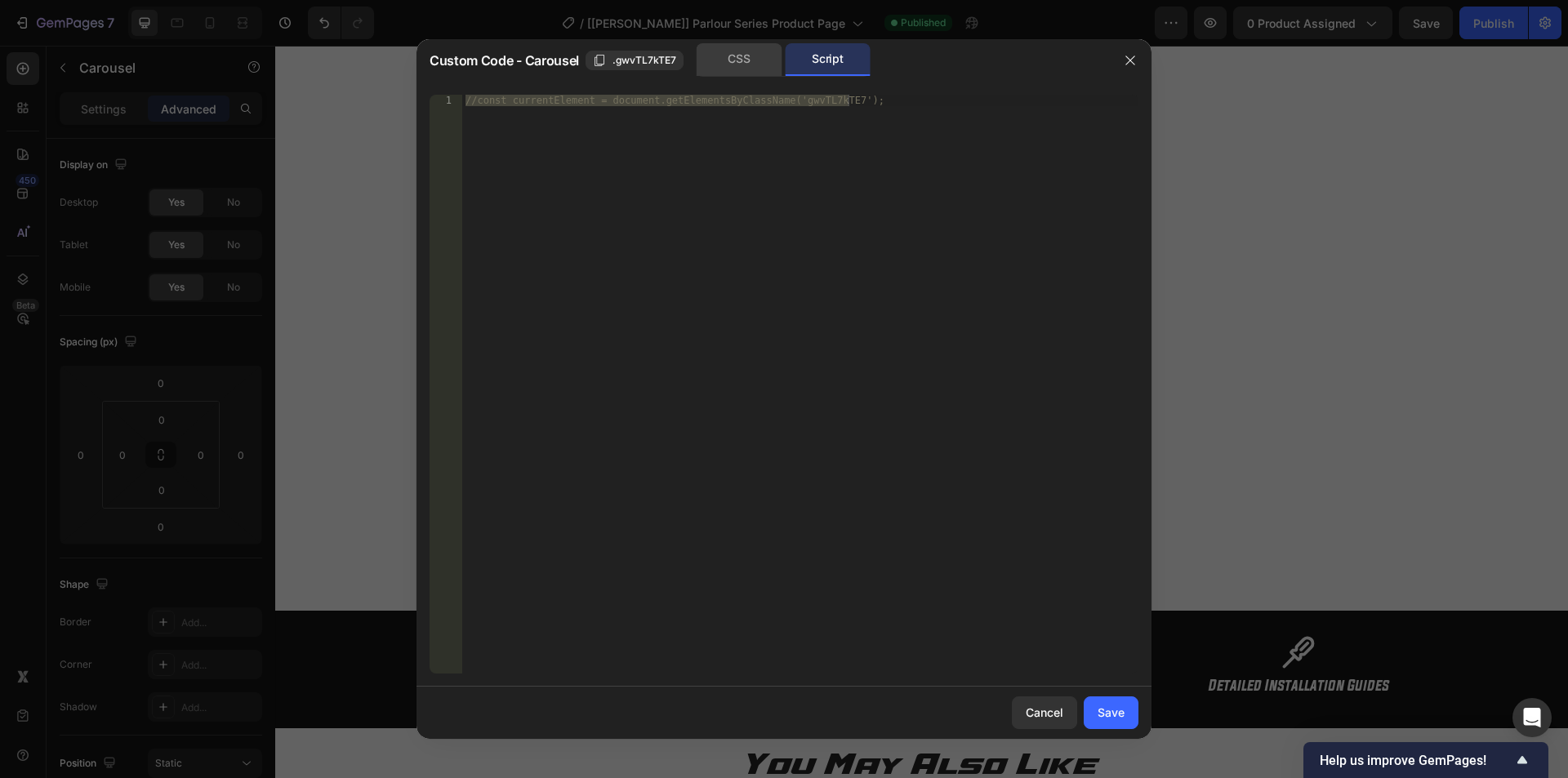
click at [742, 58] on div "CSS" at bounding box center [739, 59] width 85 height 33
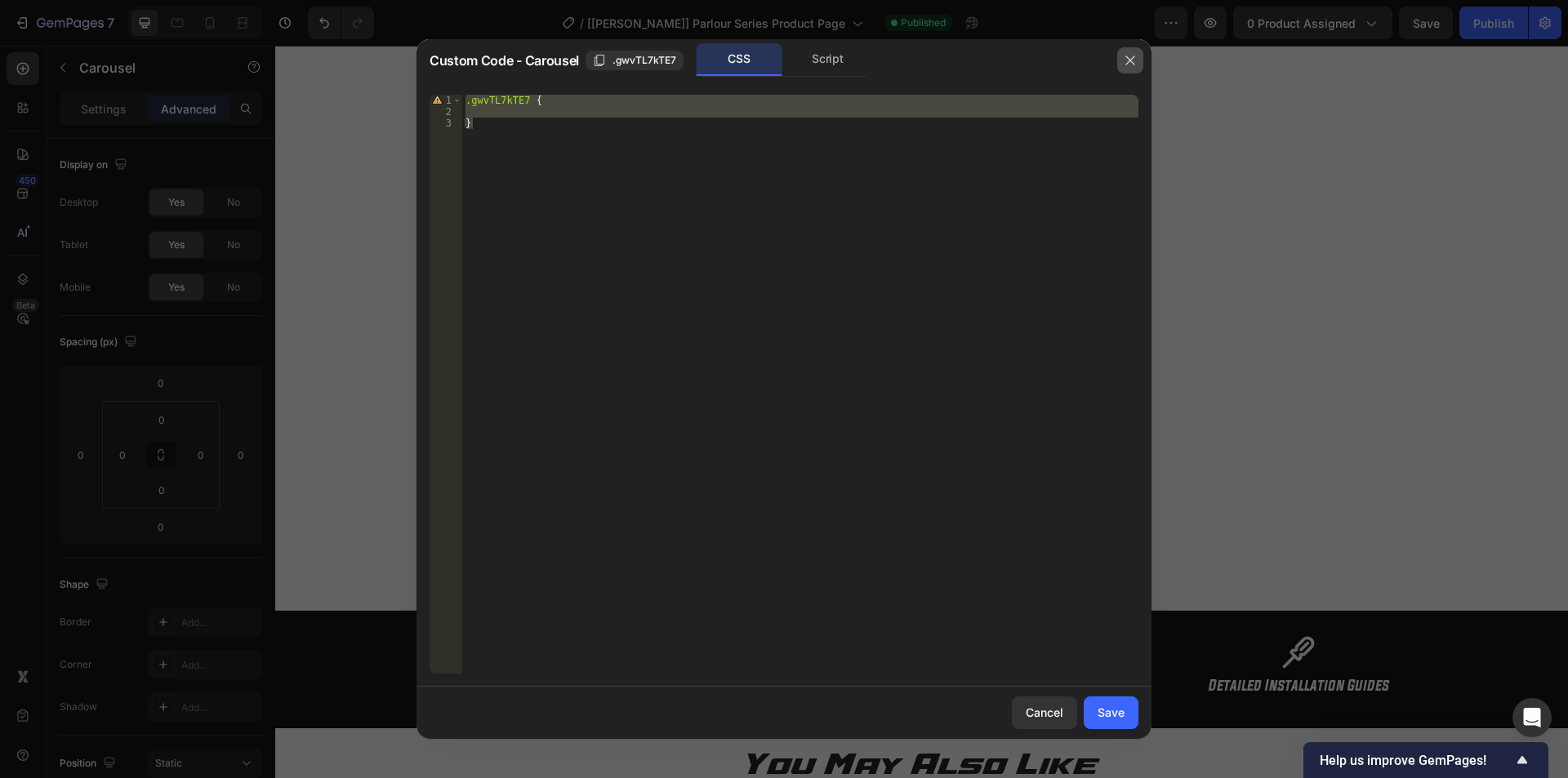
click at [1134, 62] on icon "button" at bounding box center [1130, 60] width 13 height 13
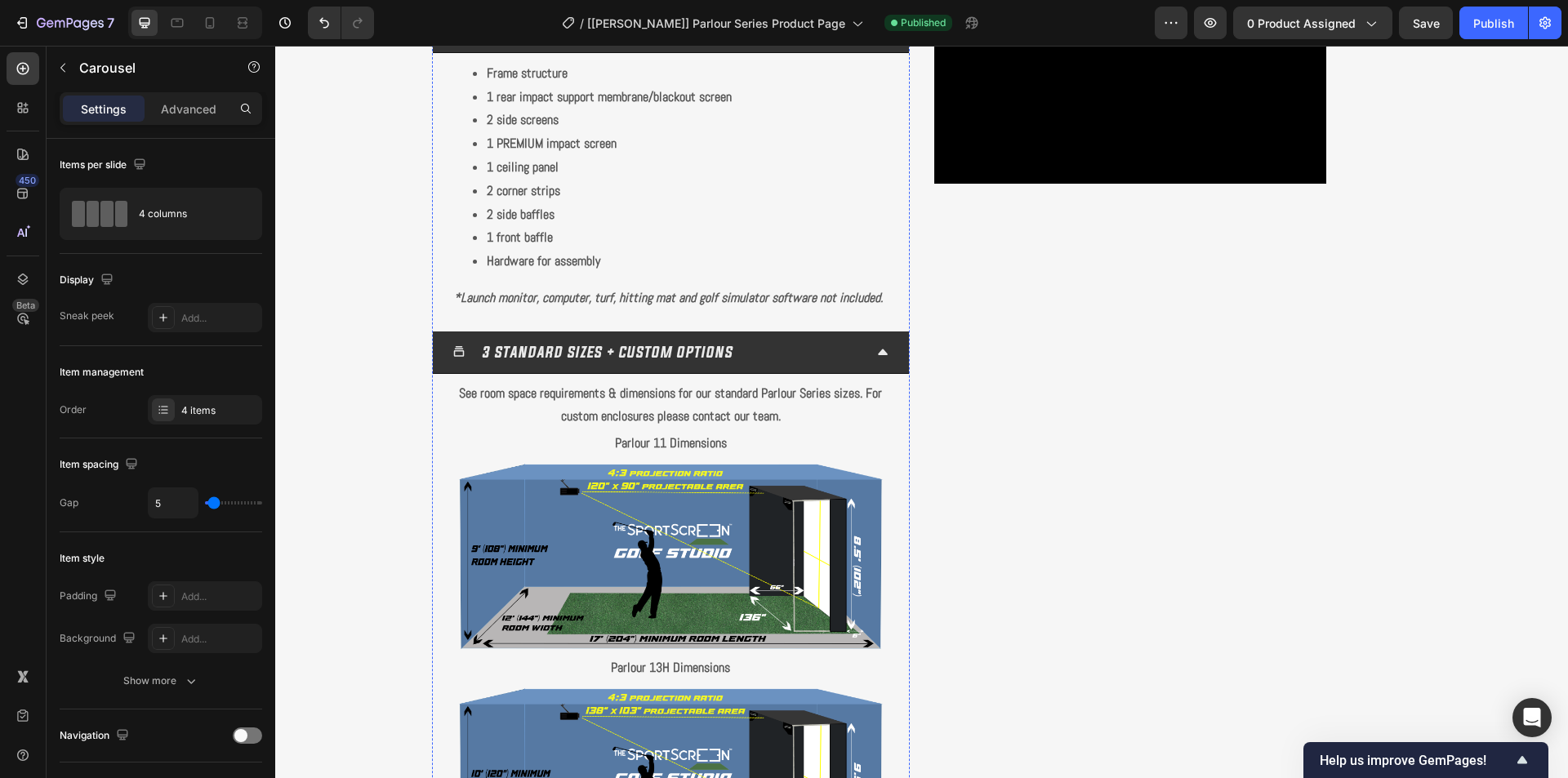
scroll to position [1141, 0]
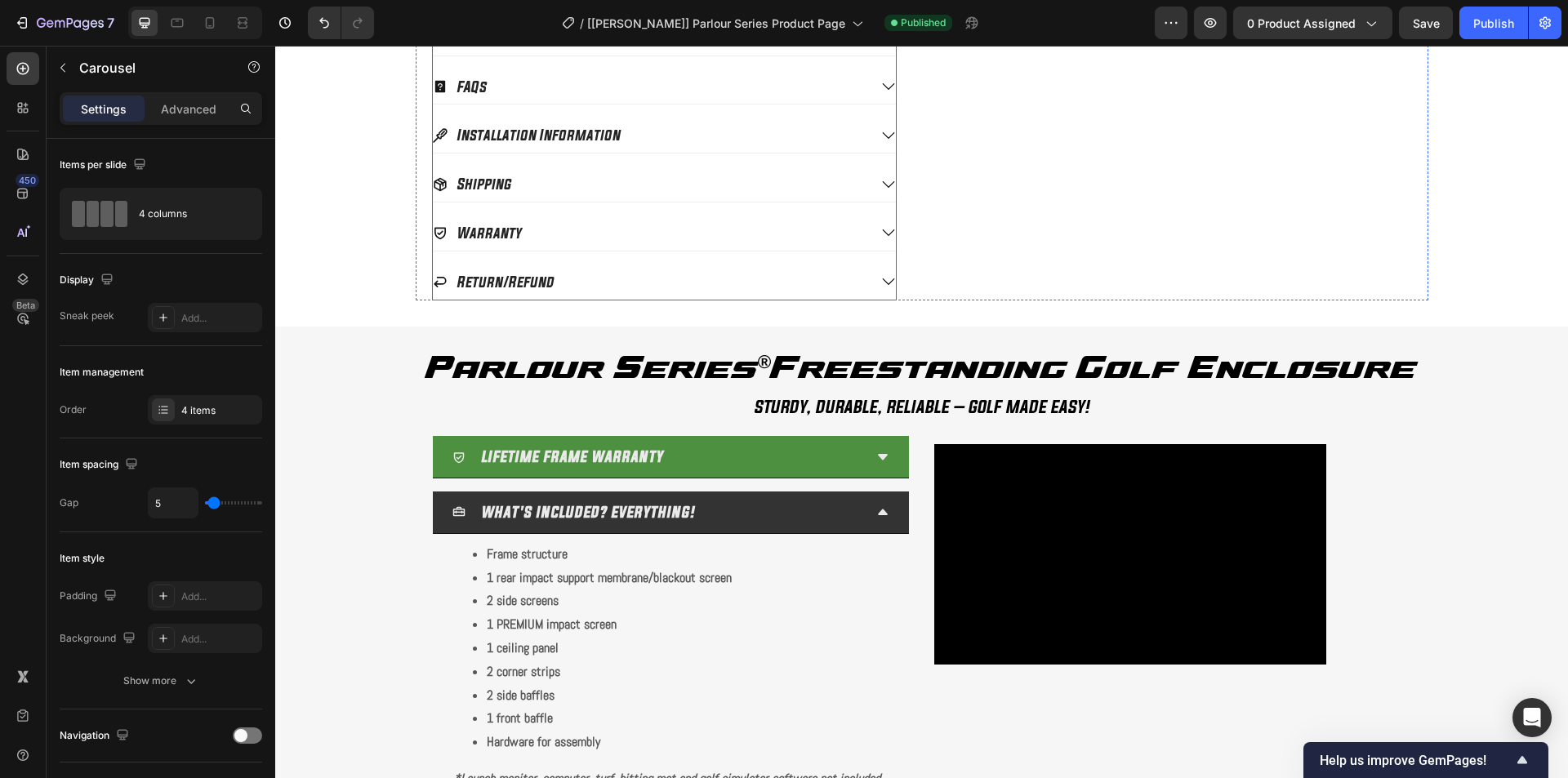
click at [876, 248] on div "Warranty" at bounding box center [665, 236] width 463 height 28
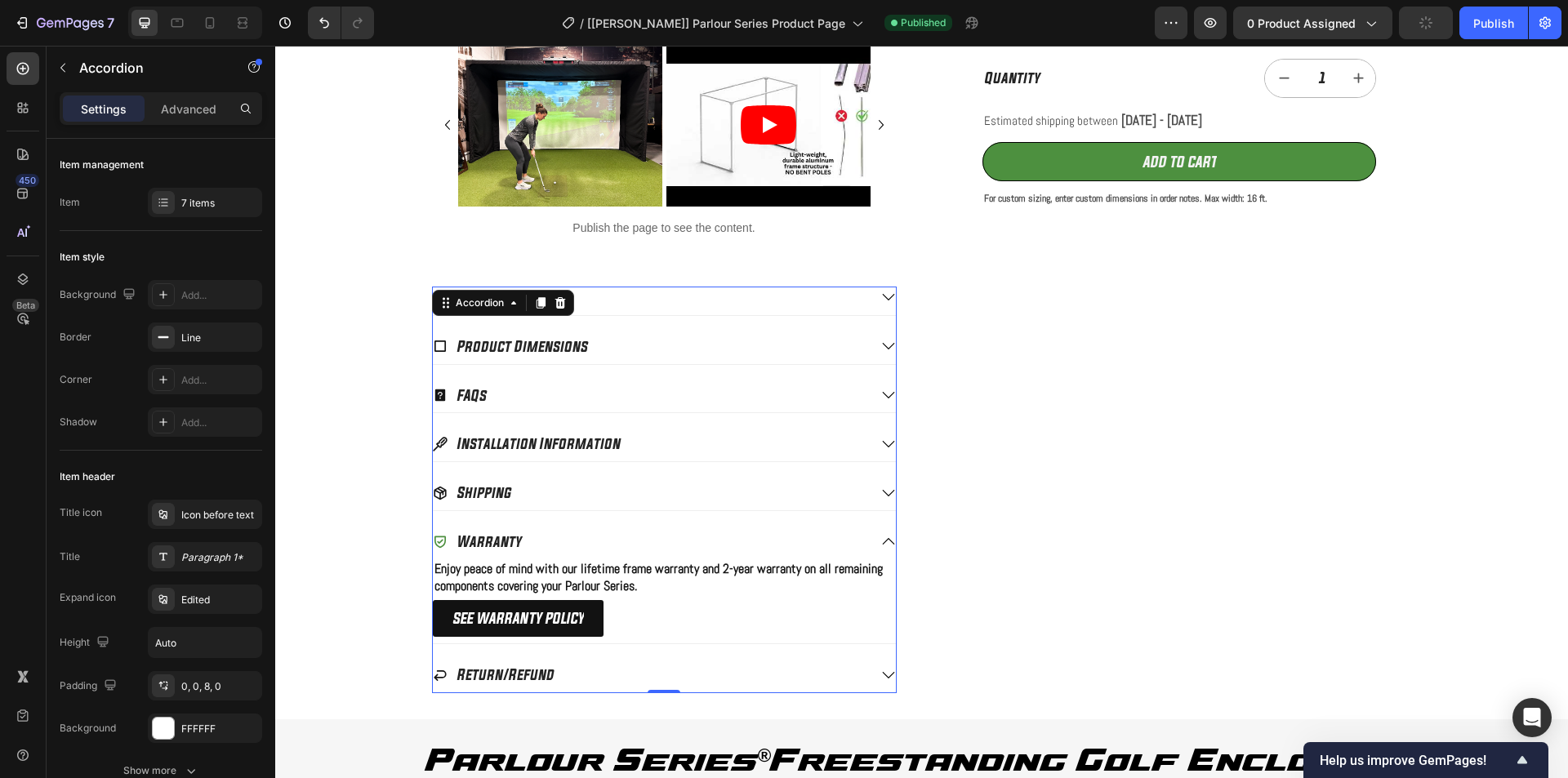
scroll to position [549, 0]
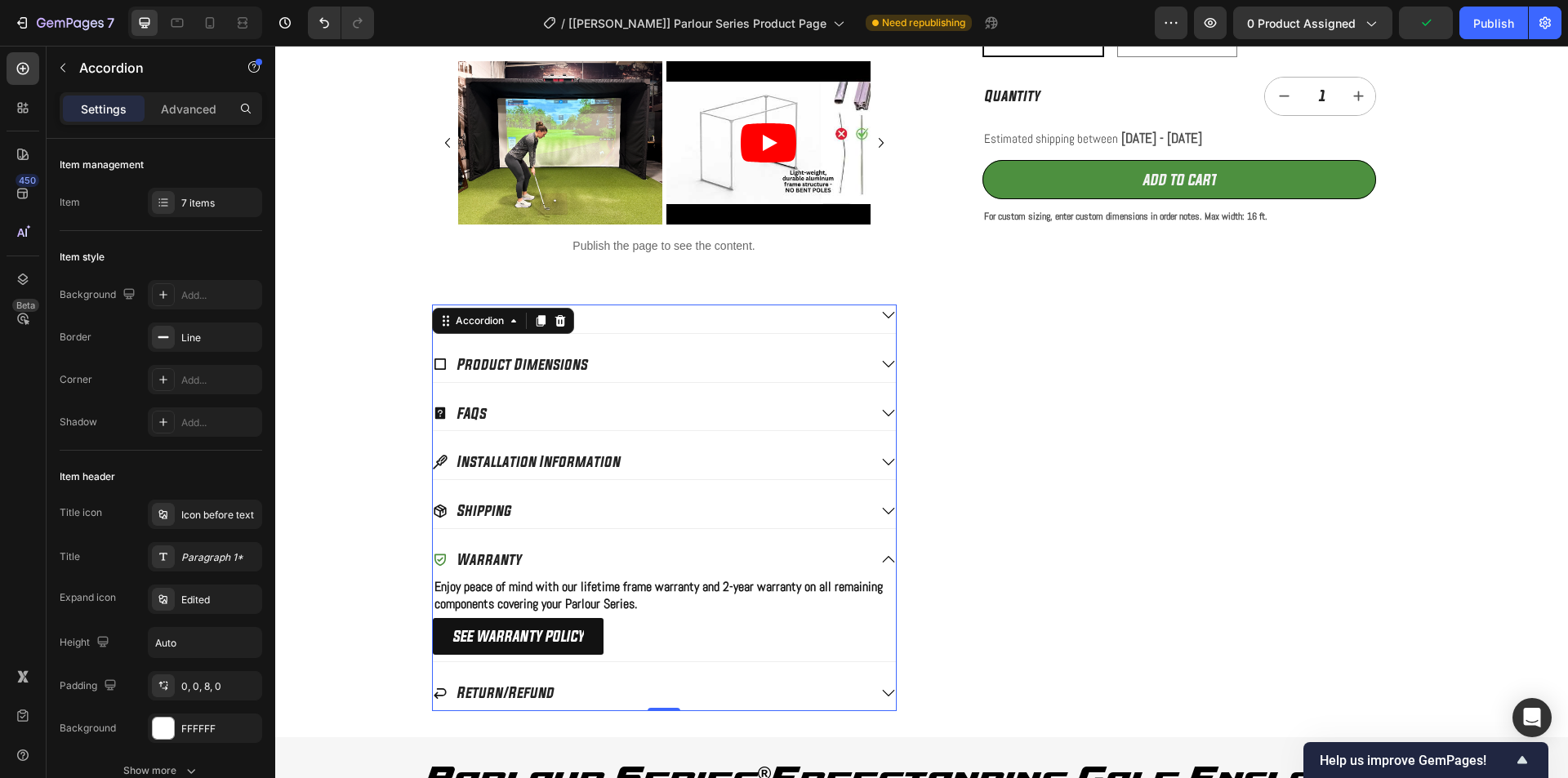
click at [869, 694] on div "Return/Refund" at bounding box center [665, 696] width 463 height 28
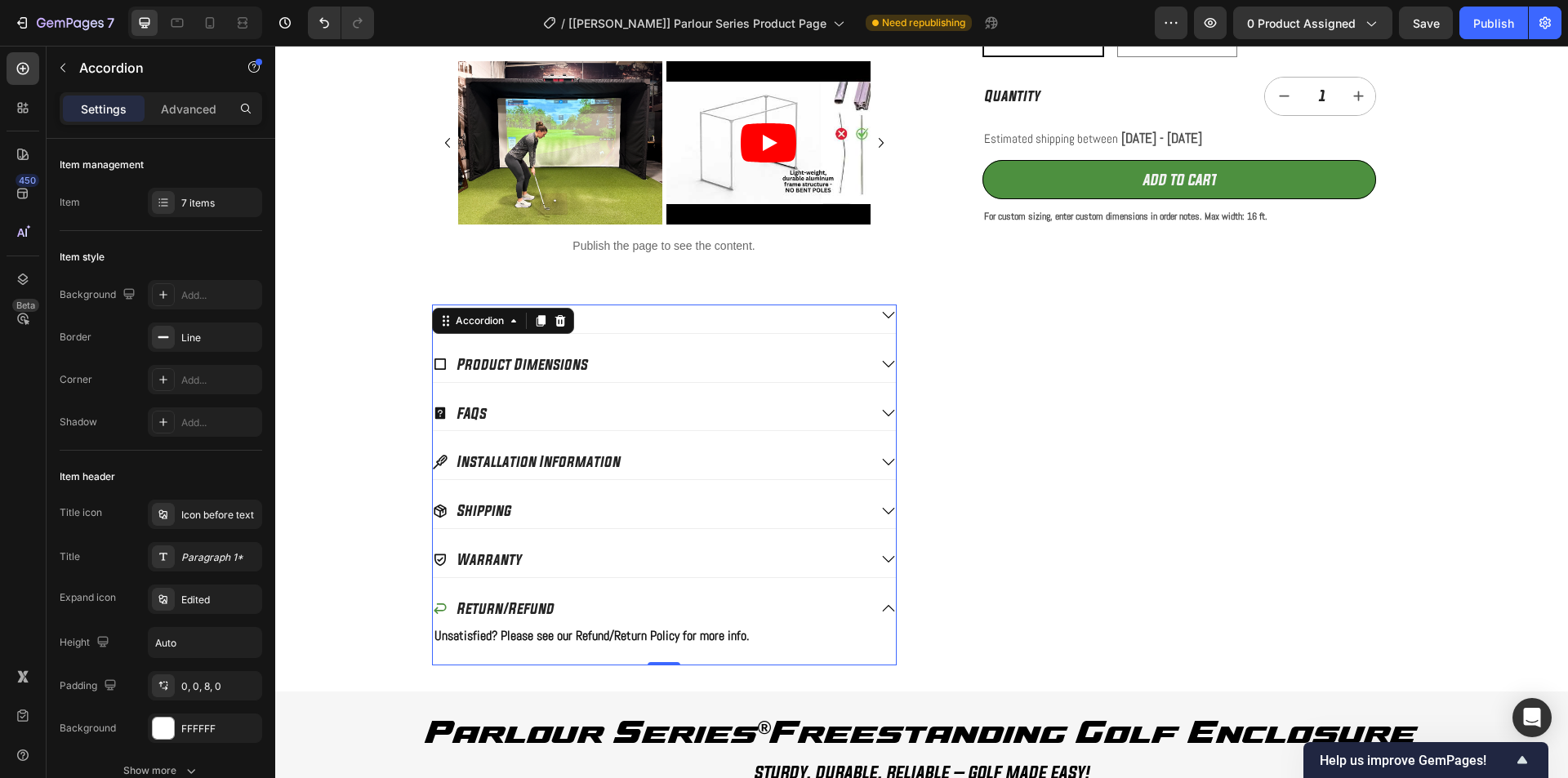
click at [881, 553] on icon at bounding box center [888, 559] width 15 height 15
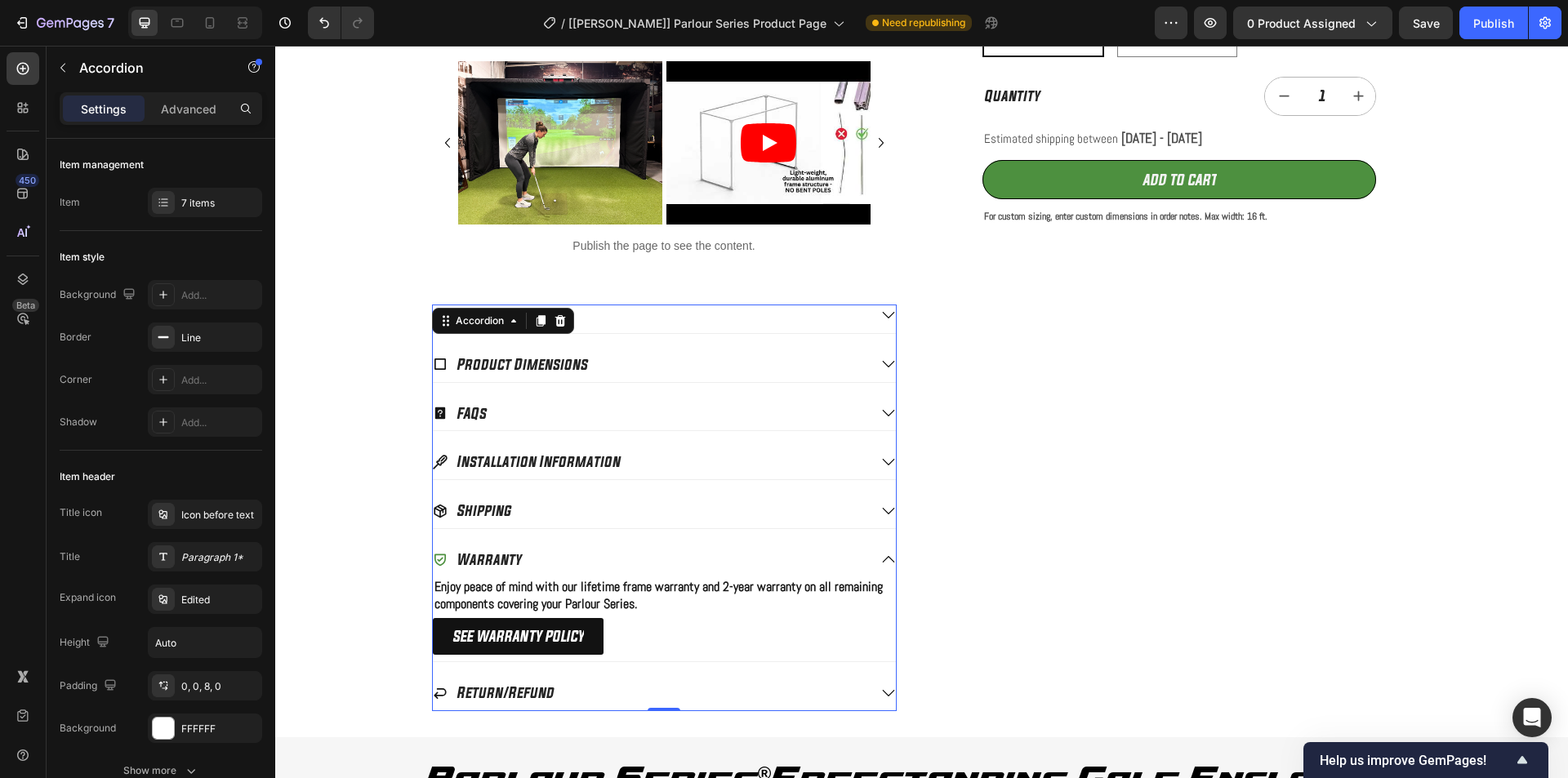
click at [881, 507] on icon at bounding box center [888, 510] width 15 height 15
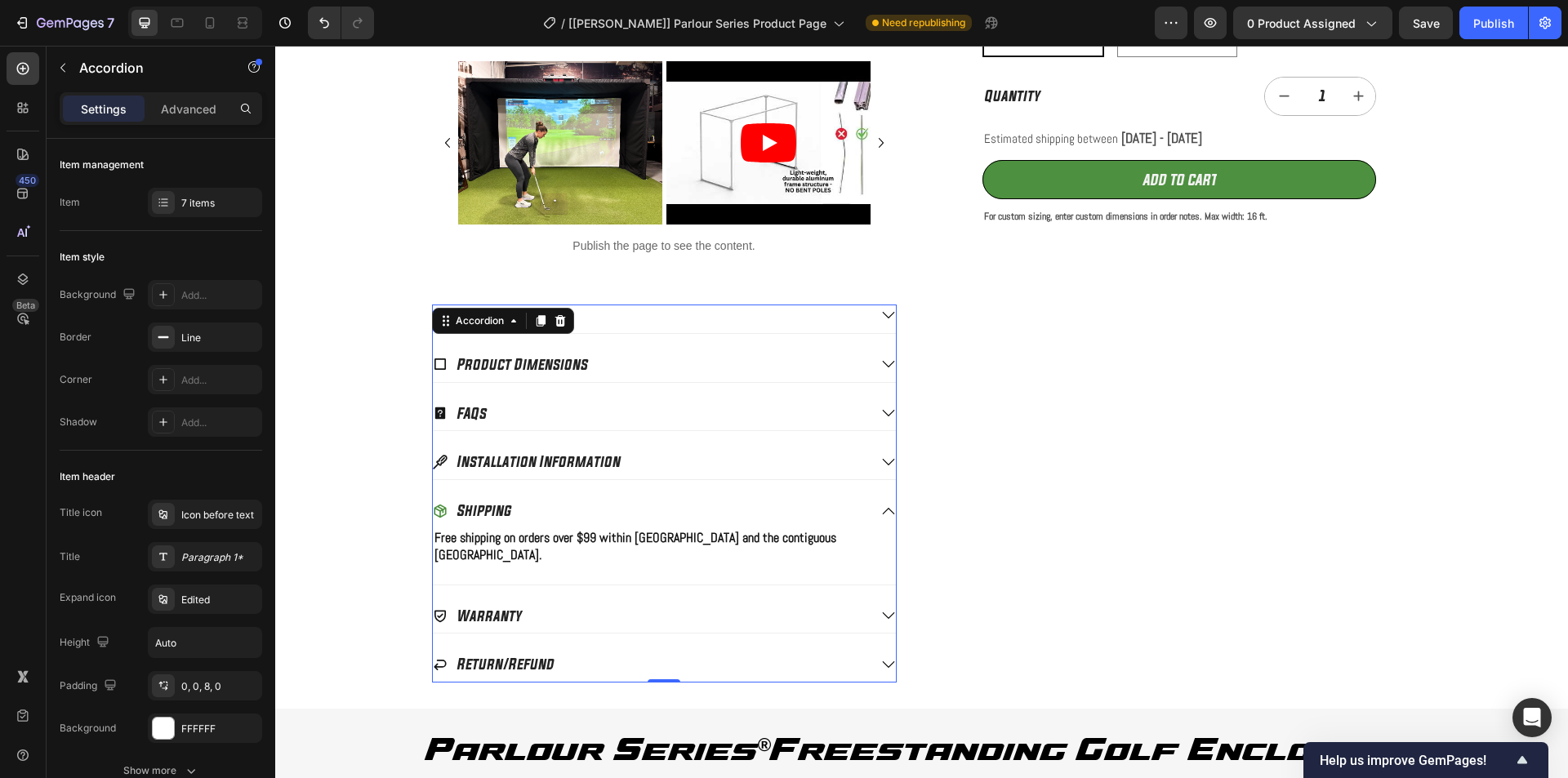
click at [881, 464] on icon at bounding box center [888, 462] width 15 height 15
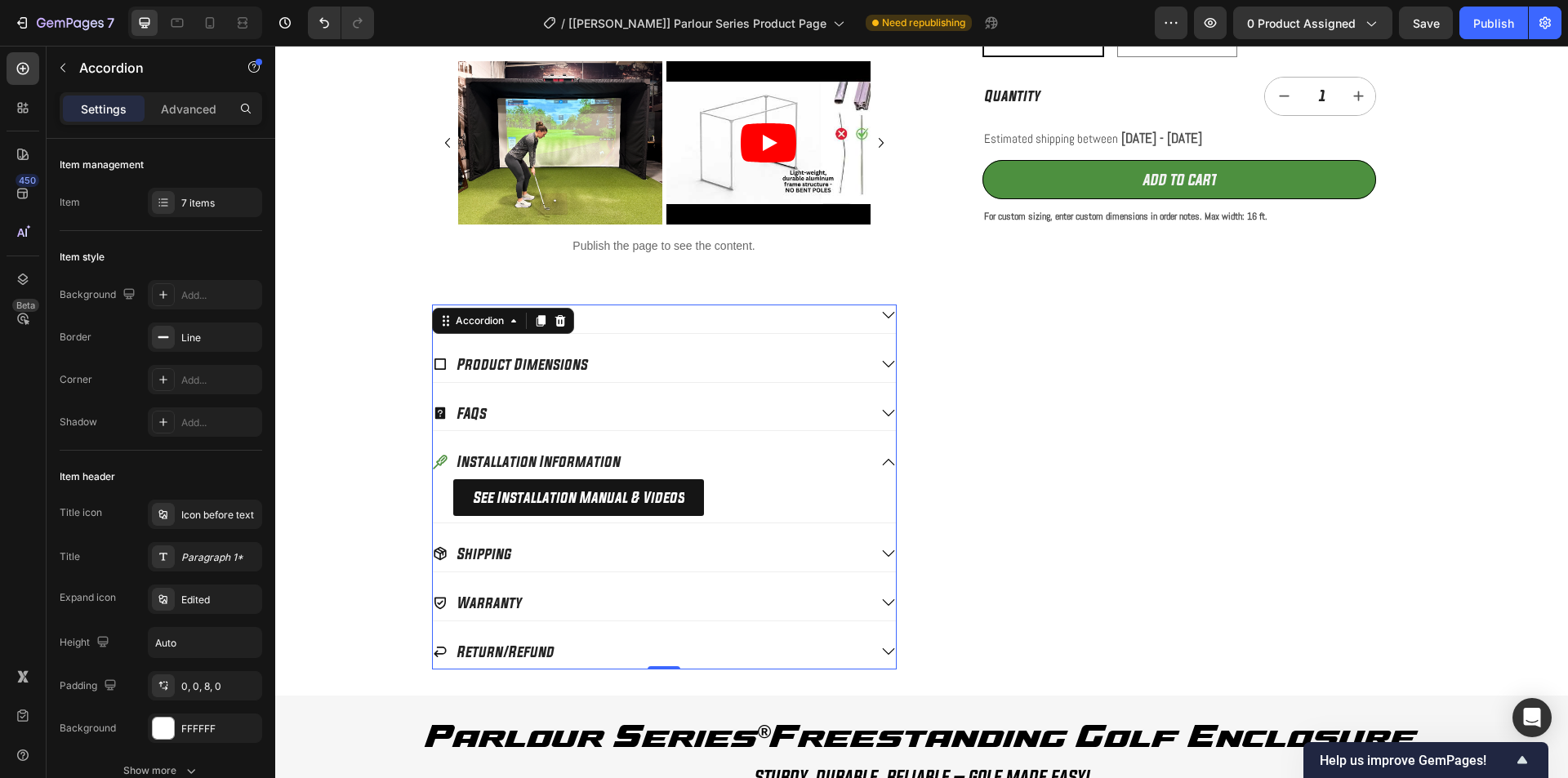
click at [874, 408] on div "FAQs" at bounding box center [665, 416] width 463 height 28
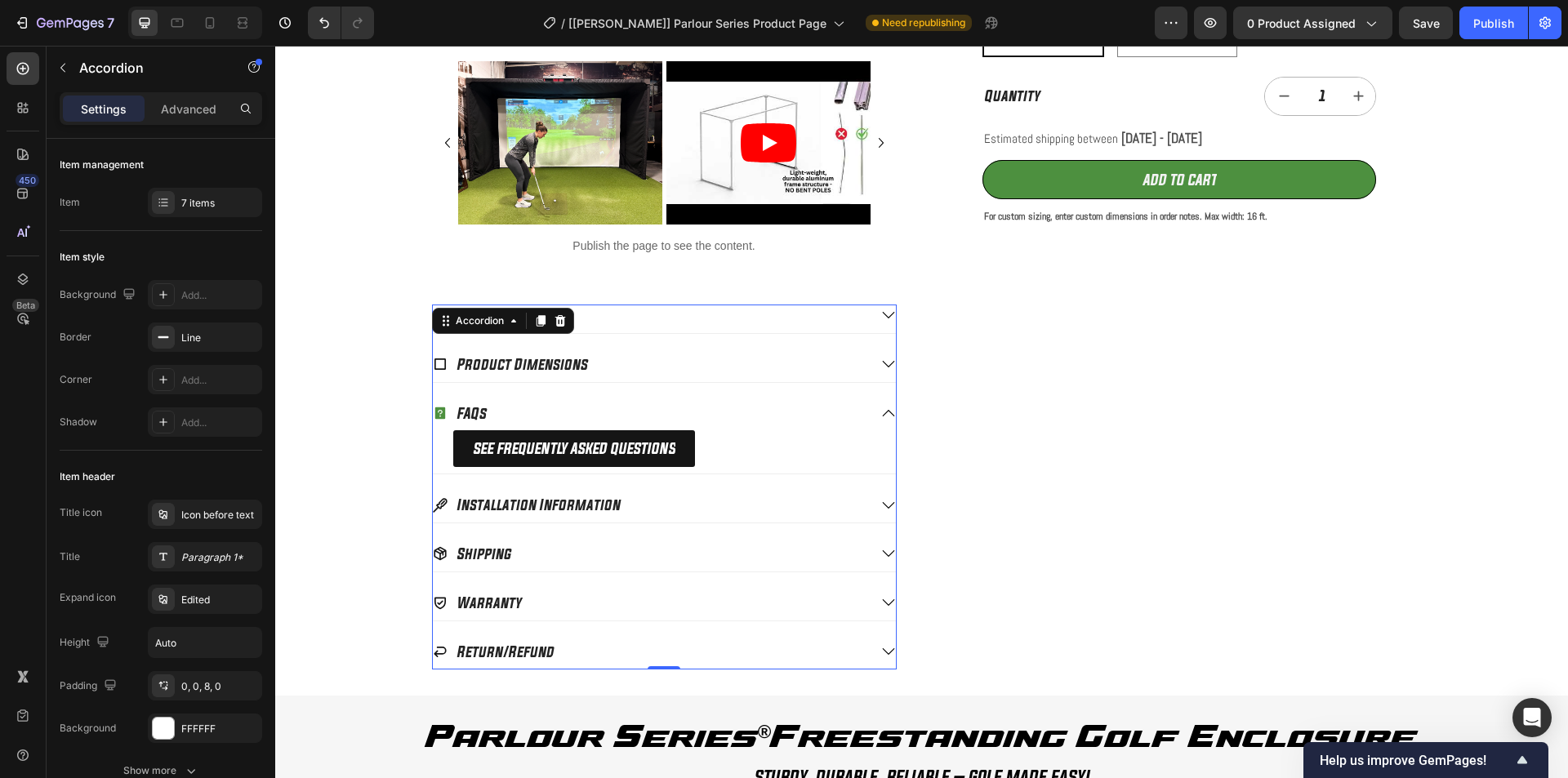
click at [881, 367] on icon at bounding box center [888, 363] width 15 height 15
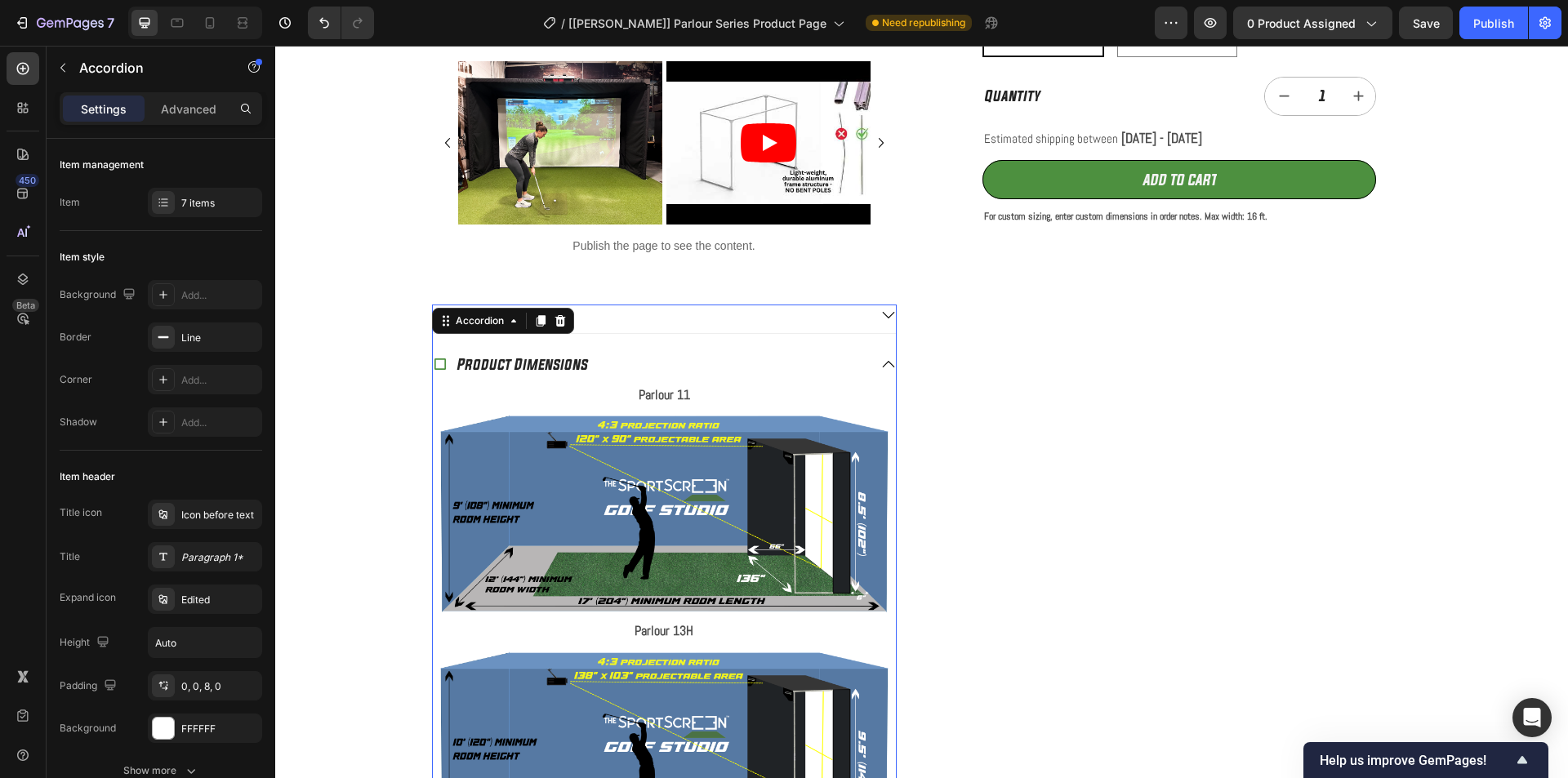
click at [684, 473] on img at bounding box center [665, 513] width 463 height 209
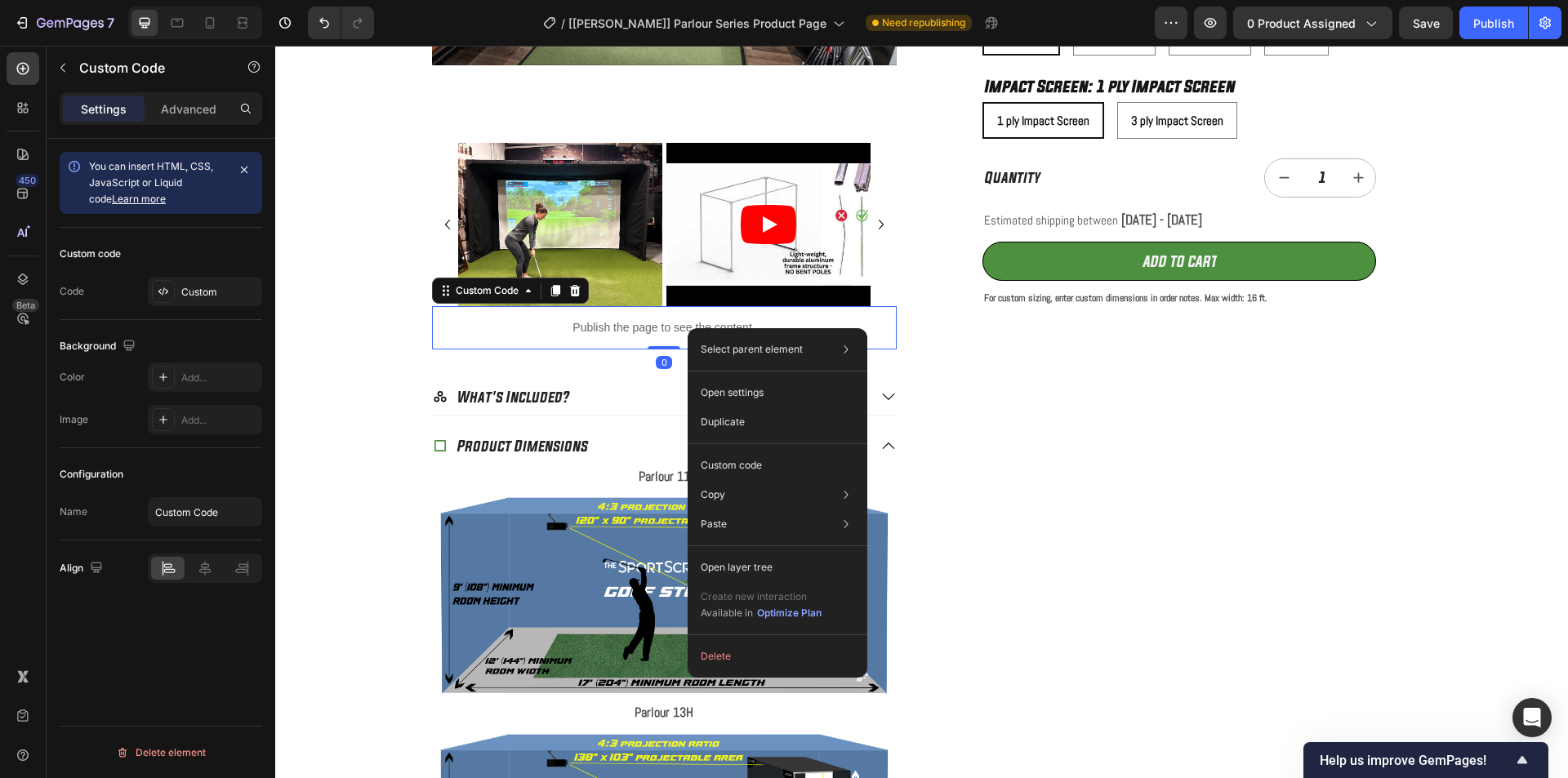
scroll to position [0, 0]
click at [731, 464] on p "Custom code" at bounding box center [732, 465] width 62 height 15
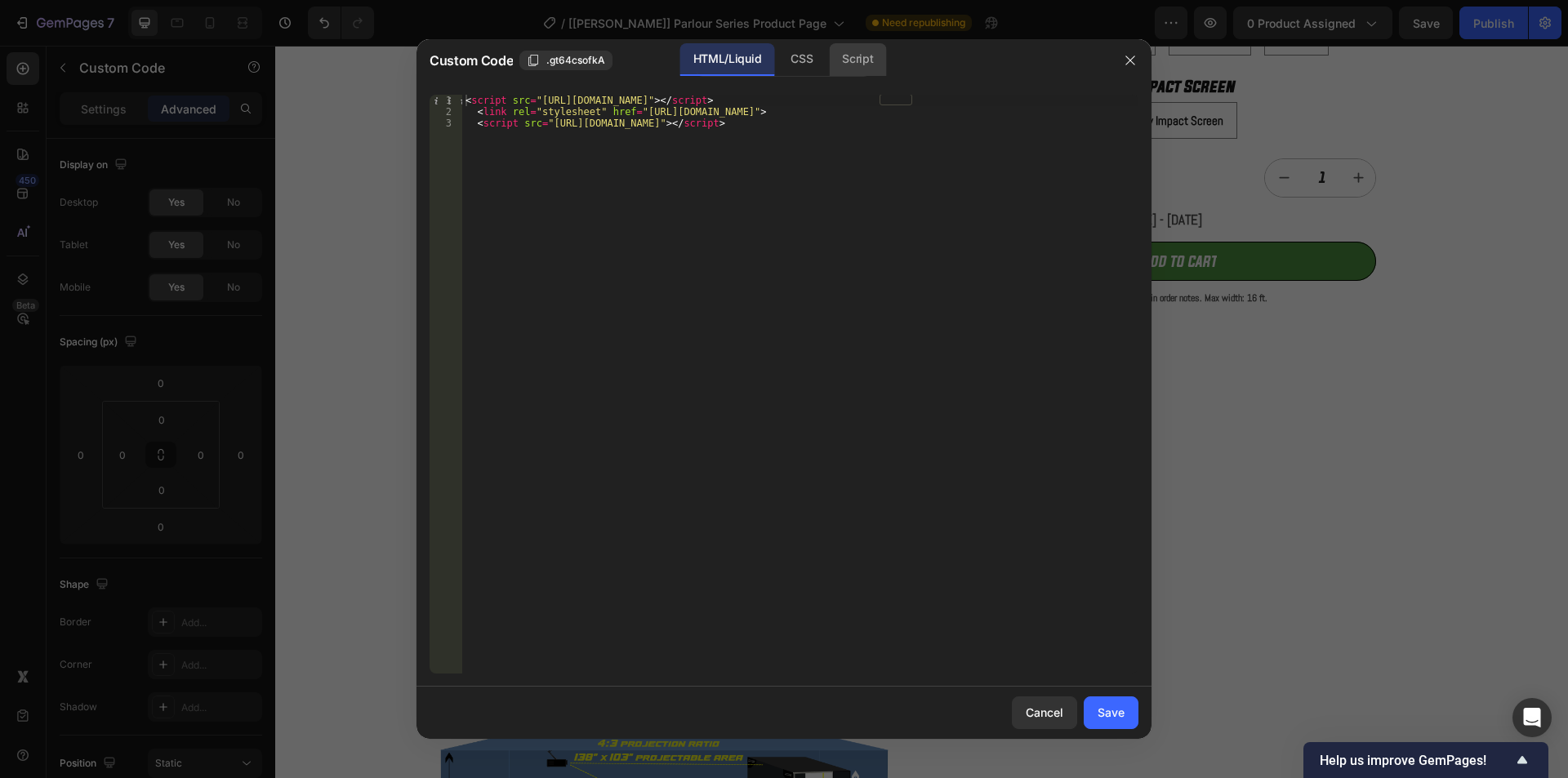
click at [850, 63] on div "Script" at bounding box center [858, 59] width 57 height 33
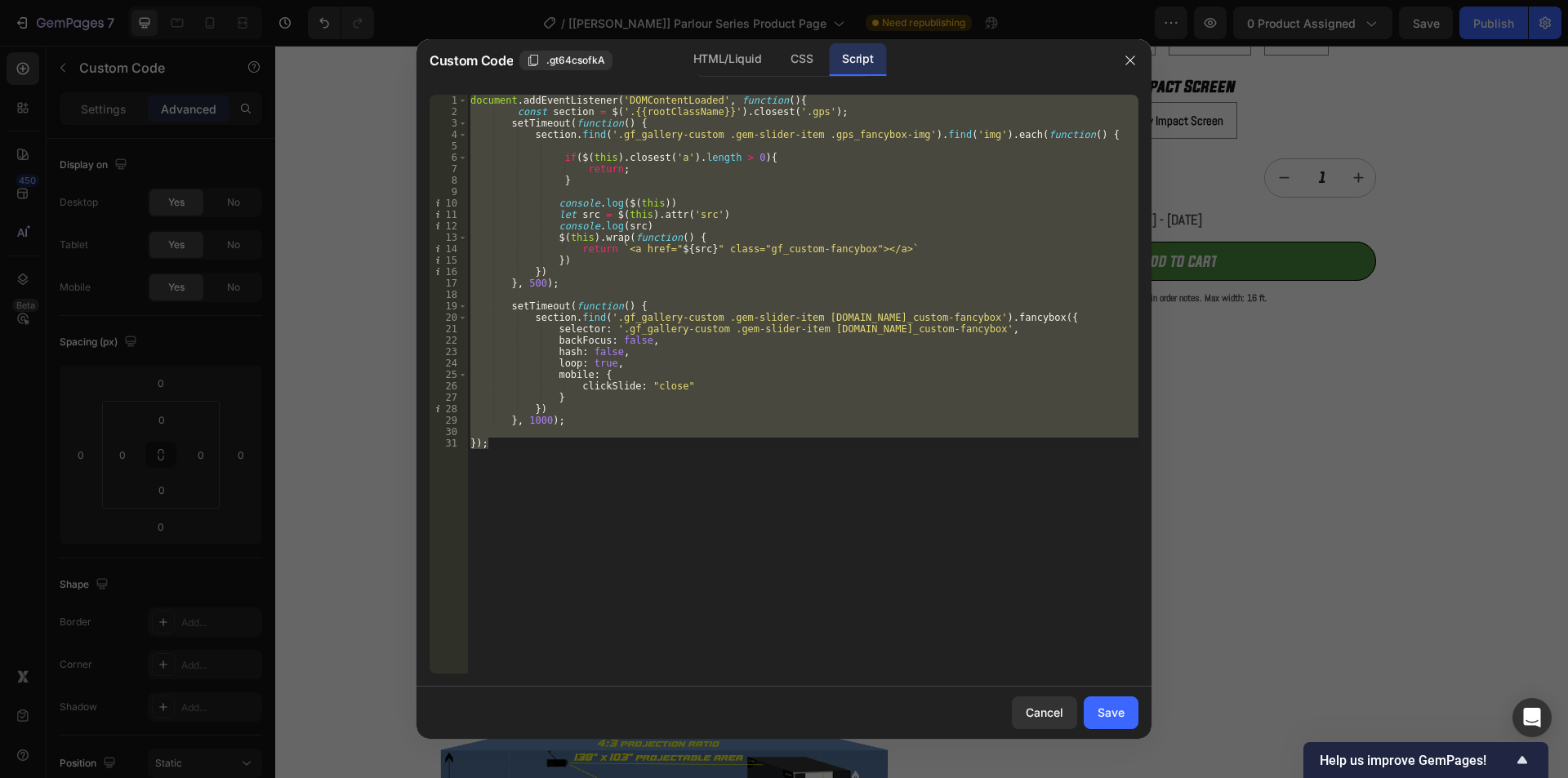
click at [638, 227] on div "document . addEventListener ( 'DOMContentLoaded' , function ( ) { const section…" at bounding box center [803, 385] width 672 height 579
type textarea "console.log(src)"
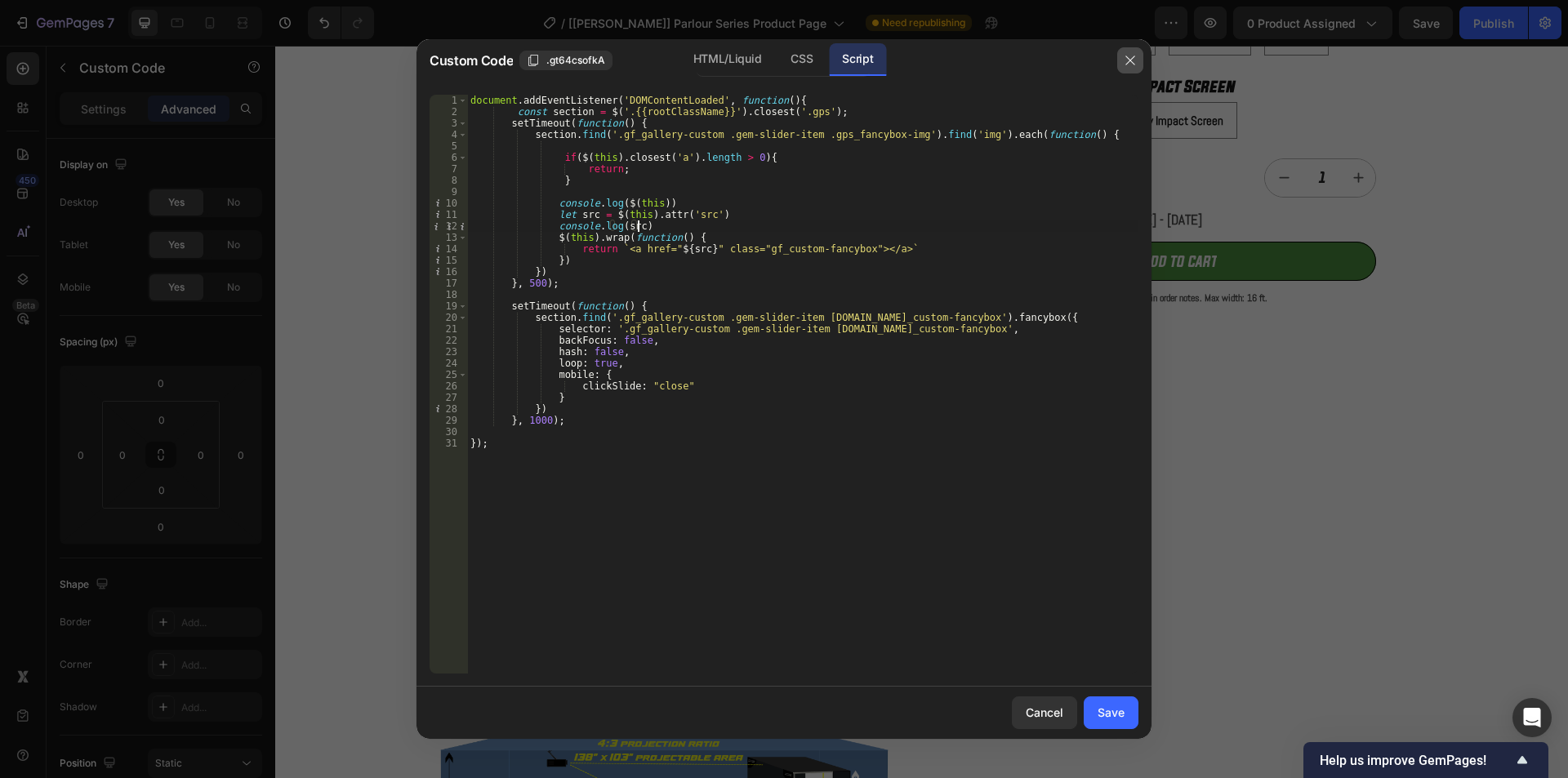
click at [1138, 55] on button "button" at bounding box center [1130, 61] width 26 height 26
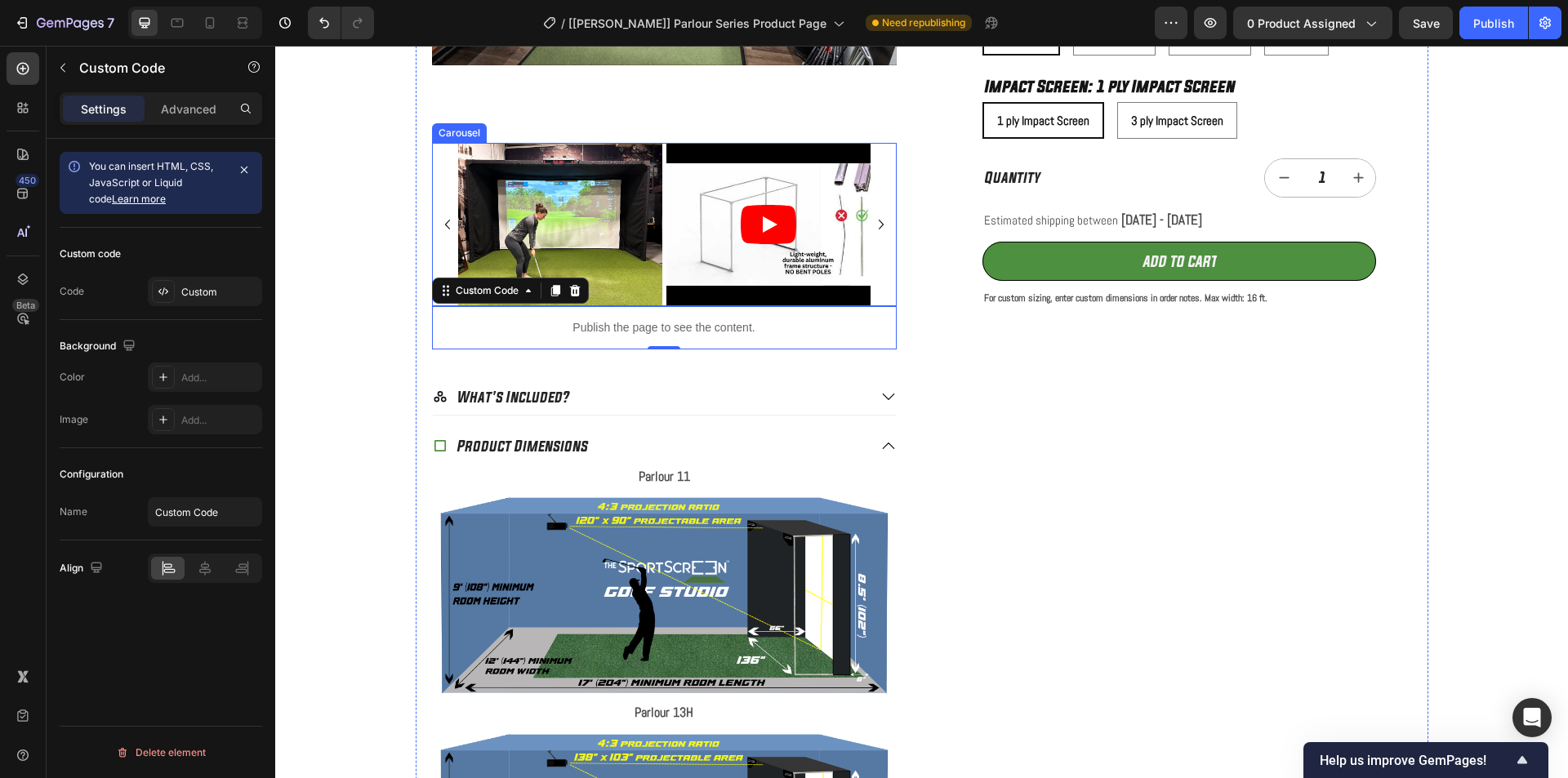
click at [445, 165] on div "Image Video Image Image Image Image Image" at bounding box center [665, 224] width 465 height 164
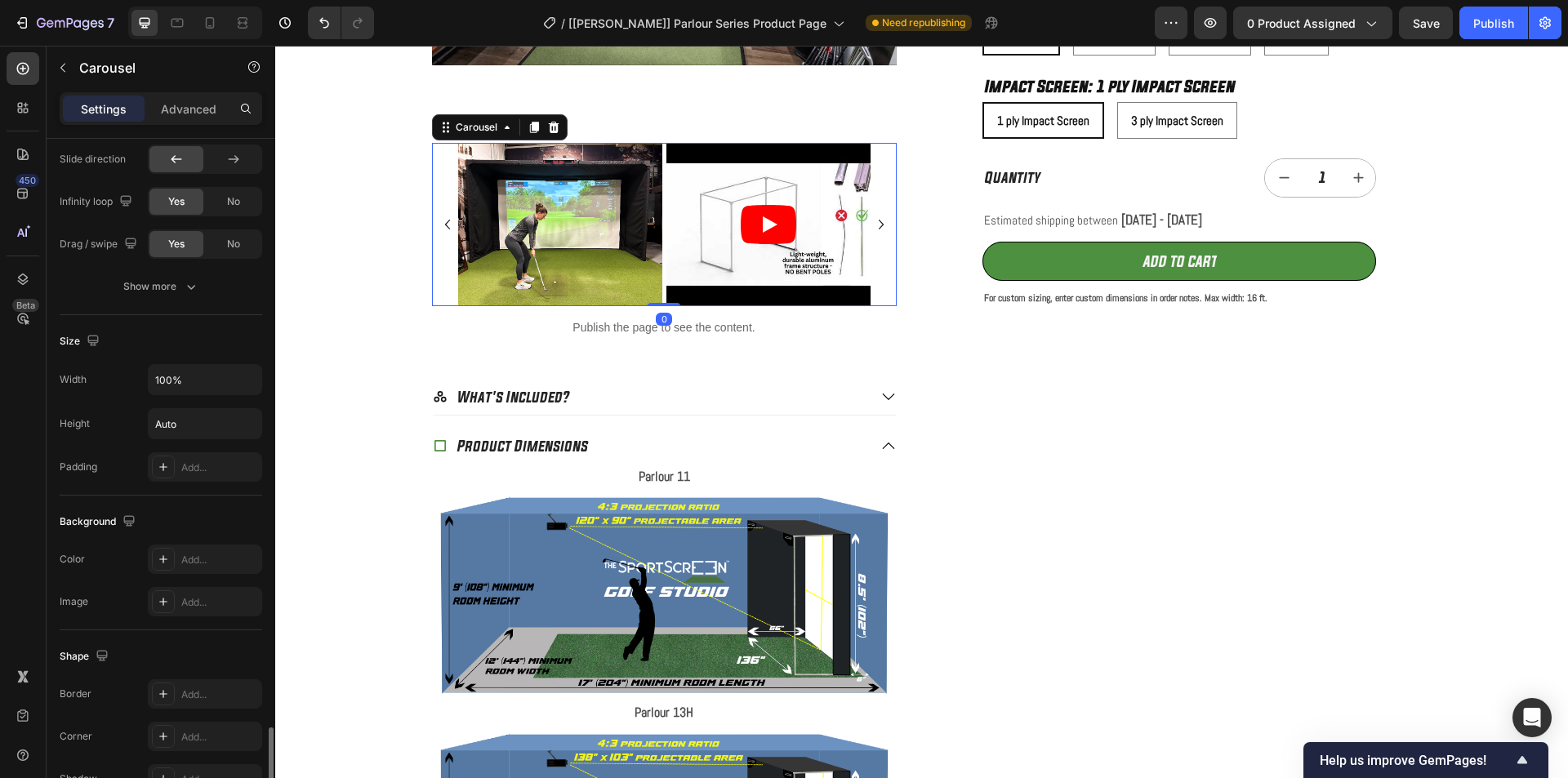
scroll to position [1212, 0]
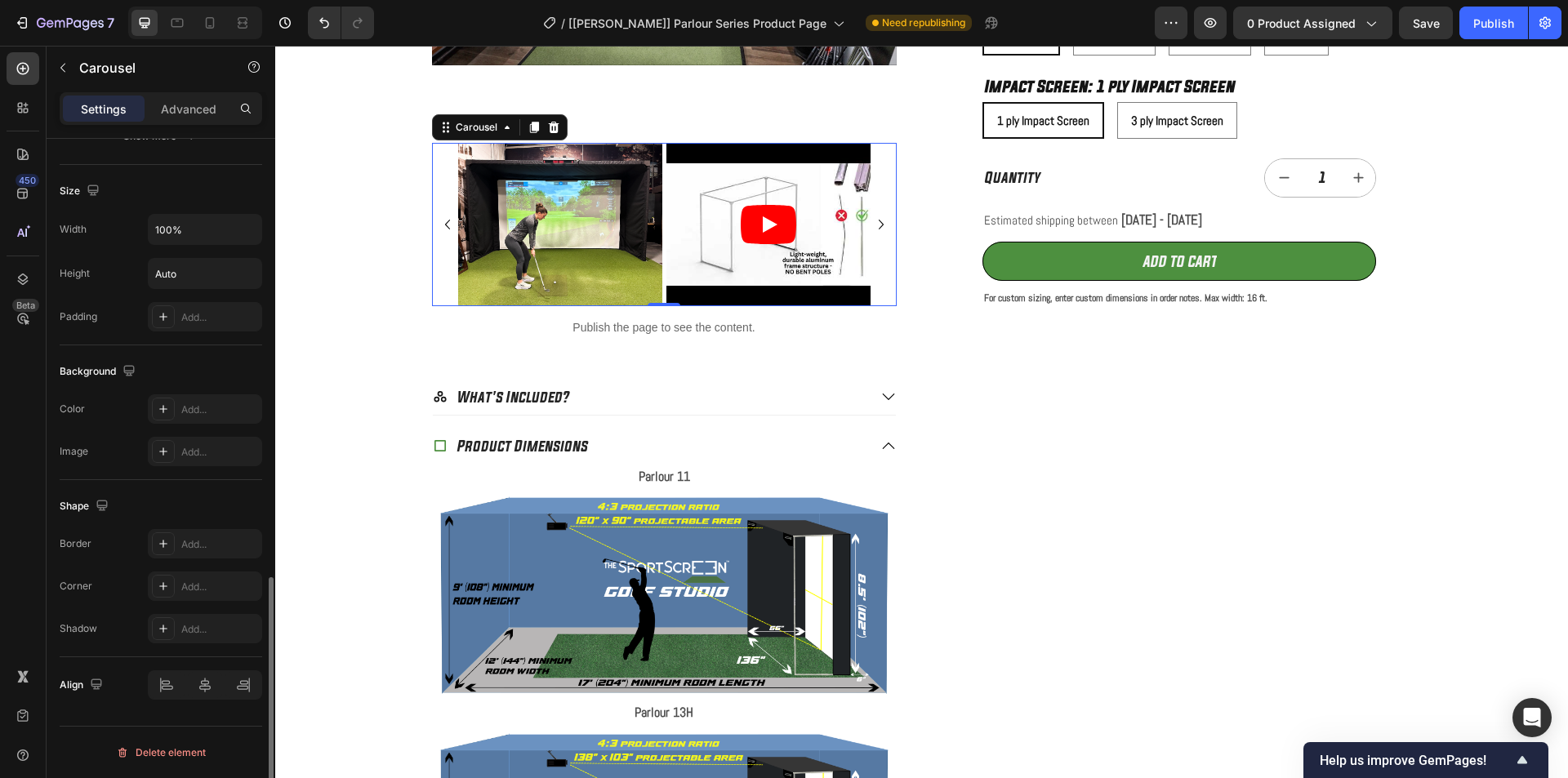
click at [188, 114] on p "Advanced" at bounding box center [188, 108] width 55 height 17
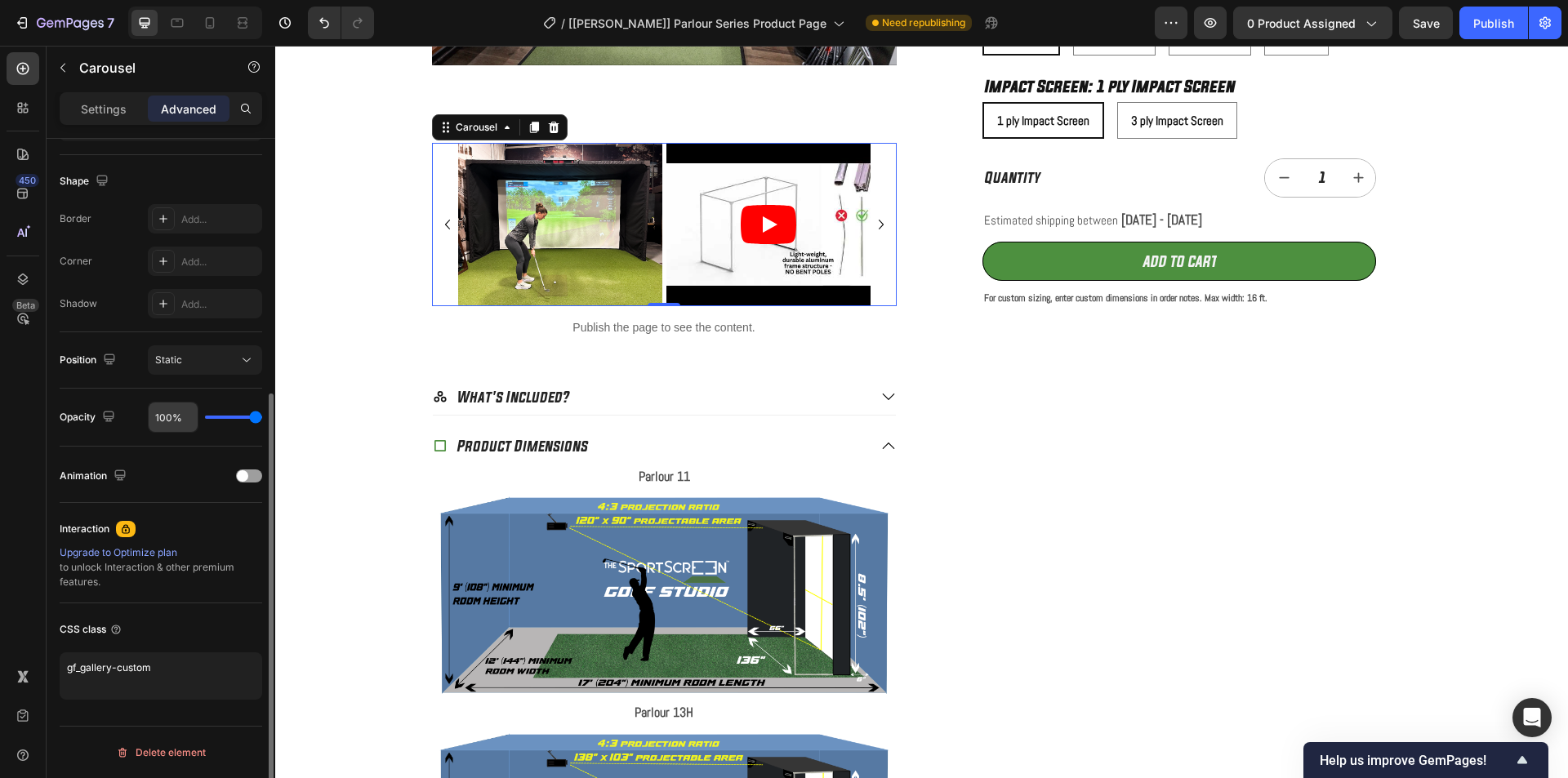
scroll to position [403, 0]
click at [570, 187] on img at bounding box center [560, 224] width 204 height 164
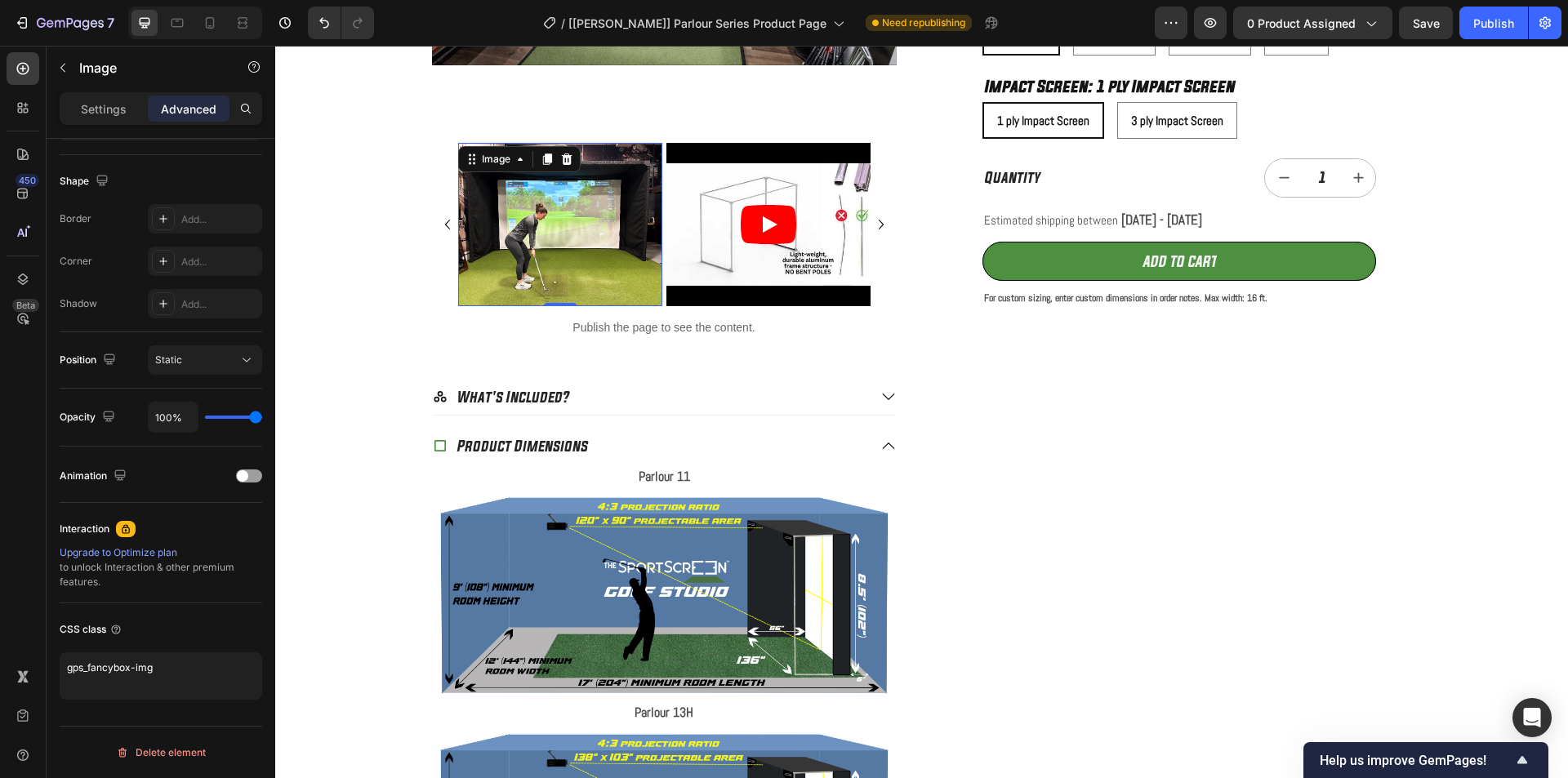
scroll to position [0, 0]
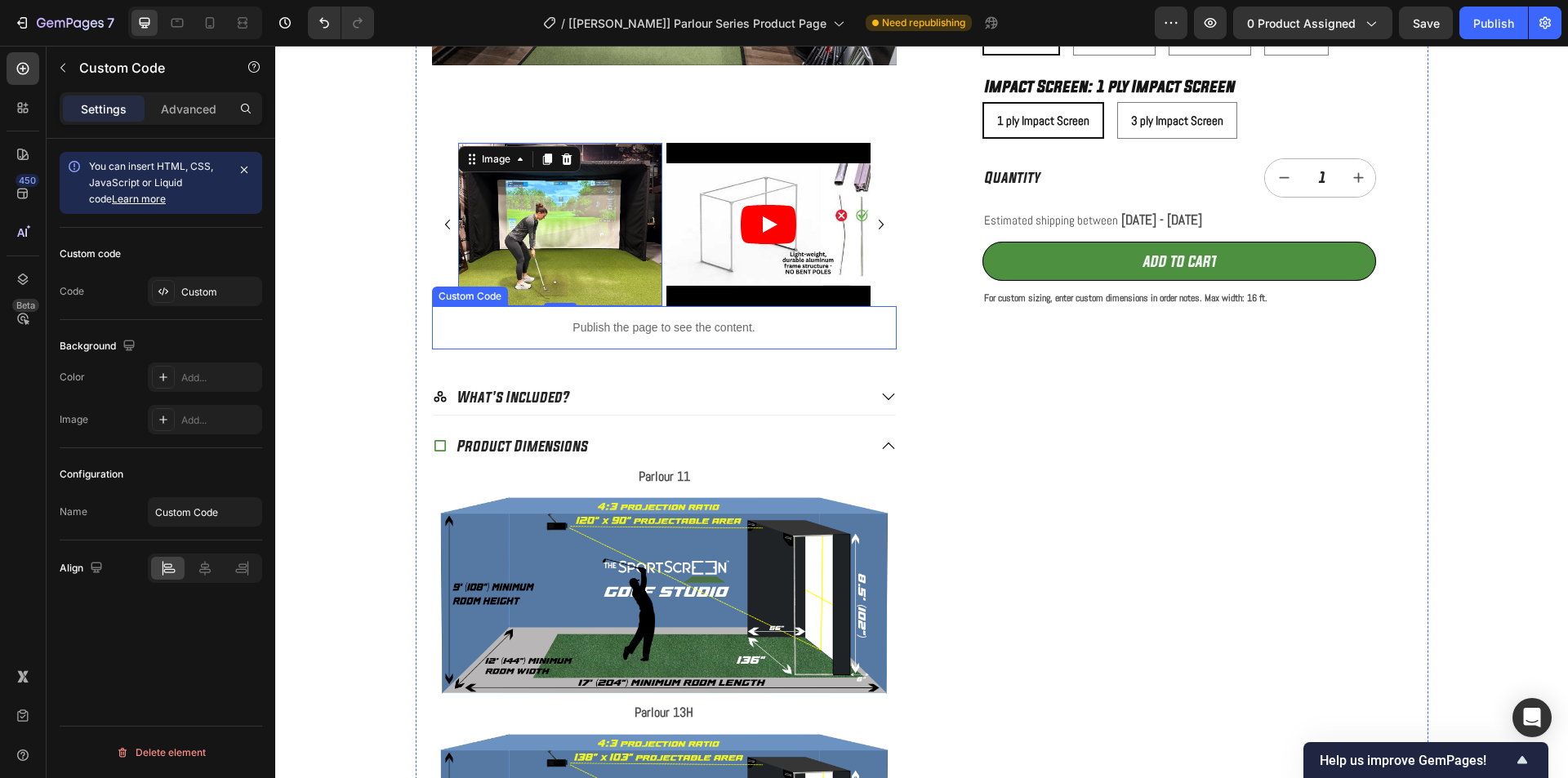
click at [686, 320] on p "Publish the page to see the content." at bounding box center [665, 327] width 465 height 17
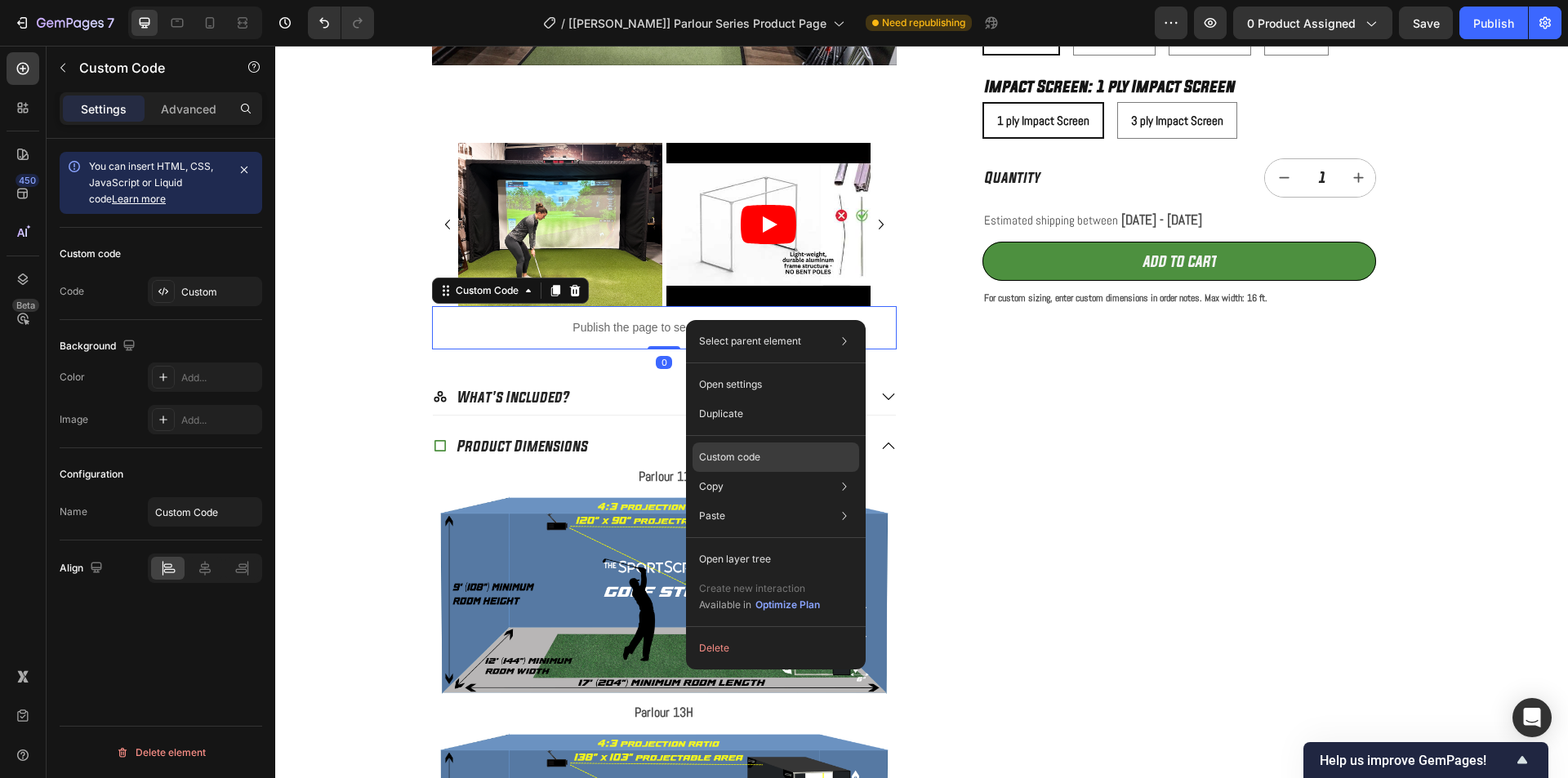
click at [732, 459] on p "Custom code" at bounding box center [730, 457] width 62 height 15
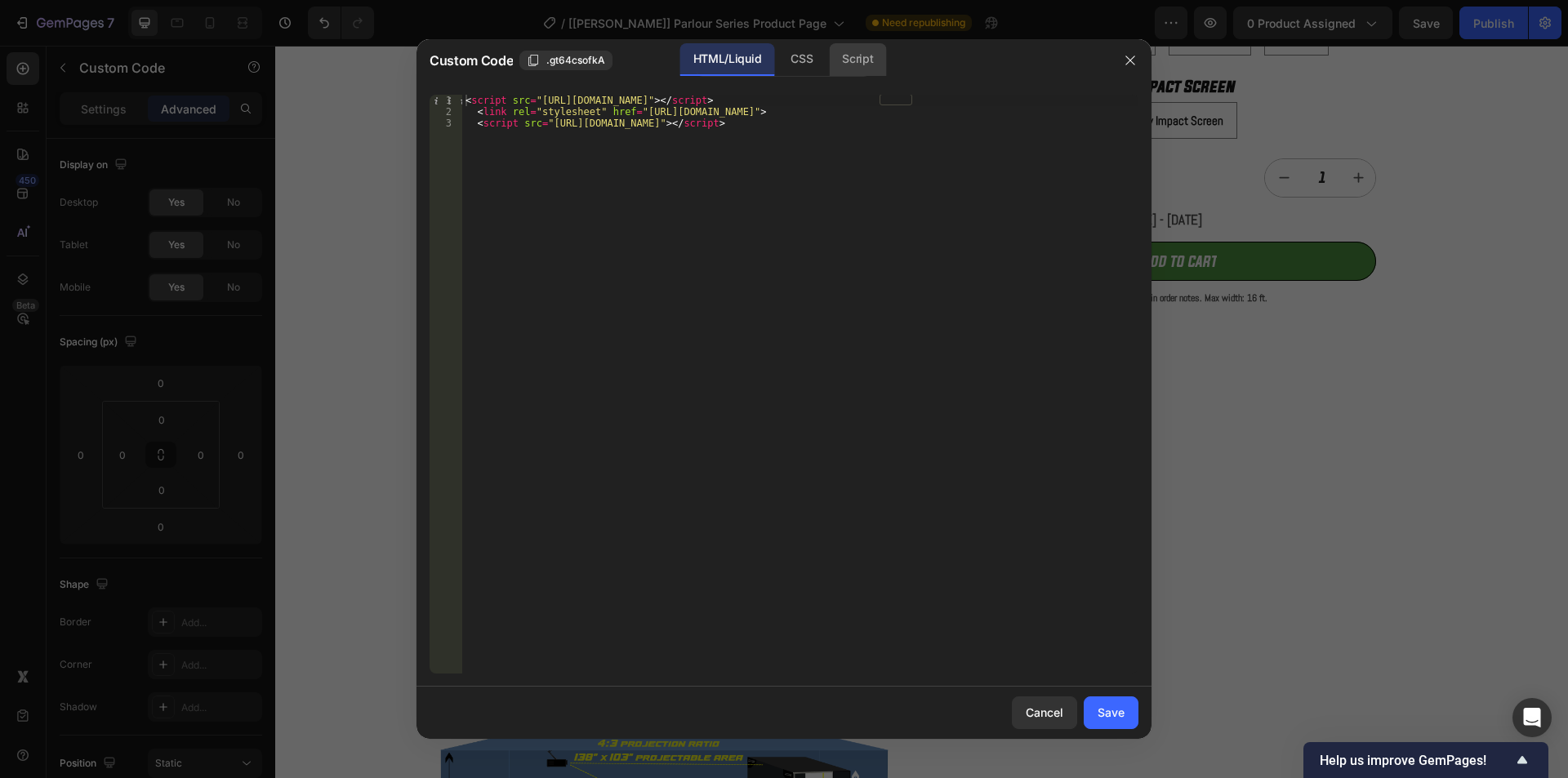
click at [872, 62] on div "Script" at bounding box center [858, 59] width 57 height 33
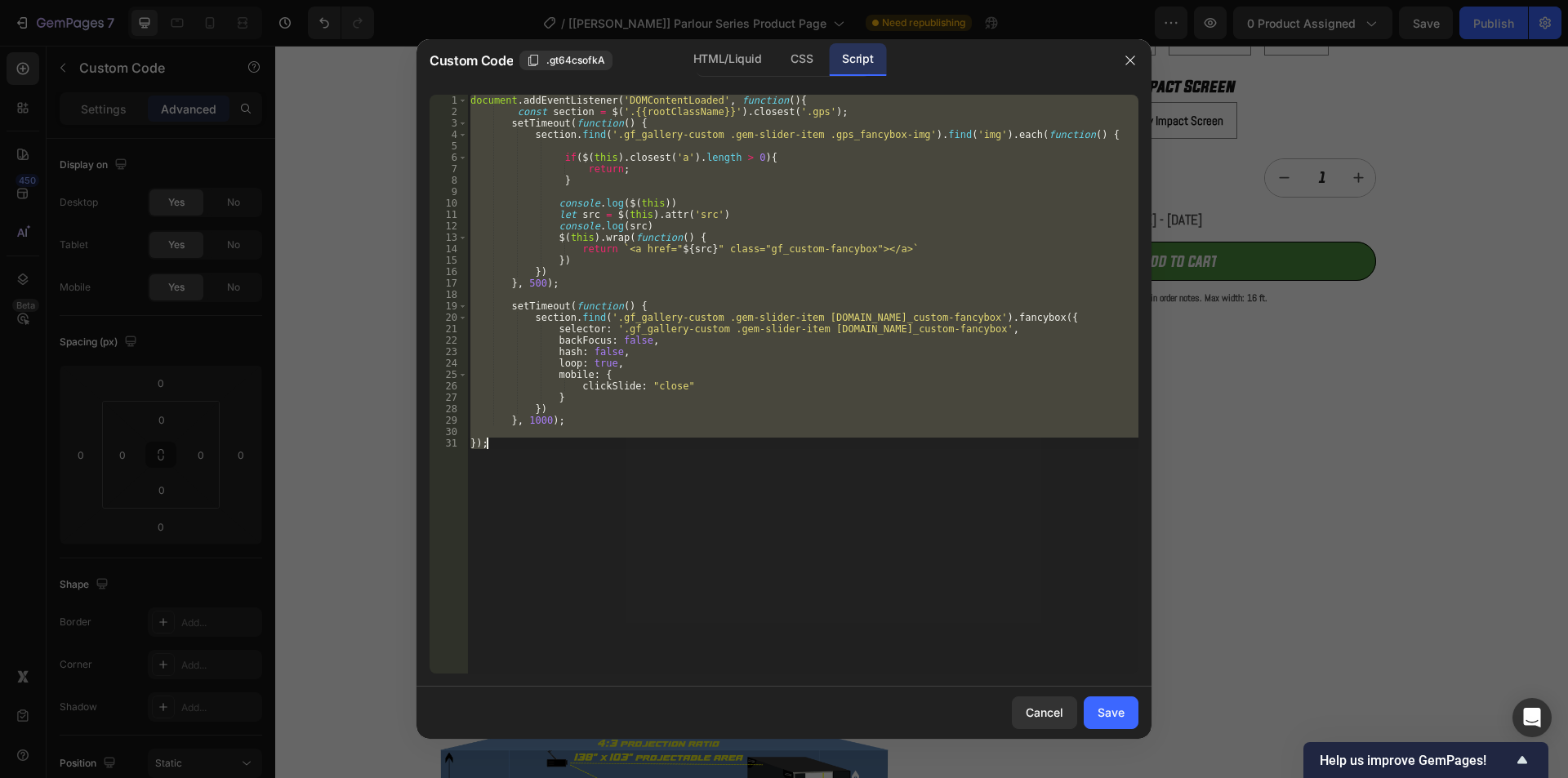
drag, startPoint x: 704, startPoint y: 107, endPoint x: 680, endPoint y: 119, distance: 26.8
click at [703, 107] on div "document . addEventListener ( 'DOMContentLoaded' , function ( ) { const section…" at bounding box center [803, 385] width 672 height 579
type textarea "const section = $('.{{rootClassName}}').closest('.gps');"
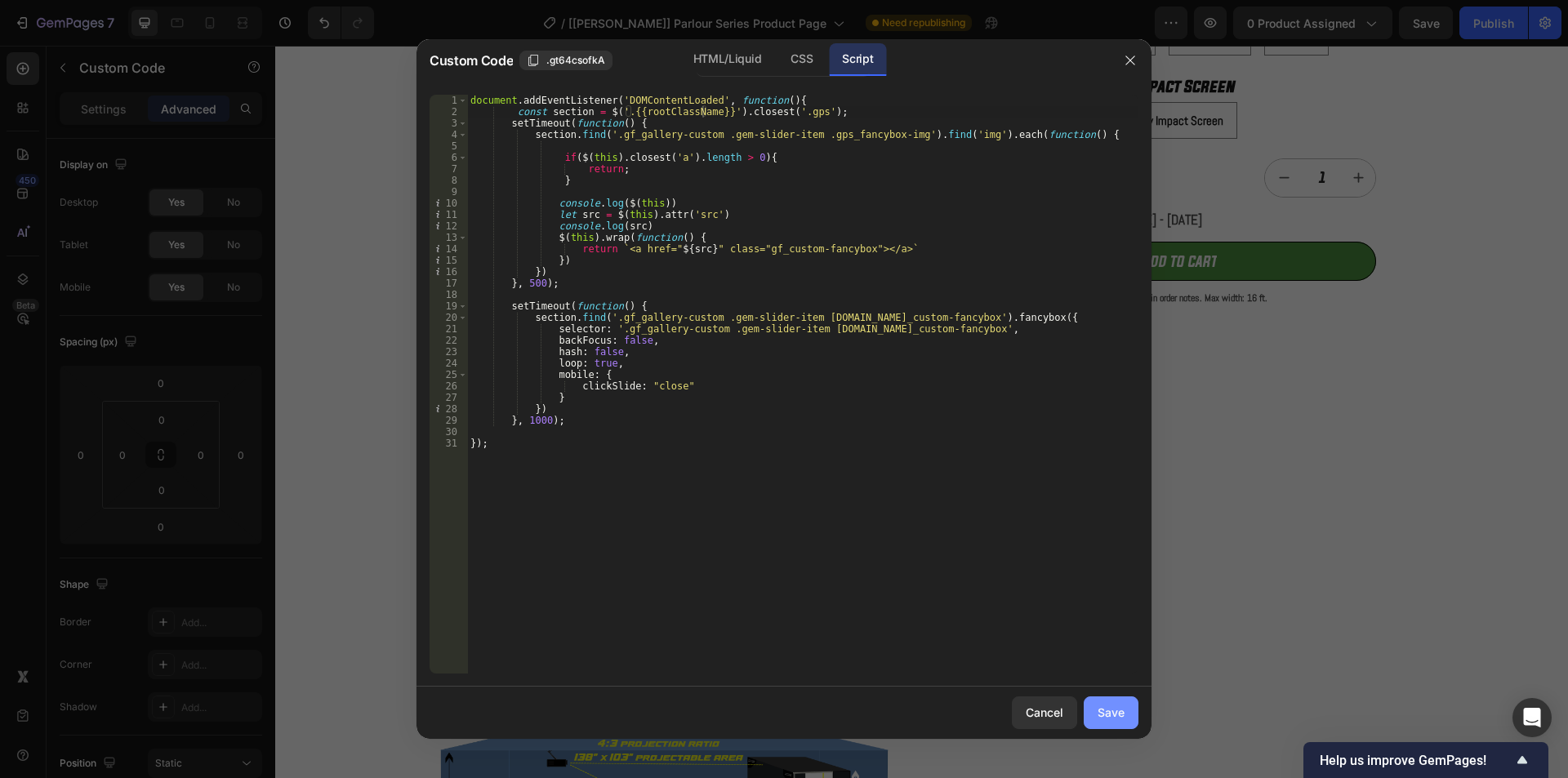
click at [1122, 715] on div "Save" at bounding box center [1111, 712] width 27 height 17
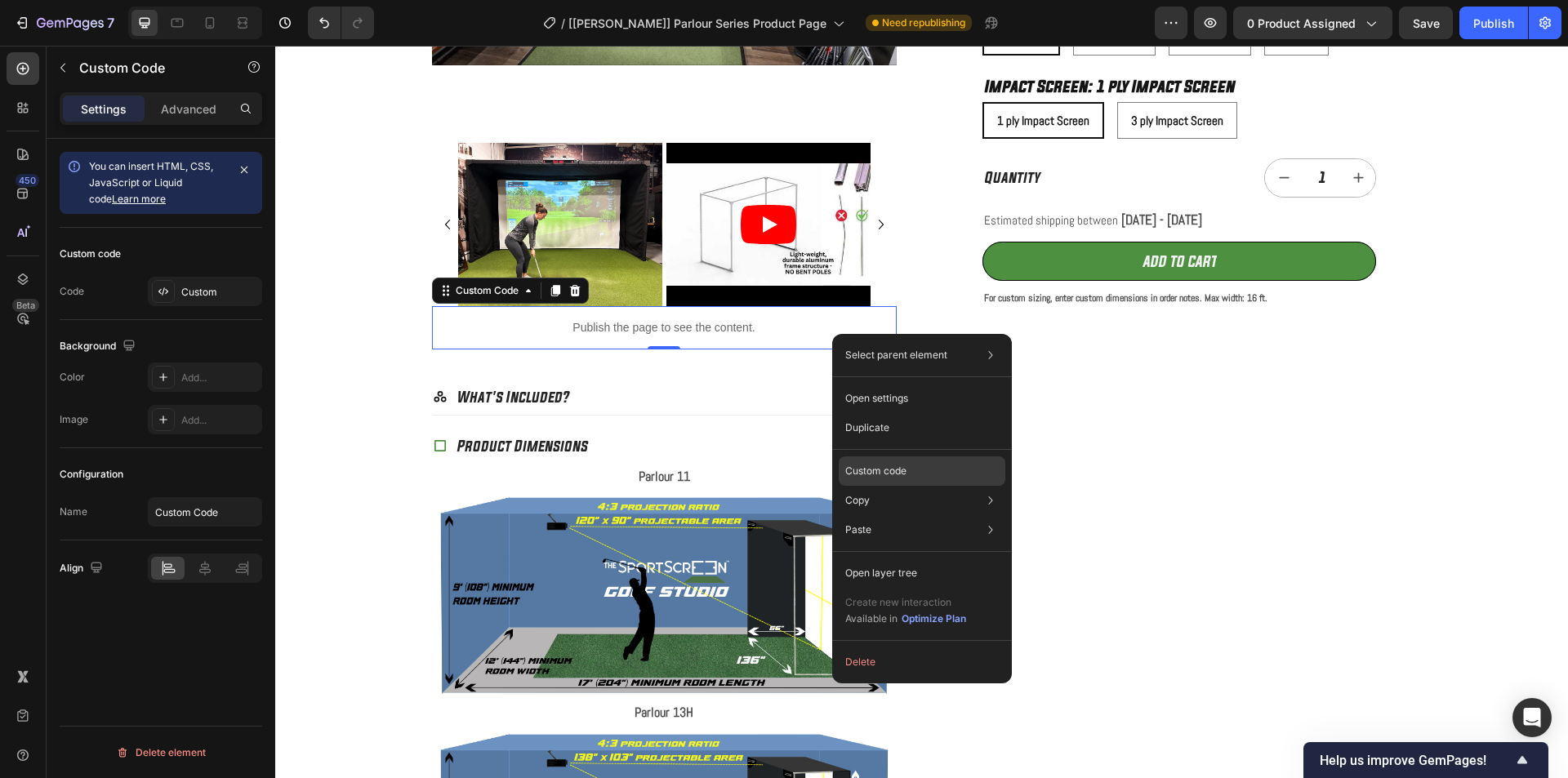
click at [889, 464] on p "Custom code" at bounding box center [876, 471] width 62 height 15
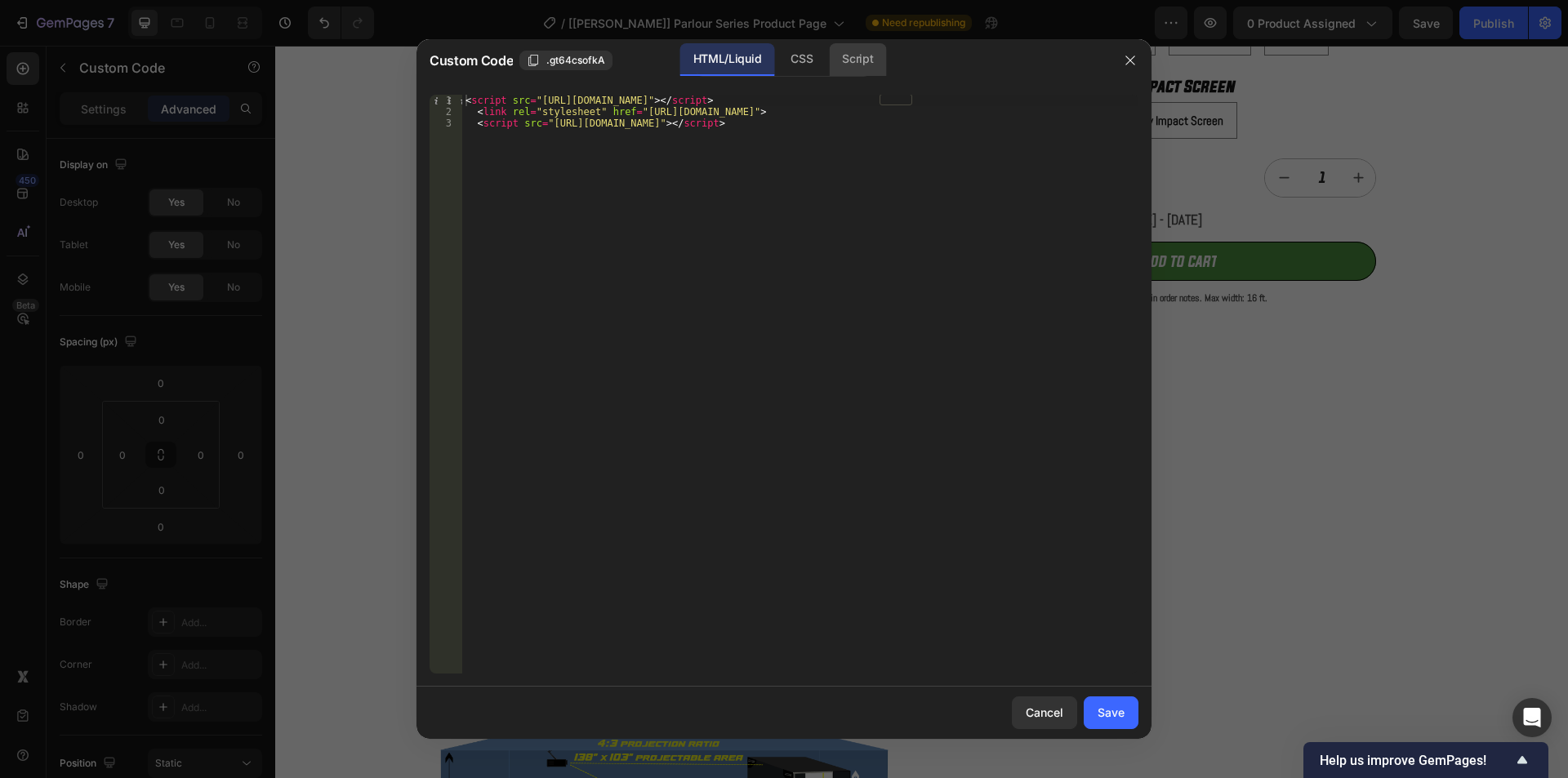
click at [860, 63] on div "Script" at bounding box center [858, 59] width 57 height 33
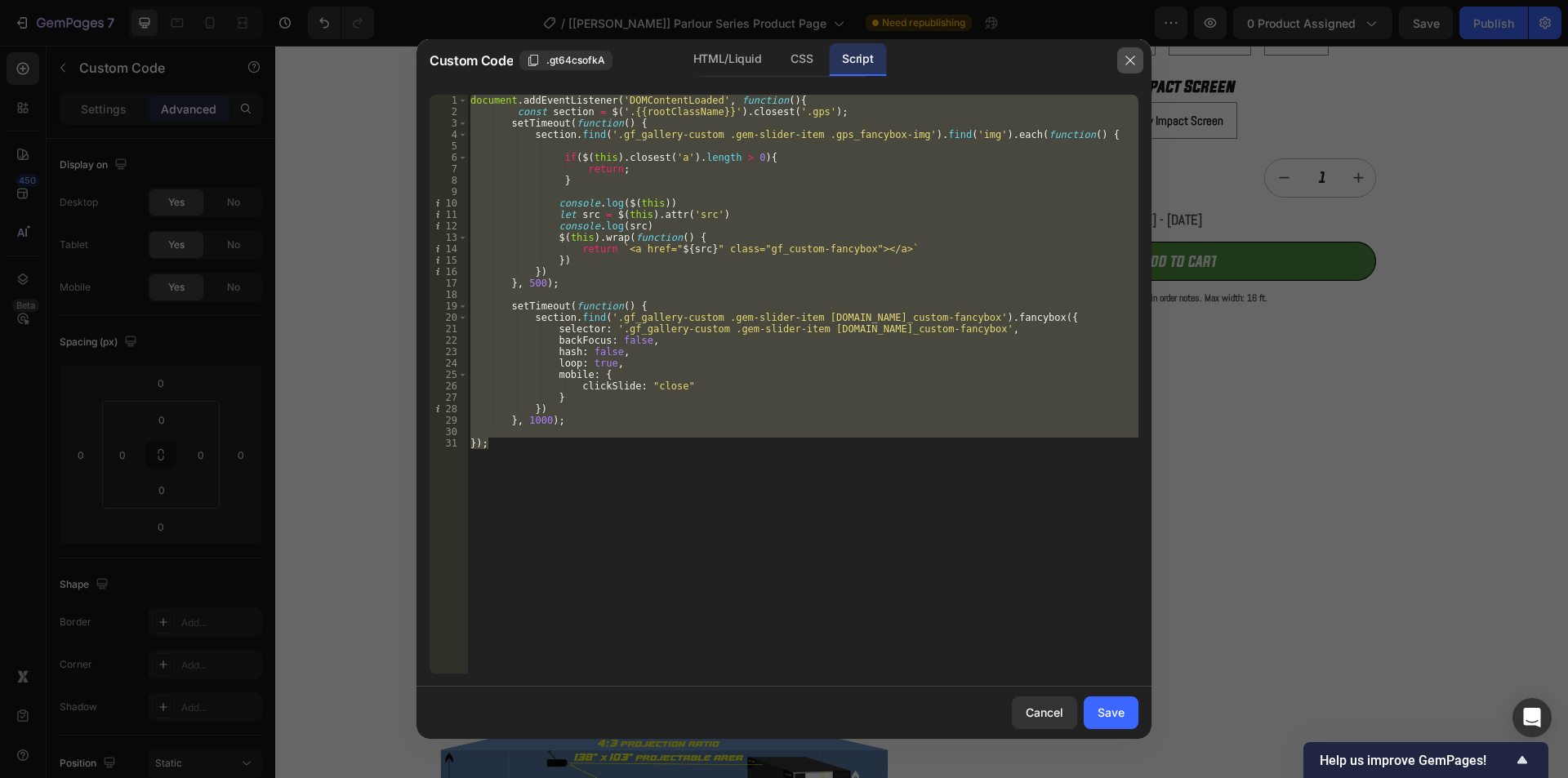
click at [1131, 62] on icon "button" at bounding box center [1130, 60] width 9 height 9
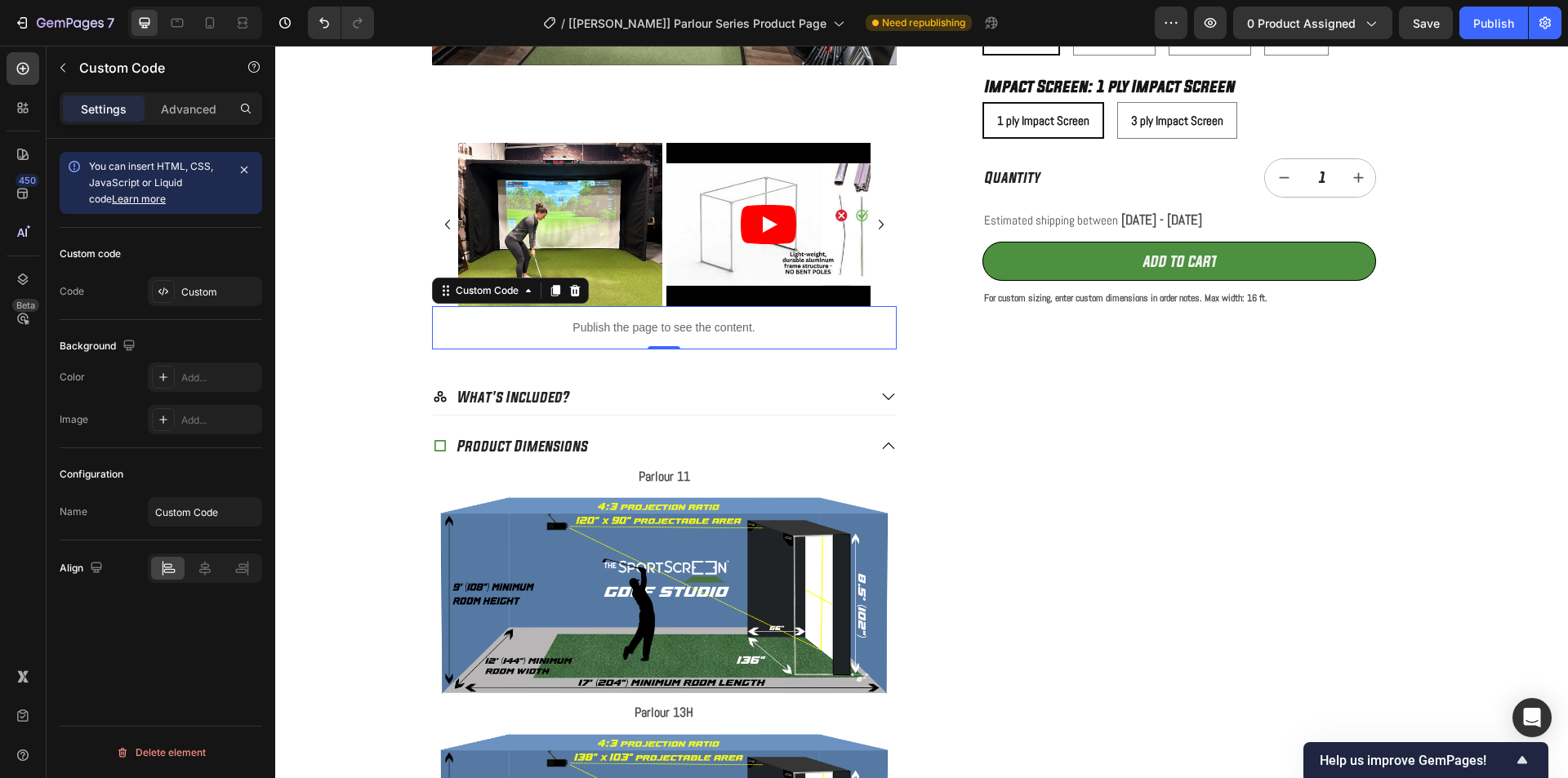
drag, startPoint x: 613, startPoint y: 330, endPoint x: 592, endPoint y: 324, distance: 21.8
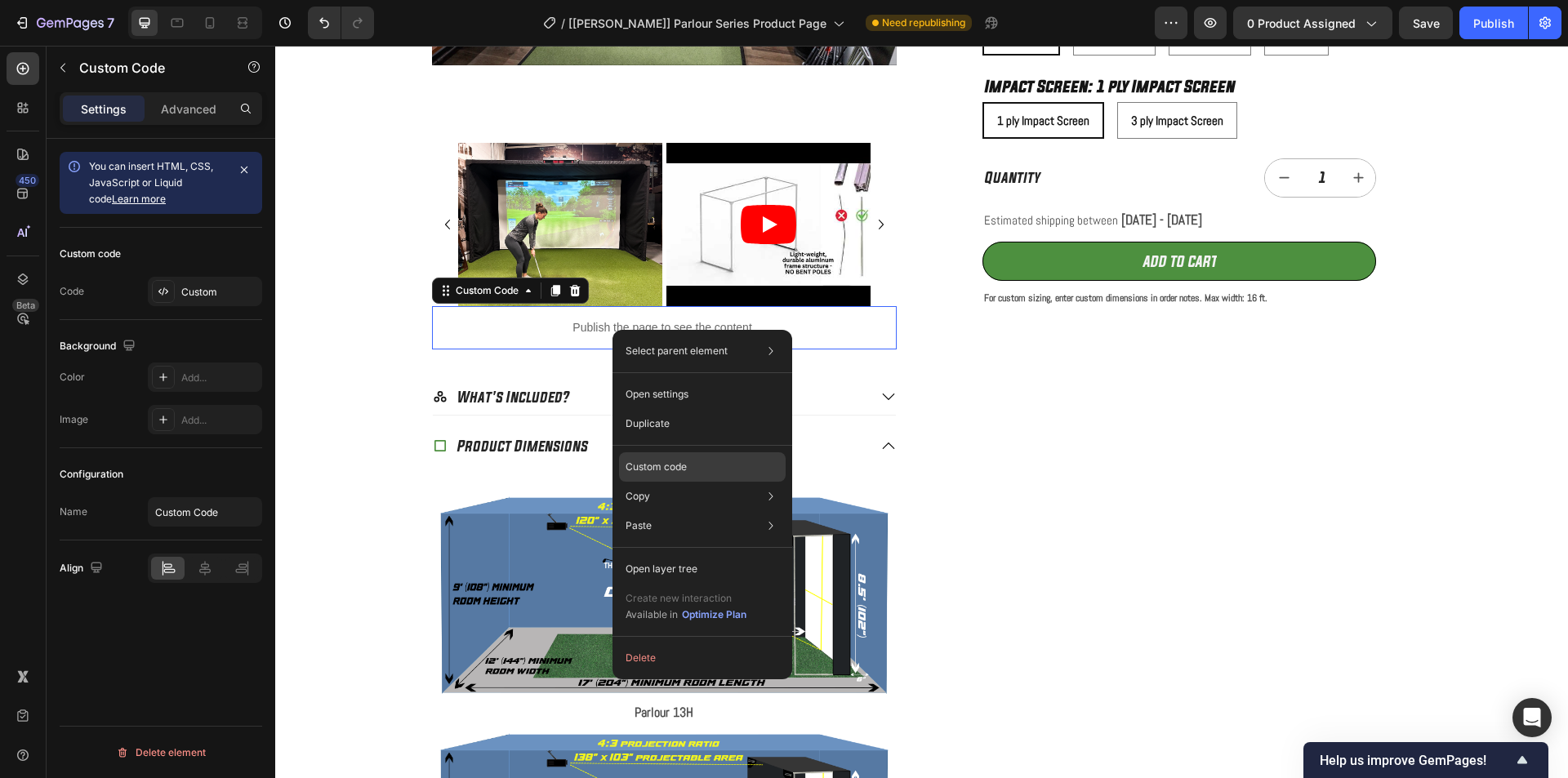
click at [651, 459] on div "Custom code" at bounding box center [702, 466] width 166 height 29
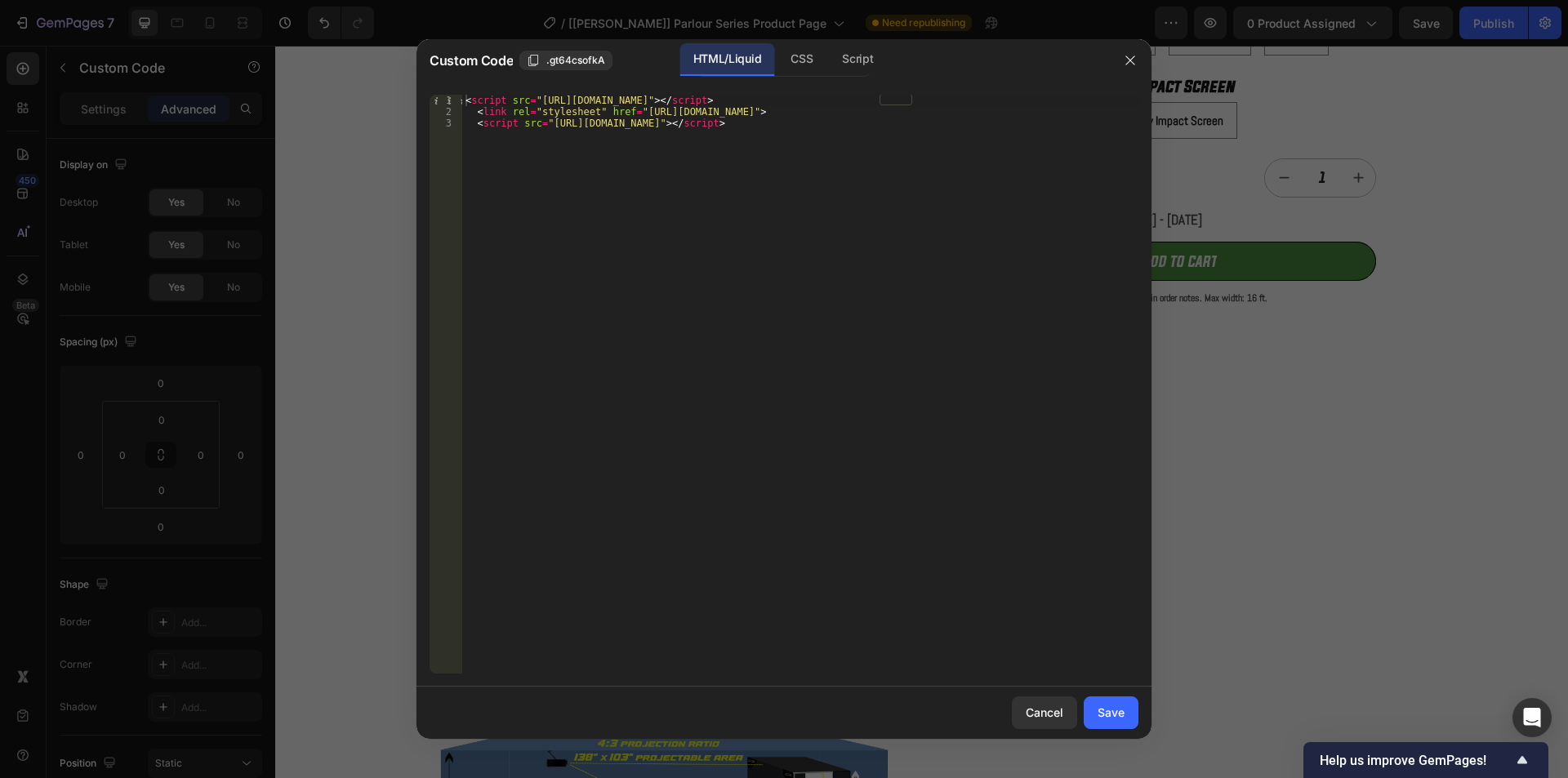
click at [852, 41] on div "Custom Code .gt64csofkA HTML/Liquid CSS Script" at bounding box center [762, 61] width 693 height 42
click at [860, 58] on div "Script" at bounding box center [858, 59] width 57 height 33
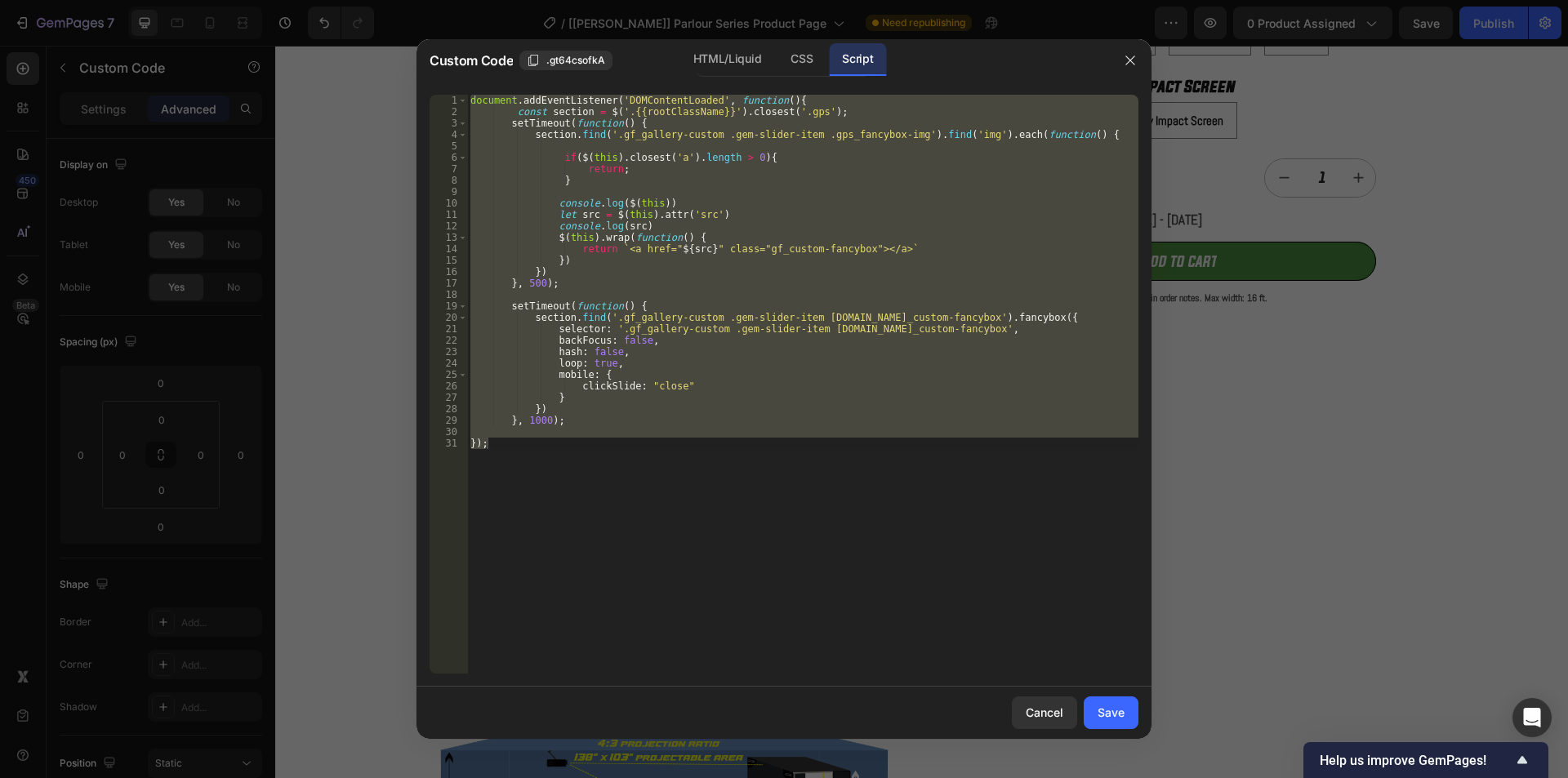
click at [795, 134] on div "document . addEventListener ( 'DOMContentLoaded' , function ( ) { const section…" at bounding box center [803, 385] width 672 height 579
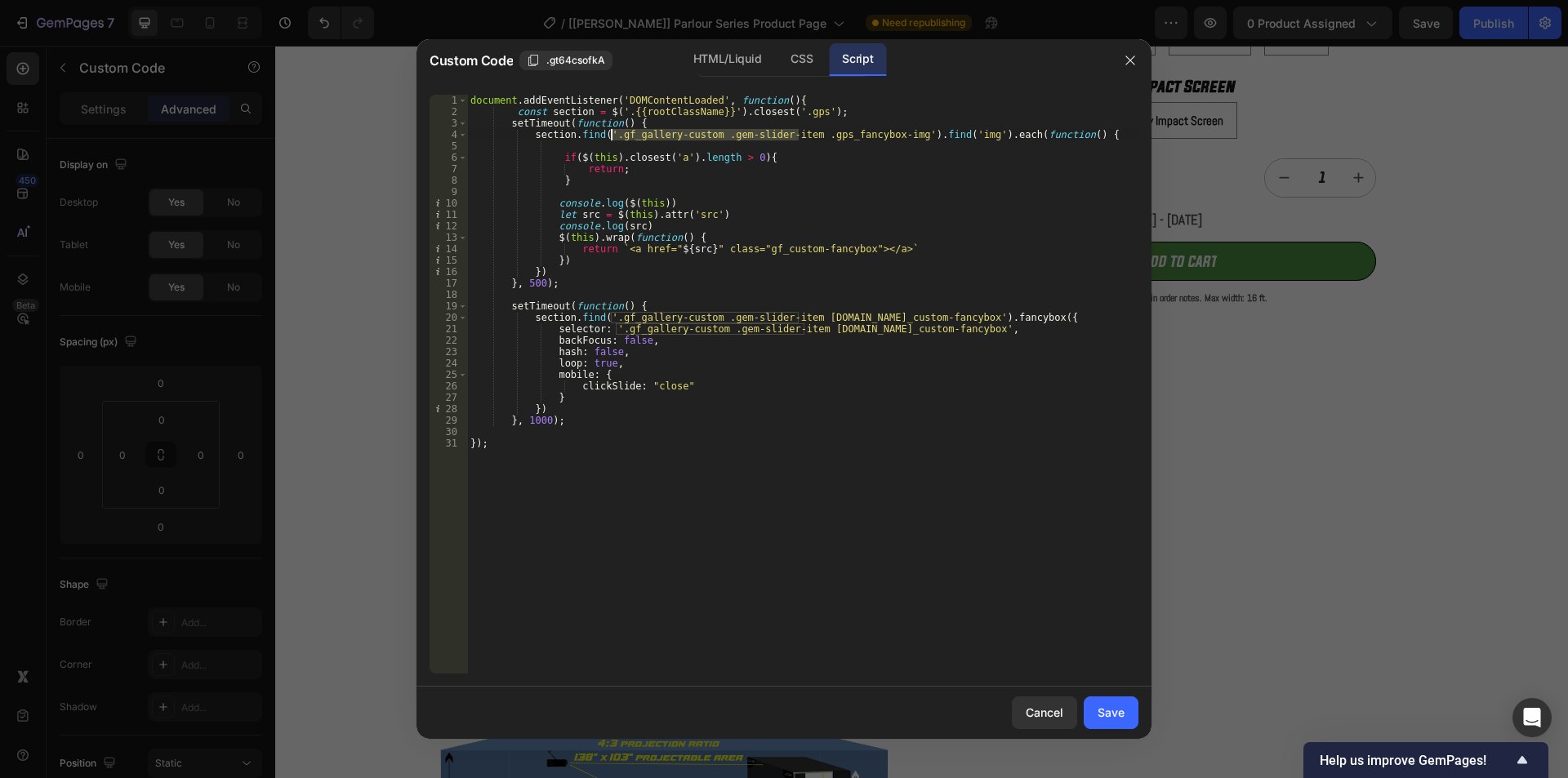
drag, startPoint x: 797, startPoint y: 136, endPoint x: 610, endPoint y: 136, distance: 187.0
click at [610, 136] on div "document . addEventListener ( 'DOMContentLoaded' , function ( ) { const section…" at bounding box center [803, 396] width 672 height 602
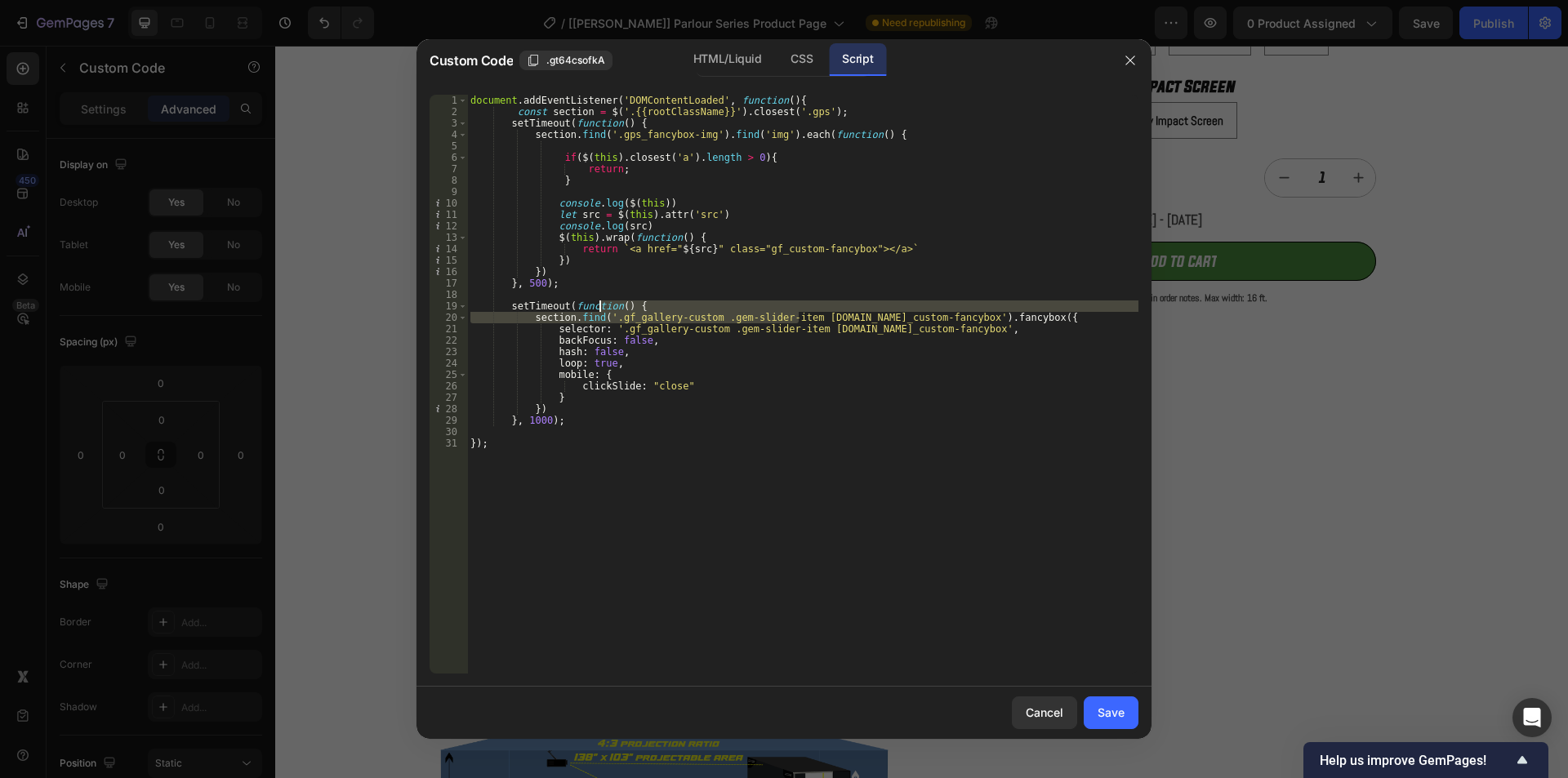
drag, startPoint x: 799, startPoint y: 317, endPoint x: 602, endPoint y: 311, distance: 197.1
click at [602, 311] on div "document . addEventListener ( 'DOMContentLoaded' , function ( ) { const section…" at bounding box center [803, 396] width 672 height 602
click at [605, 312] on div "document . addEventListener ( 'DOMContentLoaded' , function ( ) { const section…" at bounding box center [803, 385] width 672 height 579
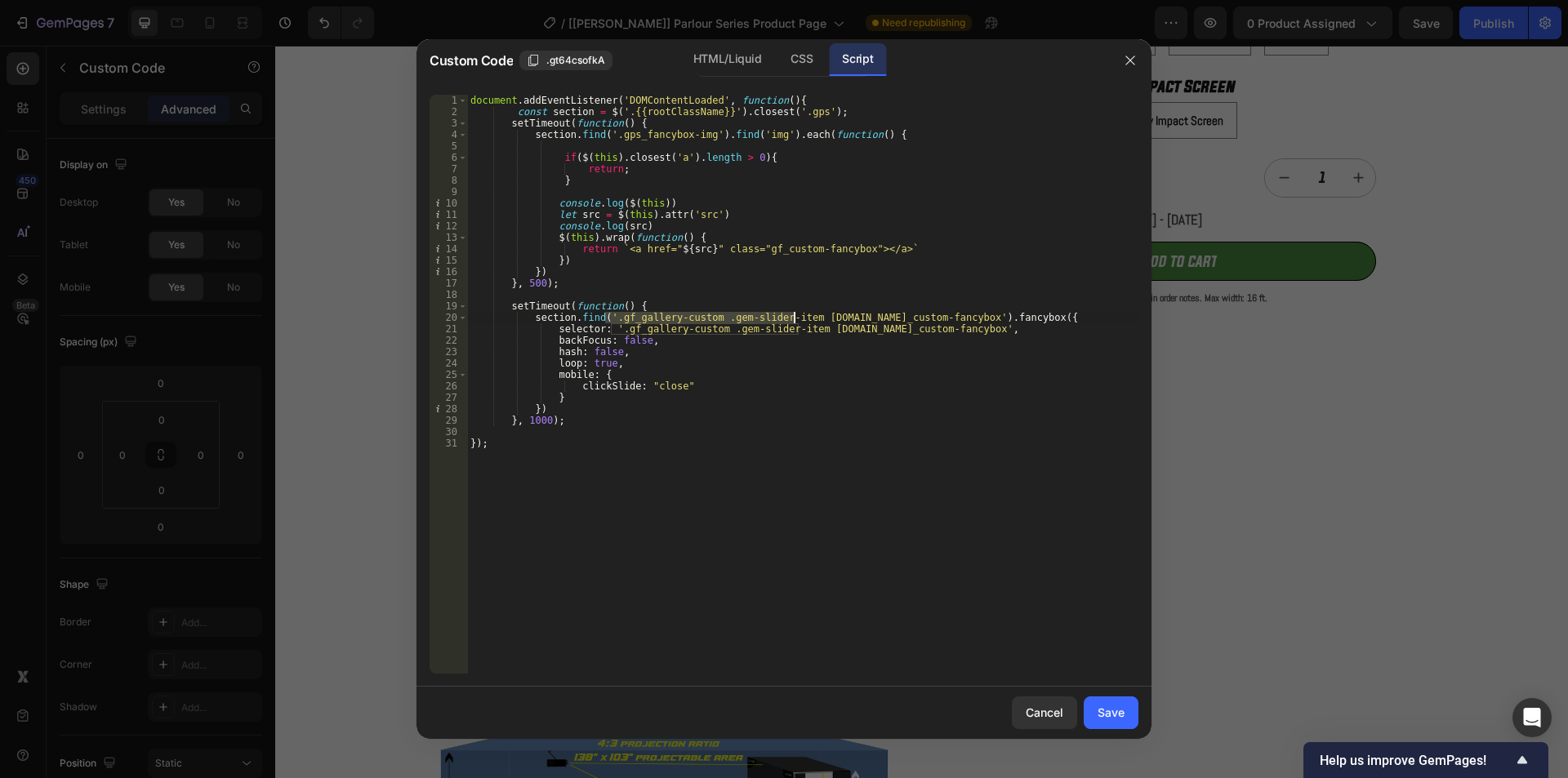
click at [797, 317] on div "document . addEventListener ( 'DOMContentLoaded' , function ( ) { const section…" at bounding box center [803, 396] width 672 height 602
click at [612, 328] on div "document . addEventListener ( 'DOMContentLoaded' , function ( ) { const section…" at bounding box center [803, 396] width 672 height 602
click at [805, 329] on div "document . addEventListener ( 'DOMContentLoaded' , function ( ) { const section…" at bounding box center [803, 396] width 672 height 602
click at [732, 344] on div "document . addEventListener ( 'DOMContentLoaded' , function ( ) { const section…" at bounding box center [803, 396] width 672 height 602
type textarea "backFocus: false,"
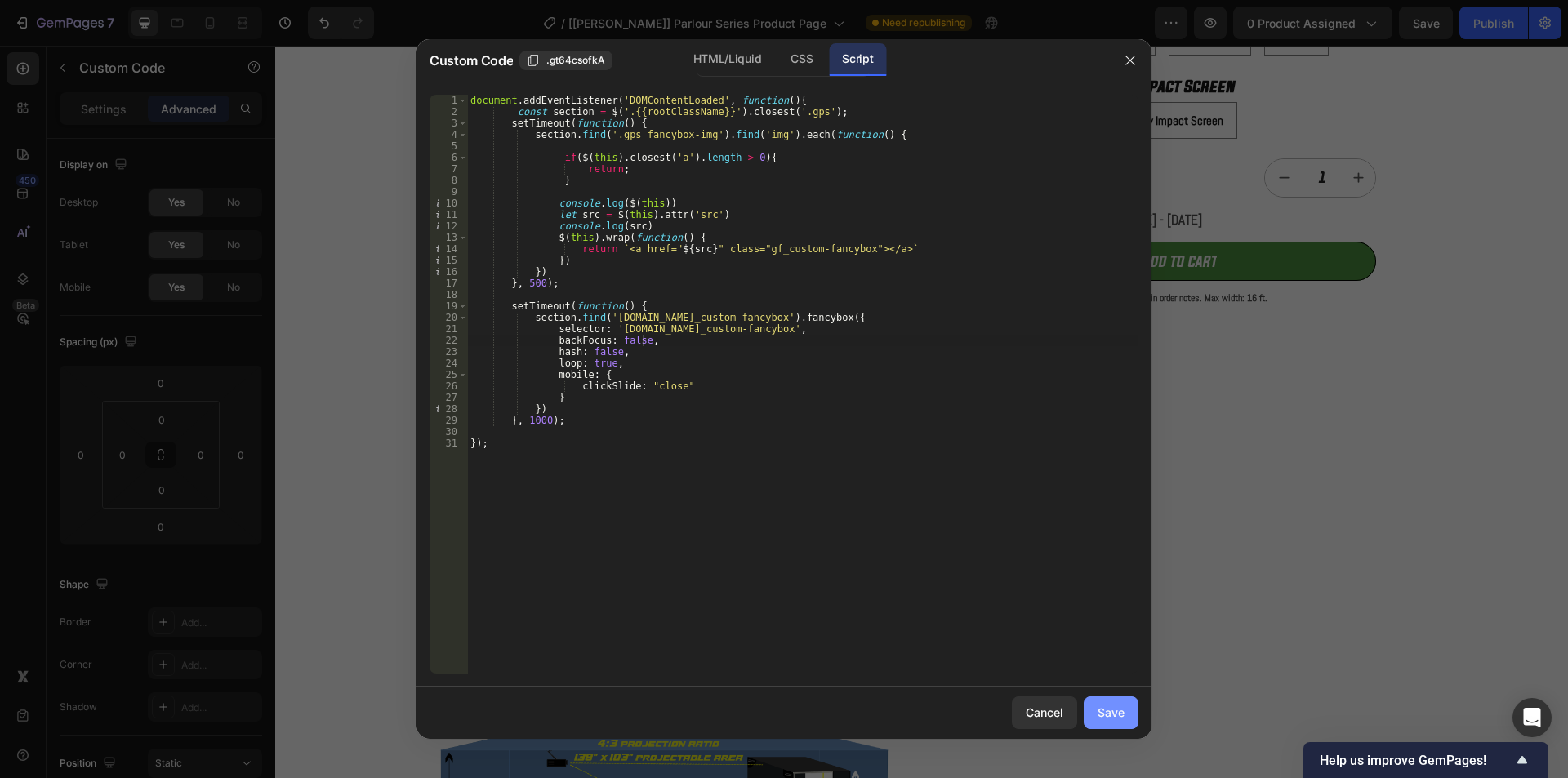
drag, startPoint x: 1115, startPoint y: 715, endPoint x: 1128, endPoint y: 130, distance: 585.1
click at [1115, 715] on div "Save" at bounding box center [1111, 712] width 27 height 17
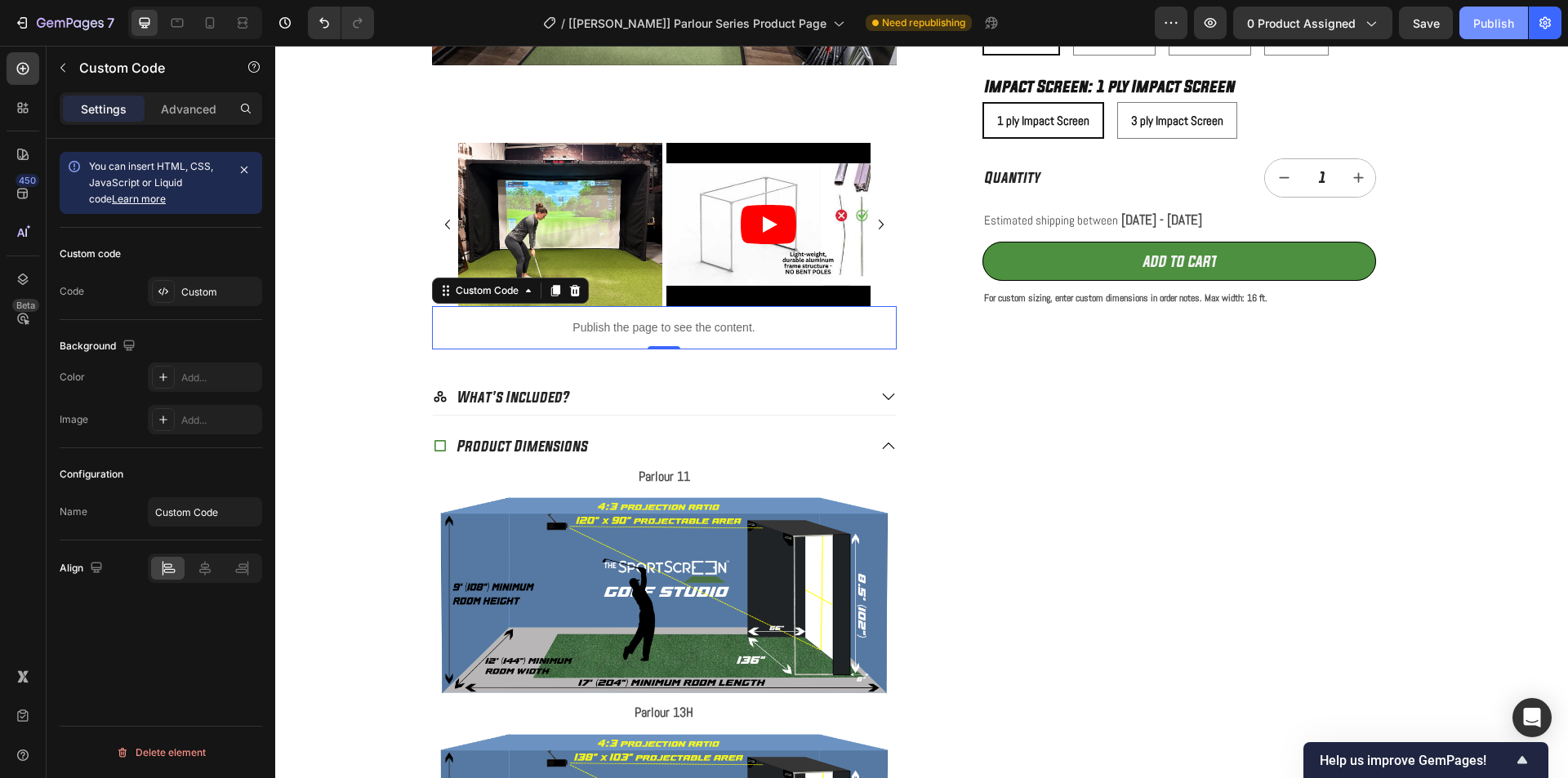
click at [1493, 26] on div "Publish" at bounding box center [1494, 23] width 40 height 17
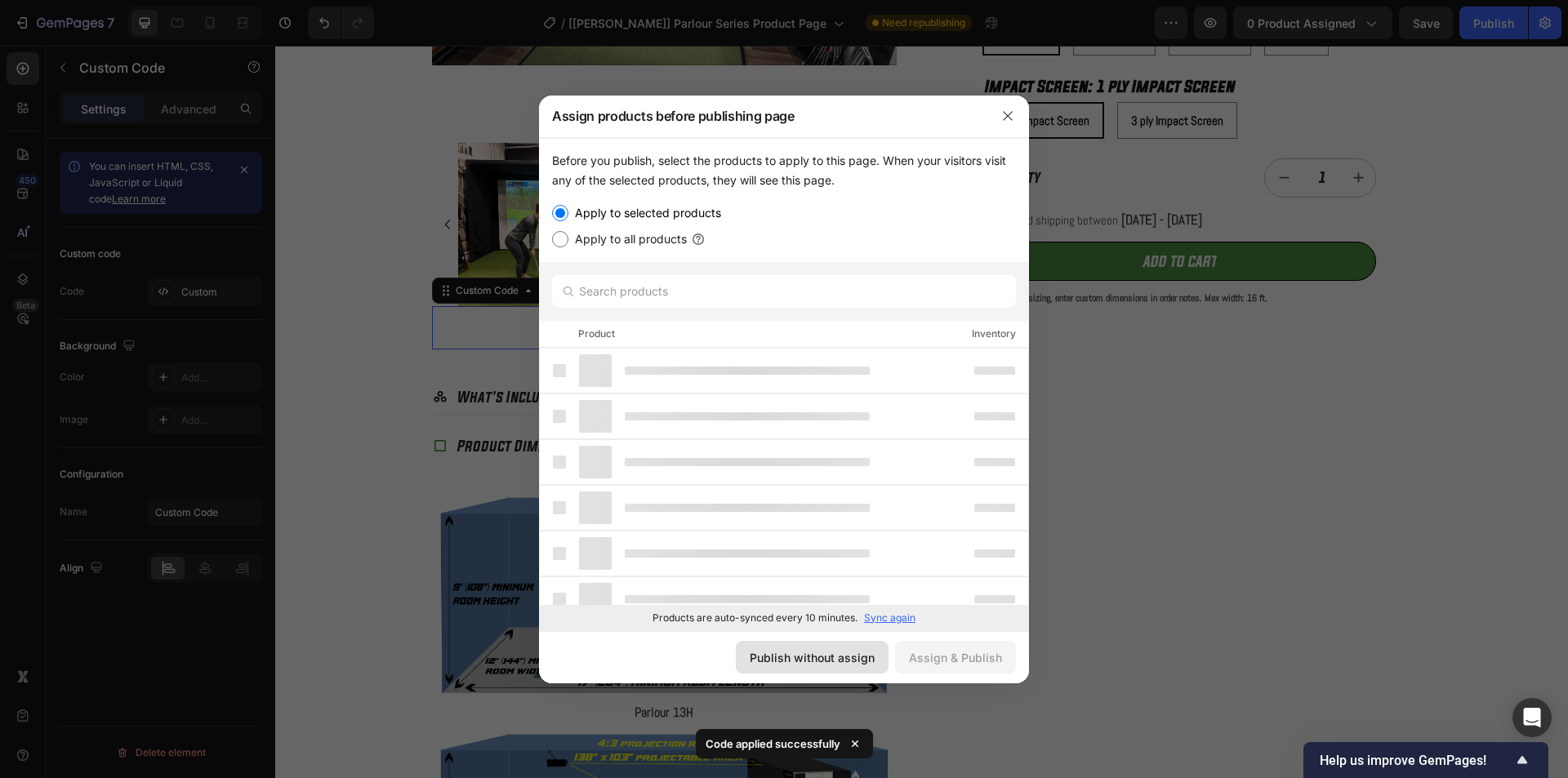
drag, startPoint x: 791, startPoint y: 660, endPoint x: 850, endPoint y: 347, distance: 318.5
click at [791, 660] on div "Publish without assign" at bounding box center [813, 657] width 125 height 17
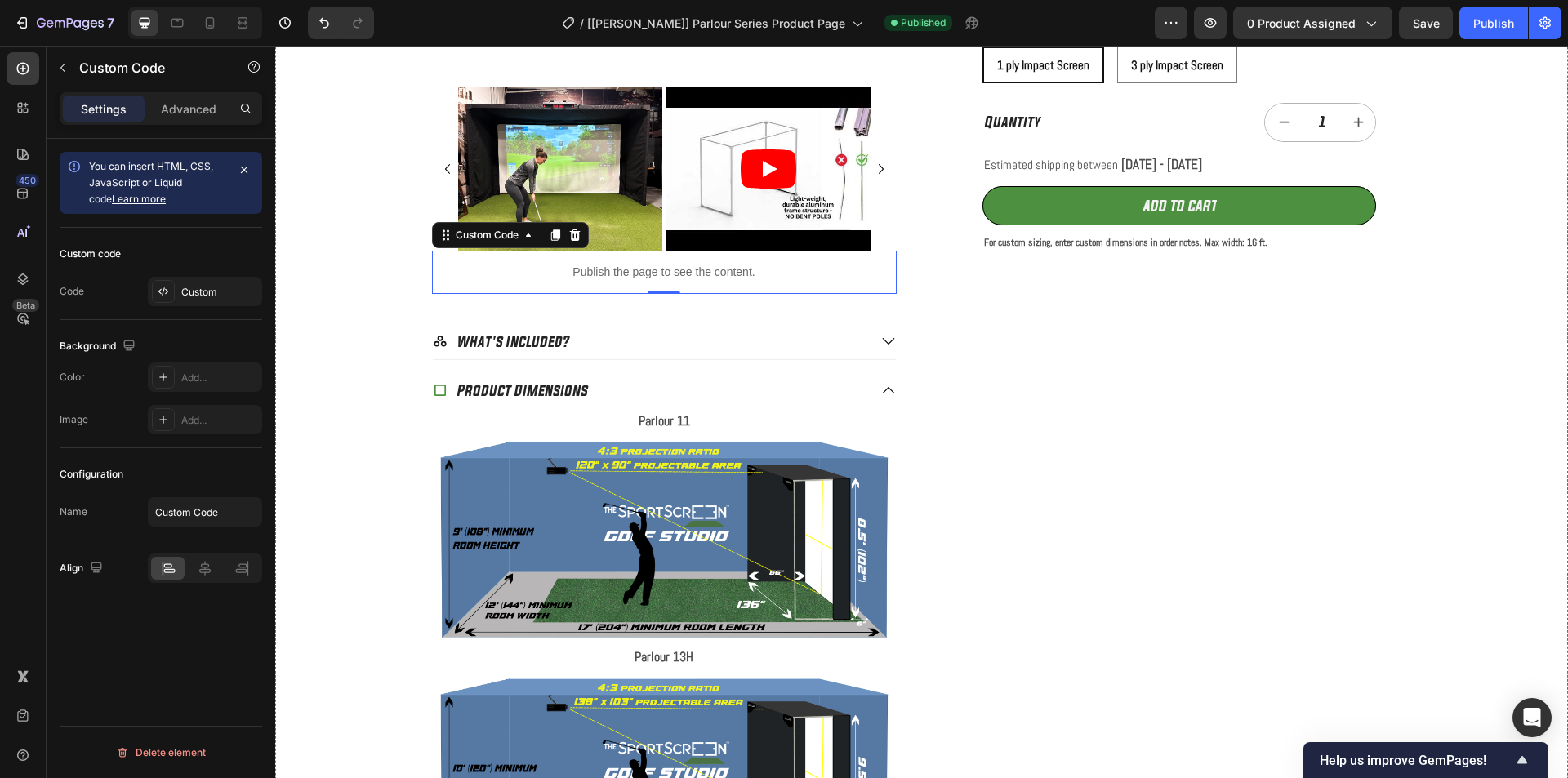
scroll to position [549, 0]
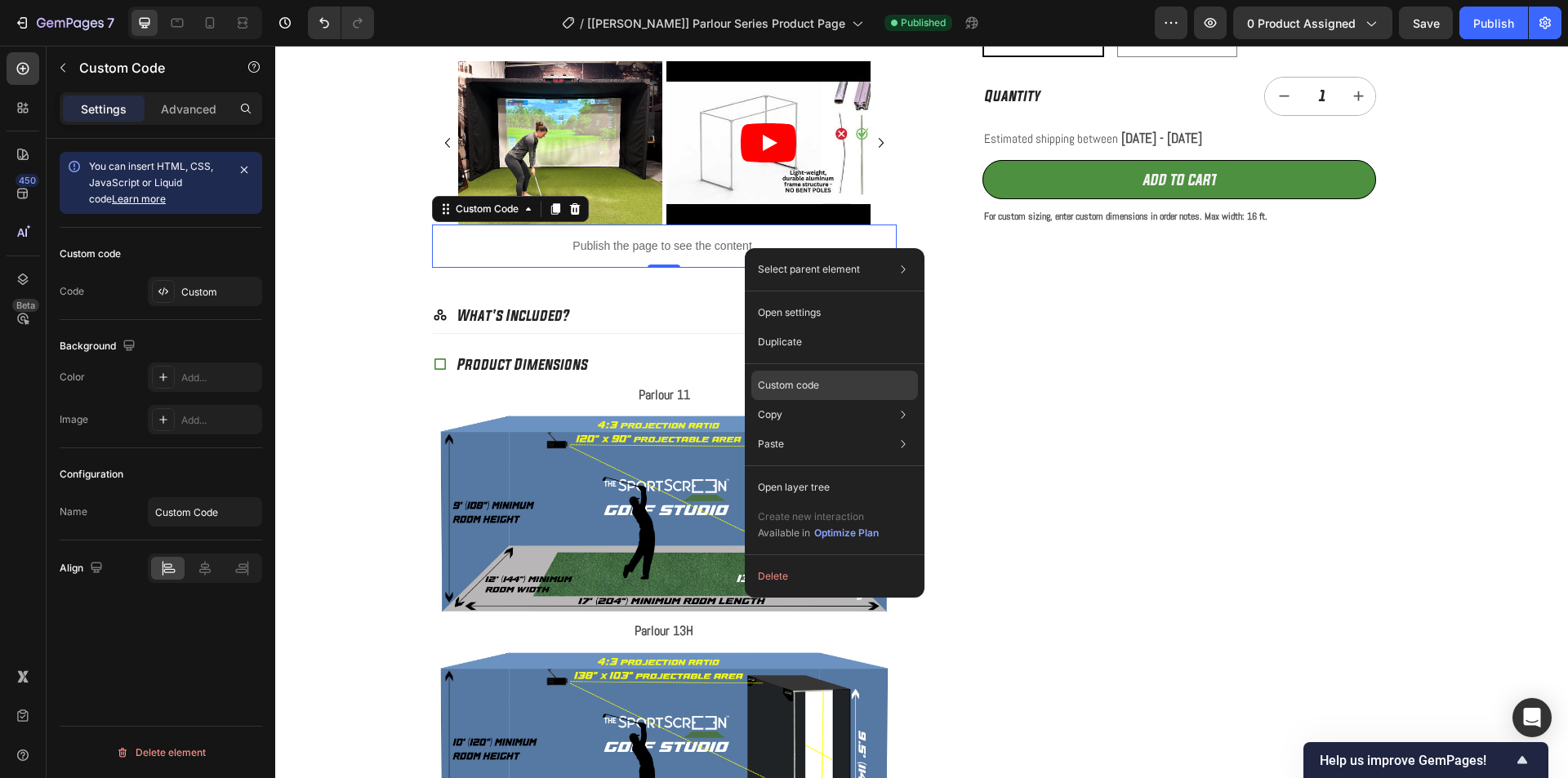
click at [788, 386] on p "Custom code" at bounding box center [789, 385] width 62 height 15
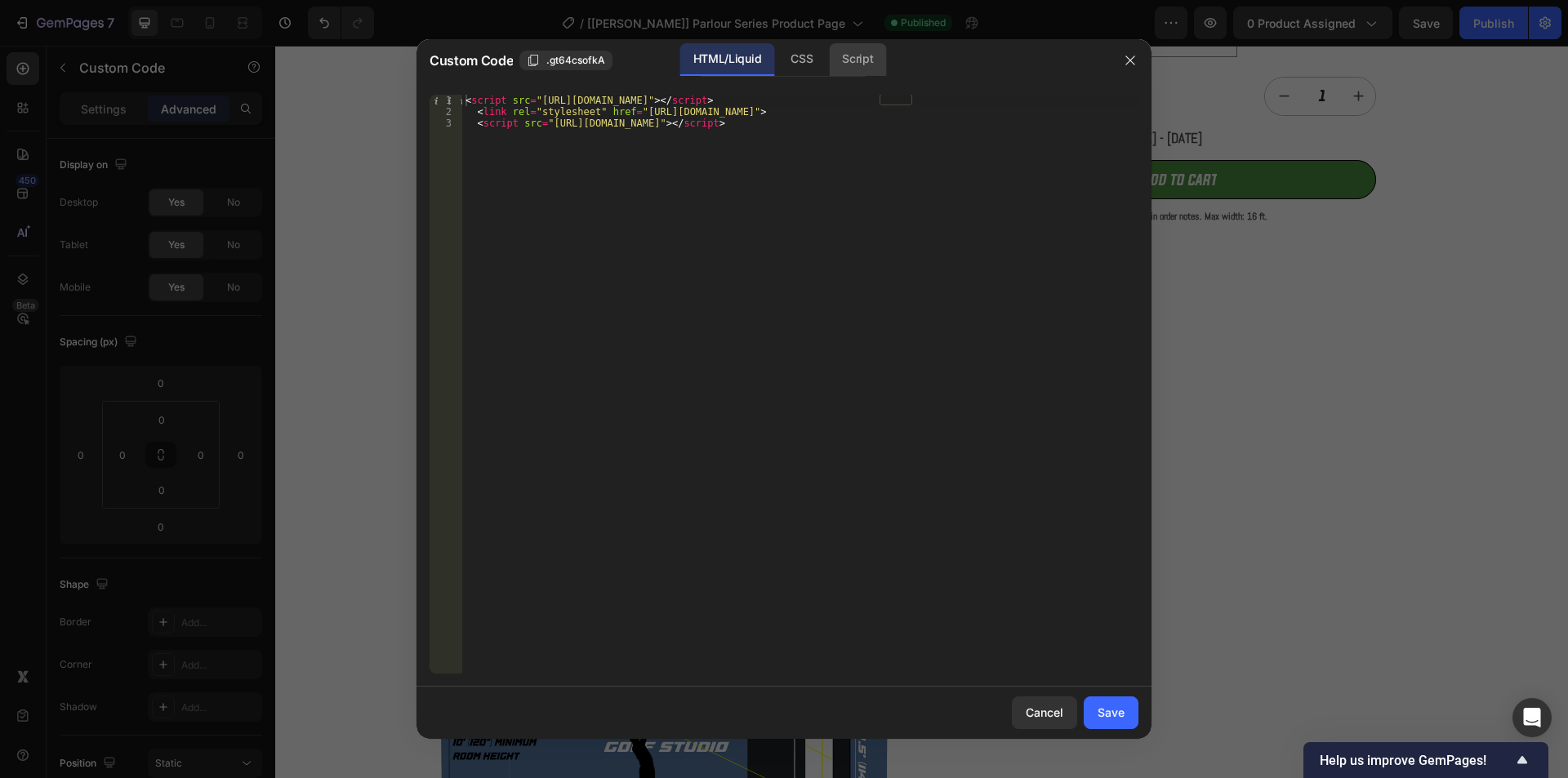
click at [849, 59] on div "Script" at bounding box center [858, 59] width 57 height 33
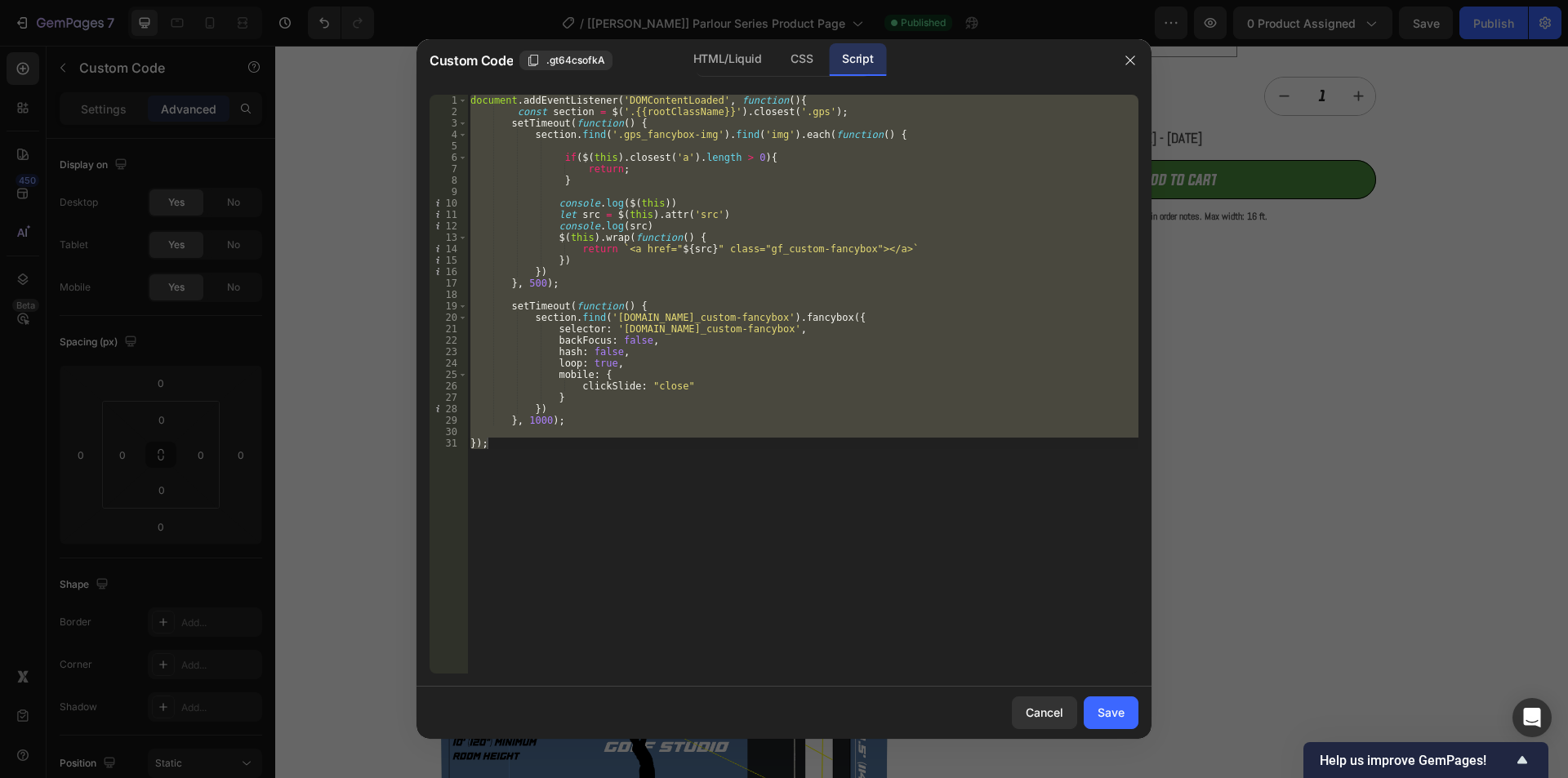
click at [730, 395] on div "document . addEventListener ( 'DOMContentLoaded' , function ( ) { const section…" at bounding box center [803, 385] width 672 height 579
type textarea "}"
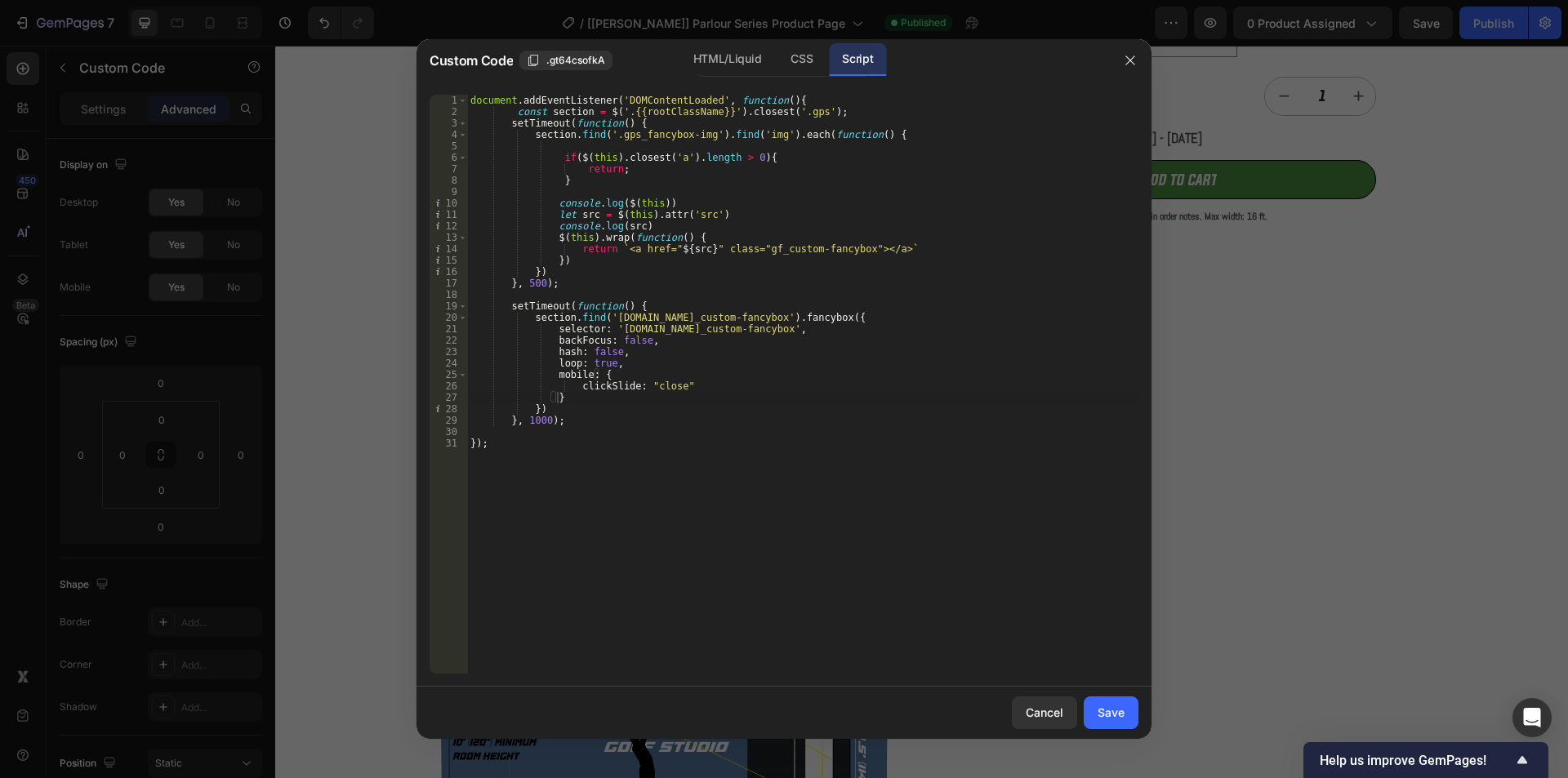
drag, startPoint x: 1133, startPoint y: 61, endPoint x: 955, endPoint y: 1, distance: 187.8
click at [1131, 58] on icon "button" at bounding box center [1130, 60] width 13 height 13
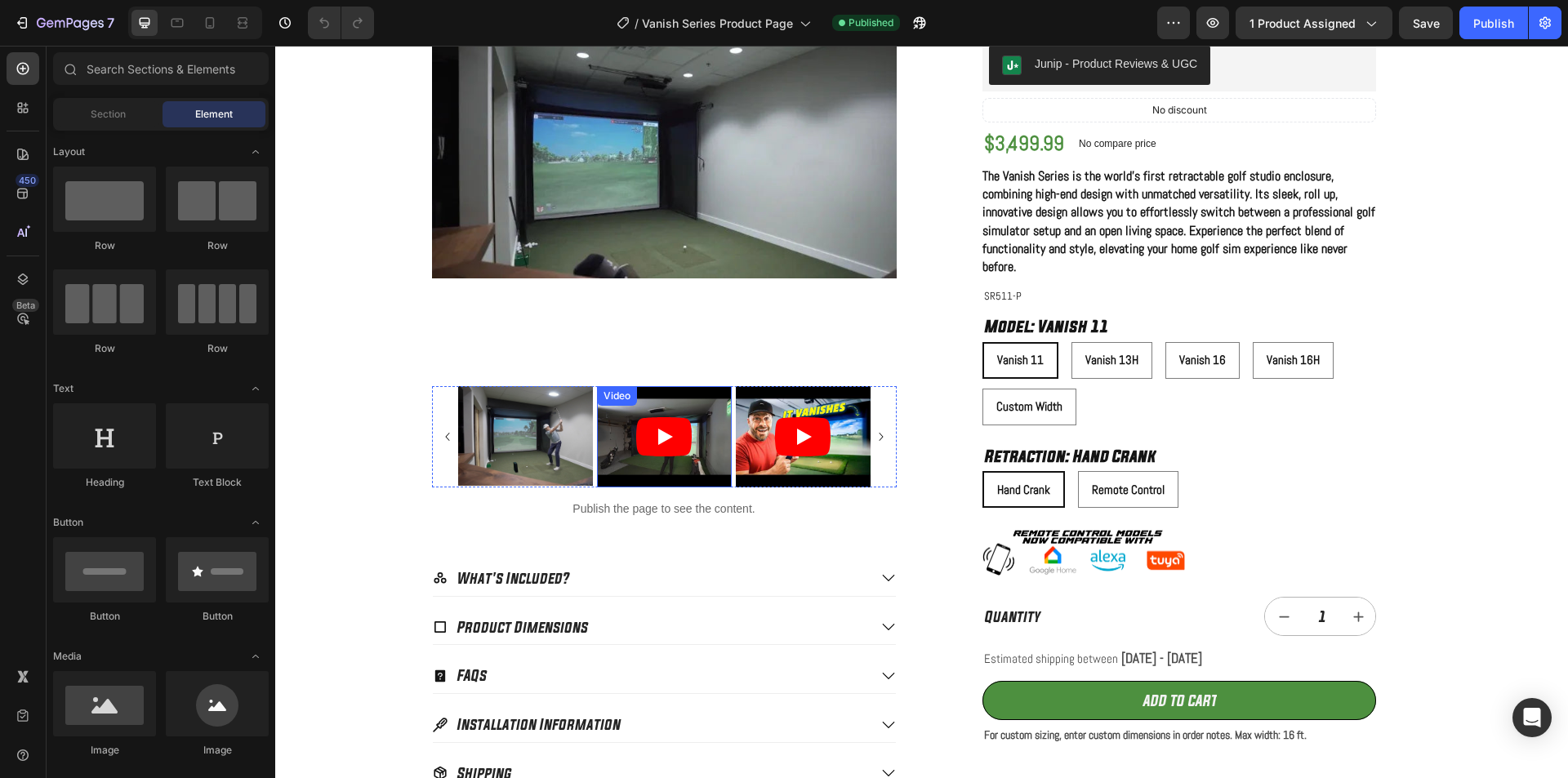
scroll to position [327, 0]
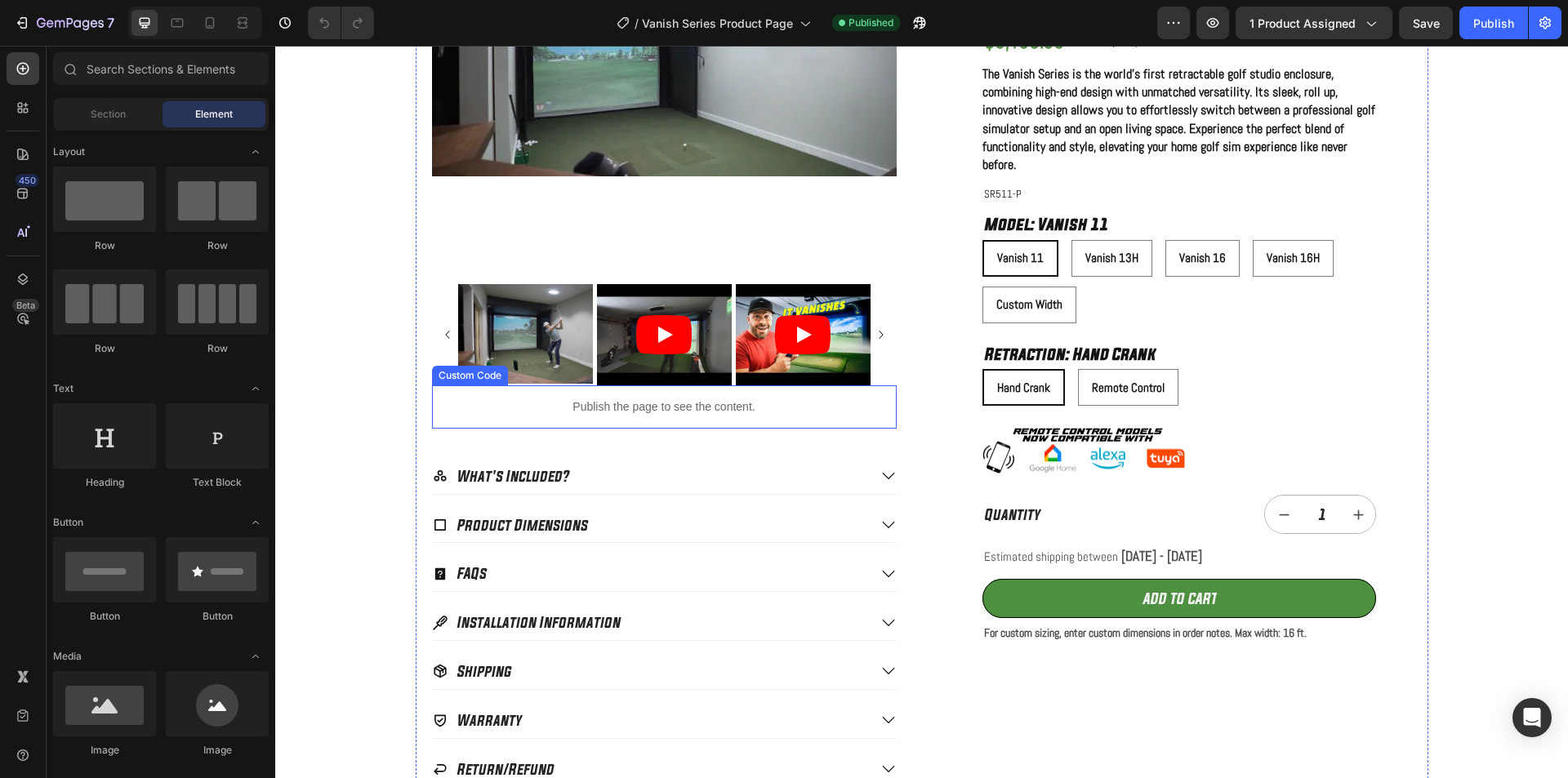
click at [559, 413] on p "Publish the page to see the content." at bounding box center [665, 407] width 465 height 17
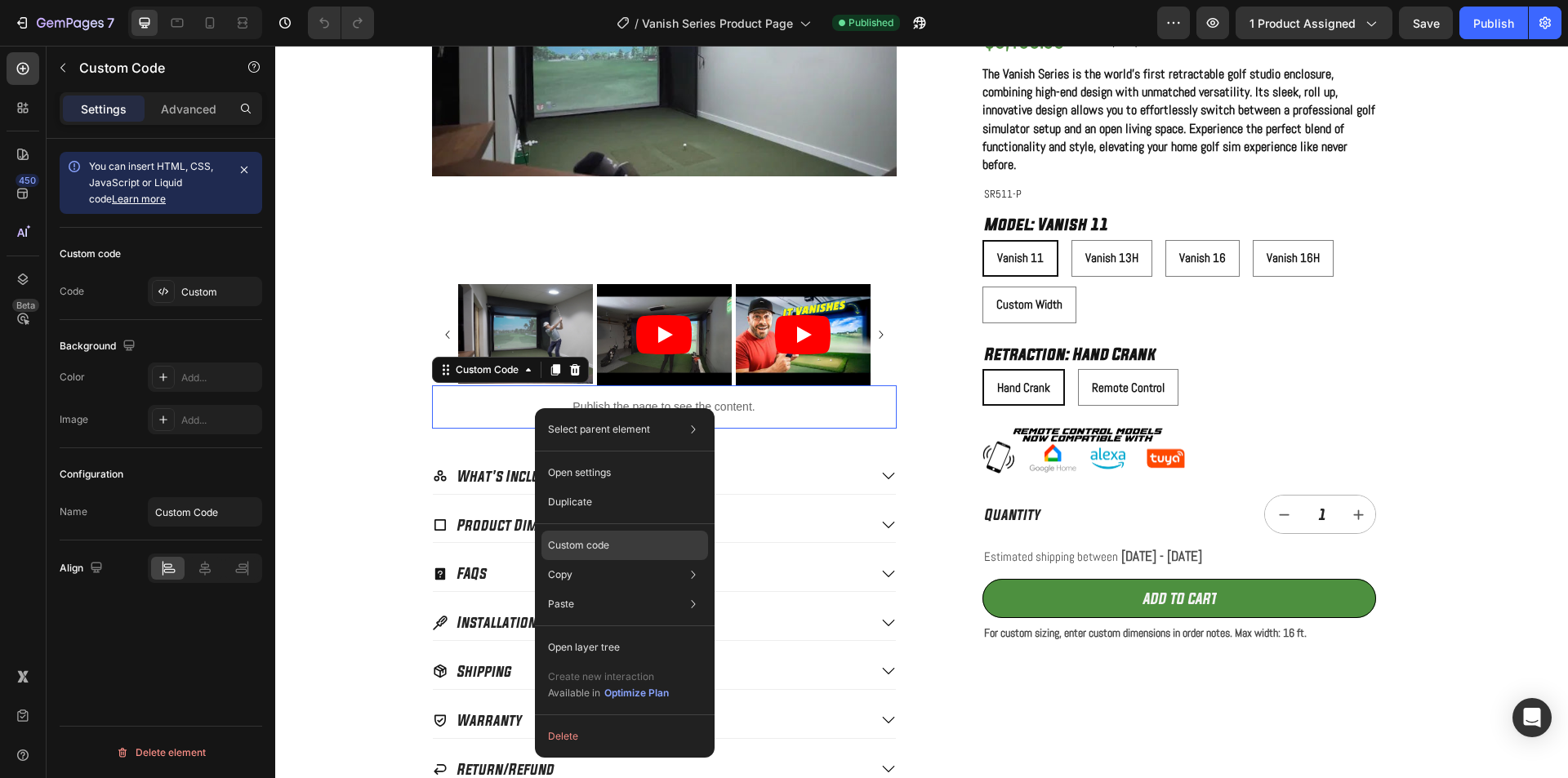
click at [572, 550] on p "Custom code" at bounding box center [579, 545] width 62 height 15
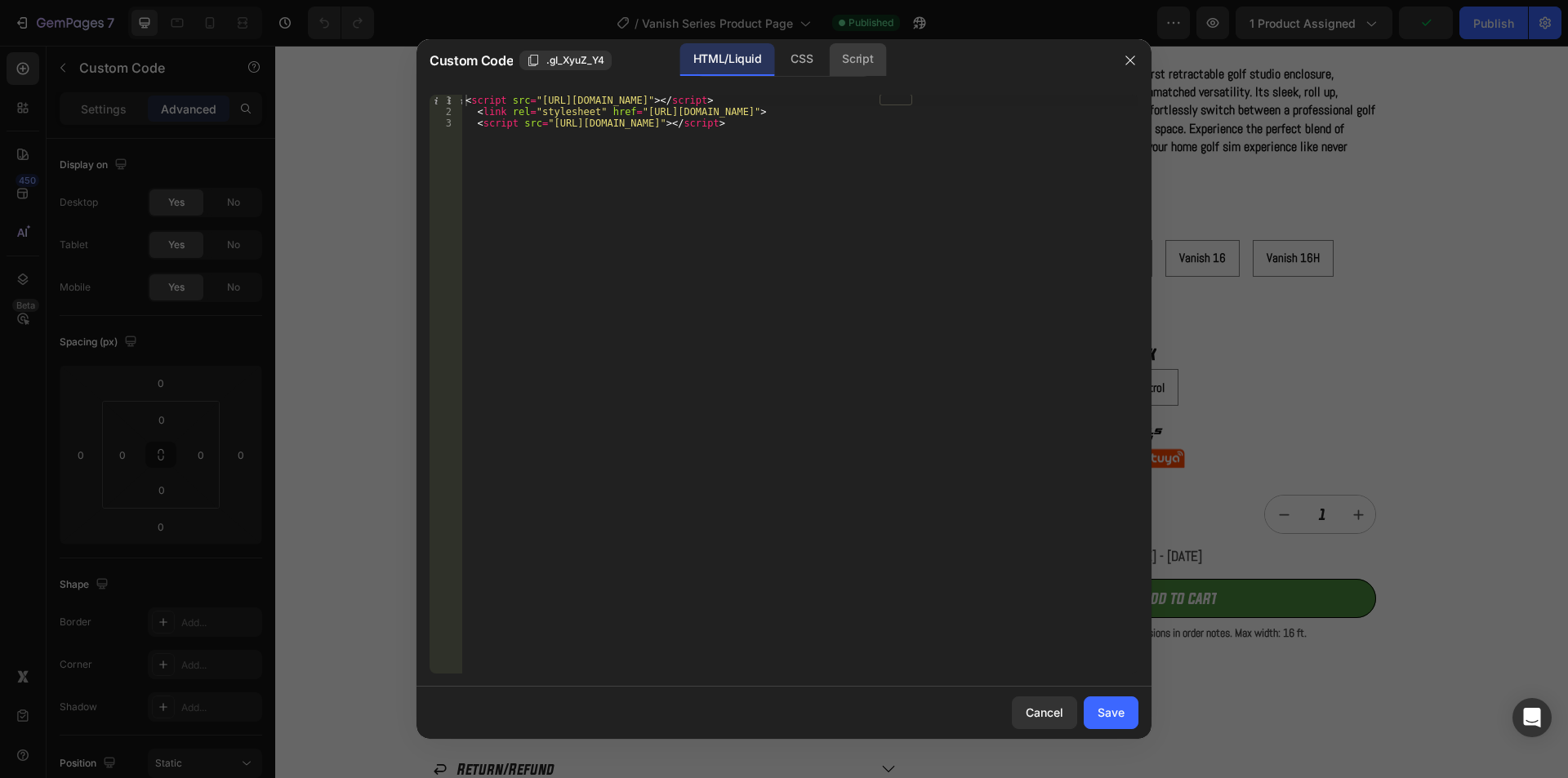
click at [873, 49] on div "Script" at bounding box center [858, 59] width 57 height 33
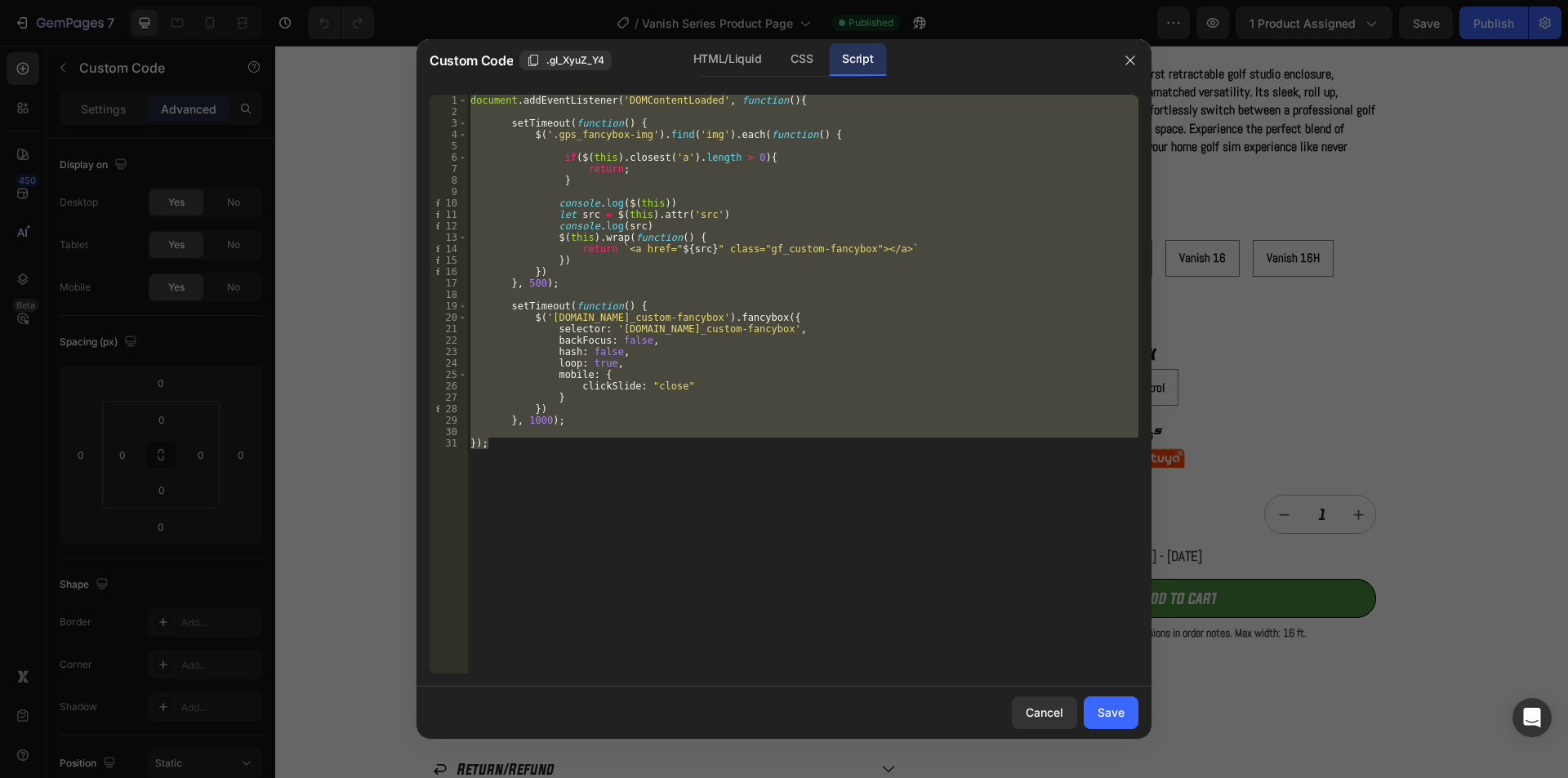
click at [616, 120] on div "document . addEventListener ( 'DOMContentLoaded' , function ( ) { setTimeout ( …" at bounding box center [803, 385] width 672 height 579
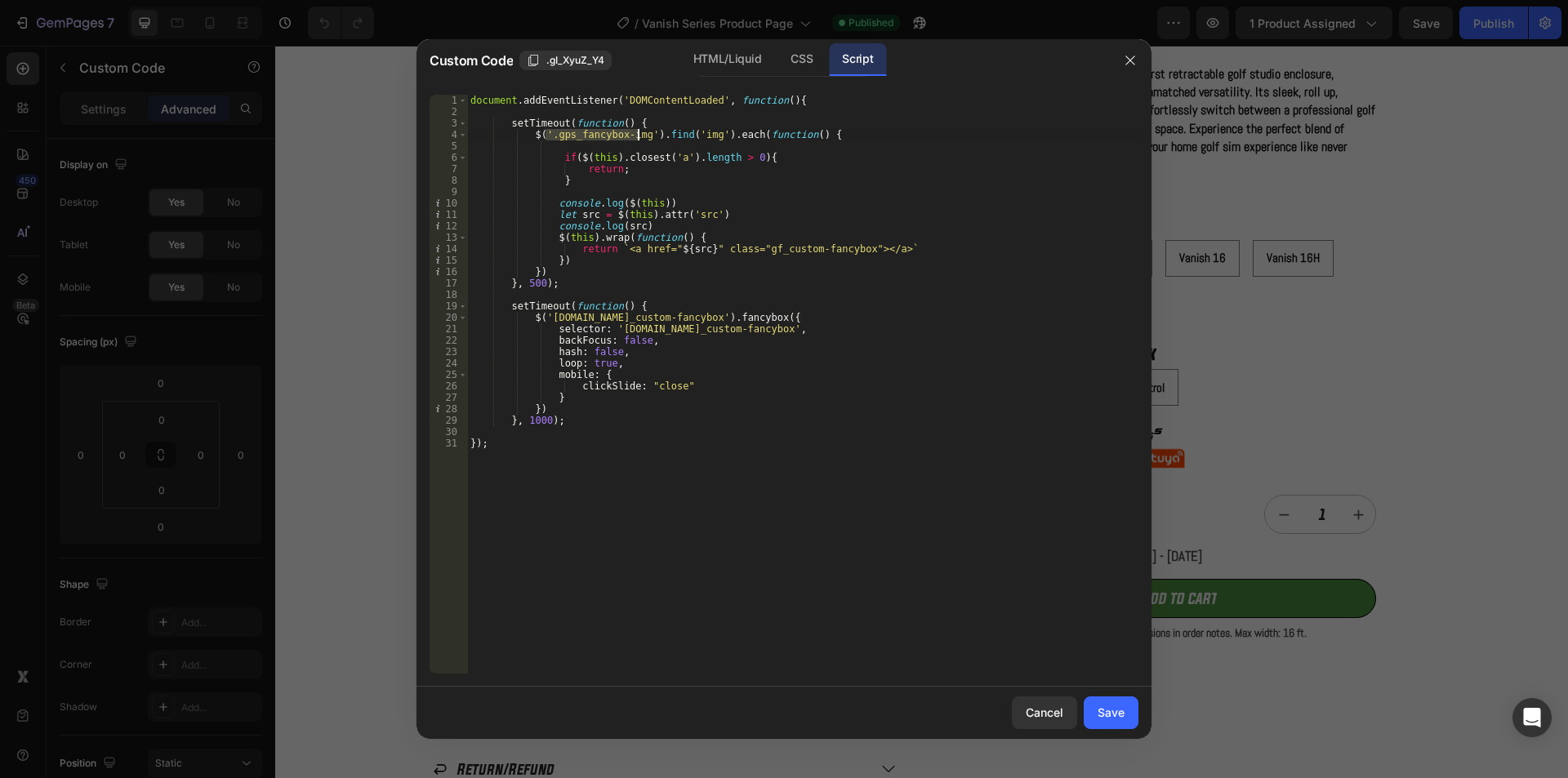
drag, startPoint x: 545, startPoint y: 136, endPoint x: 636, endPoint y: 131, distance: 91.1
click at [636, 131] on div "document . addEventListener ( 'DOMContentLoaded' , function ( ) { setTimeout ( …" at bounding box center [803, 396] width 672 height 602
type textarea "$('.gps_fancybox-img').find('img').each(function() {"
